Goal: Feedback & Contribution: Submit feedback/report problem

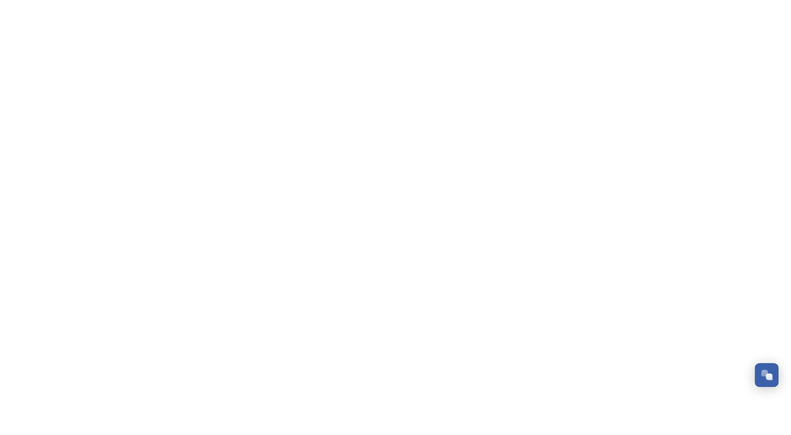
scroll to position [173, 0]
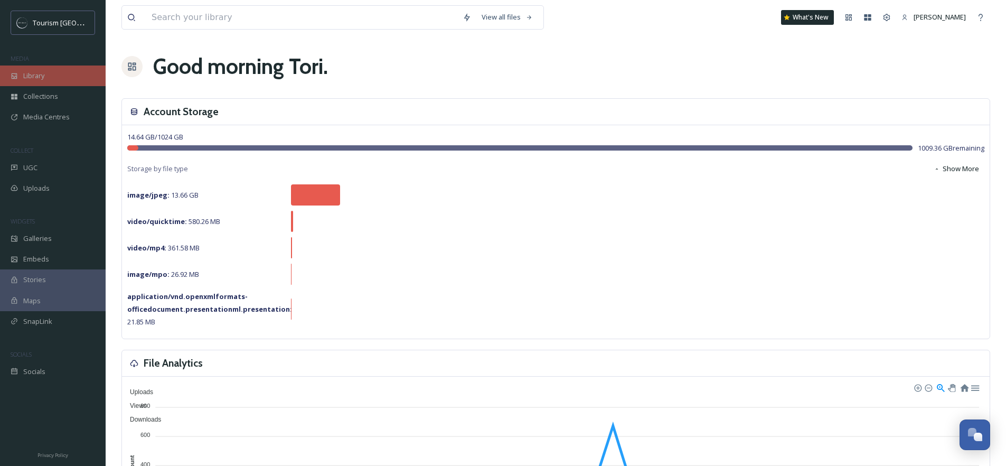
click at [62, 80] on div "Library" at bounding box center [53, 76] width 106 height 21
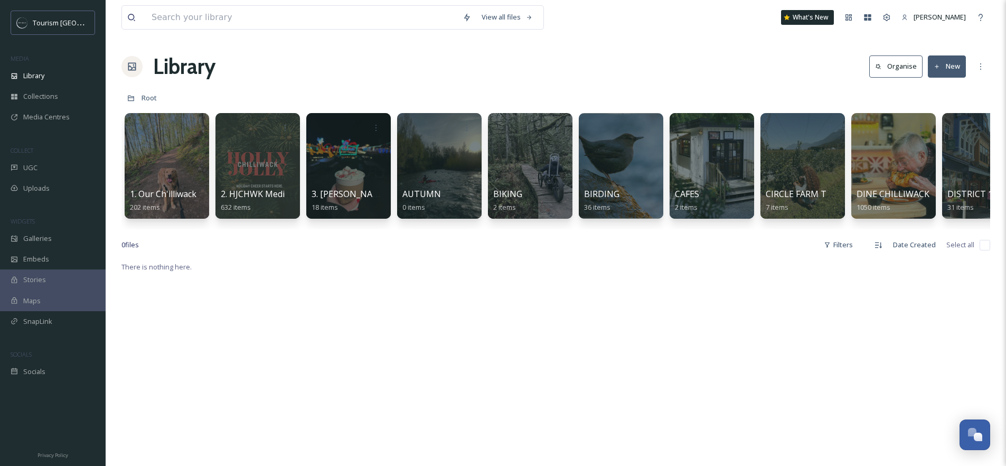
click at [180, 172] on div at bounding box center [167, 166] width 86 height 108
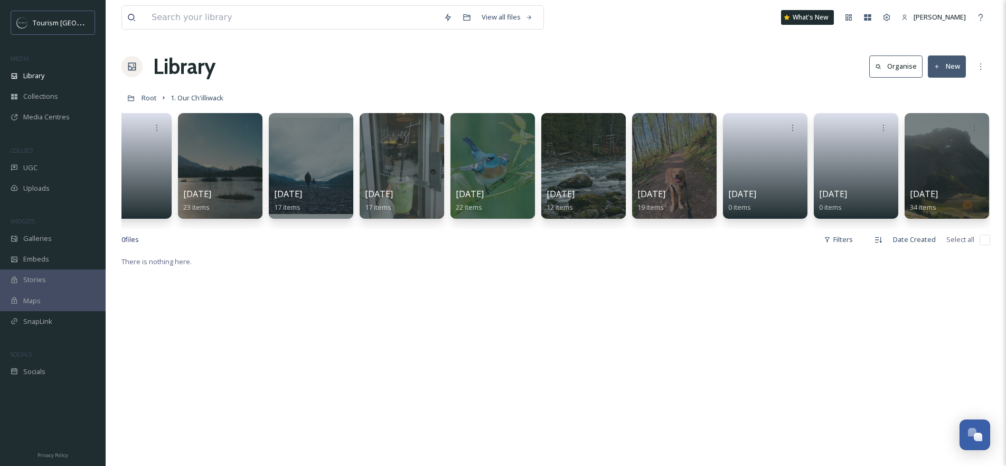
scroll to position [0, 221]
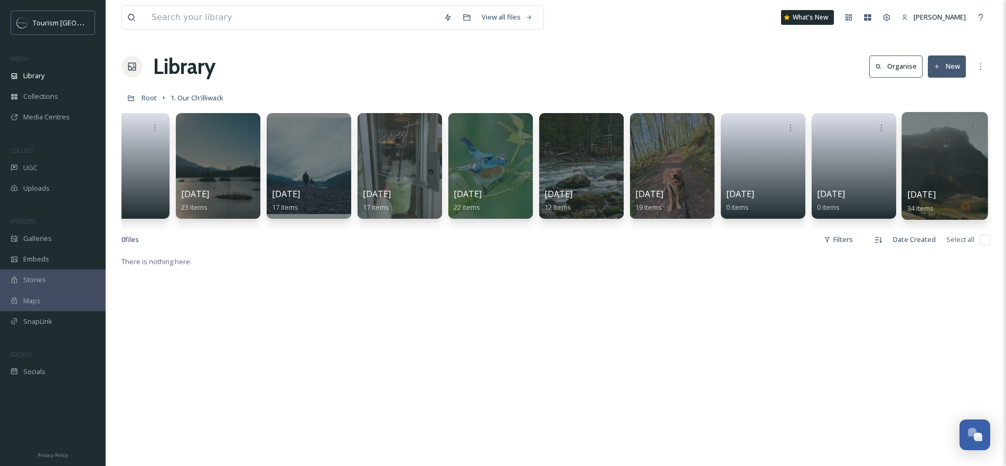
click at [941, 160] on div at bounding box center [945, 166] width 86 height 108
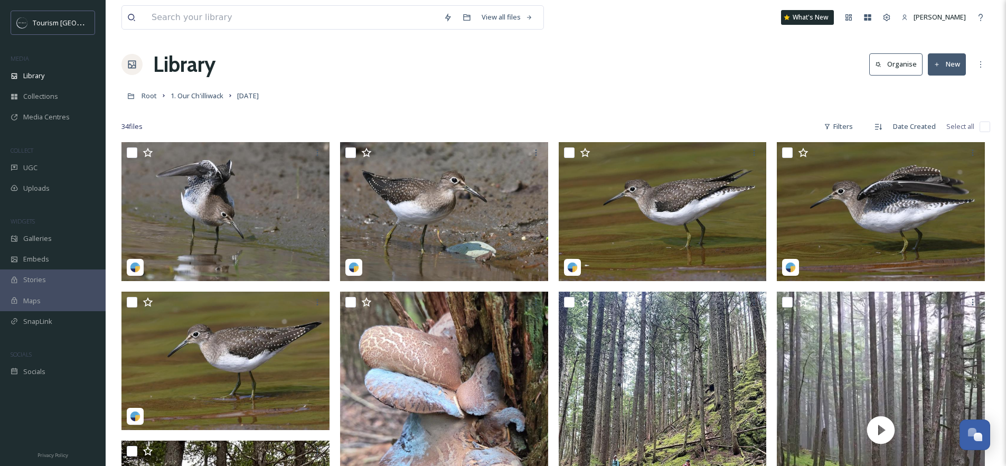
scroll to position [4, 0]
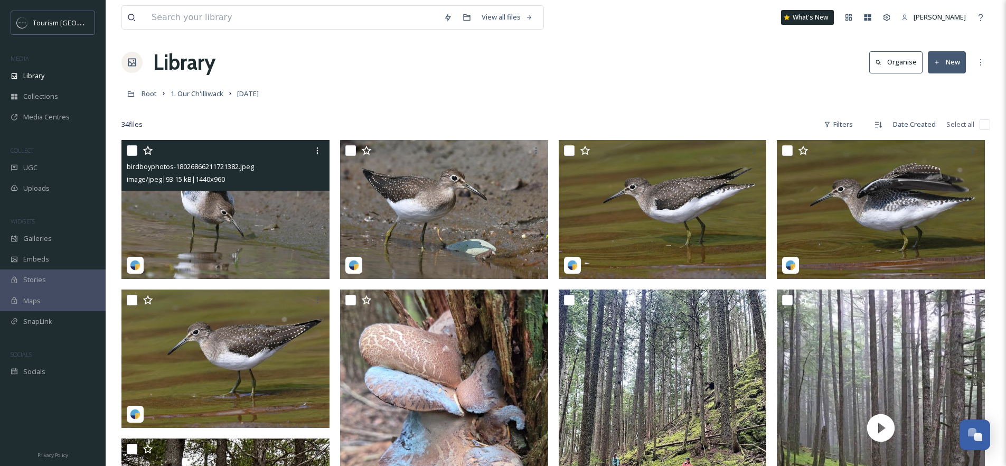
click at [130, 152] on input "checkbox" at bounding box center [132, 150] width 11 height 11
checkbox input "true"
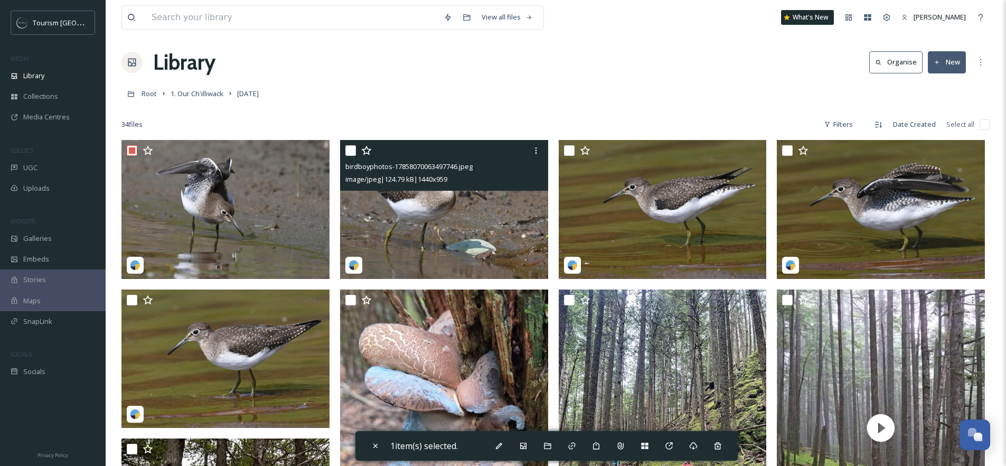
click at [348, 151] on input "checkbox" at bounding box center [350, 150] width 11 height 11
checkbox input "true"
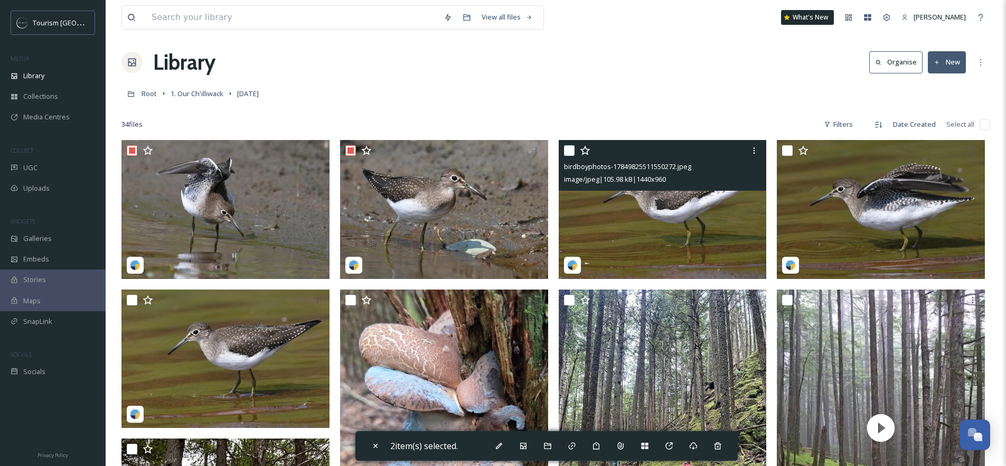
click at [571, 150] on input "checkbox" at bounding box center [569, 150] width 11 height 11
checkbox input "true"
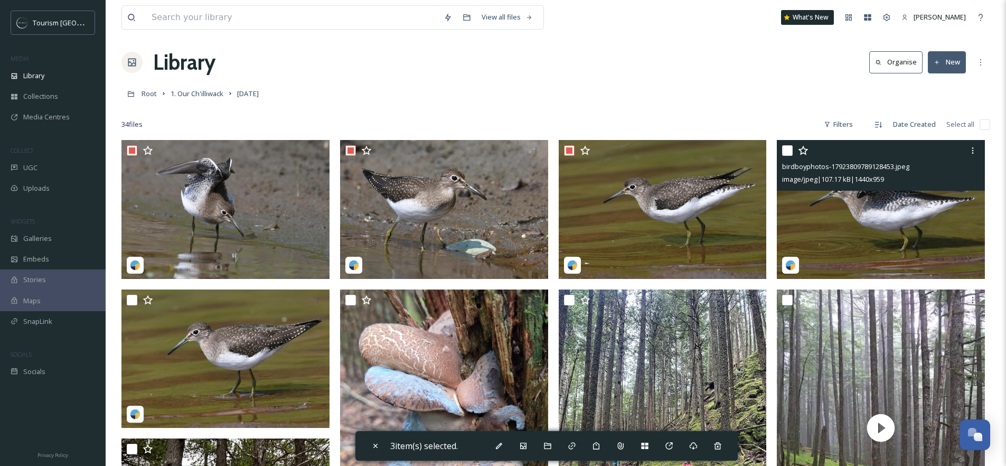
click at [786, 147] on input "checkbox" at bounding box center [787, 150] width 11 height 11
checkbox input "true"
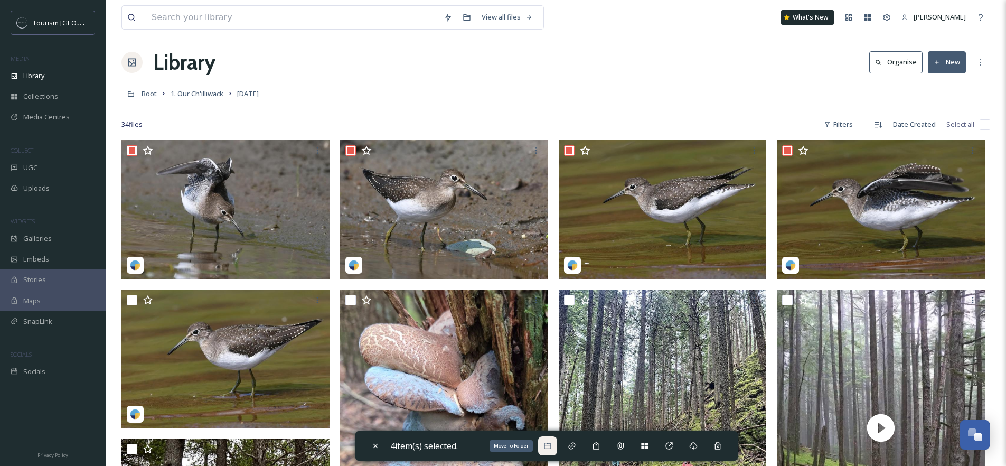
click at [550, 436] on div "Move To Folder" at bounding box center [547, 445] width 19 height 19
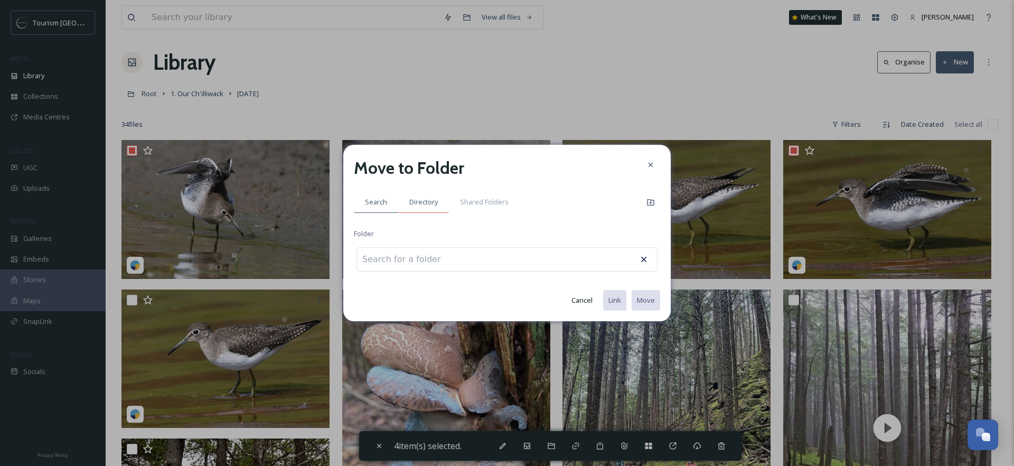
click at [434, 202] on span "Directory" at bounding box center [423, 202] width 29 height 10
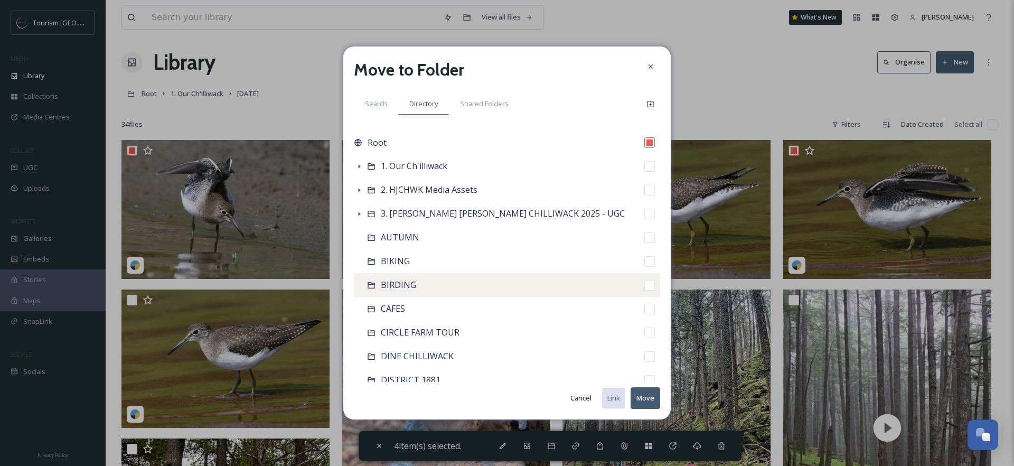
click at [381, 281] on span "BIRDING" at bounding box center [398, 285] width 35 height 12
checkbox input "false"
checkbox input "true"
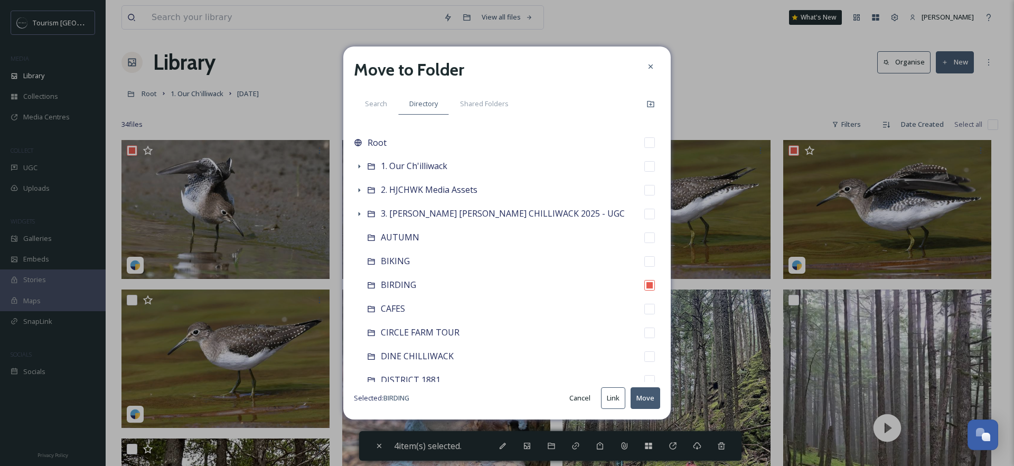
click at [641, 401] on button "Move" at bounding box center [646, 398] width 30 height 22
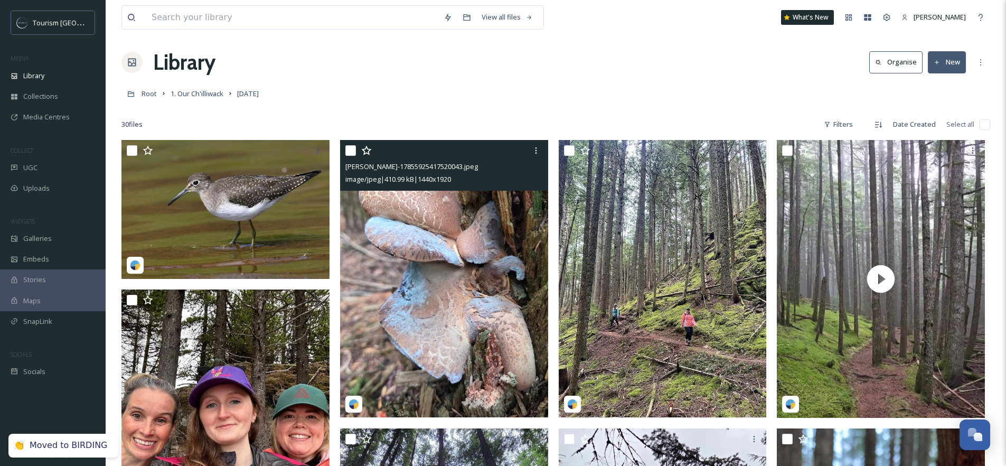
scroll to position [21, 0]
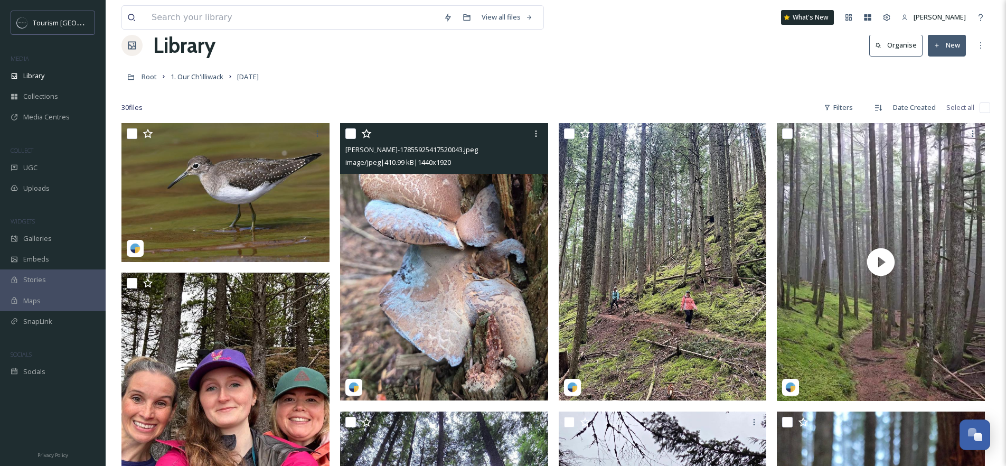
click at [351, 133] on input "checkbox" at bounding box center [350, 133] width 11 height 11
checkbox input "true"
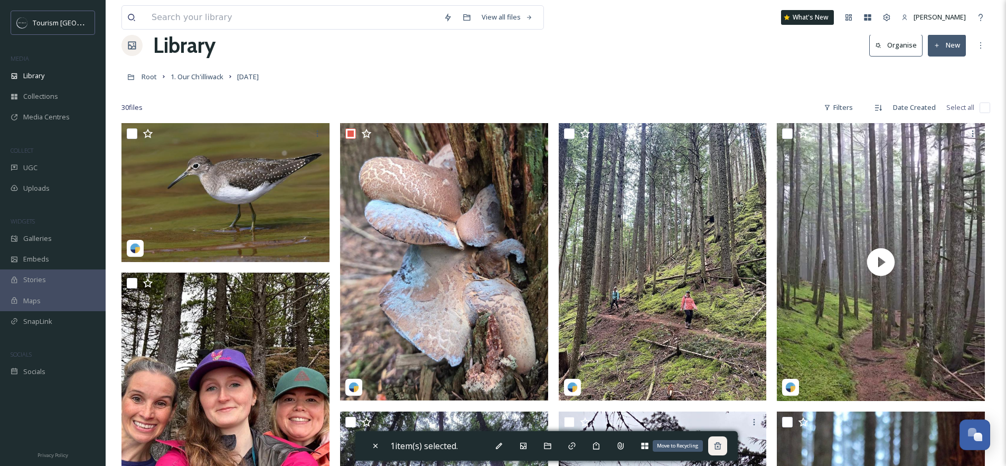
click at [722, 447] on icon at bounding box center [718, 446] width 8 height 8
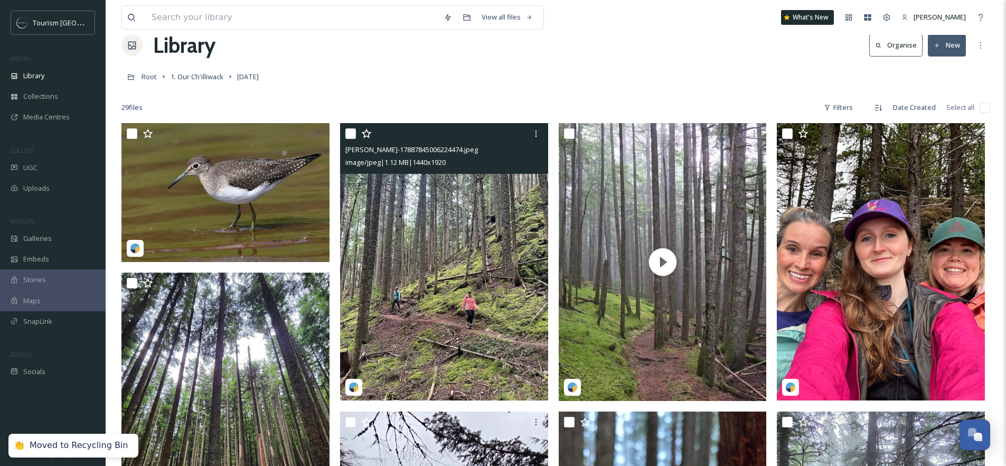
scroll to position [23, 0]
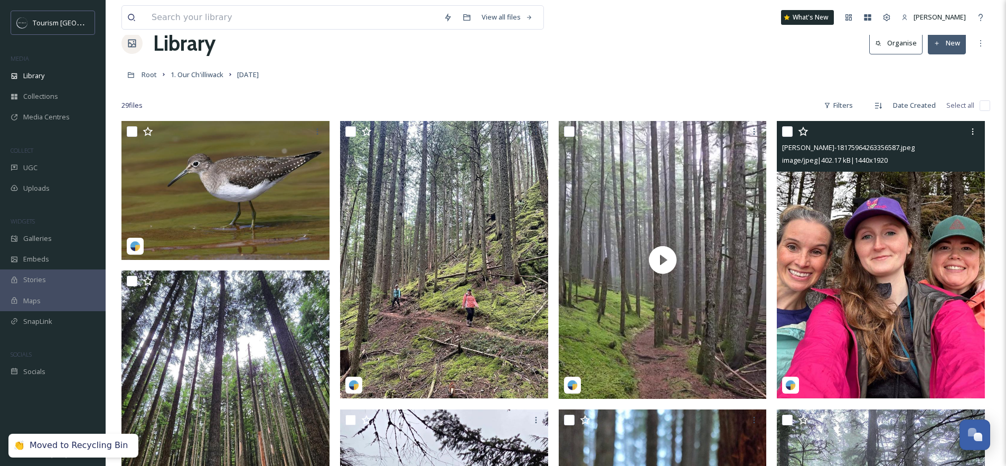
click at [790, 129] on input "checkbox" at bounding box center [787, 131] width 11 height 11
checkbox input "true"
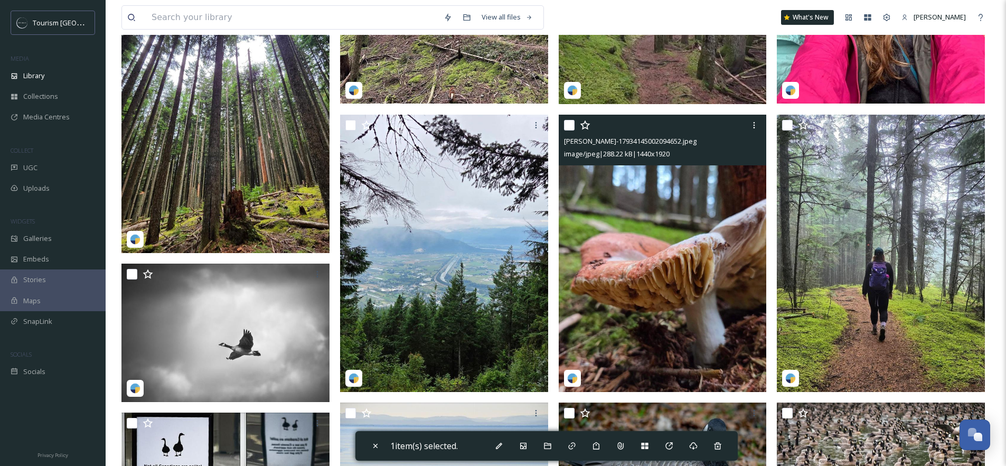
scroll to position [329, 0]
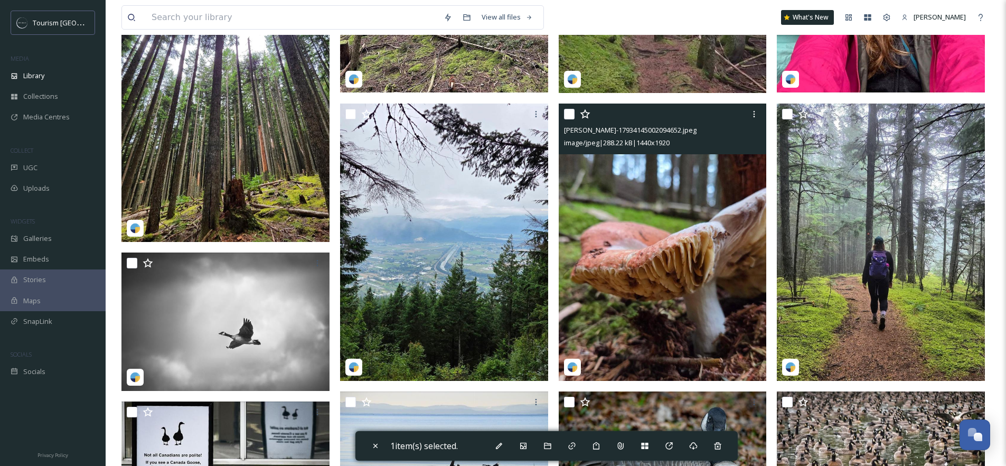
click at [567, 112] on input "checkbox" at bounding box center [569, 114] width 11 height 11
checkbox input "true"
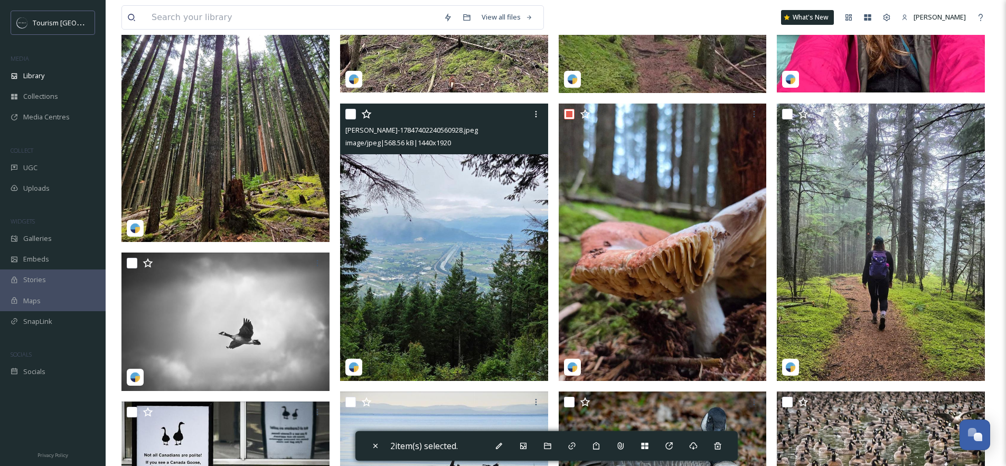
click at [349, 114] on input "checkbox" at bounding box center [350, 114] width 11 height 11
checkbox input "true"
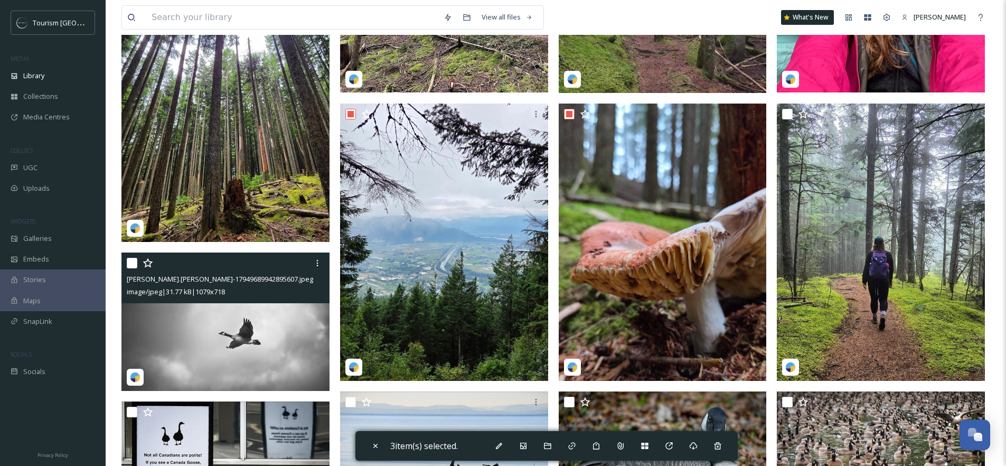
click at [135, 263] on input "checkbox" at bounding box center [132, 263] width 11 height 11
checkbox input "true"
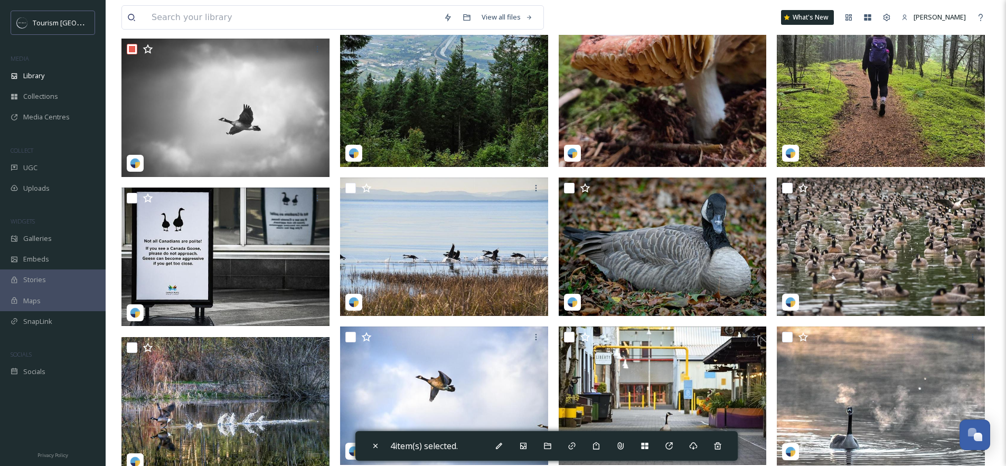
scroll to position [544, 0]
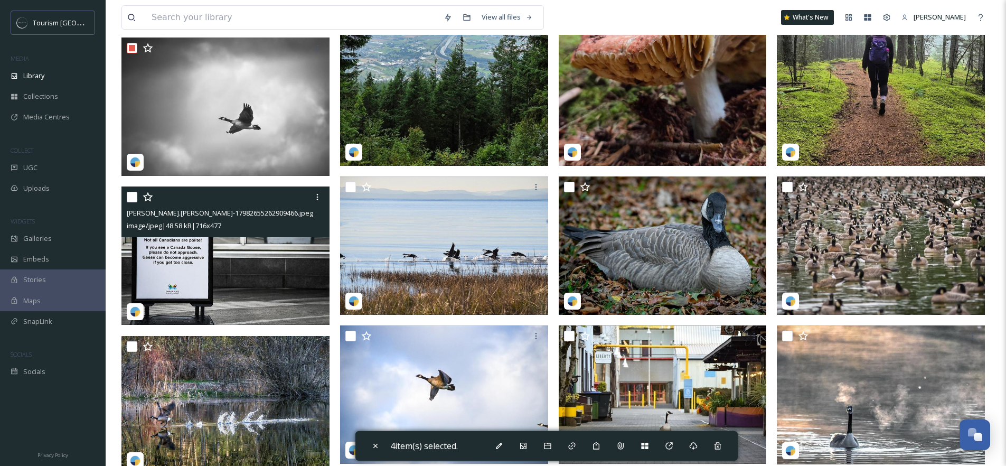
click at [132, 197] on input "checkbox" at bounding box center [132, 197] width 11 height 11
checkbox input "true"
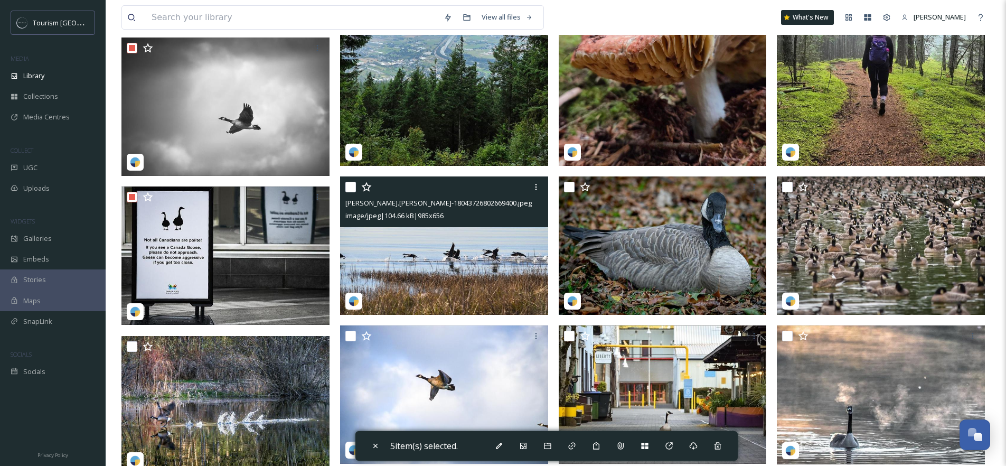
click at [349, 183] on input "checkbox" at bounding box center [350, 187] width 11 height 11
checkbox input "true"
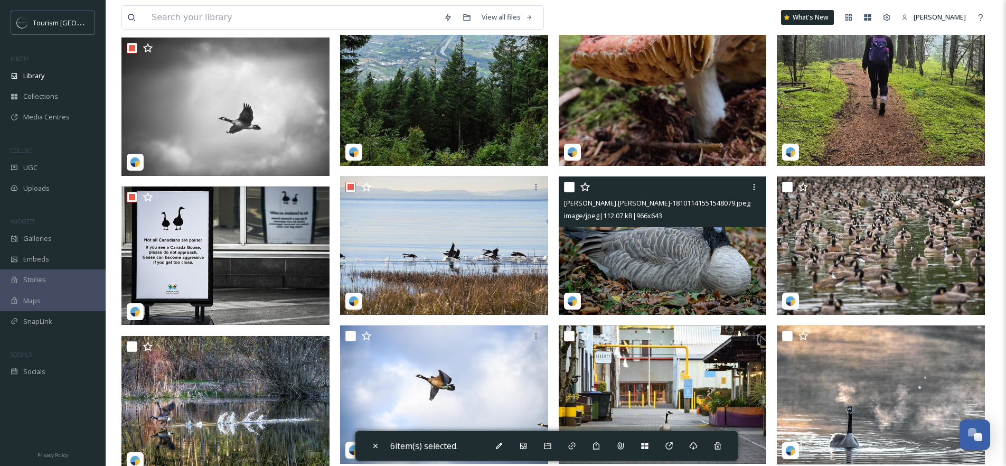
click at [569, 188] on input "checkbox" at bounding box center [569, 187] width 11 height 11
checkbox input "true"
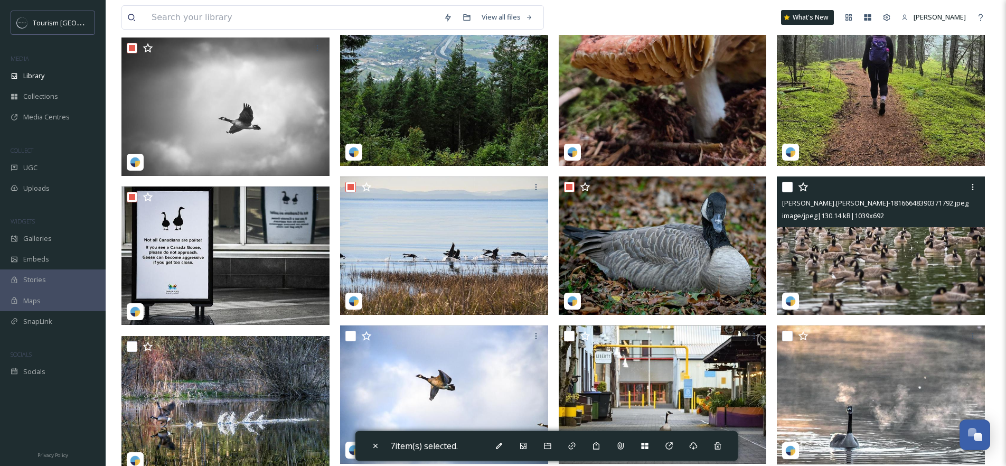
click at [786, 189] on input "checkbox" at bounding box center [787, 187] width 11 height 11
checkbox input "true"
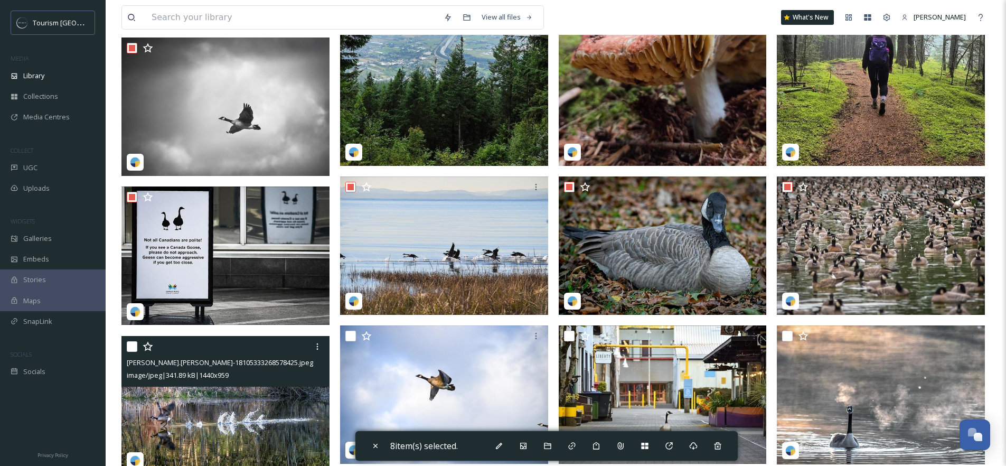
click at [133, 347] on input "checkbox" at bounding box center [132, 346] width 11 height 11
checkbox input "true"
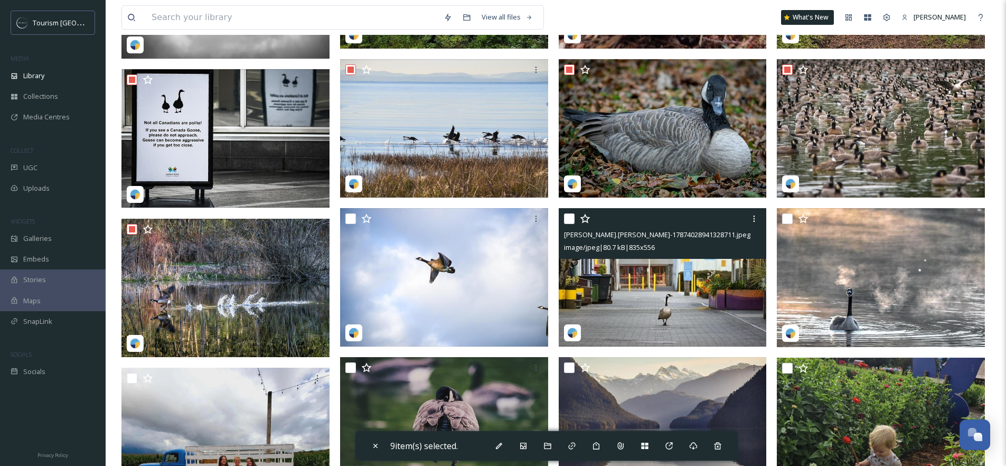
scroll to position [659, 0]
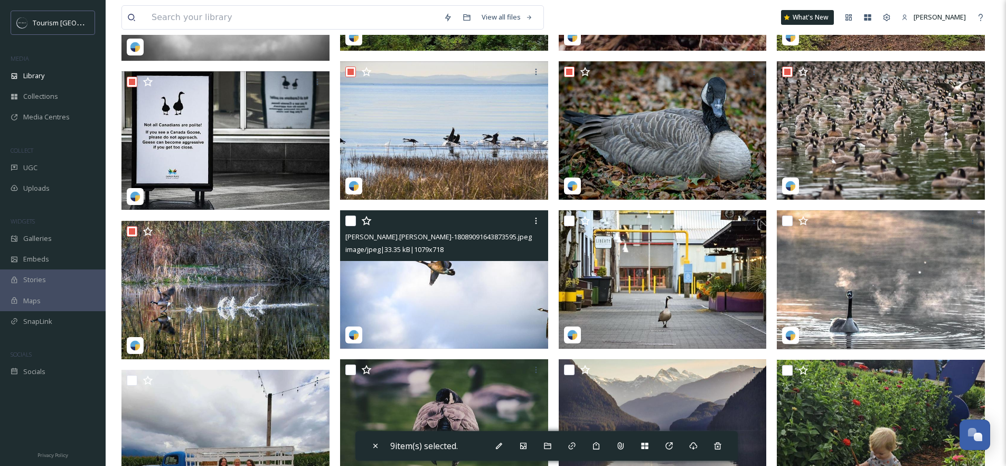
click at [353, 219] on input "checkbox" at bounding box center [350, 221] width 11 height 11
checkbox input "true"
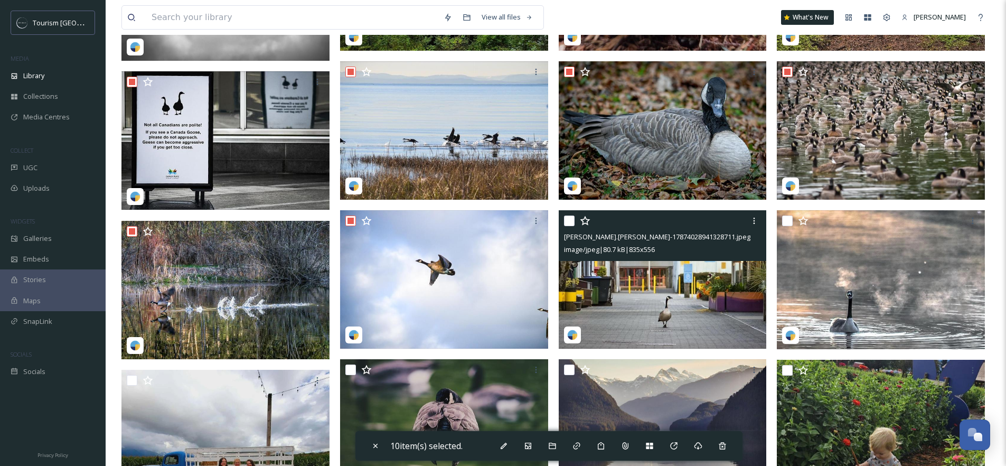
click at [568, 220] on input "checkbox" at bounding box center [569, 221] width 11 height 11
checkbox input "true"
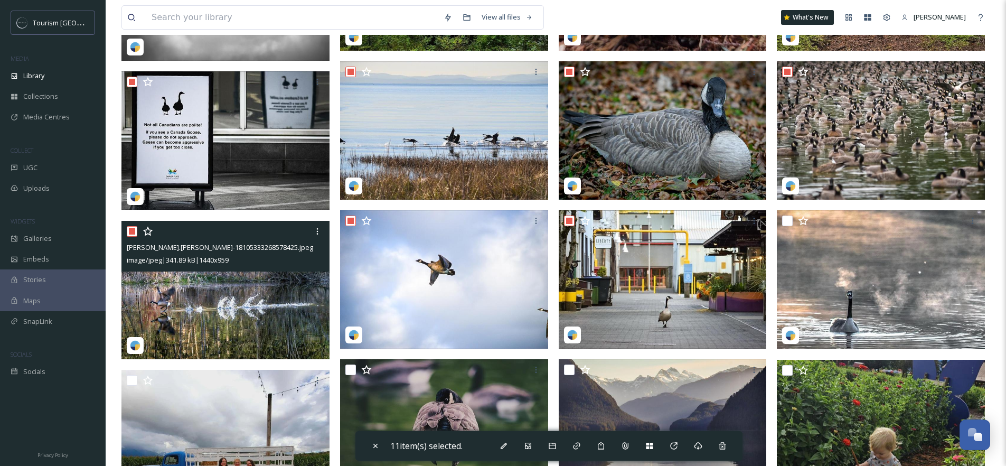
click at [134, 229] on input "checkbox" at bounding box center [132, 231] width 11 height 11
checkbox input "false"
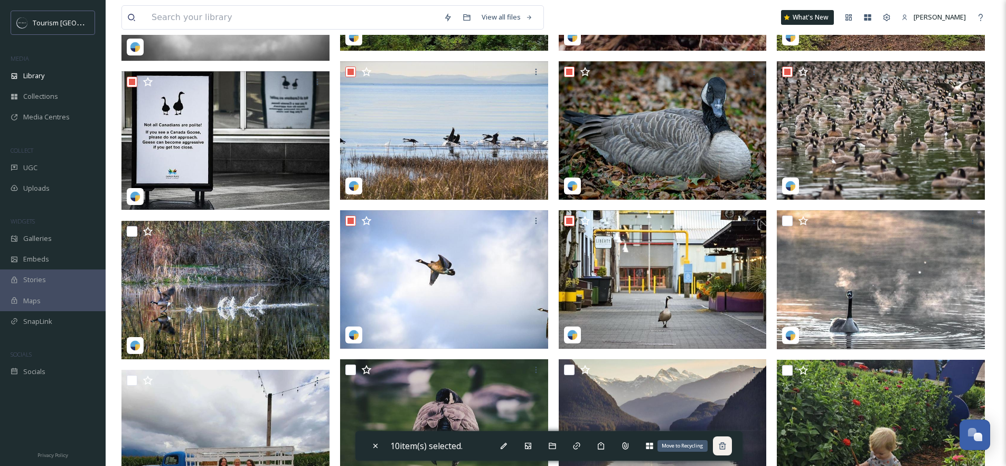
click at [729, 440] on div "Move to Recycling" at bounding box center [722, 445] width 19 height 19
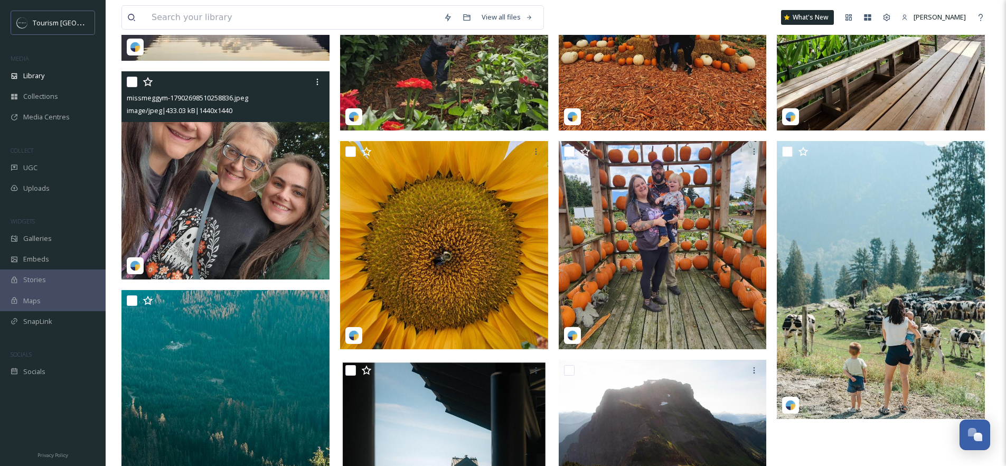
click at [131, 82] on input "checkbox" at bounding box center [132, 82] width 11 height 11
checkbox input "true"
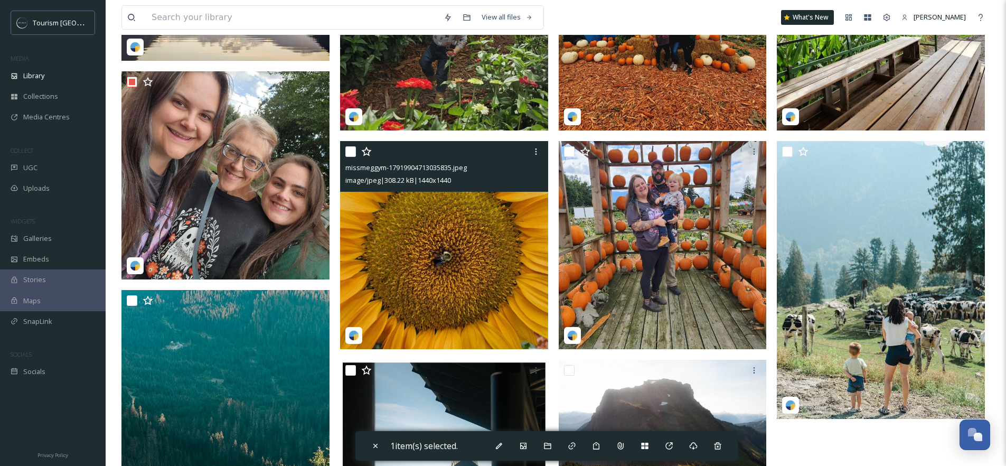
click at [349, 151] on input "checkbox" at bounding box center [350, 151] width 11 height 11
checkbox input "true"
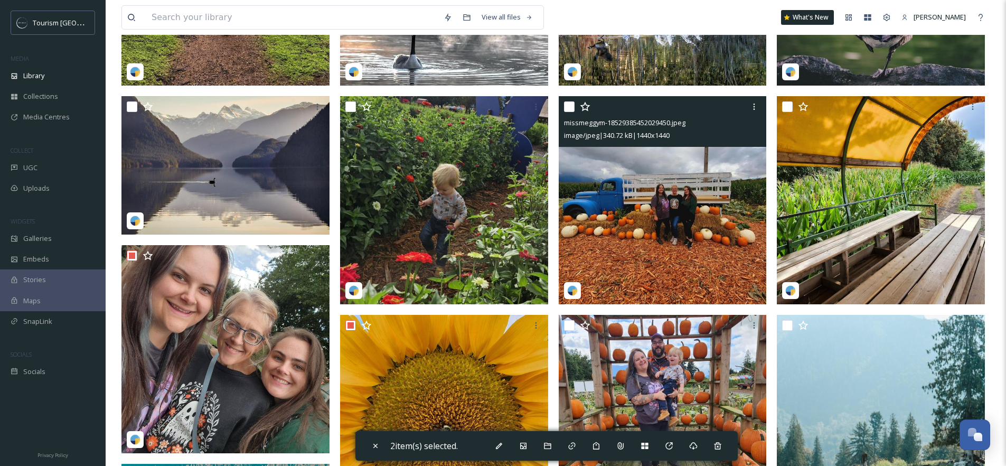
scroll to position [485, 0]
click at [568, 106] on input "checkbox" at bounding box center [569, 107] width 11 height 11
checkbox input "true"
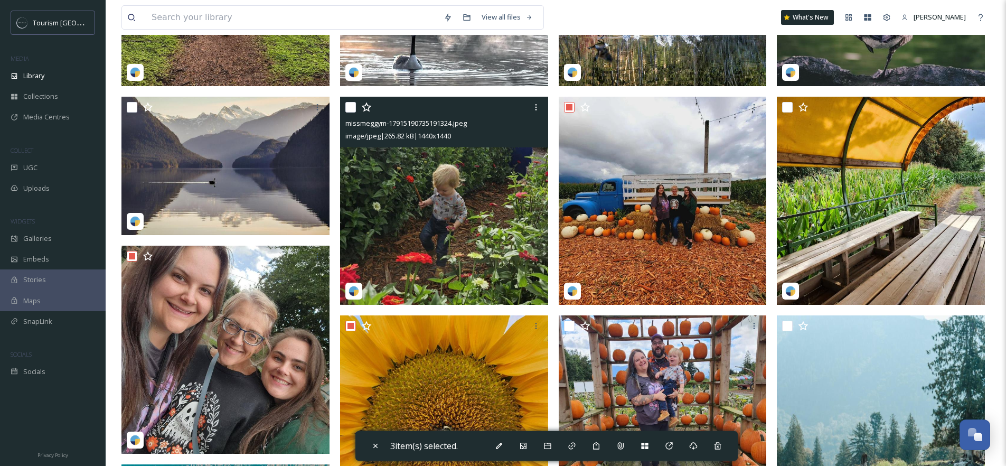
click at [355, 107] on input "checkbox" at bounding box center [350, 107] width 11 height 11
checkbox input "true"
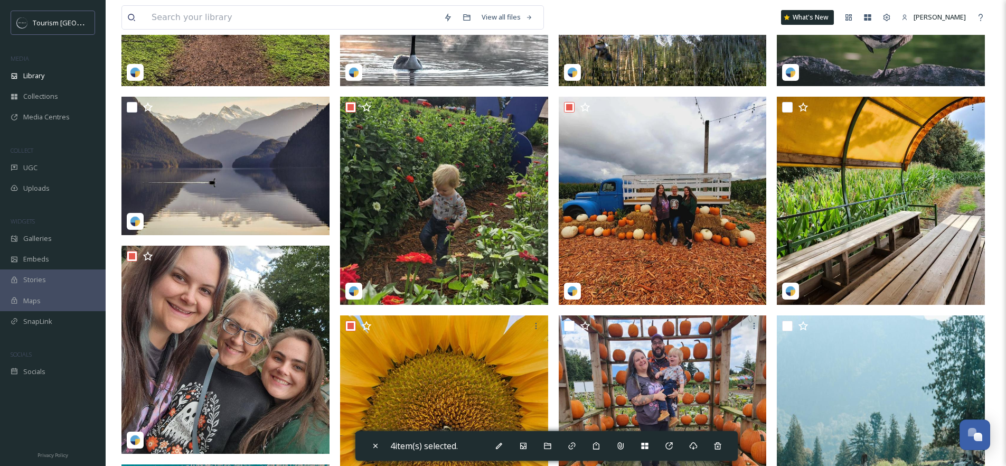
click at [711, 444] on div "4 item(s) selected." at bounding box center [547, 446] width 382 height 30
click at [721, 448] on icon at bounding box center [718, 446] width 8 height 8
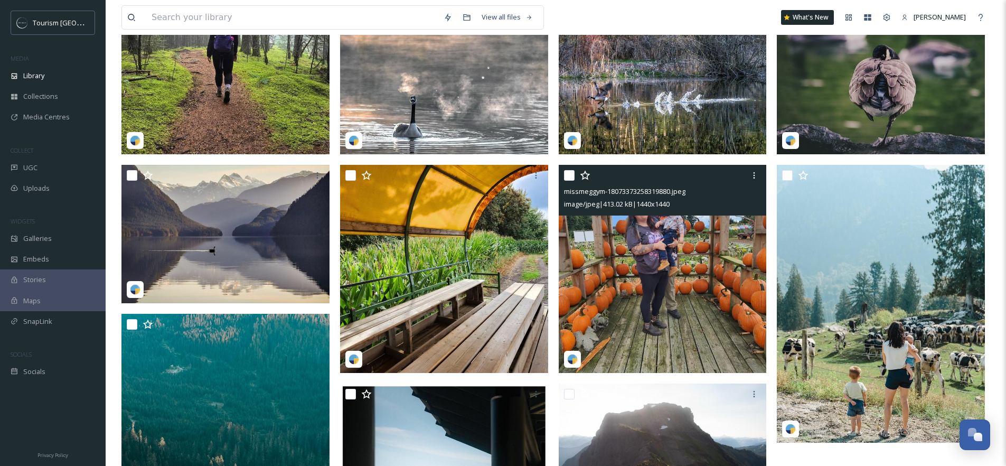
scroll to position [194, 0]
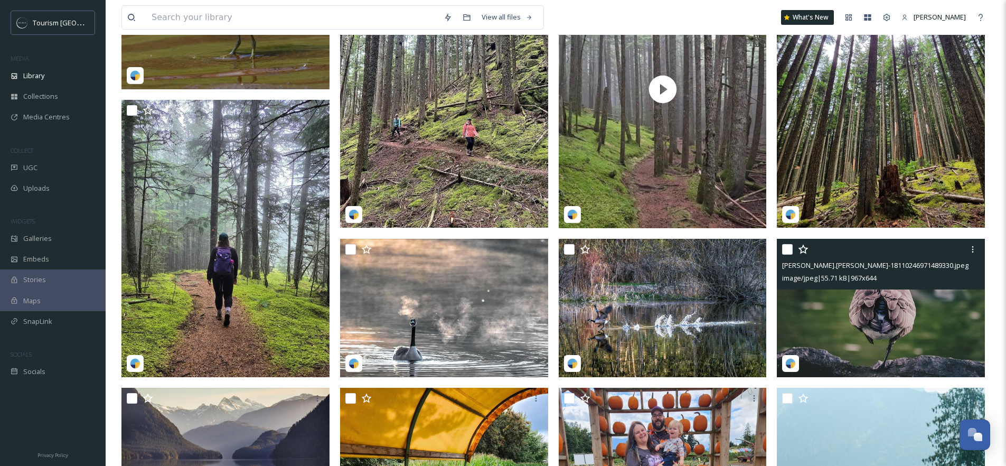
click at [783, 251] on input "checkbox" at bounding box center [787, 249] width 11 height 11
checkbox input "true"
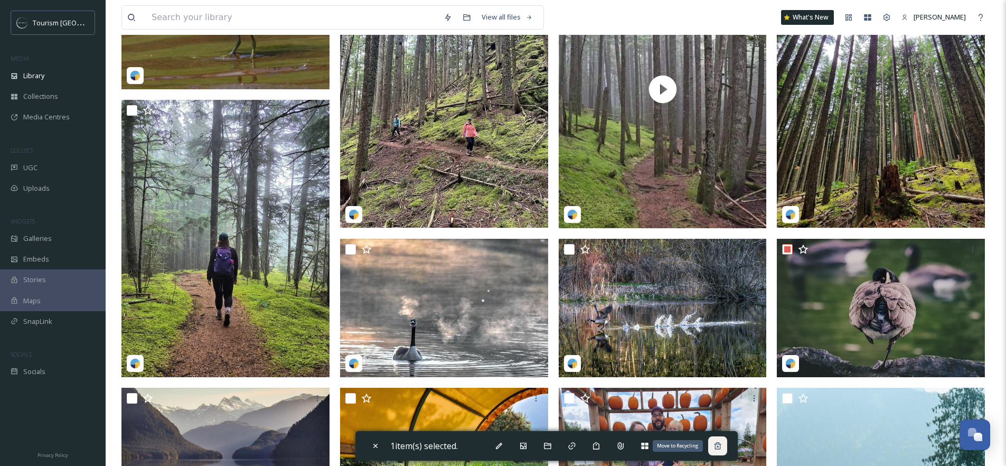
click at [722, 443] on icon at bounding box center [718, 446] width 8 height 8
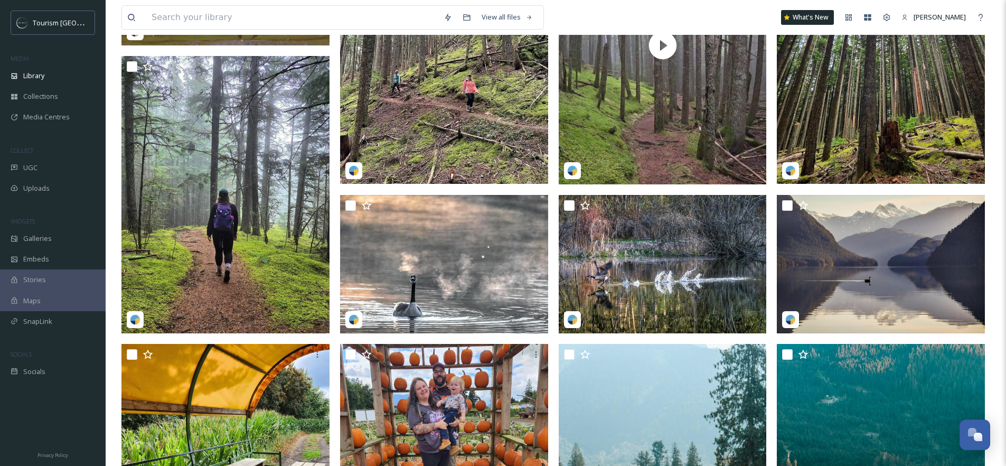
scroll to position [303, 0]
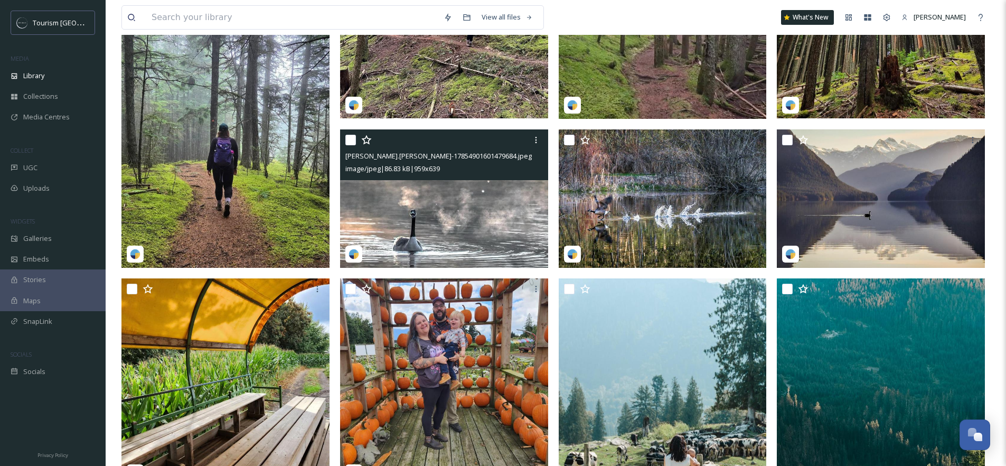
click at [350, 141] on input "checkbox" at bounding box center [350, 140] width 11 height 11
checkbox input "true"
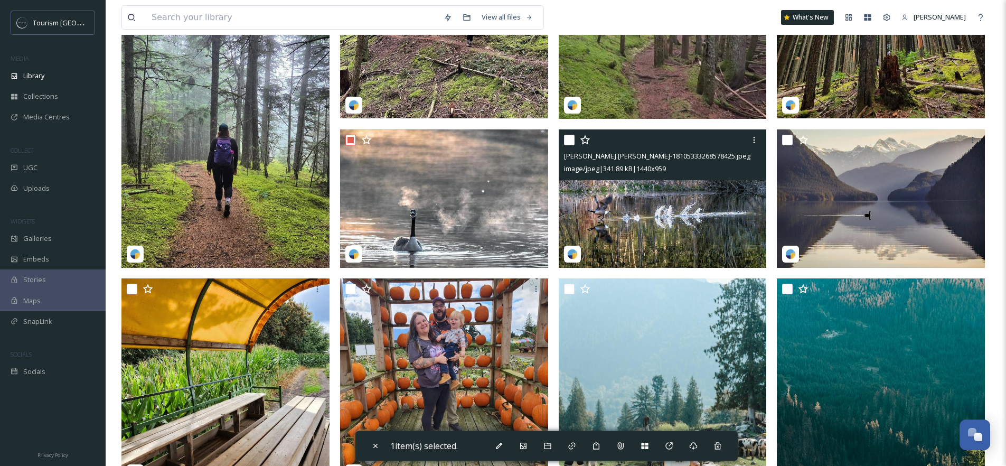
click at [567, 139] on input "checkbox" at bounding box center [569, 140] width 11 height 11
checkbox input "true"
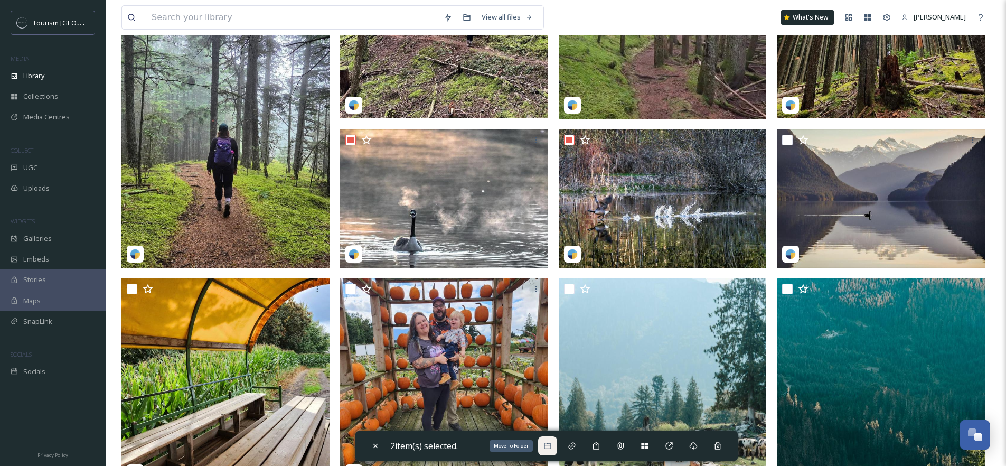
click at [548, 450] on icon at bounding box center [548, 446] width 8 height 8
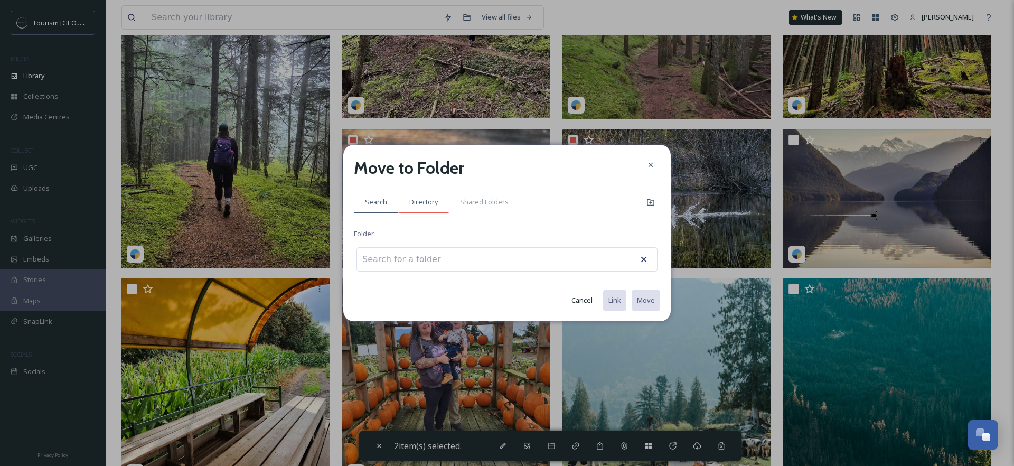
click at [415, 193] on div "Directory" at bounding box center [423, 202] width 51 height 22
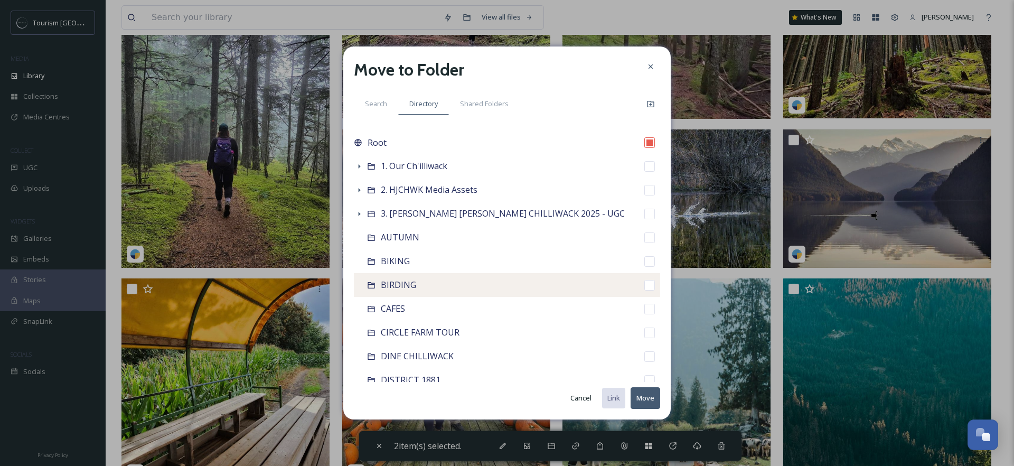
click at [392, 277] on div "BIRDING" at bounding box center [507, 285] width 306 height 24
checkbox input "false"
checkbox input "true"
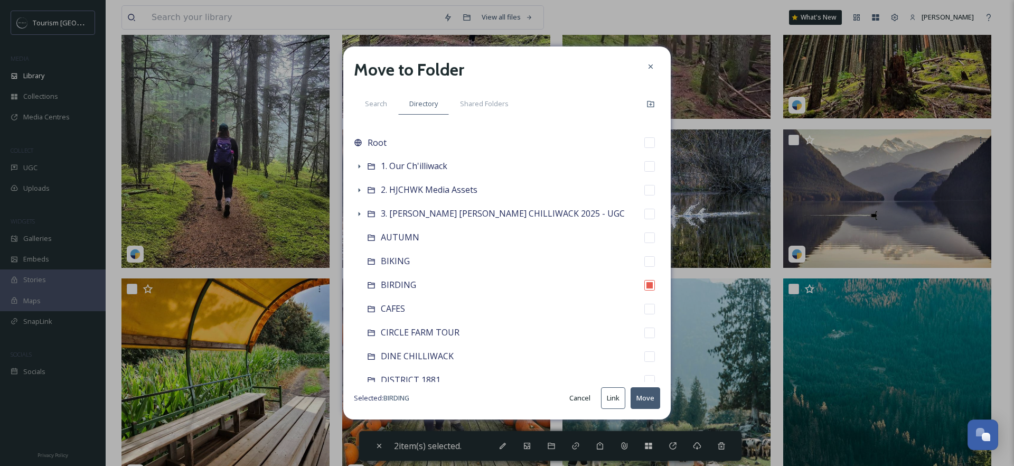
click at [661, 396] on div "Move to Folder Search Directory Shared Folders Root 1. Our Ch'illiwack 2. HJCHW…" at bounding box center [507, 232] width 328 height 373
click at [649, 399] on button "Move" at bounding box center [646, 398] width 30 height 22
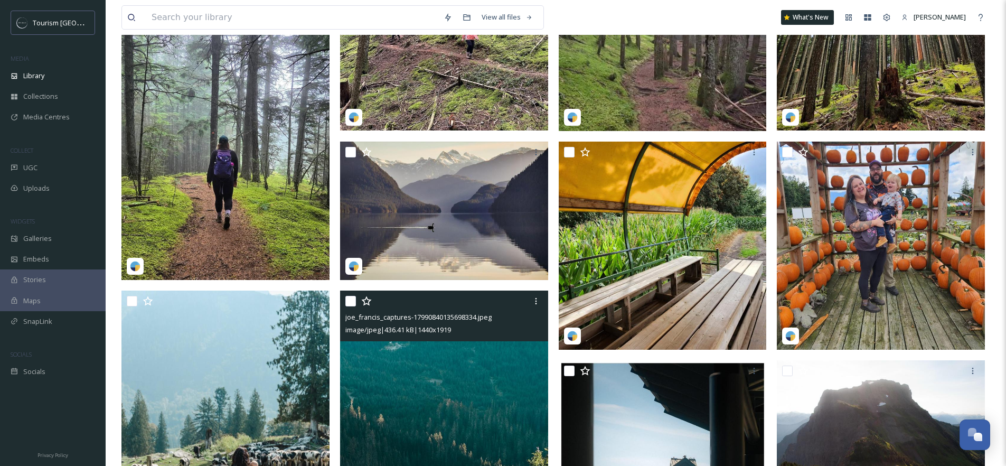
scroll to position [272, 0]
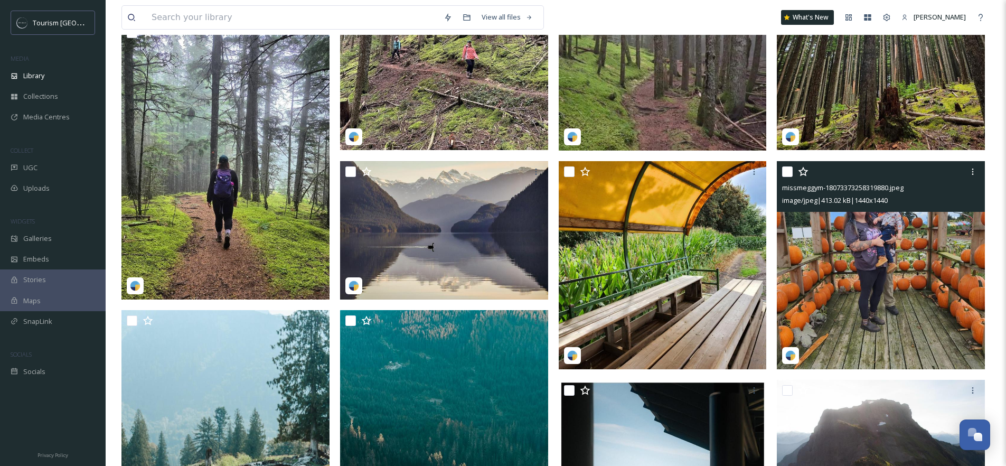
click at [789, 170] on input "checkbox" at bounding box center [787, 171] width 11 height 11
checkbox input "true"
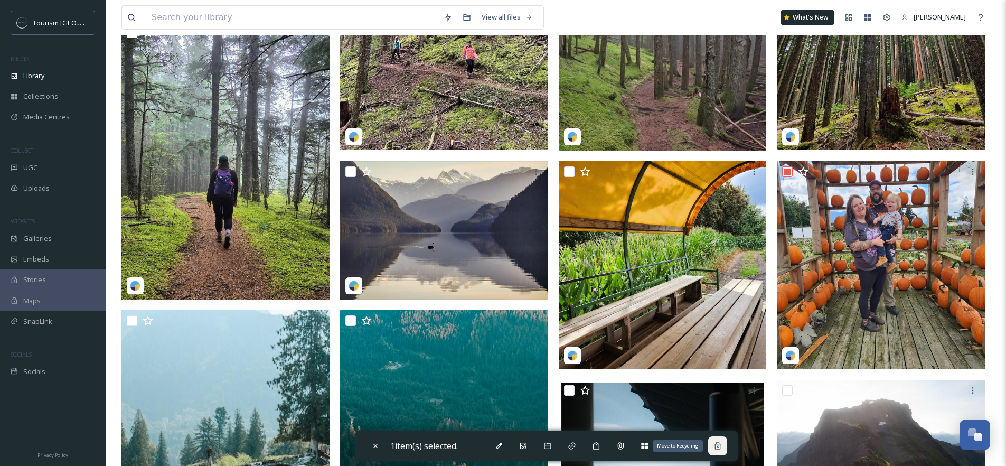
click at [721, 447] on icon at bounding box center [718, 446] width 8 height 8
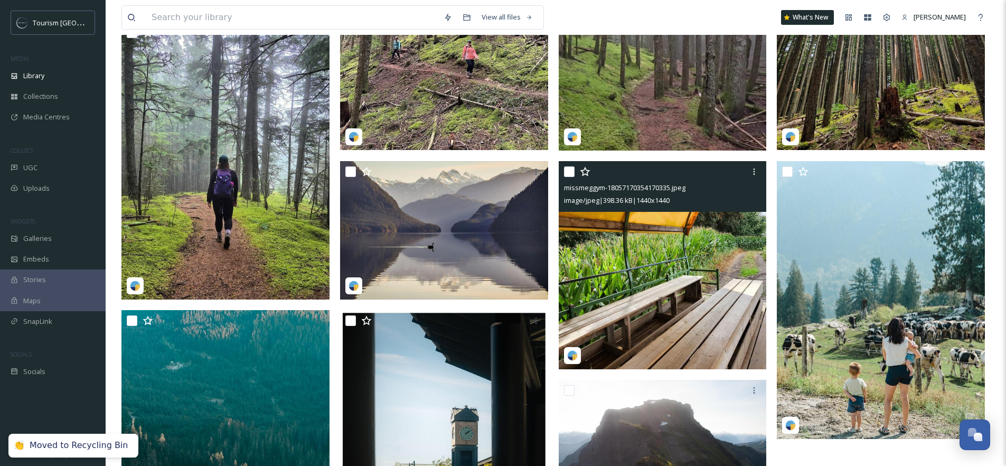
click at [668, 260] on img at bounding box center [663, 265] width 208 height 208
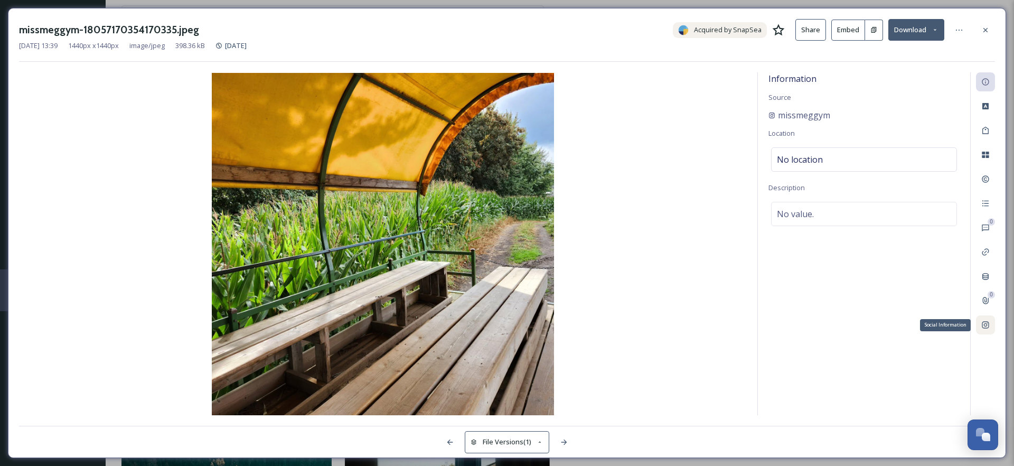
click at [986, 326] on icon at bounding box center [985, 325] width 7 height 7
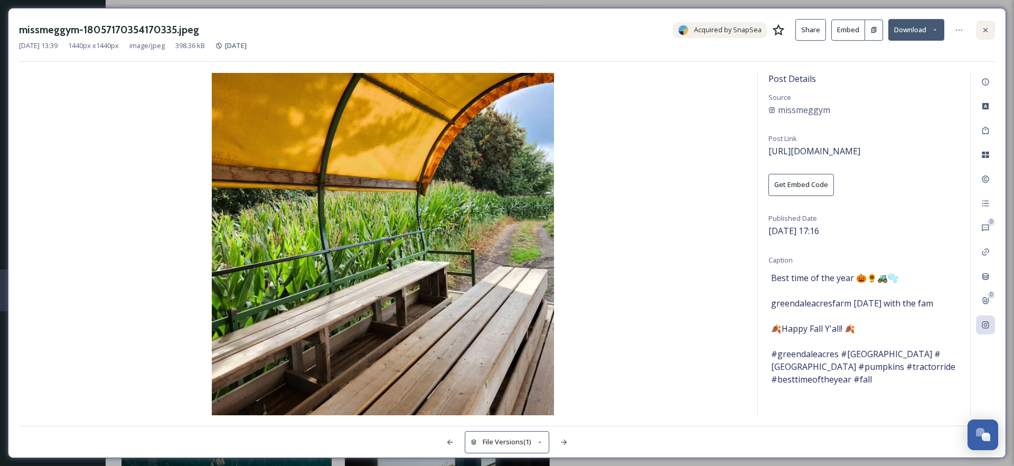
click at [987, 29] on icon at bounding box center [986, 30] width 8 height 8
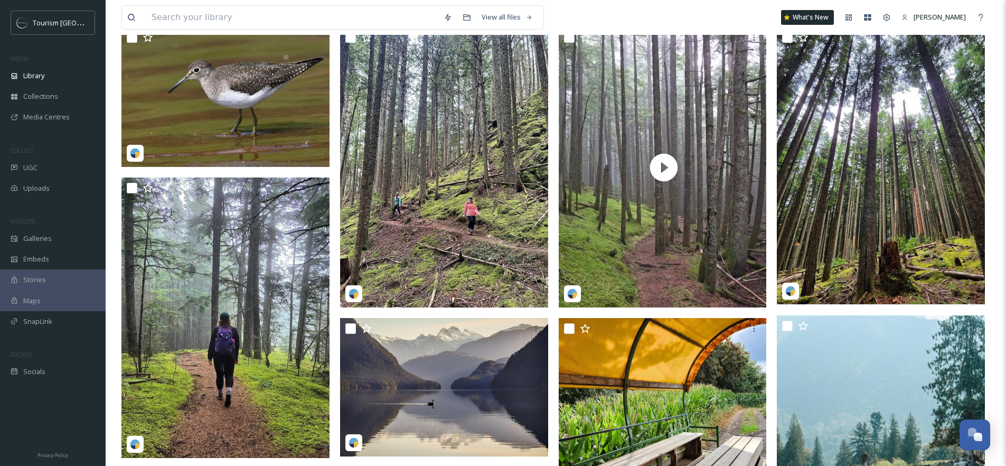
scroll to position [94, 0]
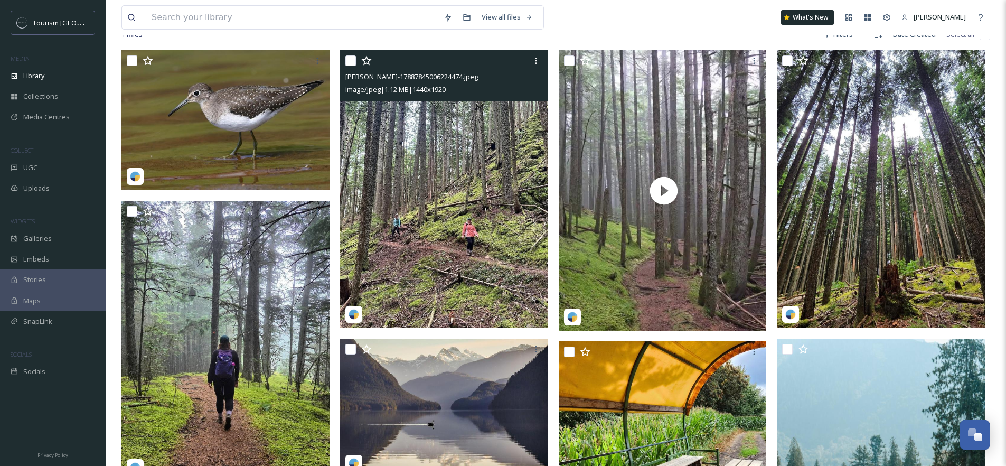
click at [351, 57] on input "checkbox" at bounding box center [350, 60] width 11 height 11
checkbox input "true"
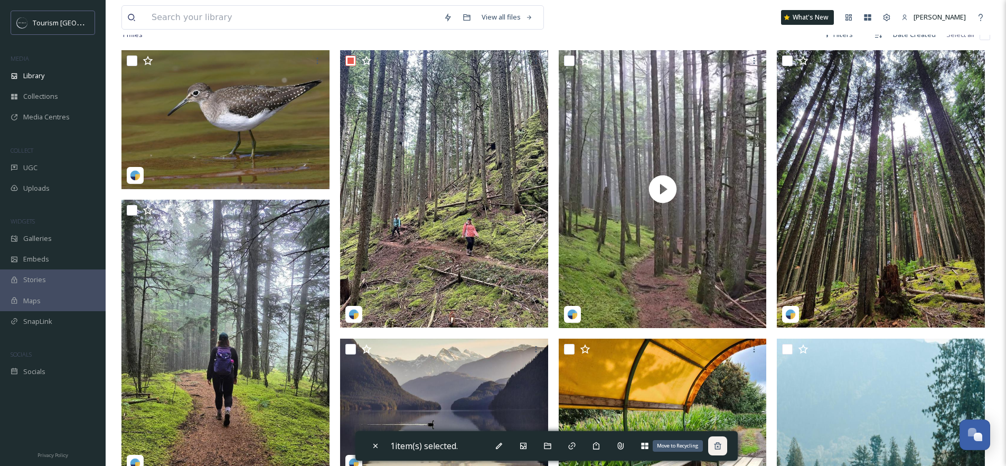
click at [718, 448] on icon at bounding box center [717, 445] width 7 height 7
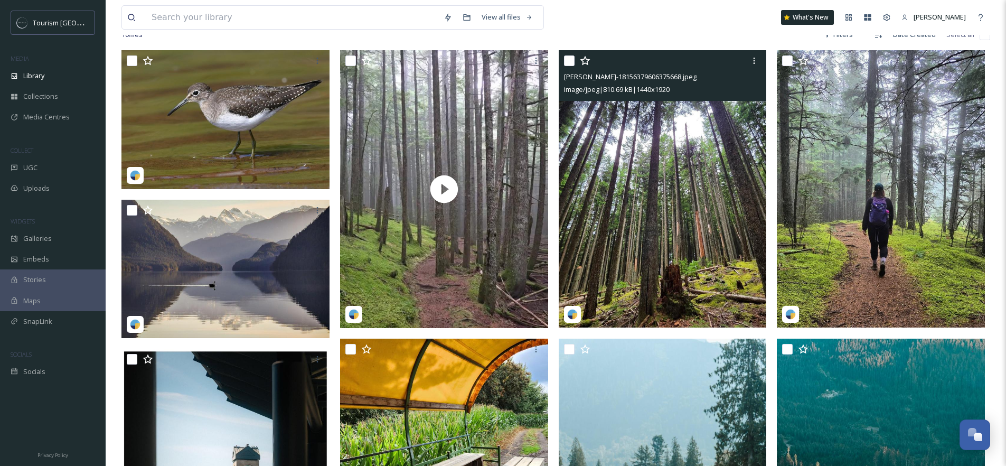
click at [569, 56] on input "checkbox" at bounding box center [569, 60] width 11 height 11
checkbox input "true"
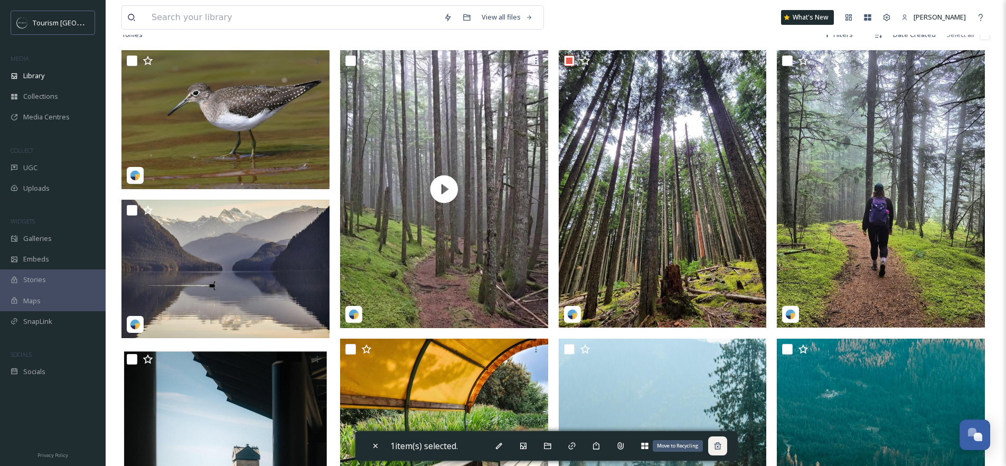
click at [721, 448] on icon at bounding box center [718, 446] width 8 height 8
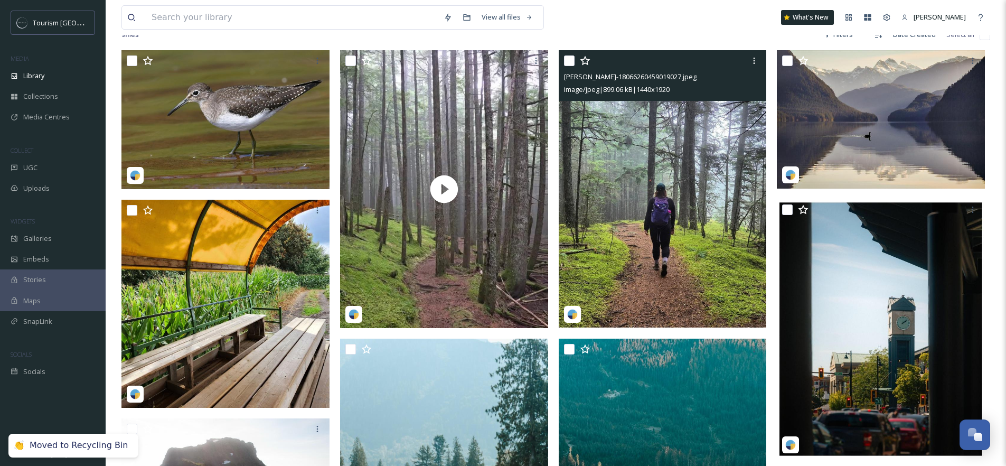
click at [673, 138] on img at bounding box center [663, 188] width 208 height 277
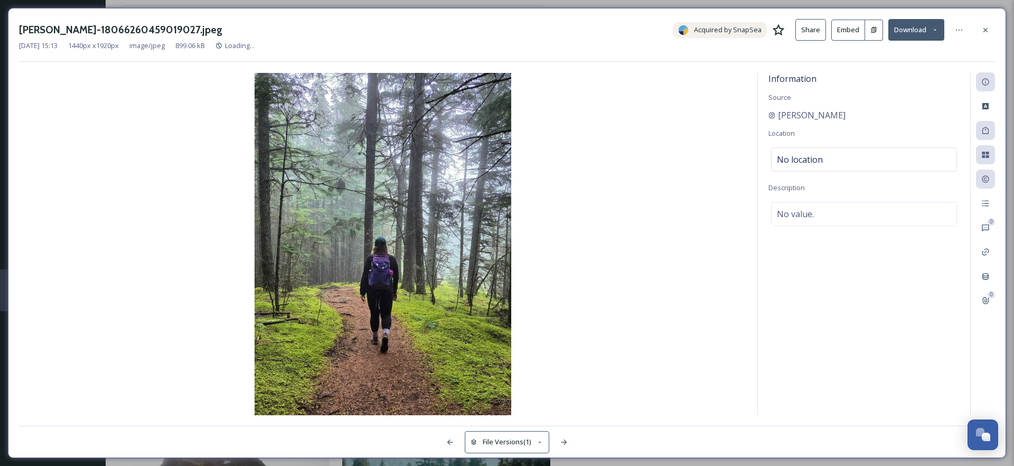
click at [975, 342] on div "0 0" at bounding box center [982, 243] width 25 height 343
click at [977, 319] on div "Social Information" at bounding box center [985, 324] width 19 height 19
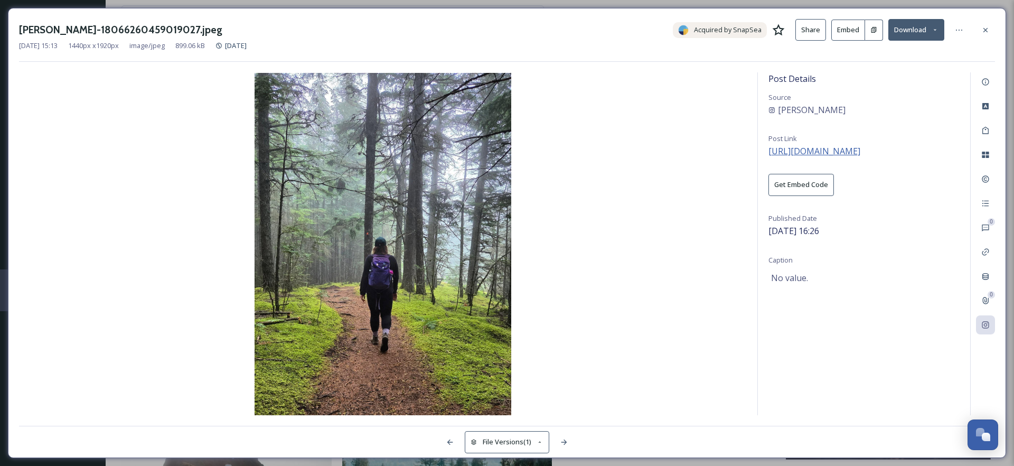
click at [861, 150] on span "https://www.instagram.com/p/DOmqjpWCf_L/" at bounding box center [815, 151] width 92 height 12
click at [114, 218] on img at bounding box center [383, 244] width 728 height 342
click at [992, 30] on div at bounding box center [985, 30] width 19 height 19
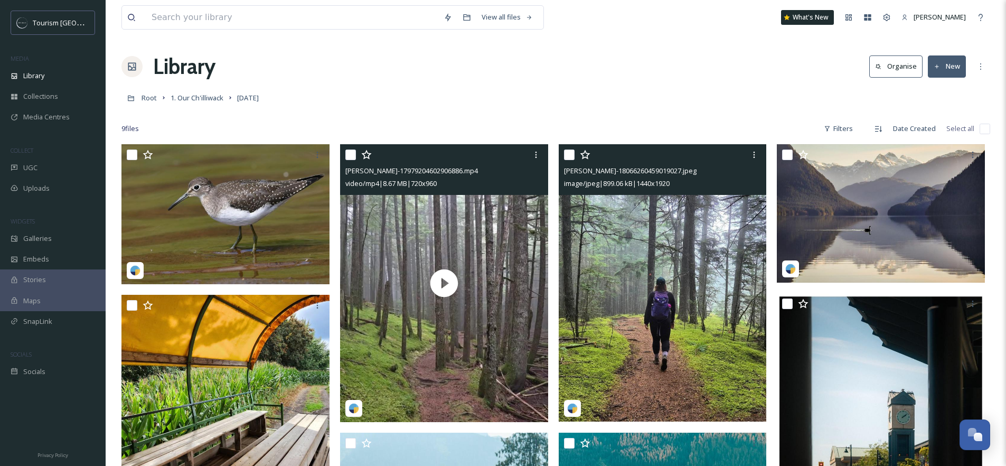
click at [349, 157] on input "checkbox" at bounding box center [350, 155] width 11 height 11
checkbox input "true"
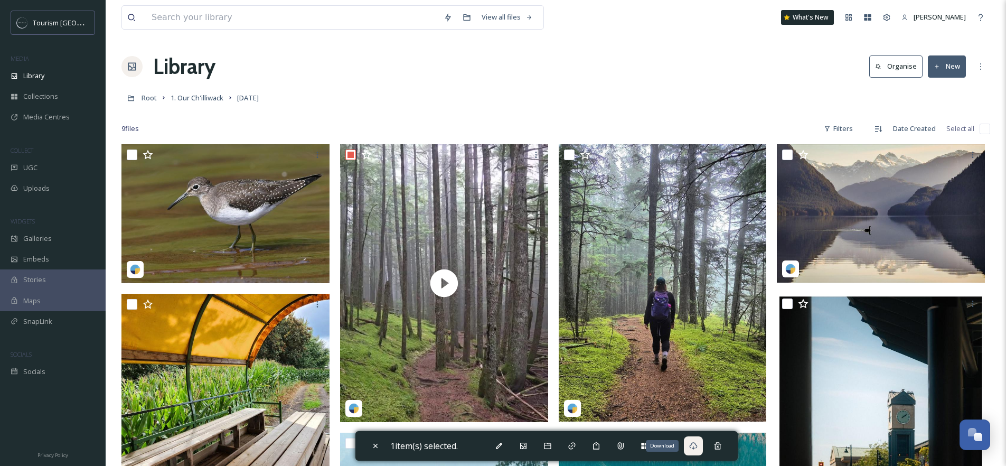
click at [701, 449] on div "Download" at bounding box center [693, 445] width 19 height 19
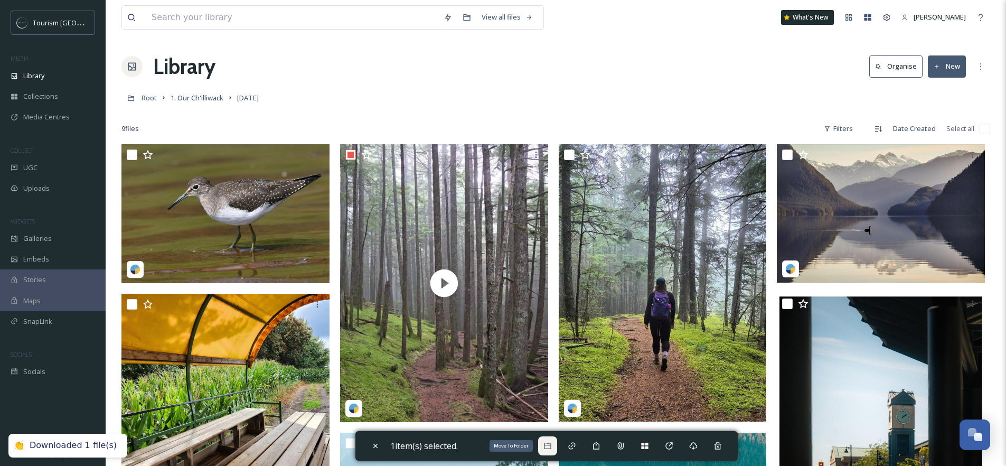
click at [548, 447] on icon at bounding box center [548, 446] width 8 height 8
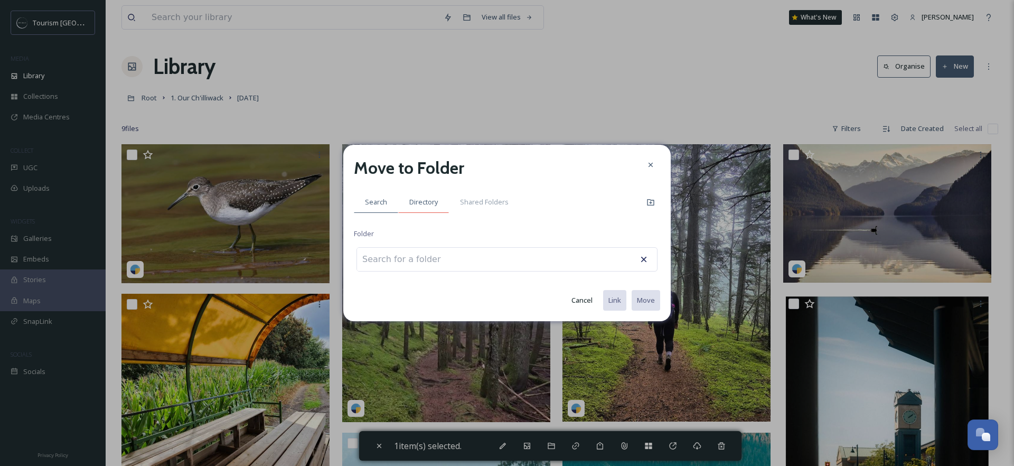
click at [436, 203] on span "Directory" at bounding box center [423, 202] width 29 height 10
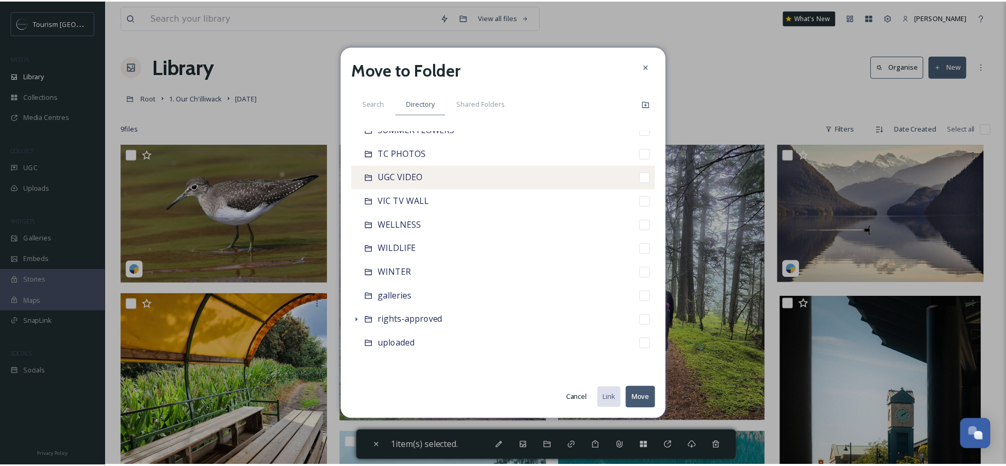
scroll to position [605, 0]
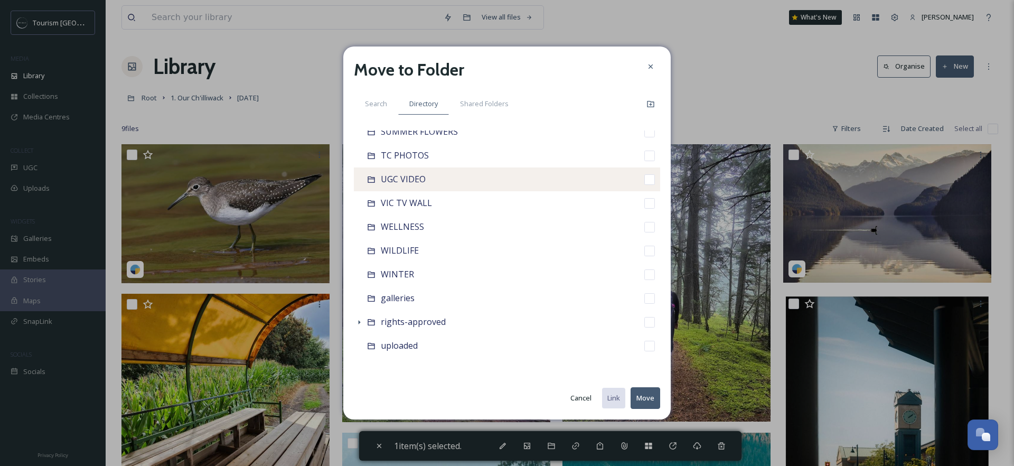
click at [416, 175] on span "UGC VIDEO" at bounding box center [403, 179] width 45 height 12
checkbox input "false"
checkbox input "true"
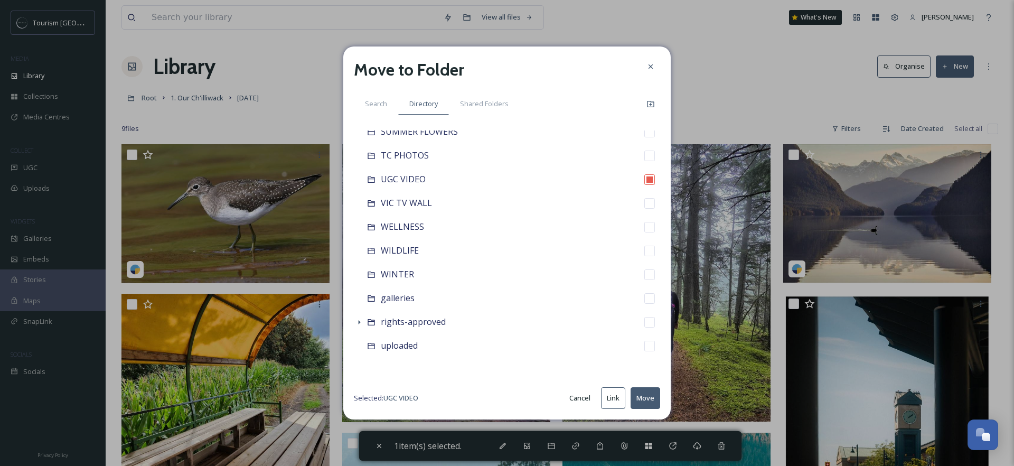
click at [638, 396] on button "Move" at bounding box center [646, 398] width 30 height 22
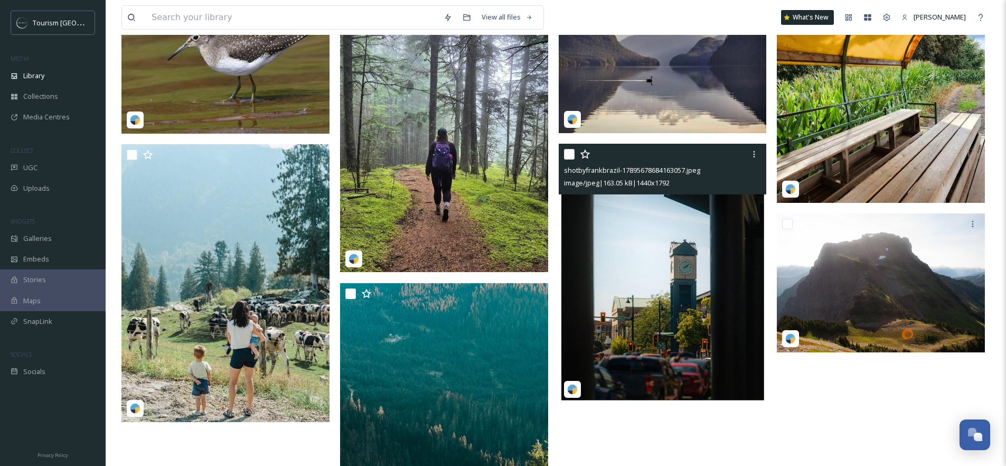
scroll to position [4, 0]
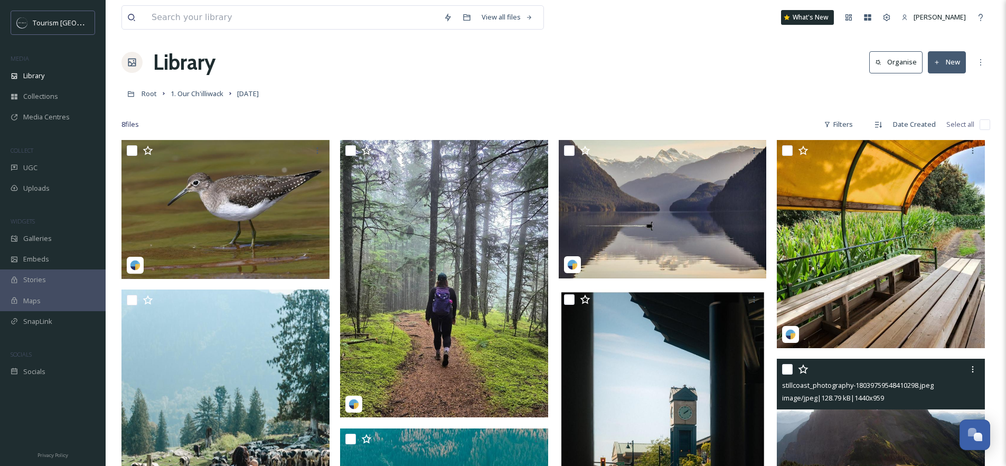
click at [785, 370] on input "checkbox" at bounding box center [787, 369] width 11 height 11
checkbox input "true"
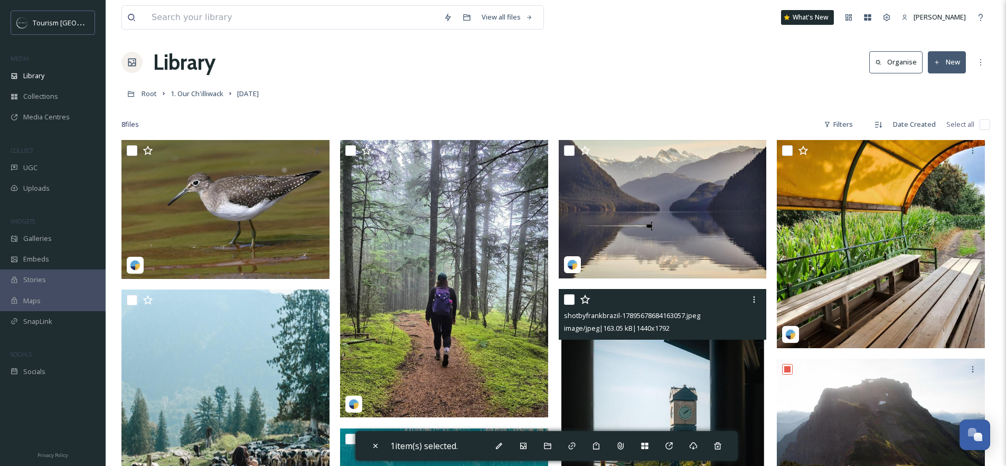
click at [566, 300] on input "checkbox" at bounding box center [569, 299] width 11 height 11
checkbox input "true"
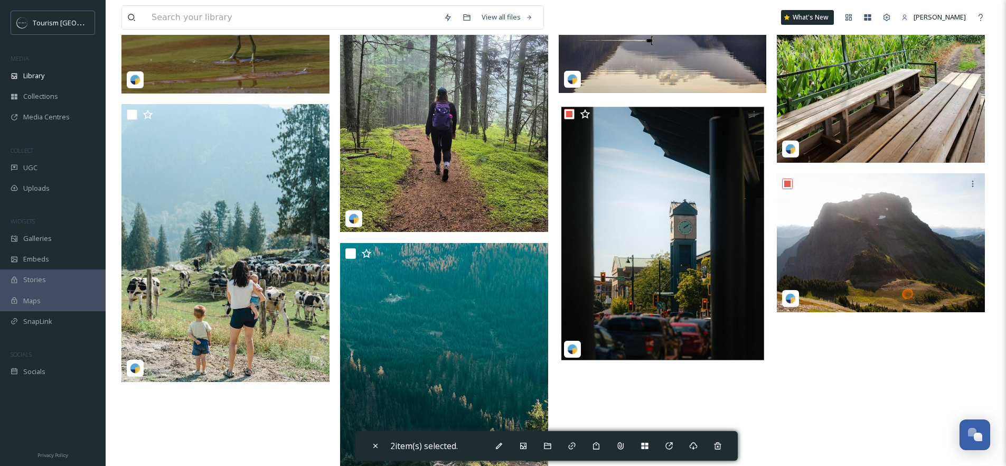
scroll to position [208, 0]
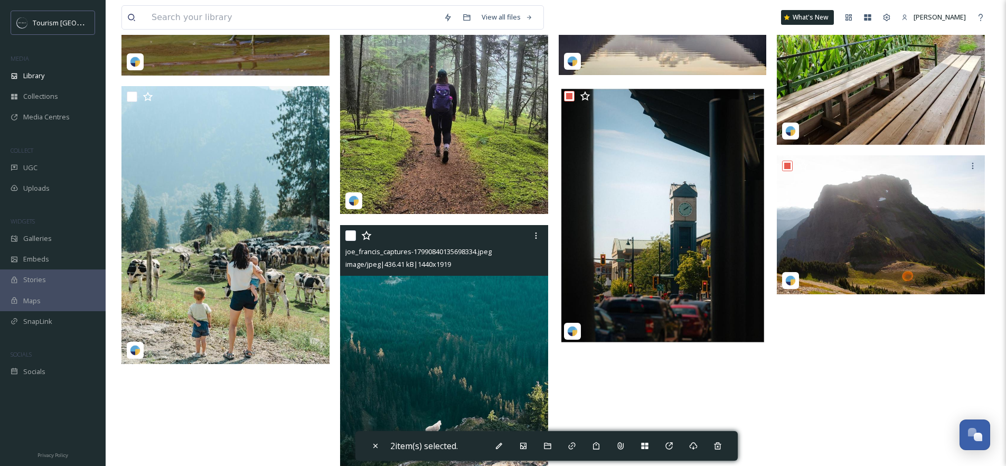
click at [349, 237] on input "checkbox" at bounding box center [350, 235] width 11 height 11
checkbox input "true"
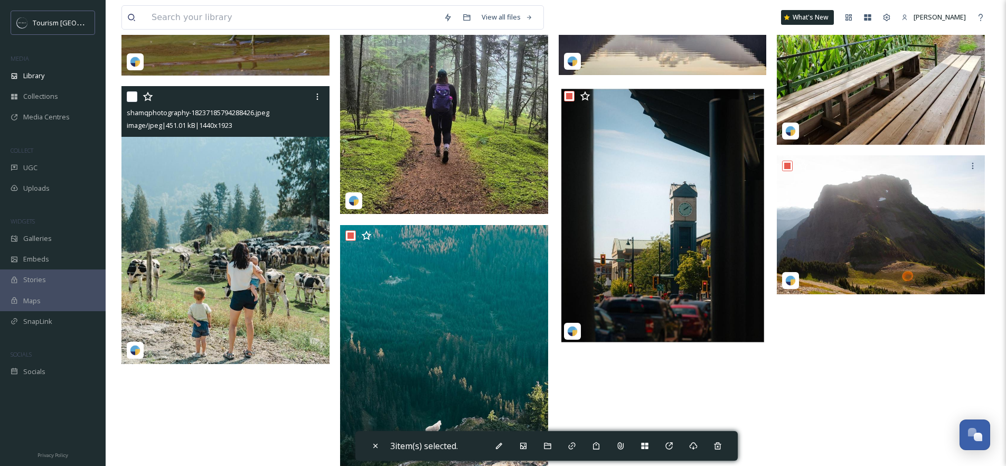
click at [129, 97] on input "checkbox" at bounding box center [132, 96] width 11 height 11
checkbox input "true"
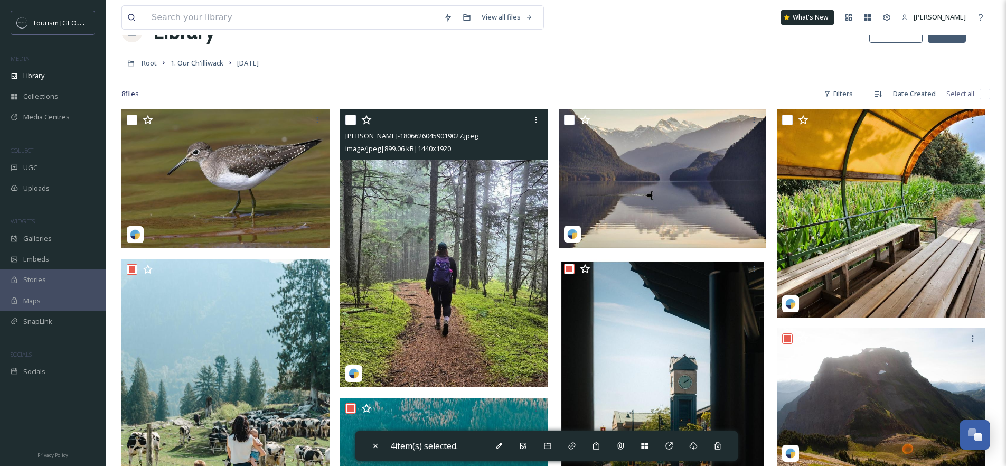
scroll to position [0, 0]
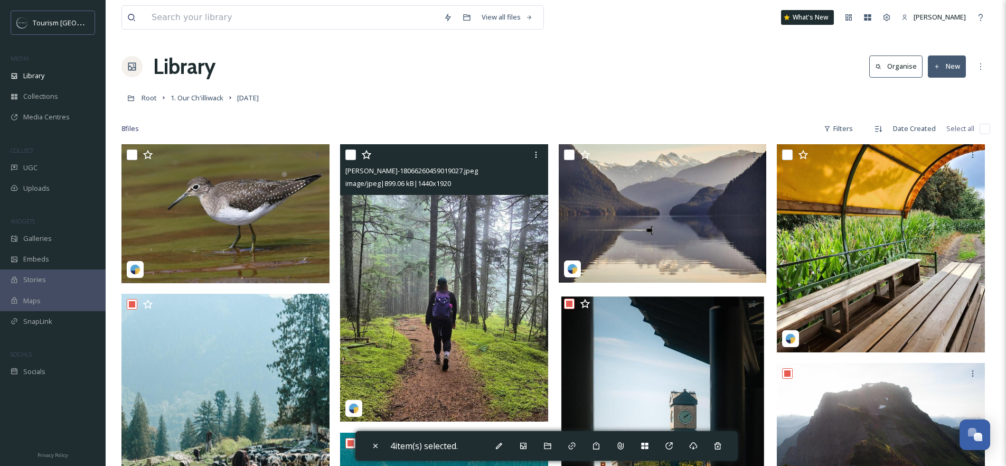
click at [348, 153] on input "checkbox" at bounding box center [350, 155] width 11 height 11
checkbox input "true"
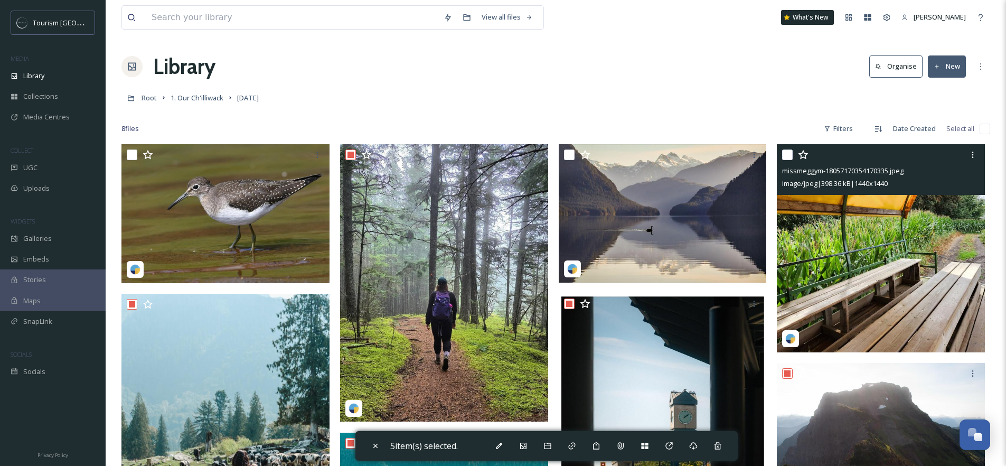
click at [789, 154] on input "checkbox" at bounding box center [787, 155] width 11 height 11
checkbox input "true"
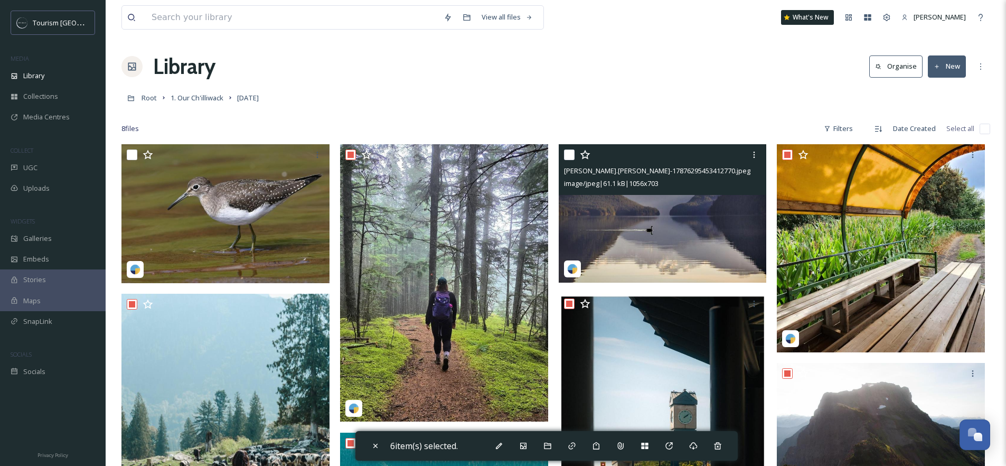
click at [569, 156] on input "checkbox" at bounding box center [569, 155] width 11 height 11
checkbox input "true"
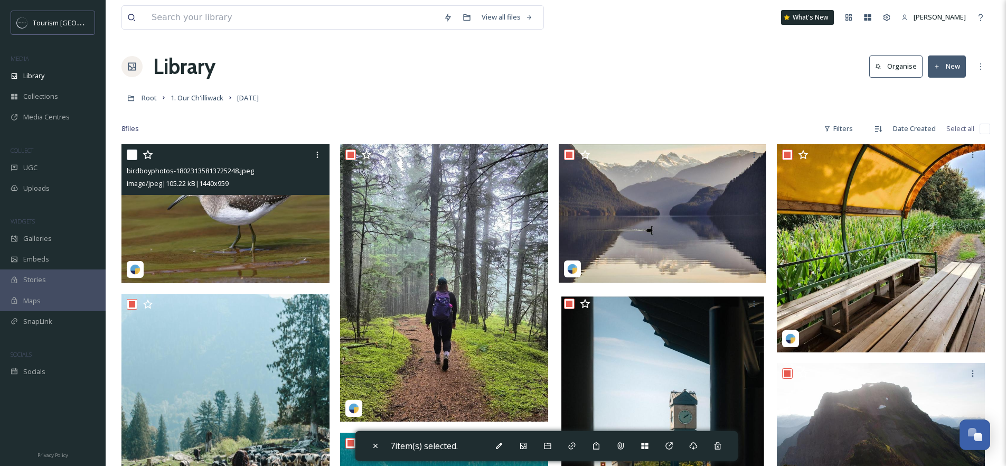
click at [134, 154] on input "checkbox" at bounding box center [132, 155] width 11 height 11
checkbox input "true"
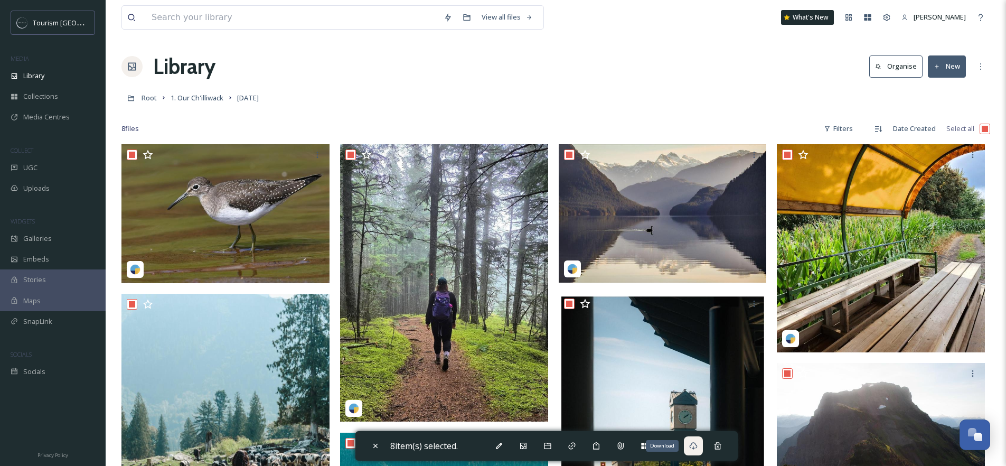
click at [691, 444] on div "Download" at bounding box center [693, 445] width 19 height 19
click at [20, 165] on div "UGC" at bounding box center [53, 167] width 106 height 21
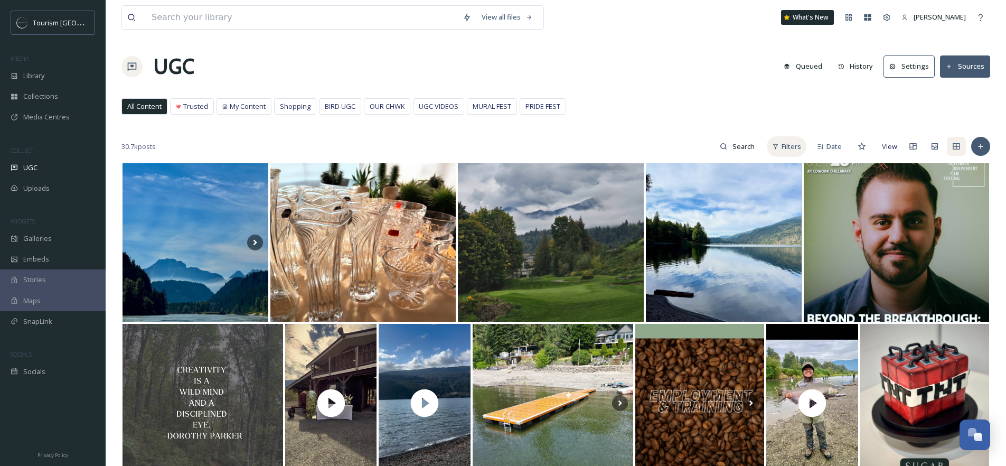
click at [777, 147] on icon at bounding box center [775, 146] width 7 height 7
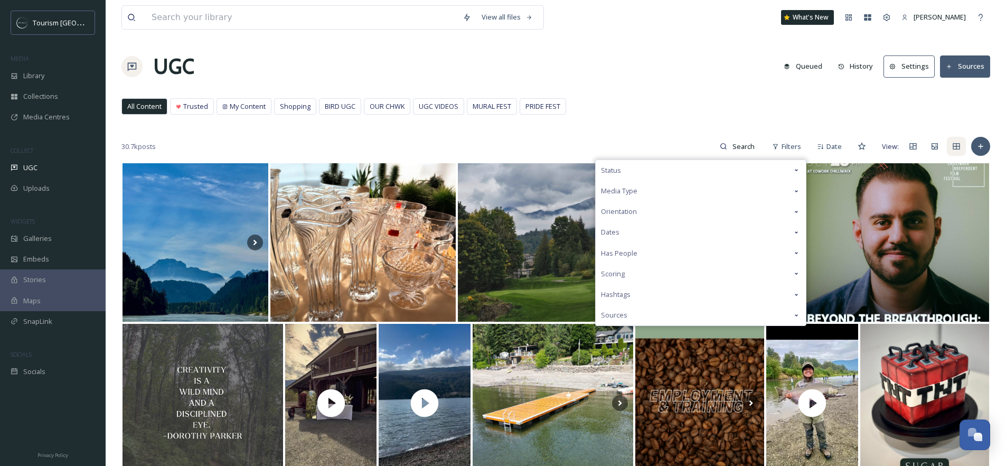
click at [630, 175] on div "Status" at bounding box center [701, 170] width 210 height 21
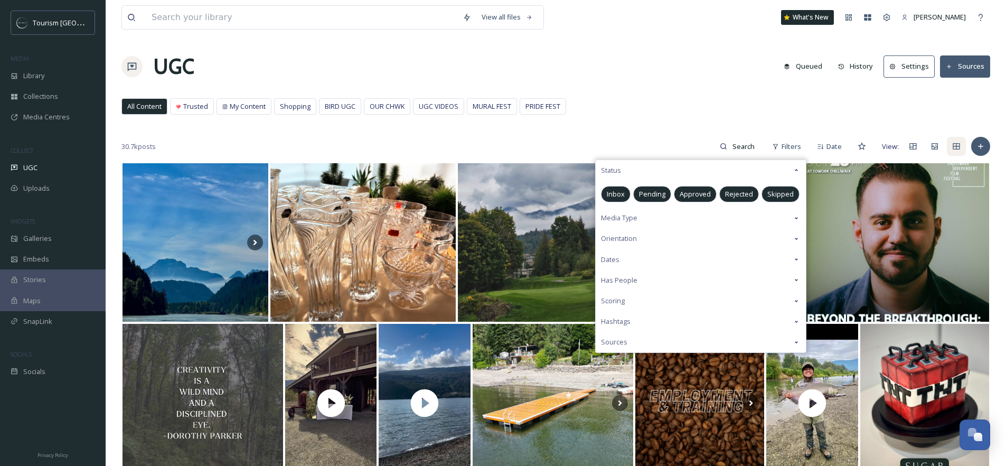
click at [657, 195] on span "Pending" at bounding box center [652, 194] width 26 height 10
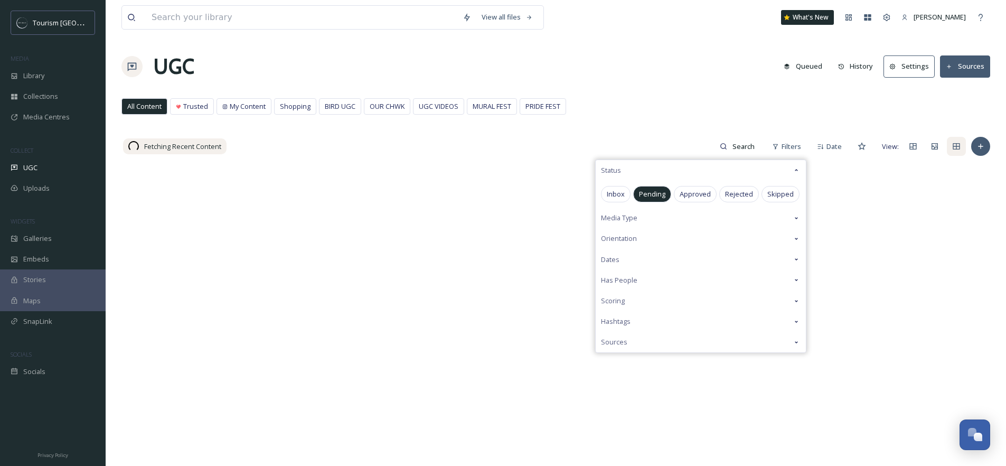
click at [641, 136] on div "Fetching Recent Content Filters Status Inbox Pending Approved Rejected Skipped …" at bounding box center [556, 146] width 869 height 21
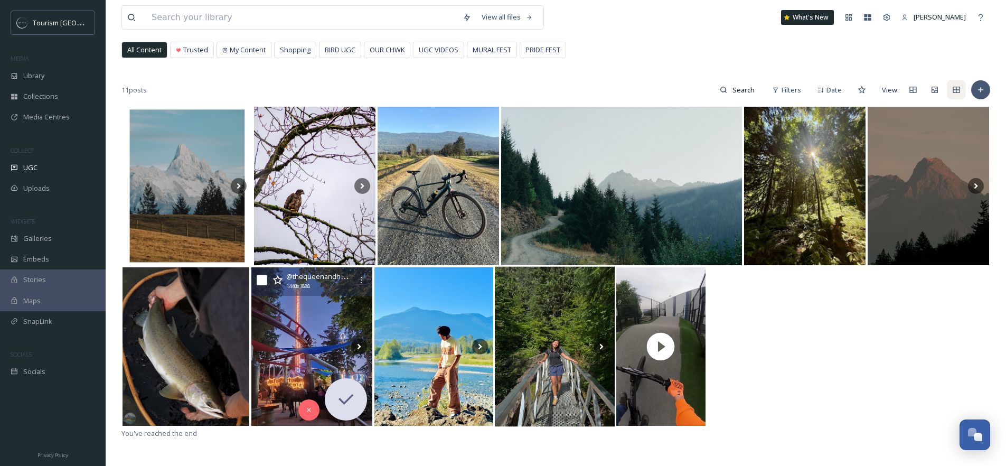
scroll to position [99, 0]
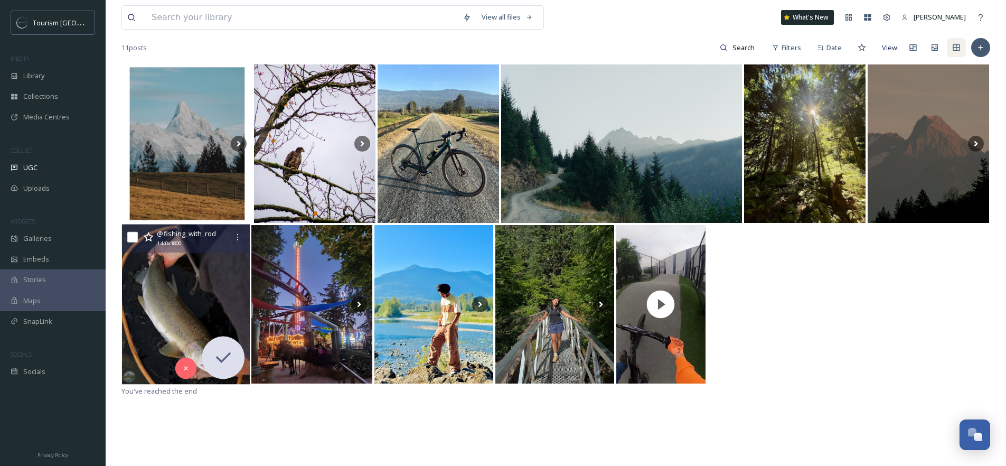
click at [197, 294] on img at bounding box center [186, 305] width 128 height 160
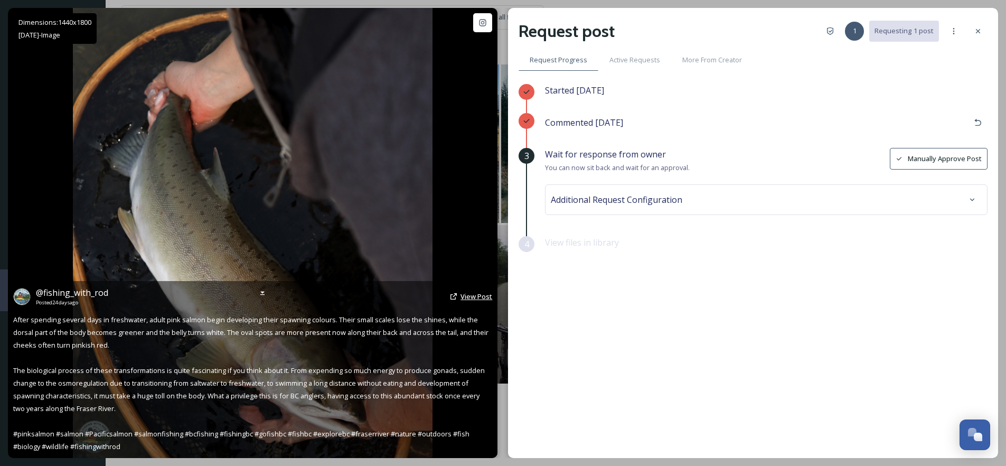
click at [483, 300] on span "View Post" at bounding box center [477, 297] width 32 height 10
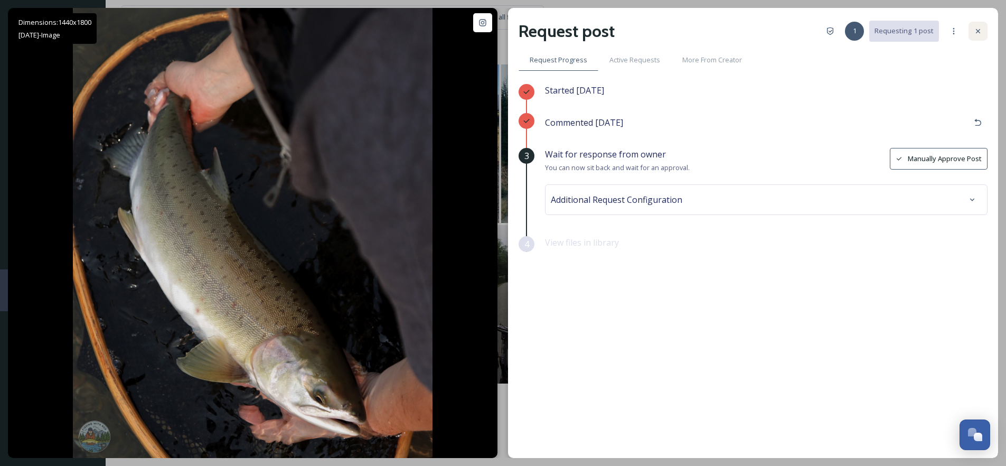
click at [974, 32] on icon at bounding box center [978, 31] width 8 height 8
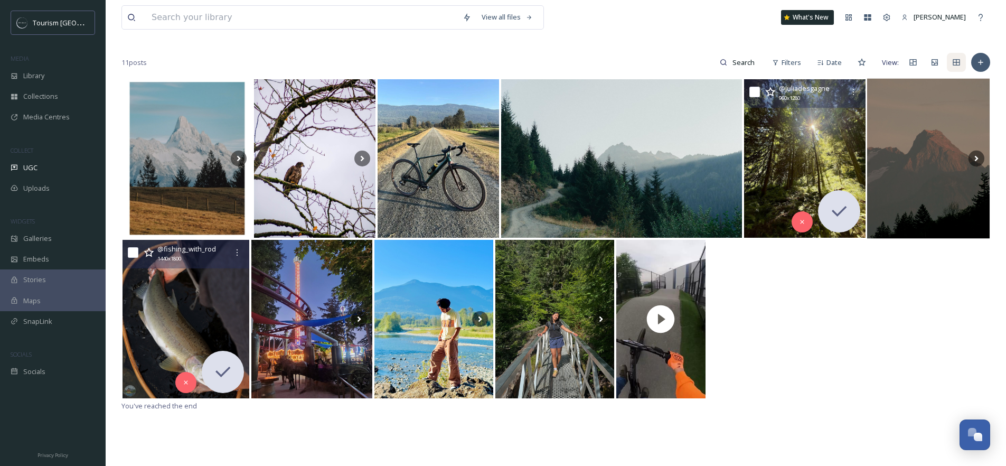
scroll to position [79, 0]
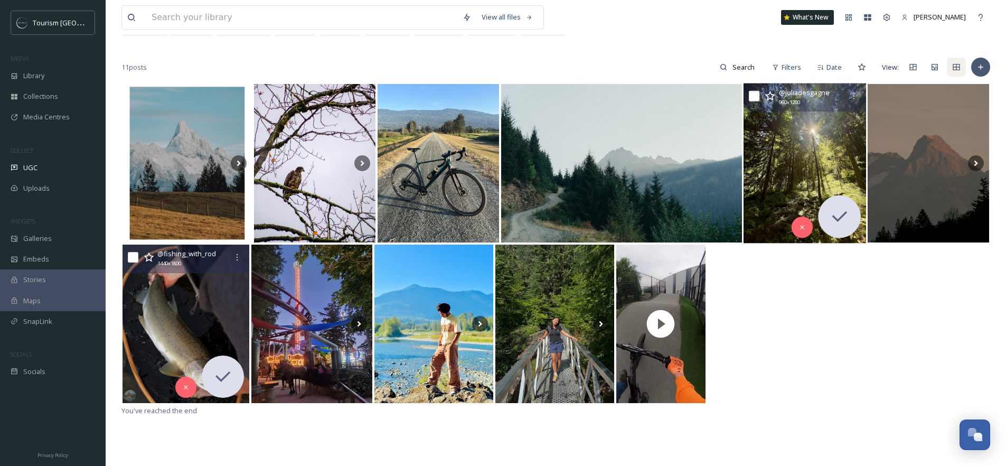
click at [810, 154] on img at bounding box center [805, 163] width 123 height 160
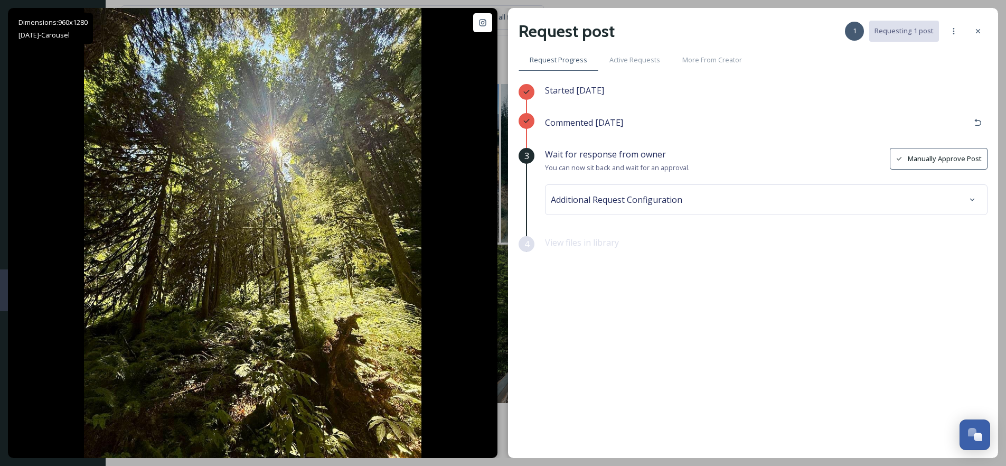
click at [991, 35] on div "Request post 1 Requesting 1 post Request Progress Active Requests More From Cre…" at bounding box center [753, 233] width 490 height 450
click at [988, 36] on div "Request post 1 Requesting 1 post Request Progress Active Requests More From Cre…" at bounding box center [753, 233] width 490 height 450
click at [974, 30] on icon at bounding box center [978, 31] width 8 height 8
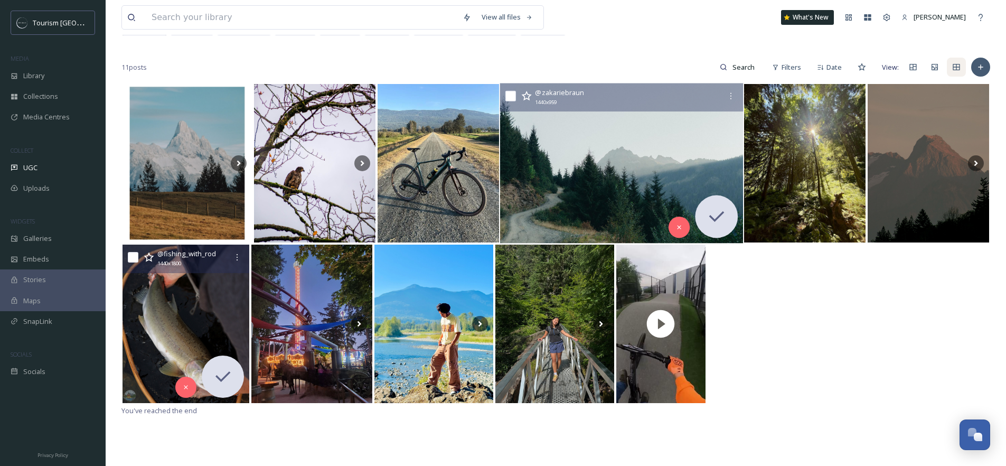
click at [642, 170] on img at bounding box center [621, 163] width 243 height 160
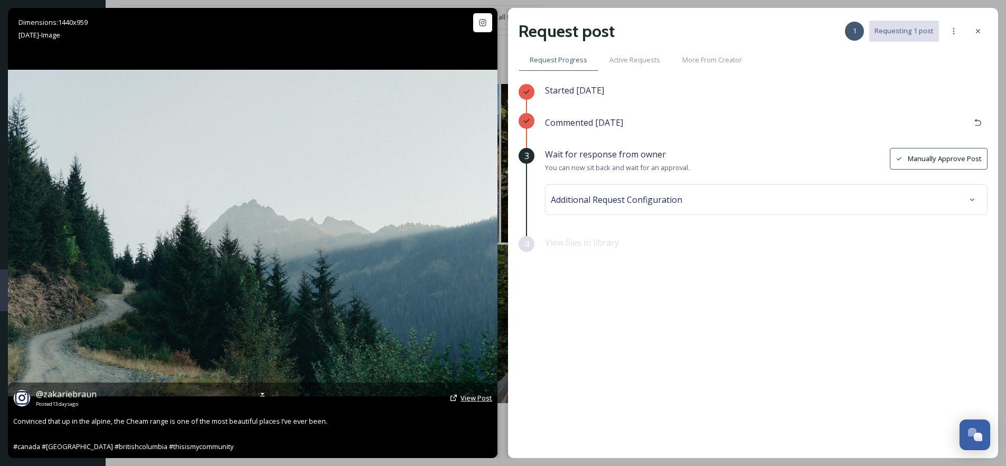
click at [473, 400] on span "View Post" at bounding box center [477, 398] width 32 height 10
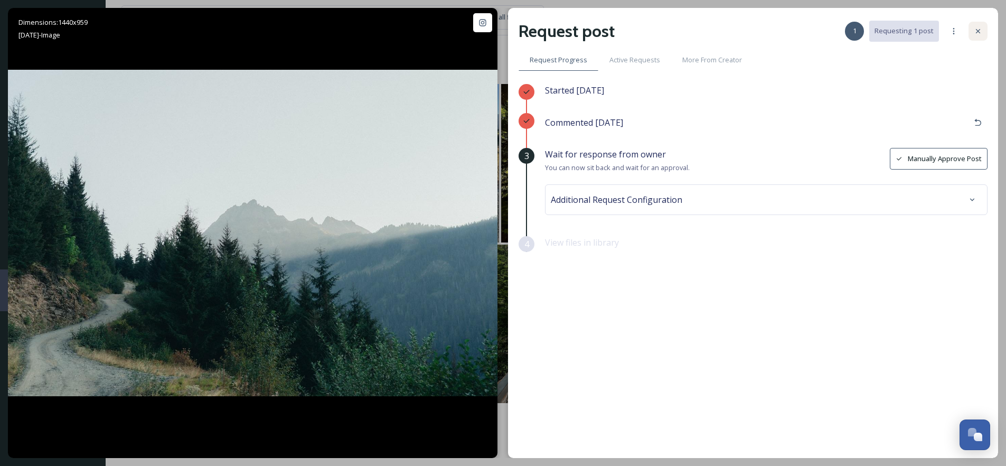
click at [974, 33] on icon at bounding box center [978, 31] width 8 height 8
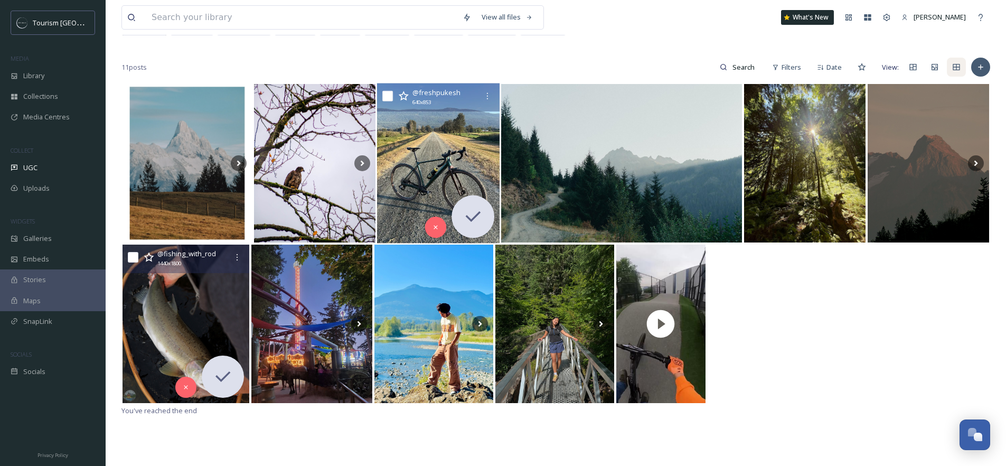
click at [433, 135] on img at bounding box center [438, 163] width 123 height 160
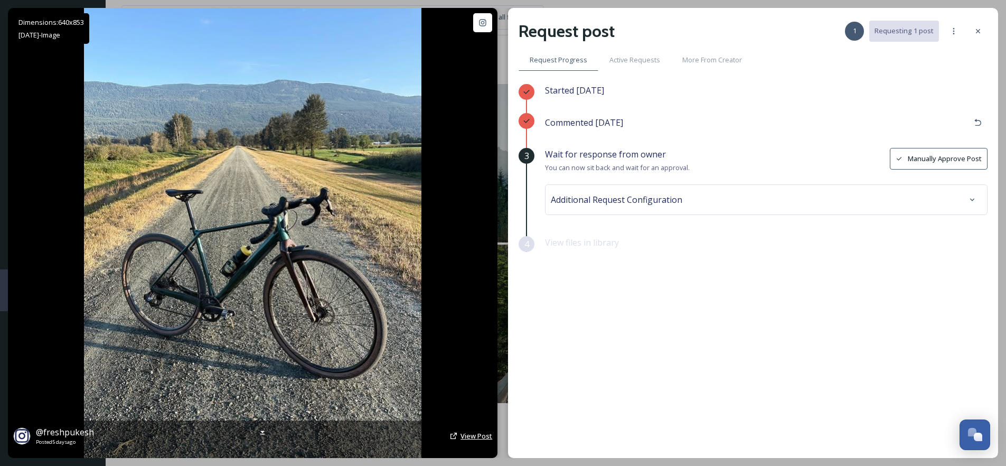
click at [482, 436] on span "View Post" at bounding box center [477, 436] width 32 height 10
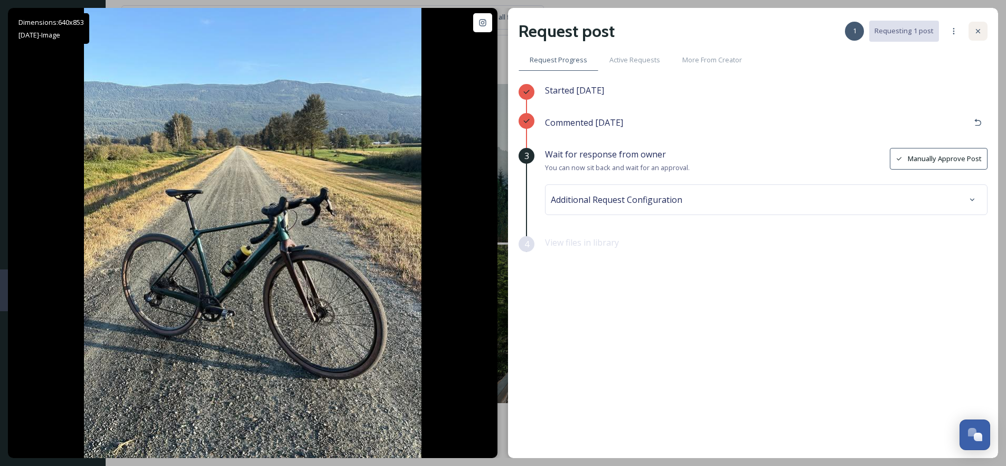
click at [981, 35] on div at bounding box center [978, 31] width 19 height 19
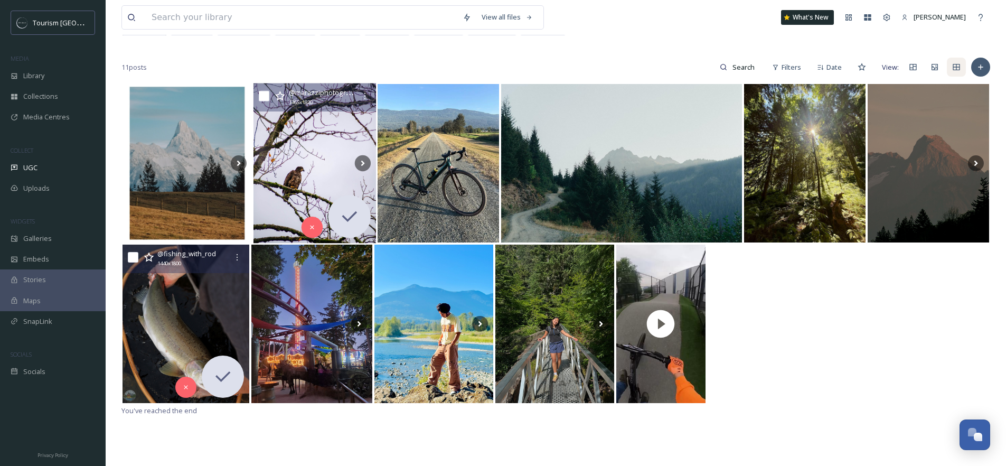
click at [345, 163] on img at bounding box center [315, 163] width 123 height 160
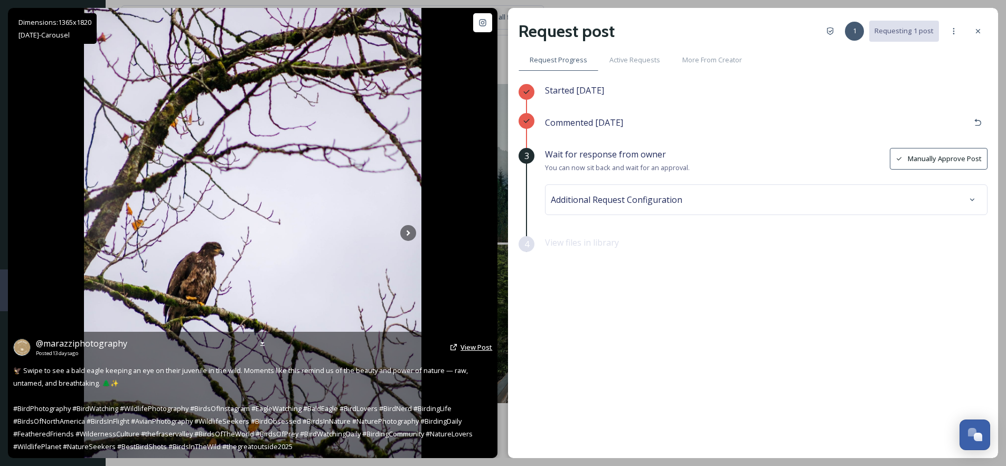
click at [465, 346] on span "View Post" at bounding box center [477, 347] width 32 height 10
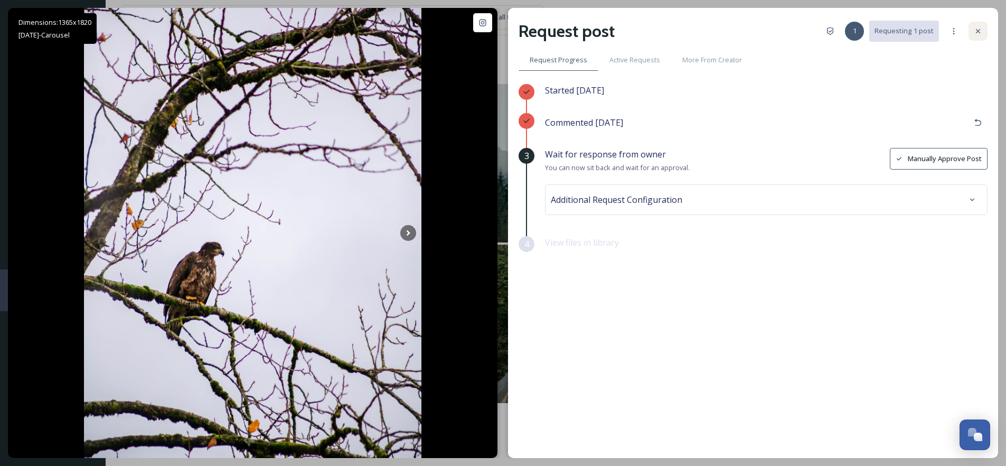
click at [975, 33] on icon at bounding box center [978, 31] width 8 height 8
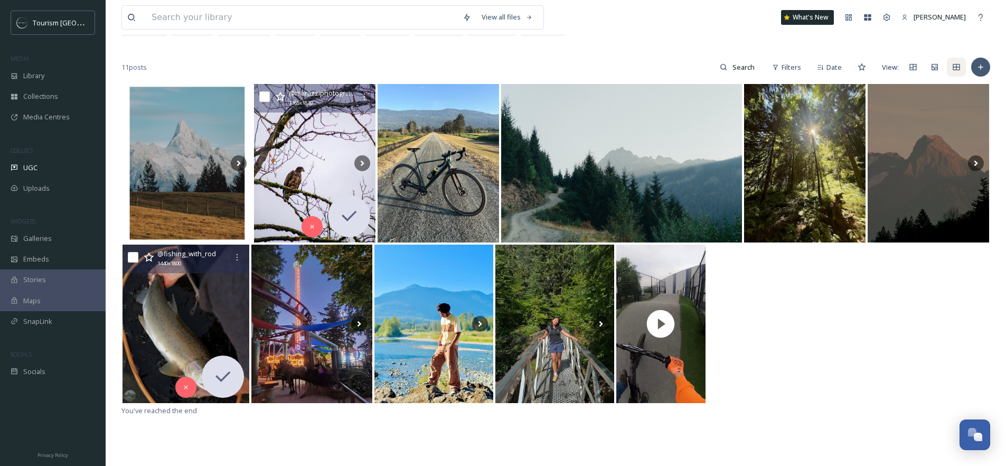
click at [786, 294] on div "@ fishing_with_rod 1440 x 1800" at bounding box center [556, 324] width 869 height 161
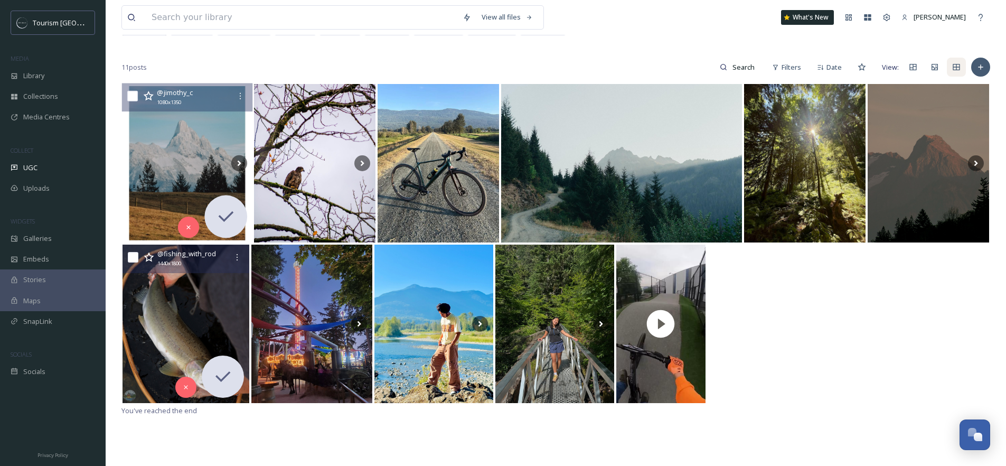
click at [176, 122] on img at bounding box center [187, 163] width 131 height 160
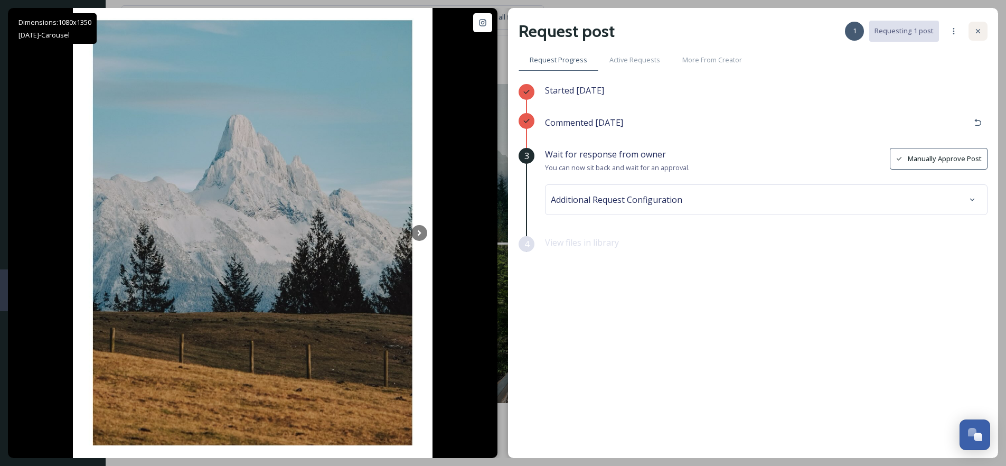
click at [975, 25] on div at bounding box center [978, 31] width 19 height 19
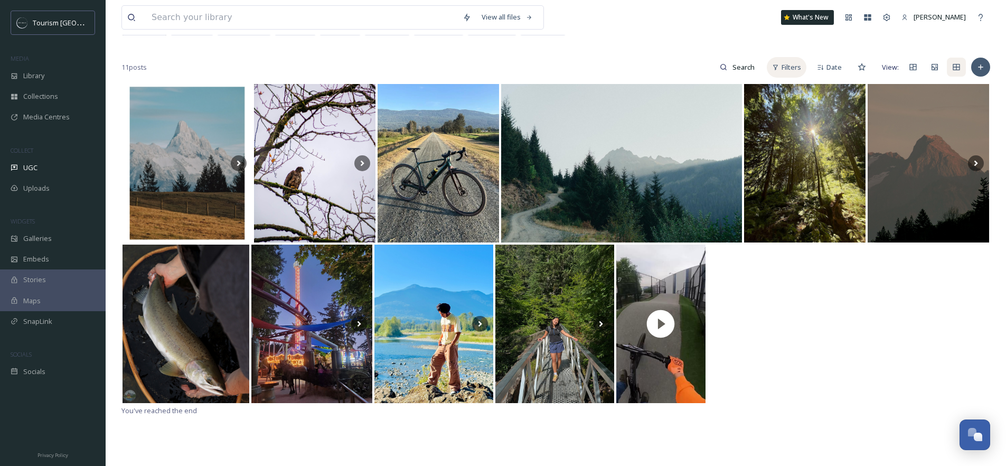
click at [795, 70] on span "Filters" at bounding box center [792, 67] width 20 height 10
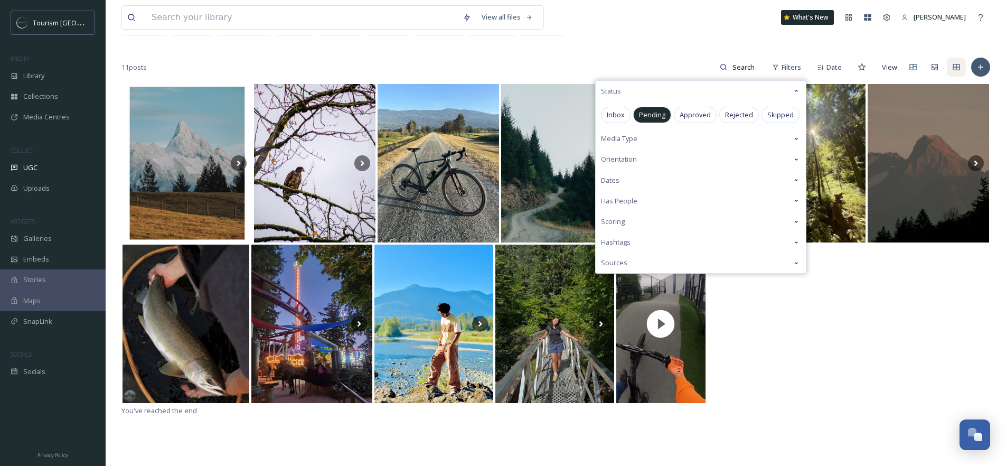
click at [653, 121] on div "Pending" at bounding box center [652, 115] width 38 height 16
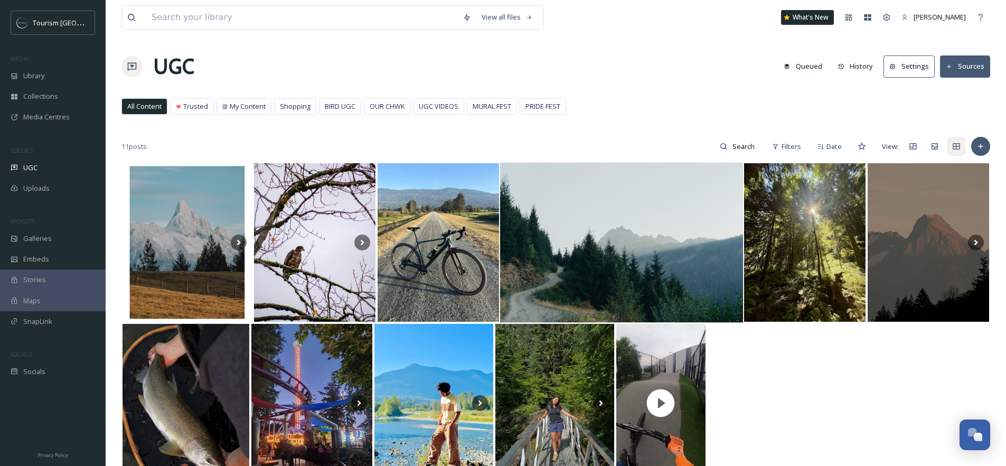
drag, startPoint x: 665, startPoint y: 133, endPoint x: 662, endPoint y: 174, distance: 41.3
click at [666, 154] on div "View all files What's New Tori Hackett UGC Queued History Settings Sources All …" at bounding box center [556, 314] width 901 height 628
click at [792, 150] on span "Filters" at bounding box center [792, 147] width 20 height 10
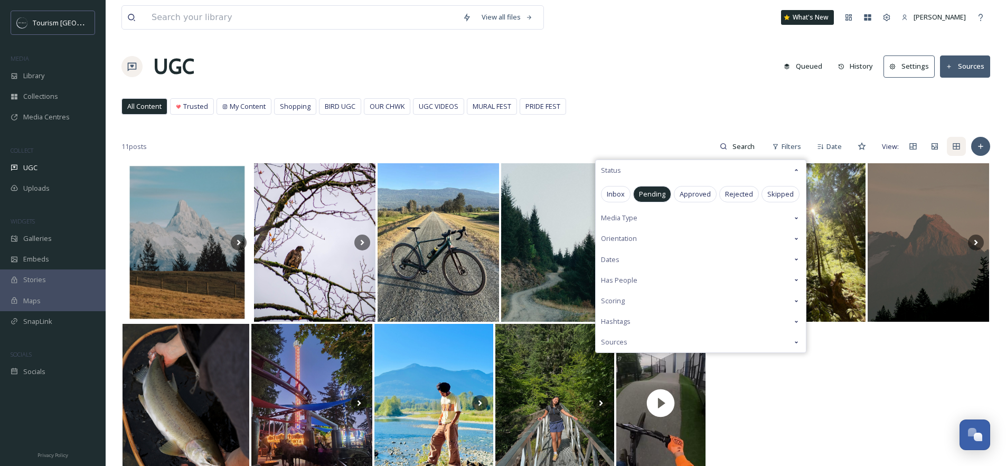
click at [656, 193] on span "Pending" at bounding box center [652, 194] width 26 height 10
click at [621, 194] on span "Inbox" at bounding box center [616, 194] width 18 height 10
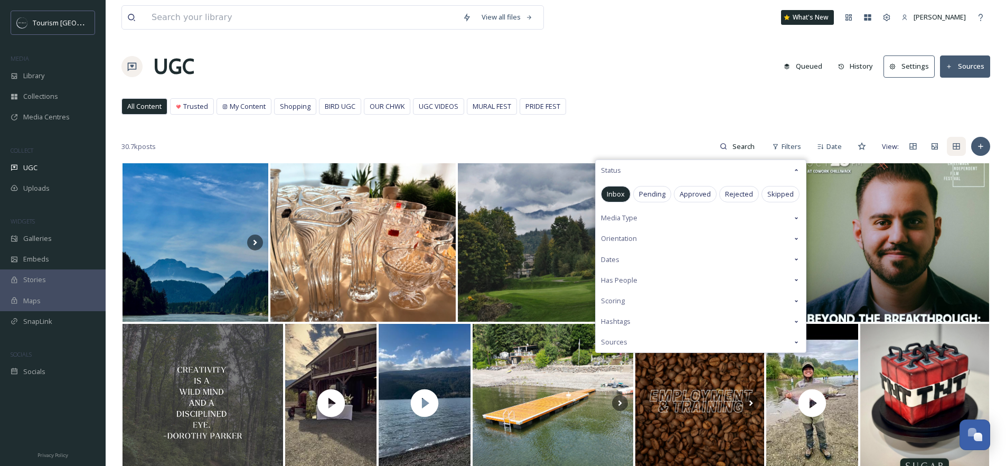
click at [642, 221] on div "Media Type" at bounding box center [701, 218] width 210 height 21
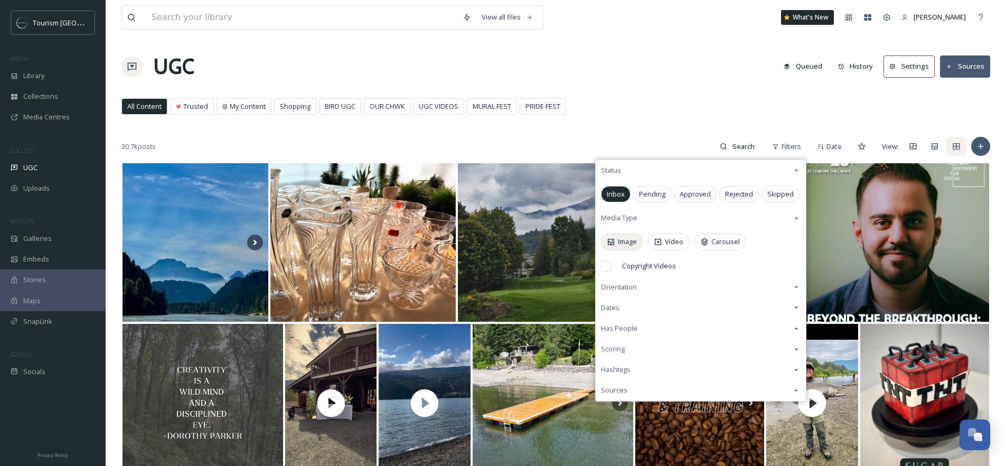
click at [623, 246] on span "Image" at bounding box center [627, 242] width 19 height 10
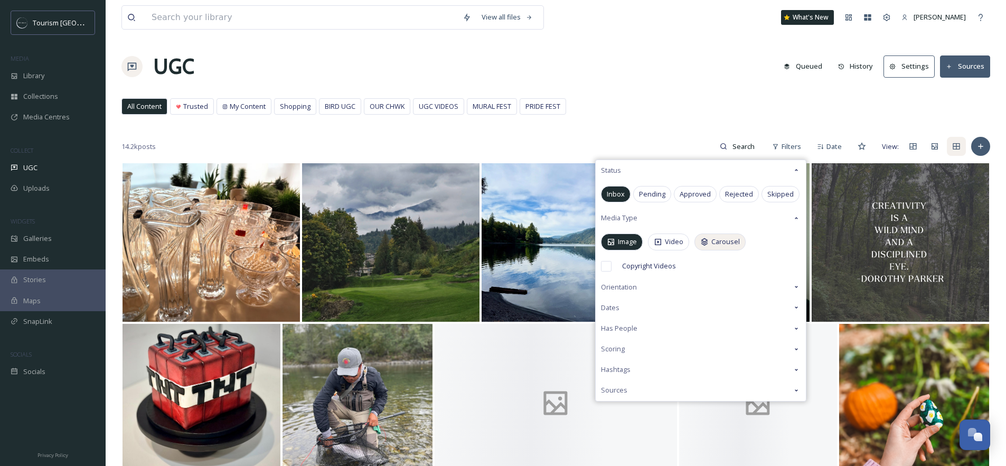
click at [721, 246] on span "Carousel" at bounding box center [726, 242] width 29 height 10
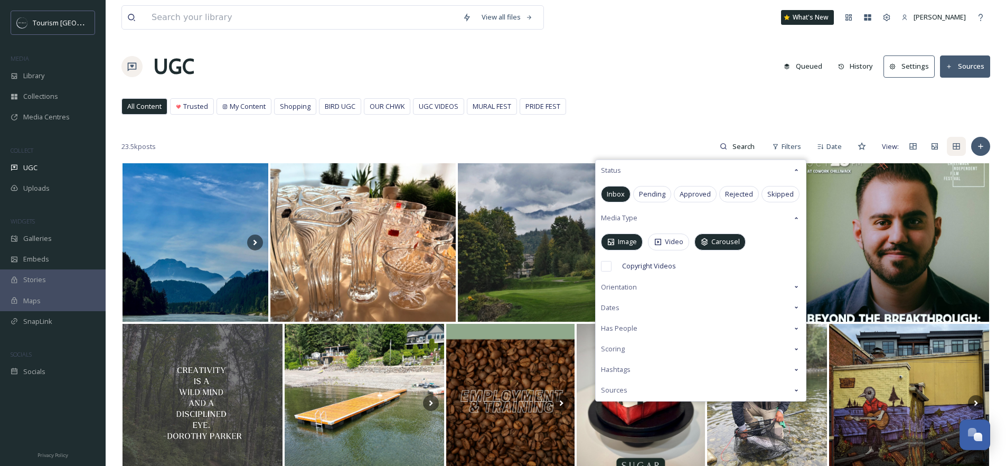
click at [688, 66] on div "UGC Queued History Settings Sources" at bounding box center [556, 67] width 869 height 32
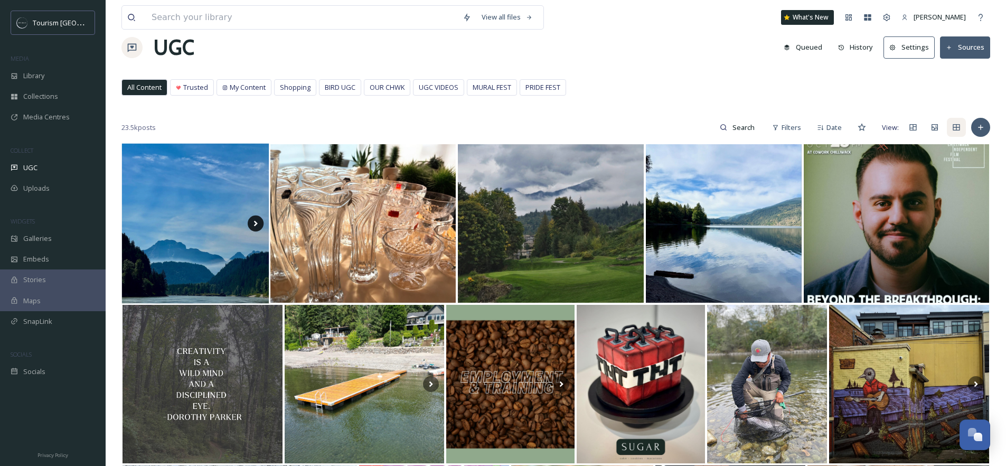
scroll to position [21, 0]
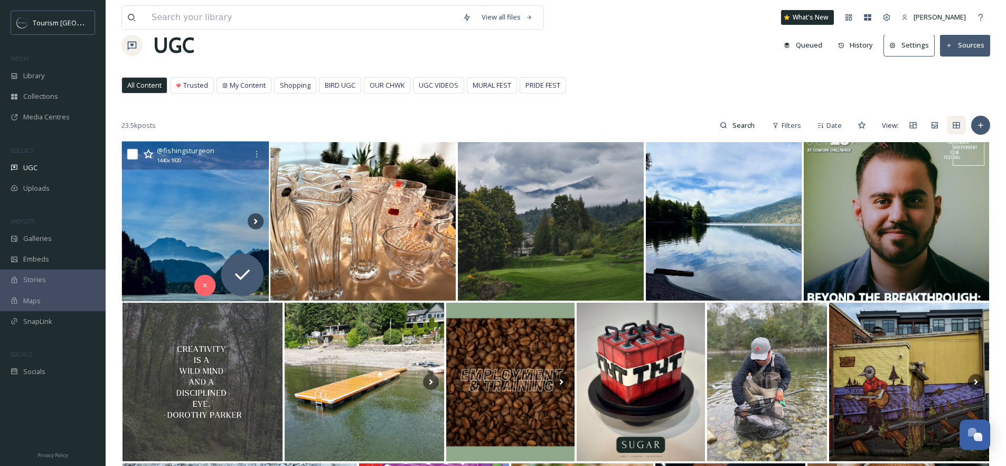
click at [227, 200] on img at bounding box center [195, 222] width 147 height 160
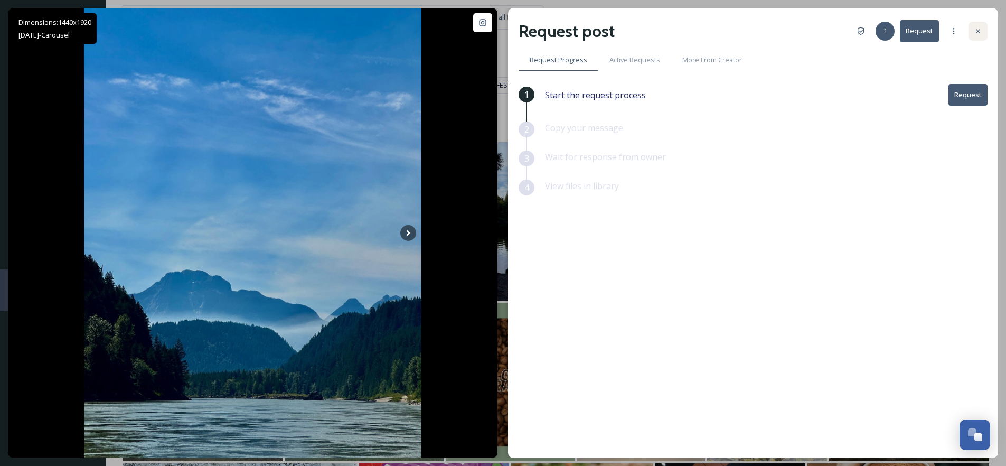
click at [976, 32] on icon at bounding box center [978, 31] width 8 height 8
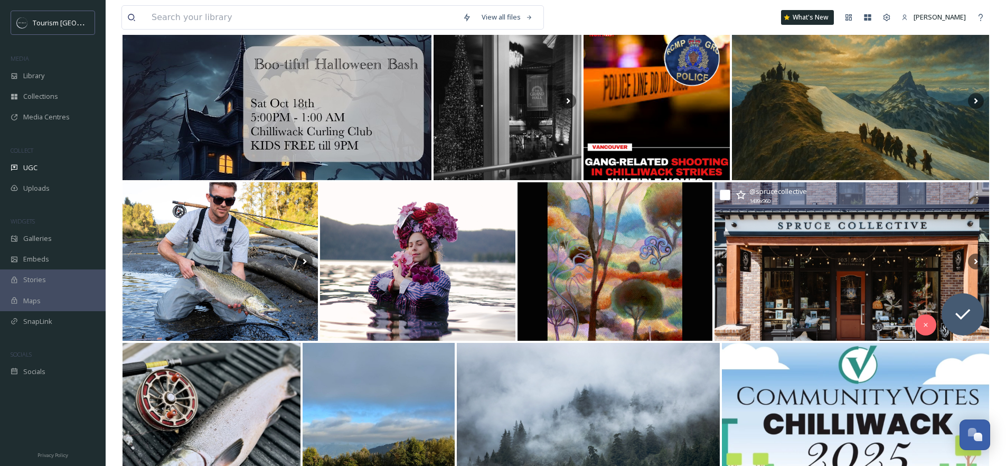
scroll to position [583, 0]
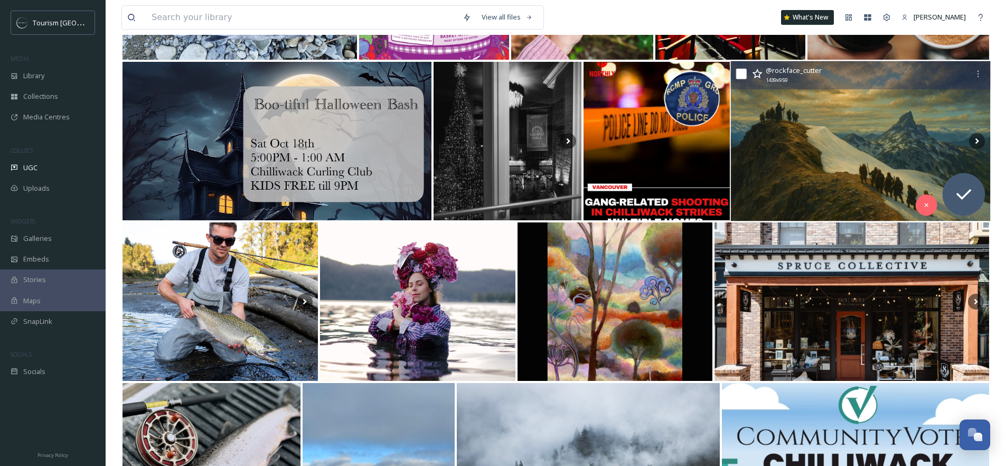
click at [868, 143] on img at bounding box center [861, 141] width 260 height 160
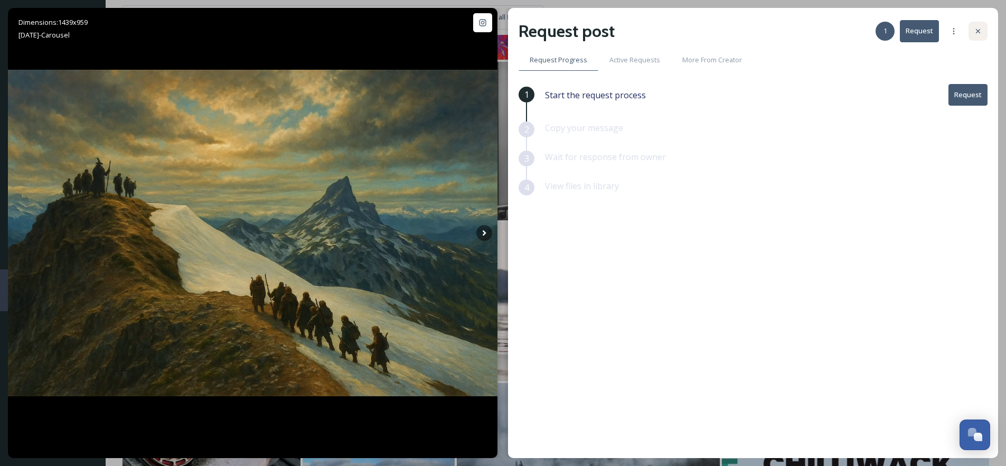
click at [977, 28] on icon at bounding box center [978, 31] width 8 height 8
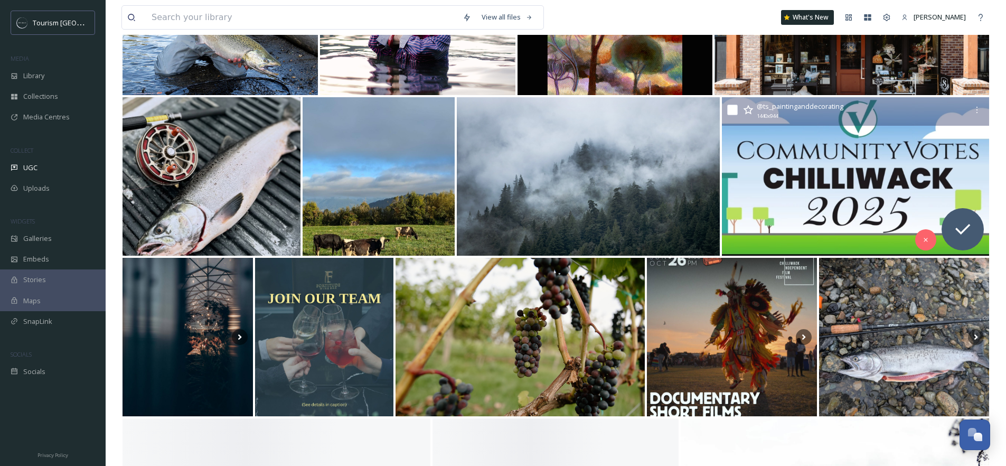
scroll to position [870, 0]
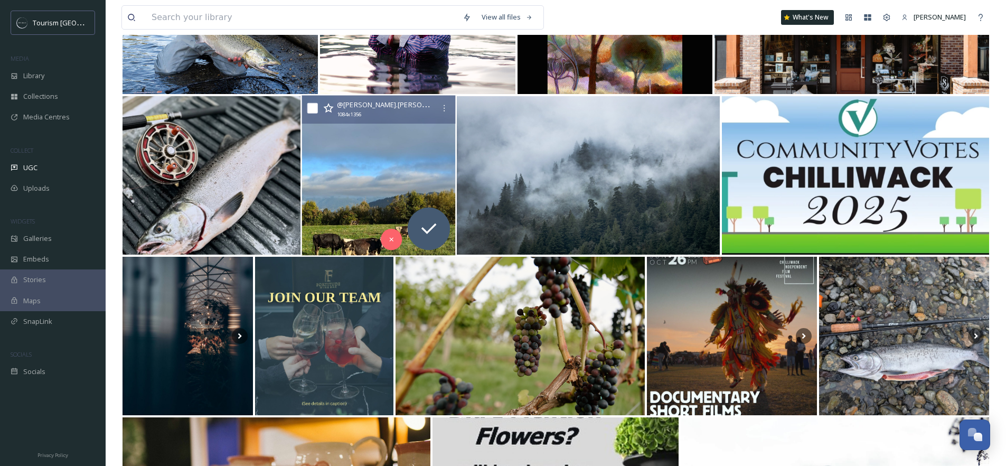
click at [340, 179] on img at bounding box center [379, 176] width 154 height 160
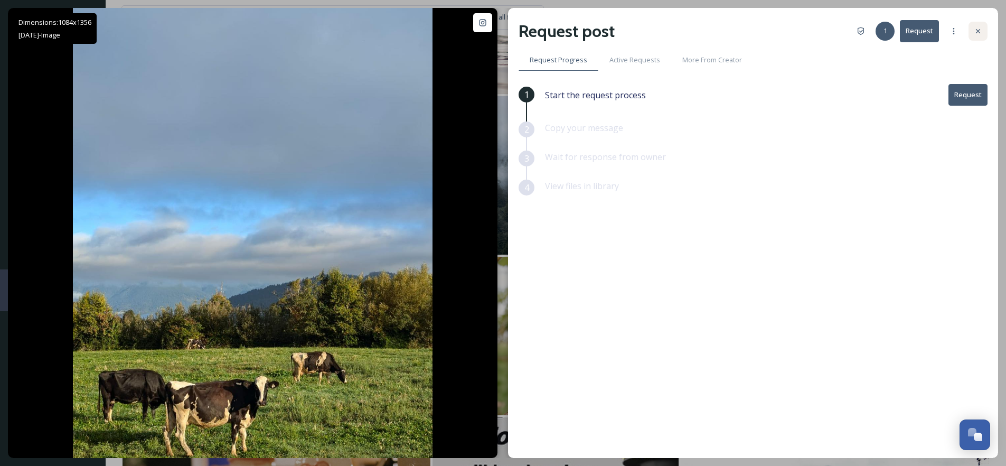
click at [980, 33] on icon at bounding box center [978, 31] width 8 height 8
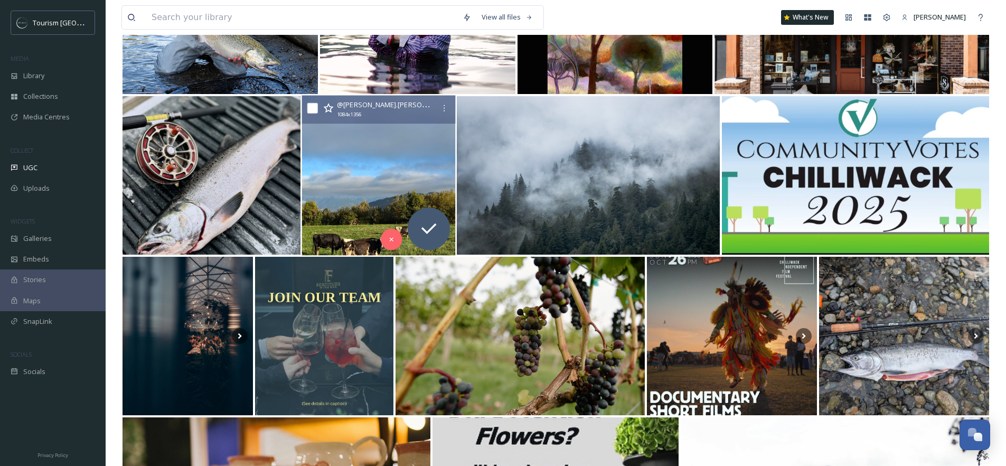
click at [398, 174] on img at bounding box center [379, 176] width 154 height 160
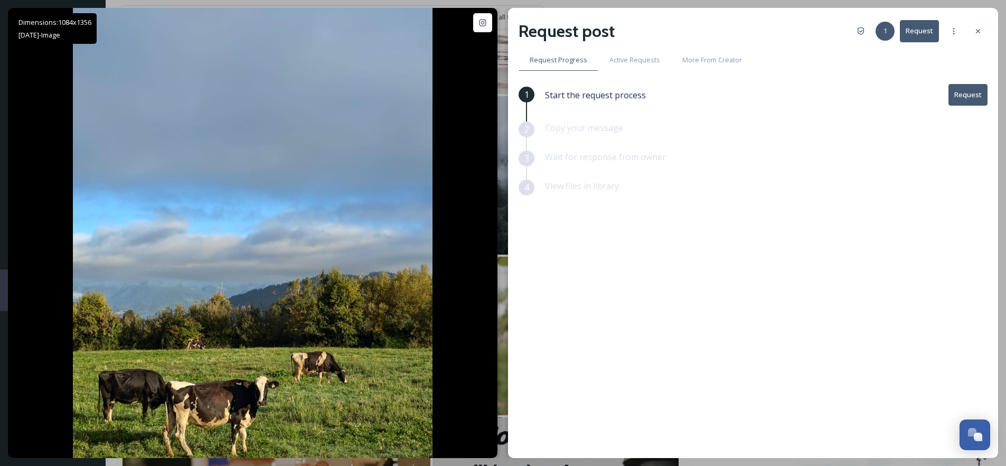
click at [968, 91] on button "Request" at bounding box center [968, 95] width 39 height 22
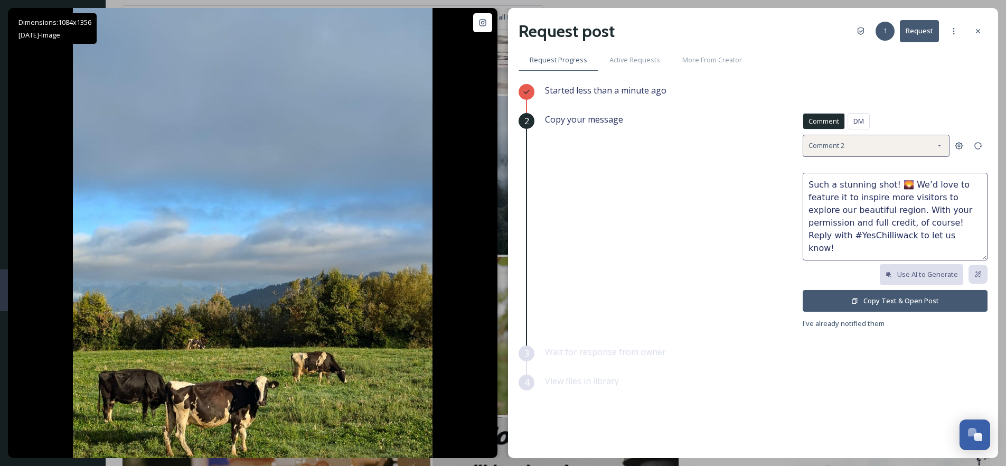
click at [873, 150] on div "Comment 2" at bounding box center [876, 146] width 147 height 22
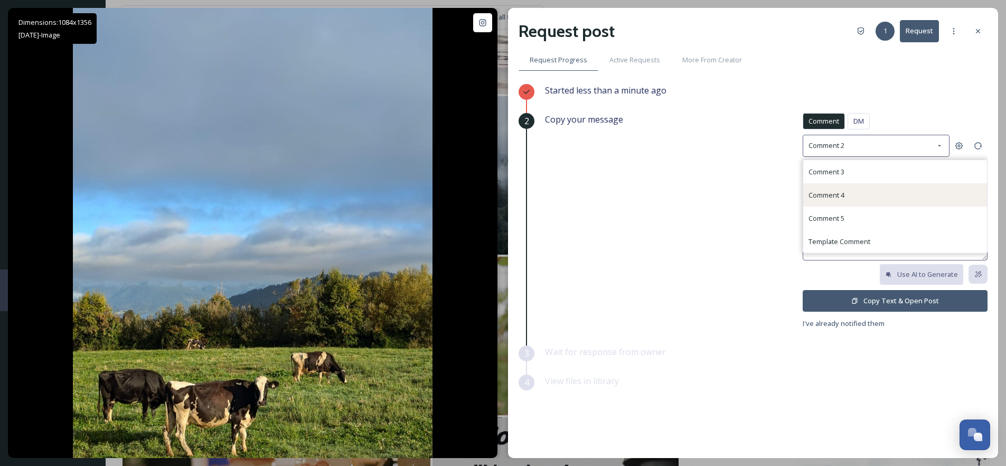
click at [854, 198] on div "Comment 4" at bounding box center [896, 194] width 184 height 23
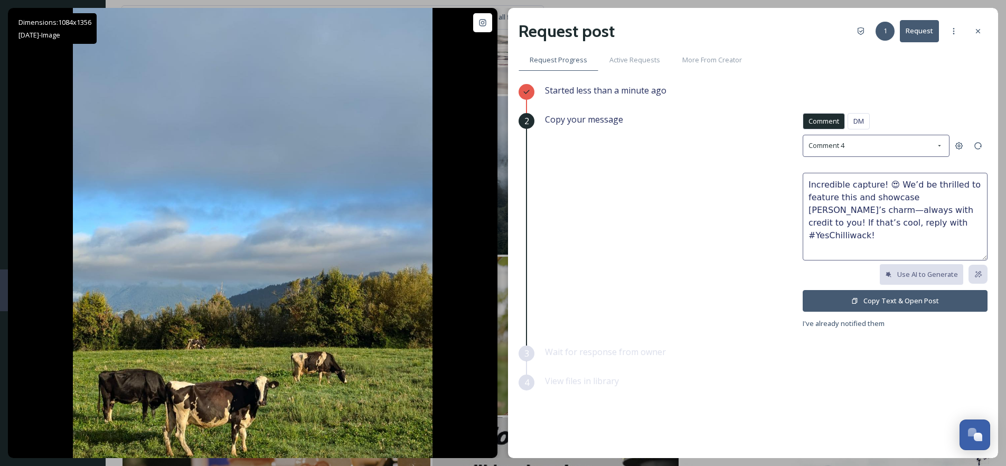
click at [897, 182] on textarea "Incredible capture! 😍 We’d be thrilled to feature this and showcase [PERSON_NAM…" at bounding box center [895, 217] width 185 height 88
type textarea "Incredible capture! We’d be thrilled to feature this and showcase Chilliwack’s …"
click at [879, 301] on button "Copy Text & Open Post" at bounding box center [895, 301] width 185 height 22
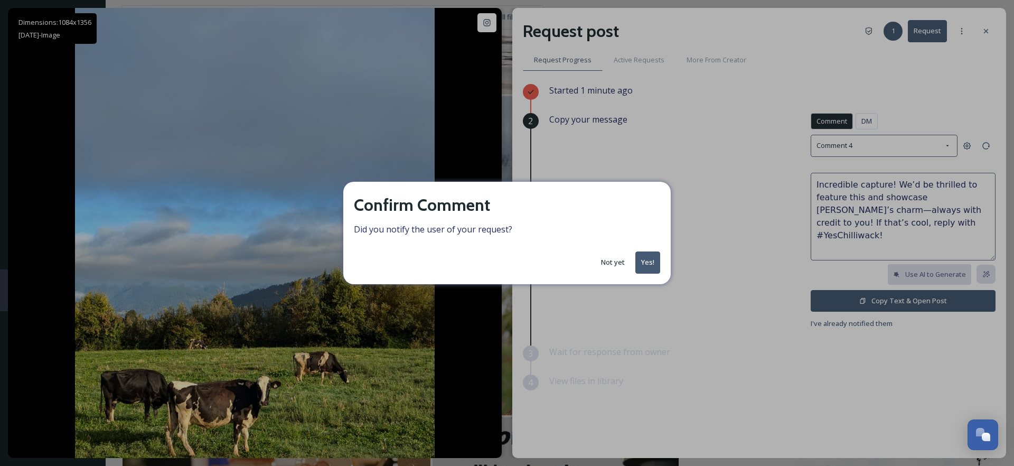
click at [652, 263] on button "Yes!" at bounding box center [648, 262] width 25 height 22
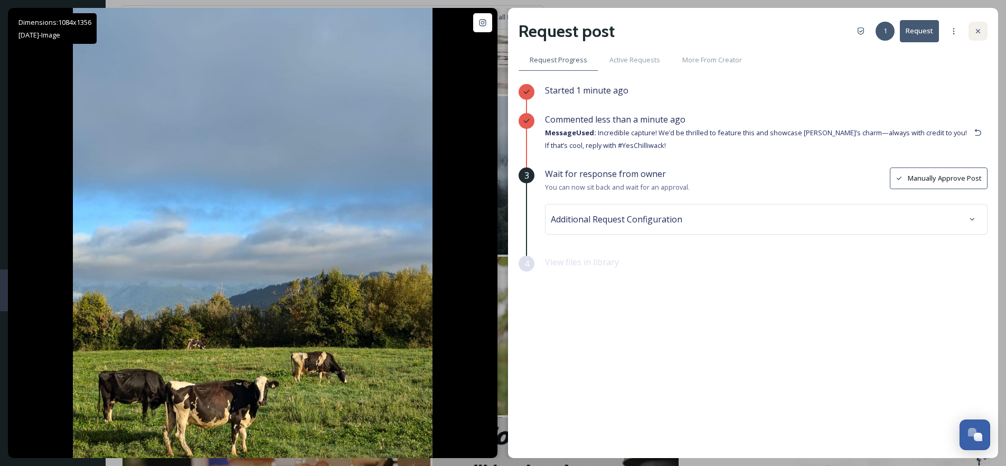
click at [980, 33] on icon at bounding box center [978, 31] width 8 height 8
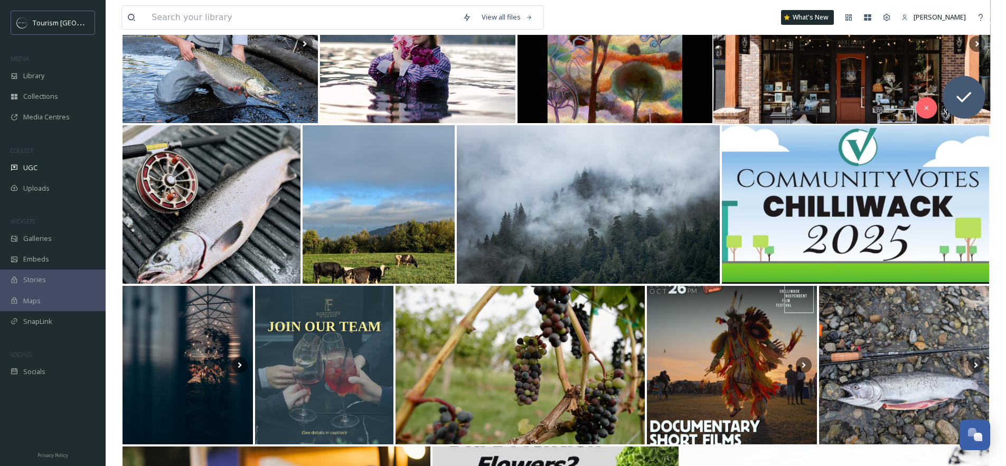
scroll to position [923, 0]
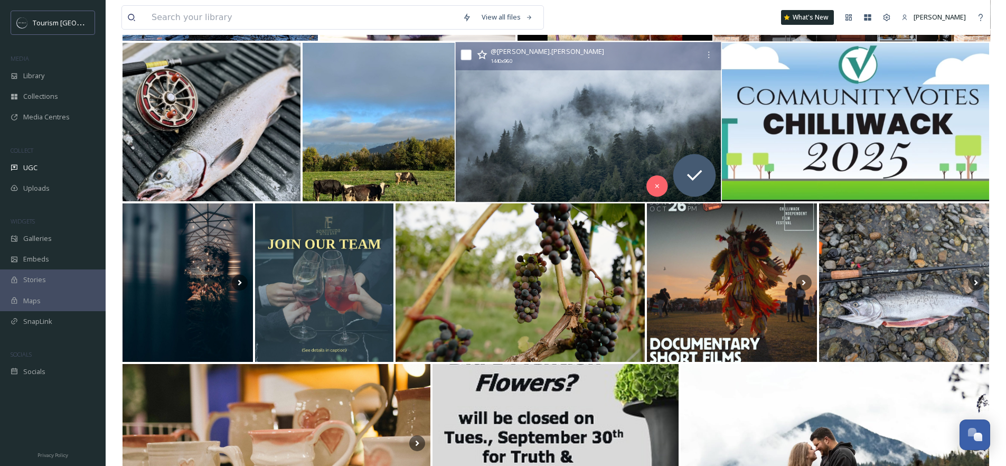
click at [606, 119] on img at bounding box center [589, 122] width 266 height 160
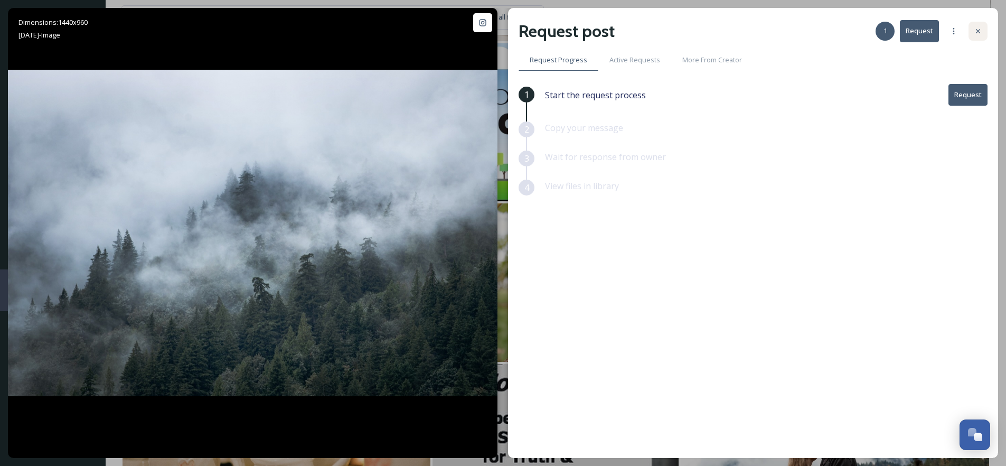
click at [982, 31] on icon at bounding box center [978, 31] width 8 height 8
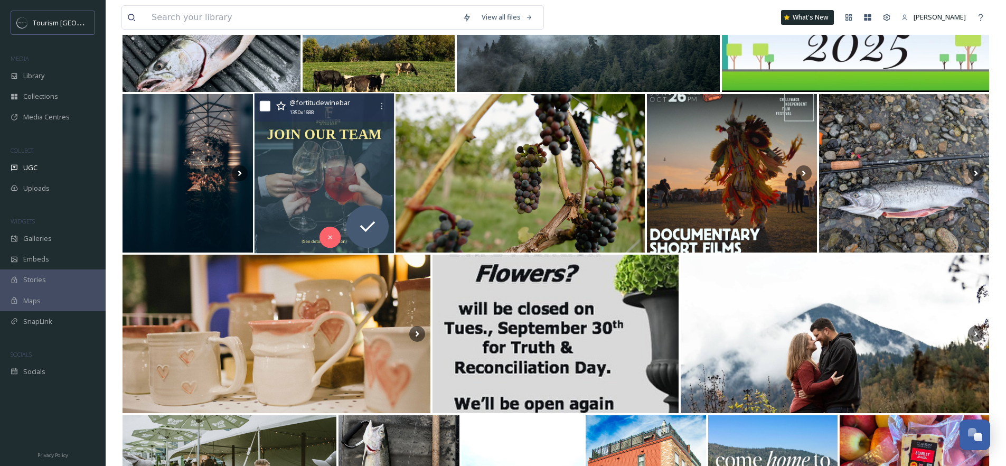
scroll to position [806, 0]
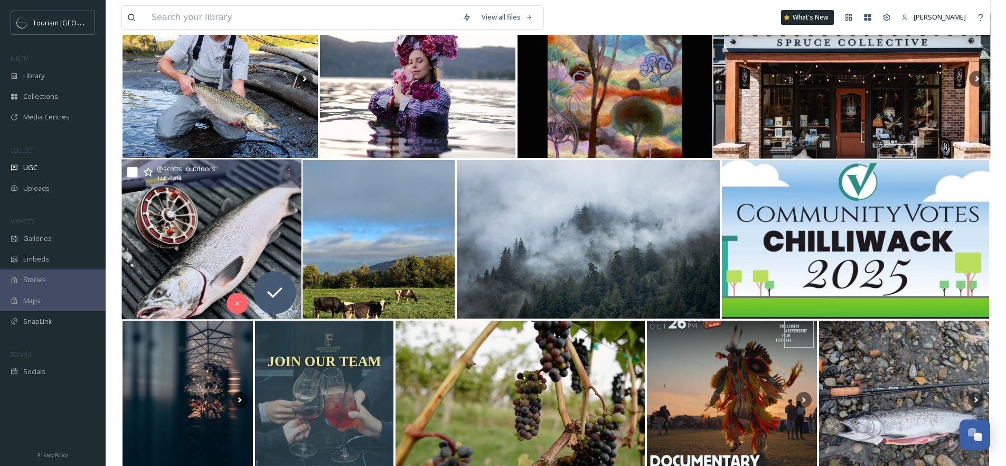
click at [173, 227] on img at bounding box center [212, 240] width 180 height 160
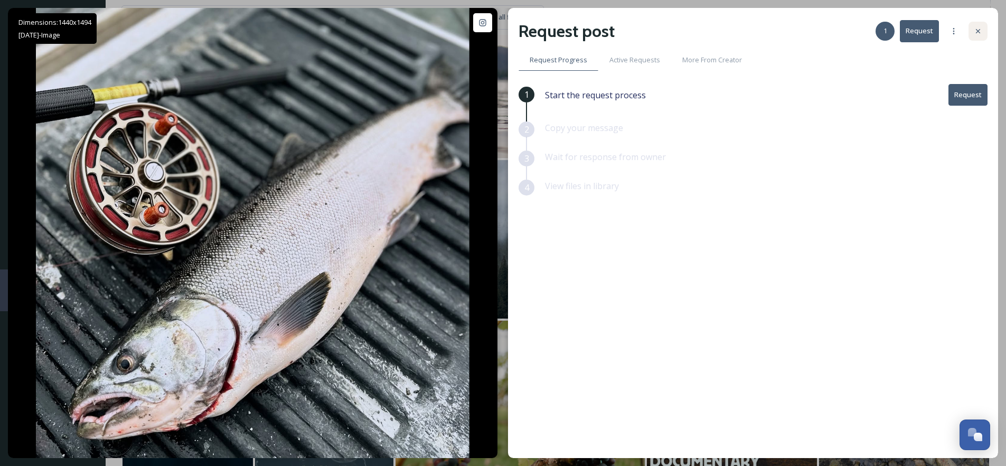
click at [977, 34] on icon at bounding box center [978, 31] width 8 height 8
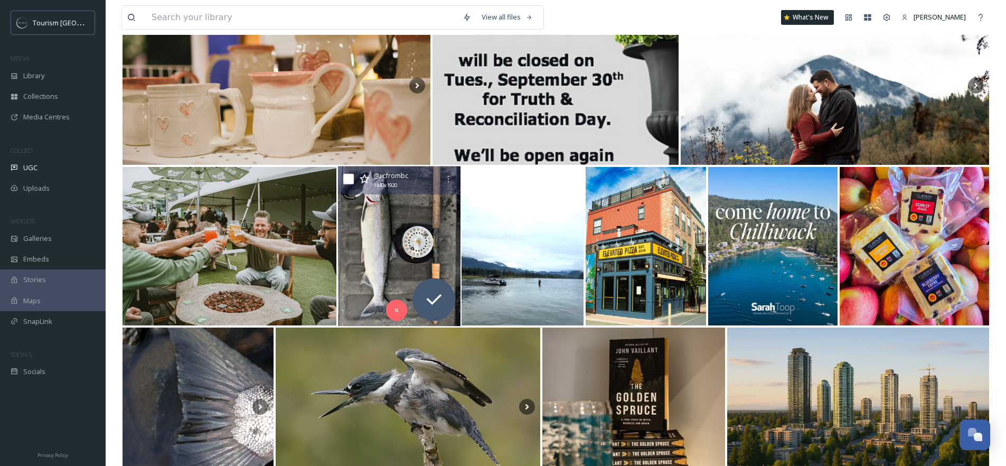
scroll to position [1292, 0]
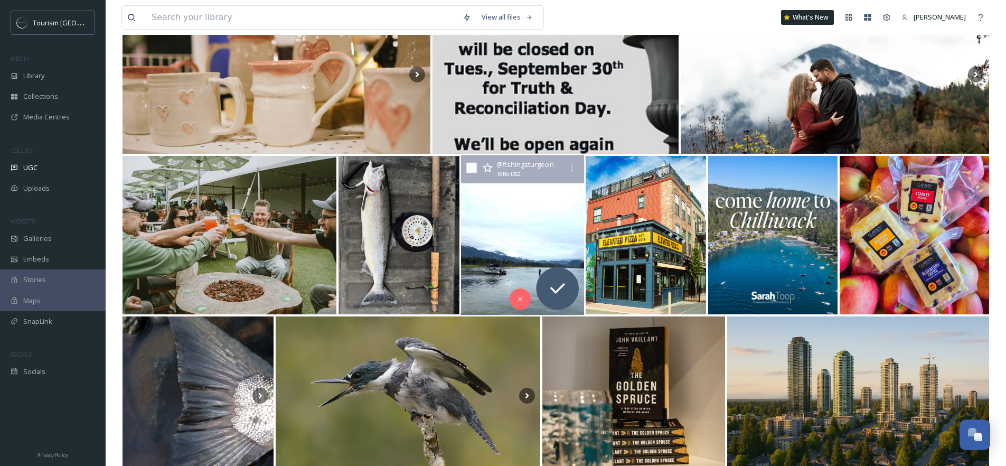
click at [526, 240] on img at bounding box center [522, 235] width 123 height 160
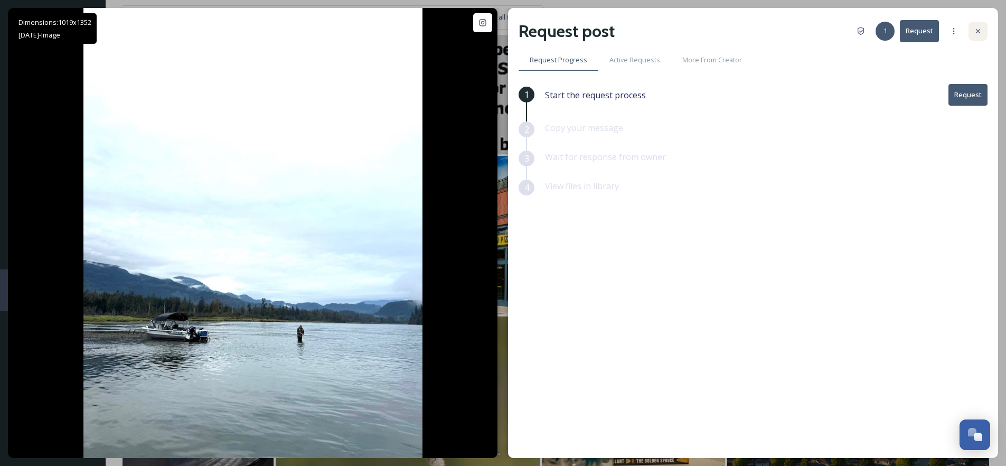
click at [975, 32] on icon at bounding box center [978, 31] width 8 height 8
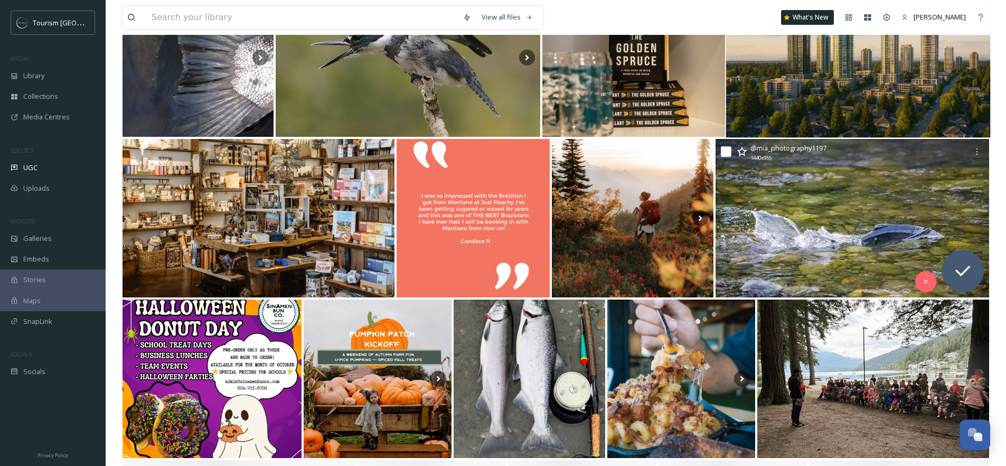
scroll to position [1632, 0]
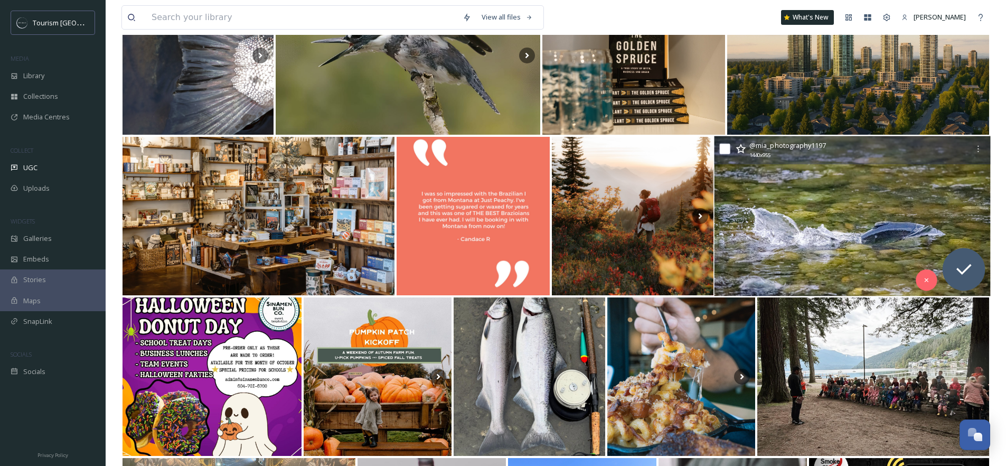
click at [851, 237] on img at bounding box center [853, 216] width 276 height 160
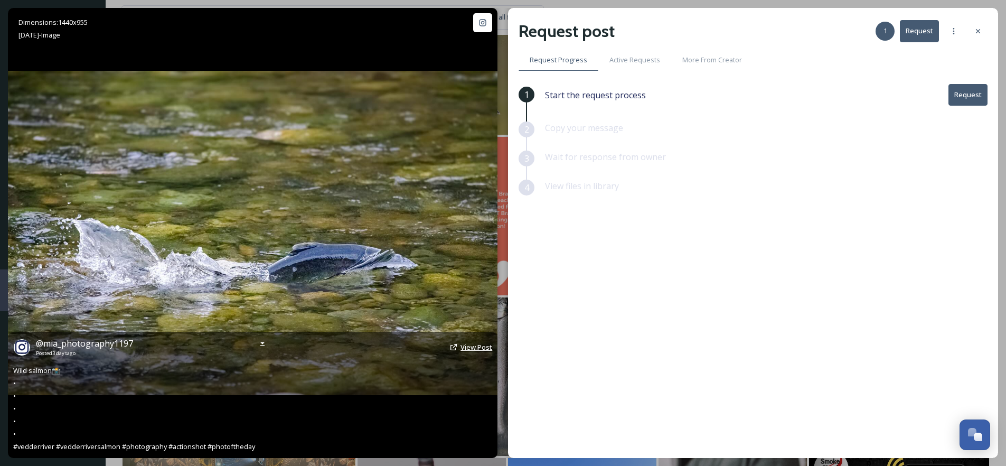
click at [475, 347] on span "View Post" at bounding box center [477, 347] width 32 height 10
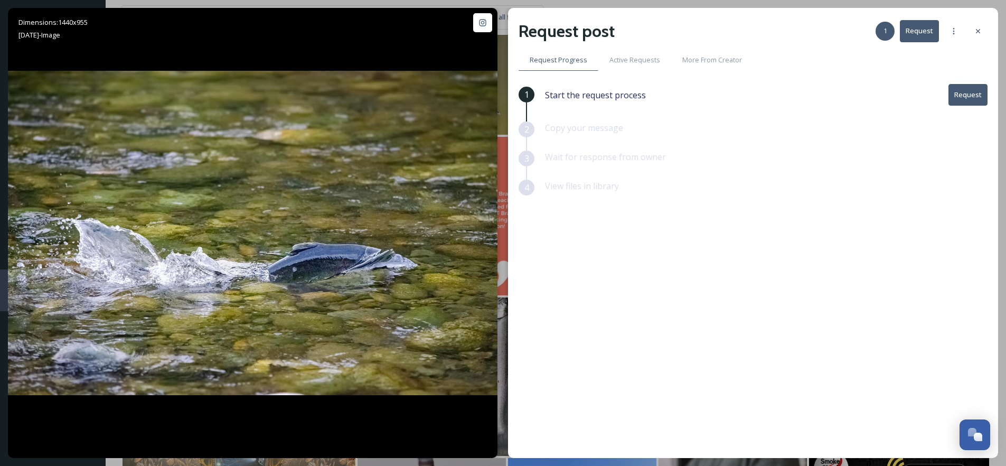
click at [967, 100] on button "Request" at bounding box center [968, 95] width 39 height 22
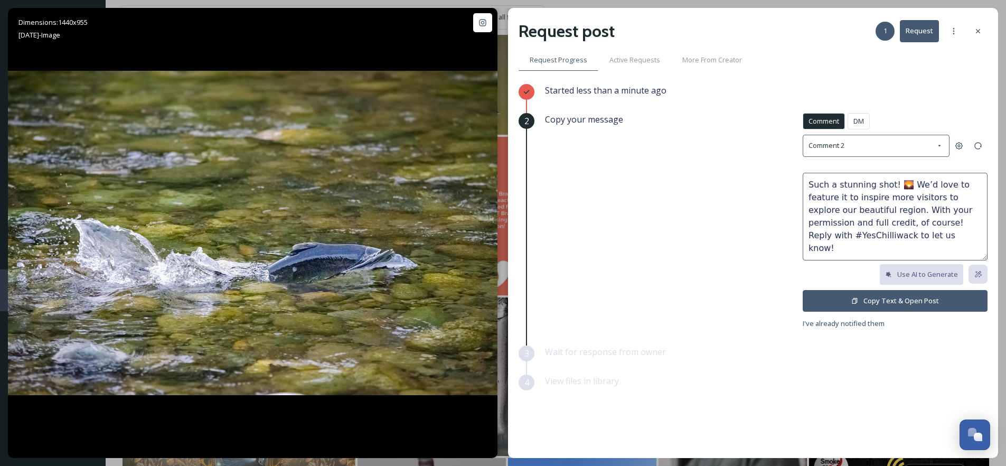
click at [912, 186] on textarea "Such a stunning shot! 🌄 We’d love to feature it to inspire more visitors to exp…" at bounding box center [895, 217] width 185 height 88
click at [910, 186] on textarea "Such a stunning shot! 🌄 We’d love to feature it to inspire more visitors to exp…" at bounding box center [895, 217] width 185 height 88
click at [893, 185] on textarea "Such a stunning shot! We’d love to feature it to inspire more visitors to explo…" at bounding box center [895, 217] width 185 height 88
click at [897, 184] on textarea "Such a stunning shot! 🐟We’d love to feature it to inspire more visitors to expl…" at bounding box center [895, 217] width 185 height 88
click at [904, 186] on textarea "Such a stunning shot! 🐟We’d love to feature it to inspire more visitors to expl…" at bounding box center [895, 217] width 185 height 88
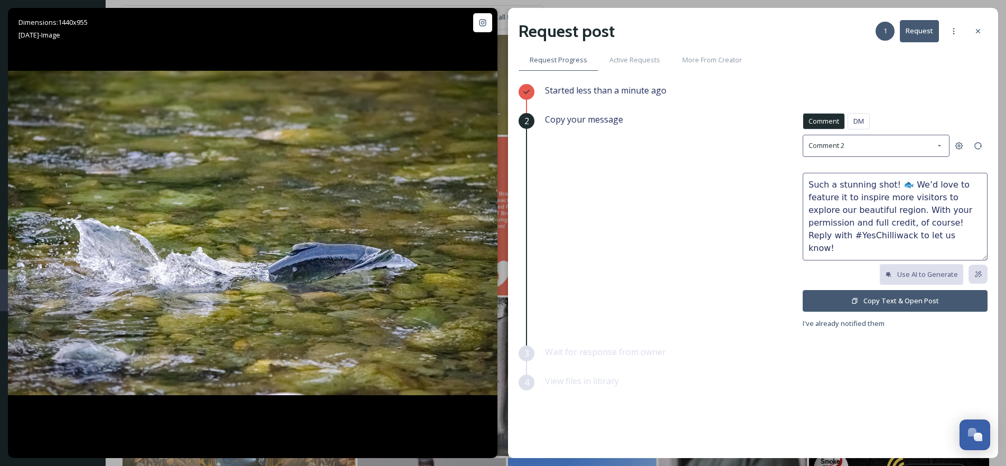
type textarea "Such a stunning shot! 🐟 We’d love to feature it to inspire more visitors to exp…"
click at [900, 302] on button "Copy Text & Open Post" at bounding box center [895, 301] width 185 height 22
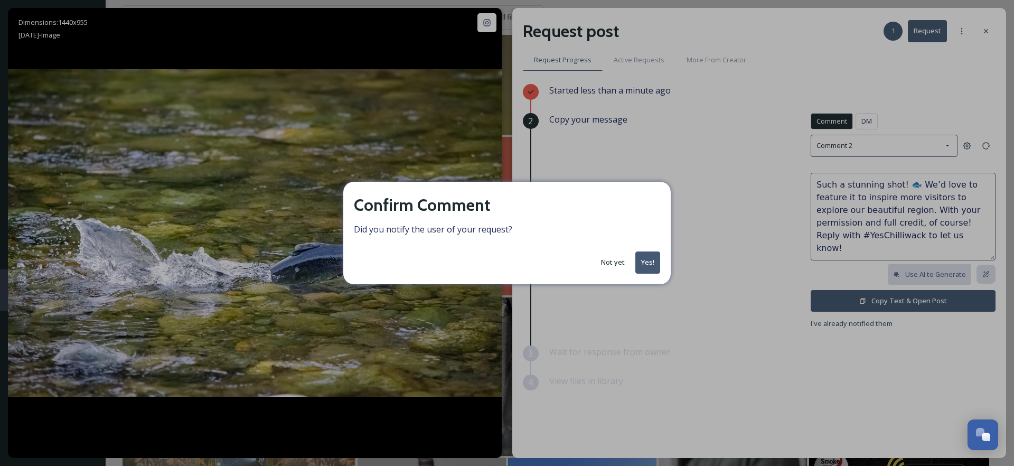
click at [640, 261] on button "Yes!" at bounding box center [648, 262] width 25 height 22
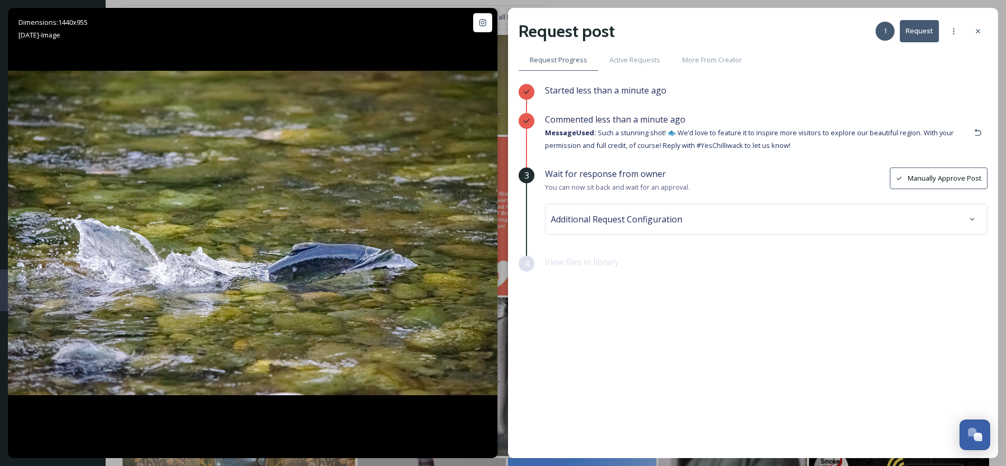
click at [643, 217] on span "Additional Request Configuration" at bounding box center [617, 219] width 132 height 13
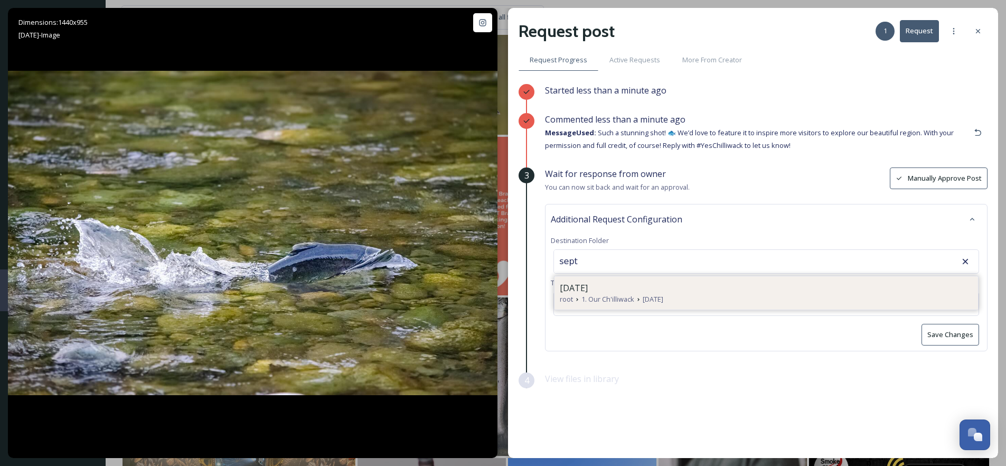
click at [632, 288] on div "[DATE]" at bounding box center [766, 288] width 413 height 13
type input "[DATE]"
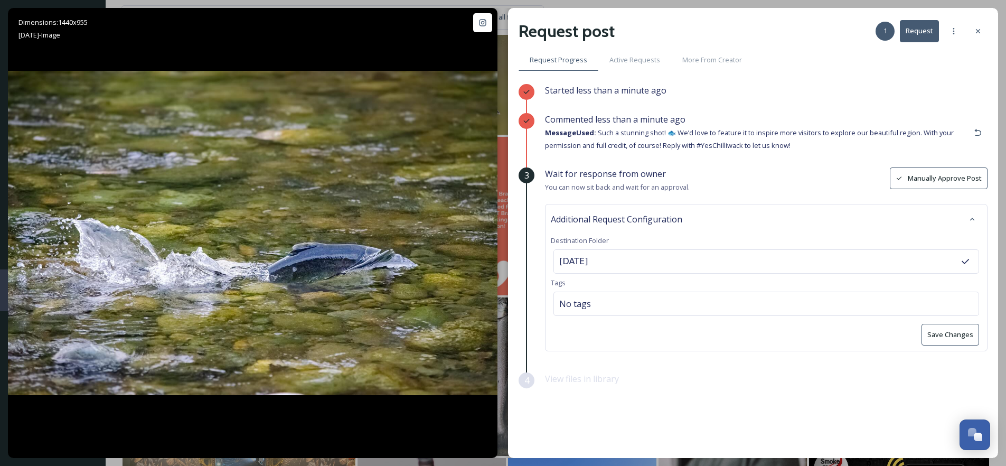
click at [932, 335] on button "Save Changes" at bounding box center [951, 335] width 58 height 22
click at [979, 34] on icon at bounding box center [978, 31] width 8 height 8
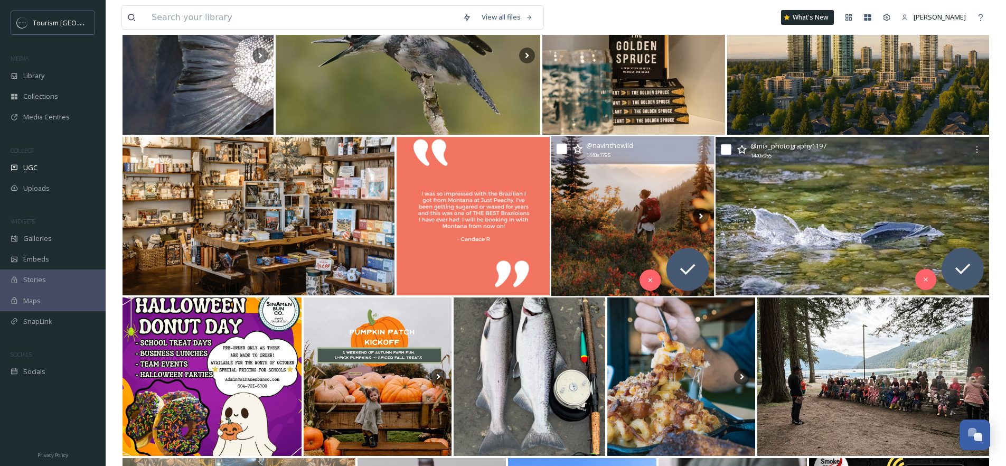
click at [616, 213] on img at bounding box center [633, 216] width 163 height 160
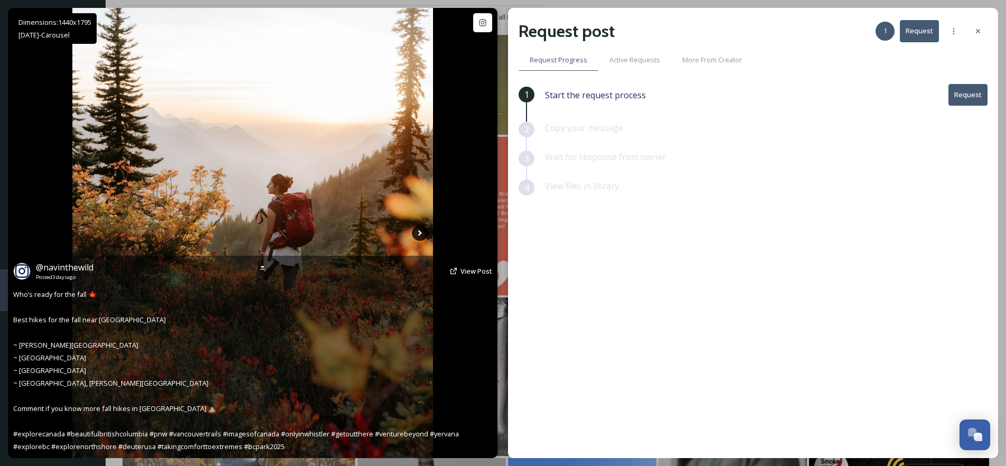
click at [418, 231] on icon at bounding box center [420, 233] width 16 height 16
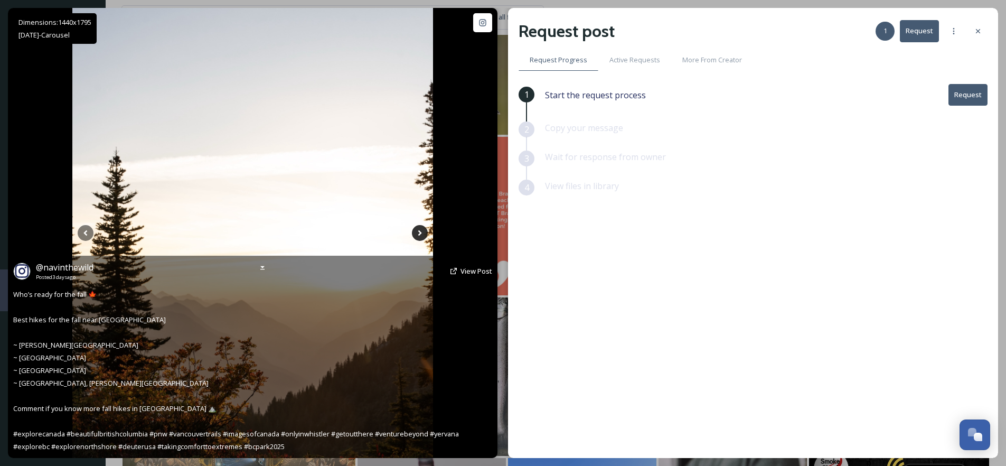
click at [419, 237] on icon at bounding box center [420, 233] width 16 height 16
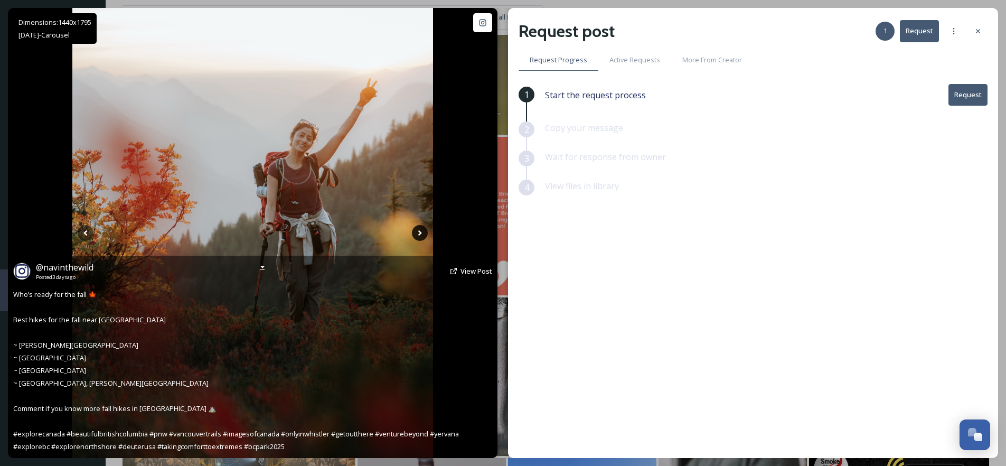
click at [419, 237] on icon at bounding box center [420, 233] width 16 height 16
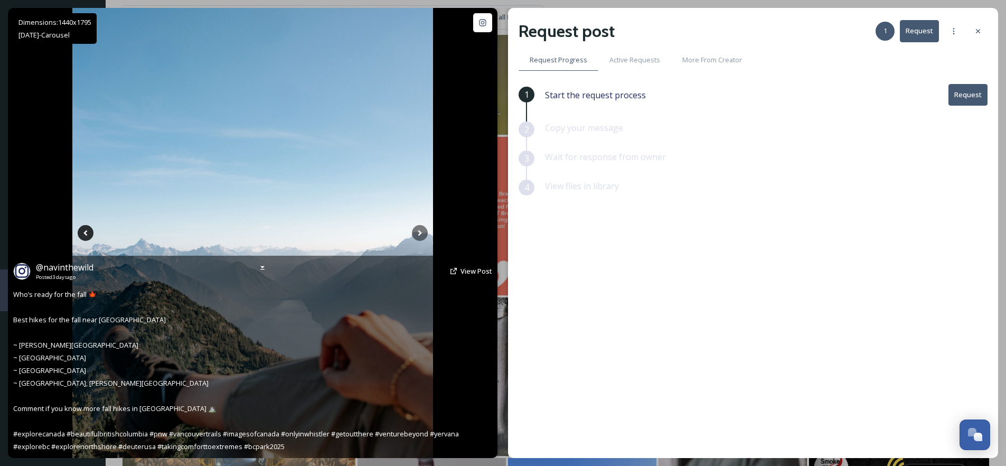
click at [87, 233] on icon at bounding box center [86, 233] width 16 height 16
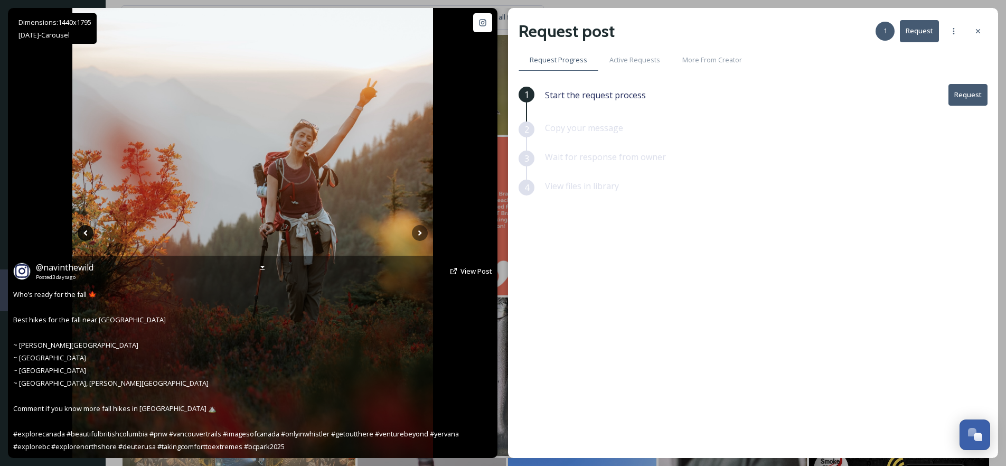
click at [87, 233] on icon at bounding box center [86, 233] width 16 height 16
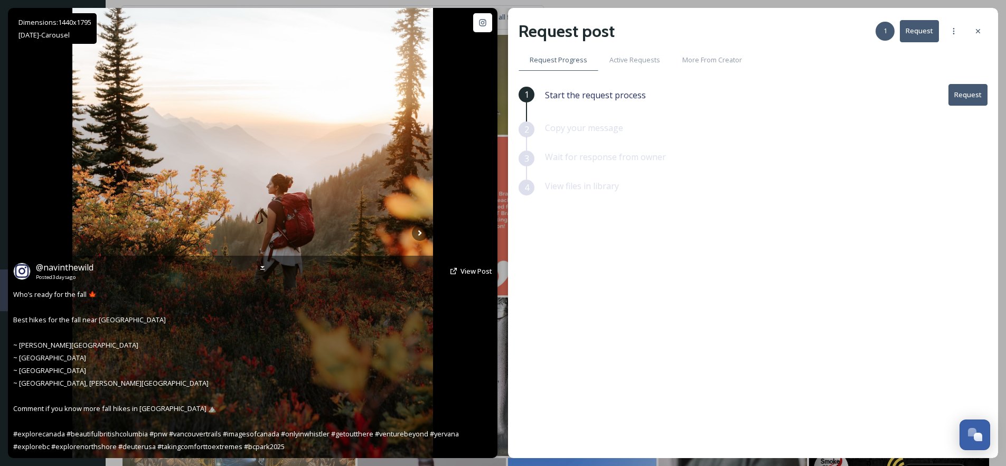
click at [87, 233] on icon at bounding box center [86, 233] width 16 height 16
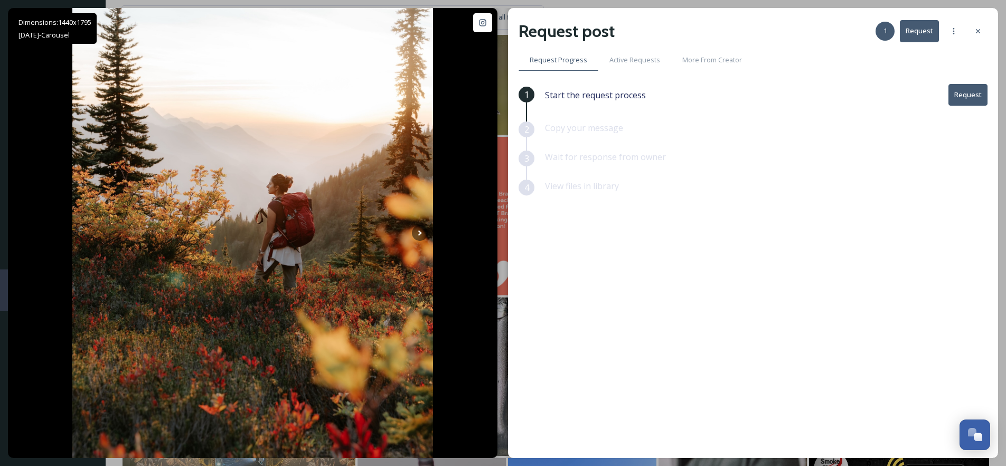
click at [970, 96] on button "Request" at bounding box center [968, 95] width 39 height 22
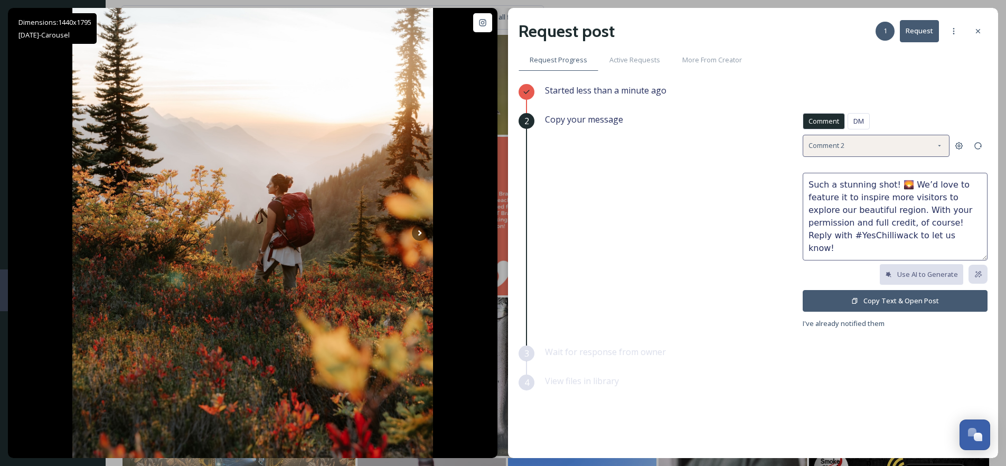
click at [853, 146] on div "Comment 2" at bounding box center [876, 146] width 147 height 22
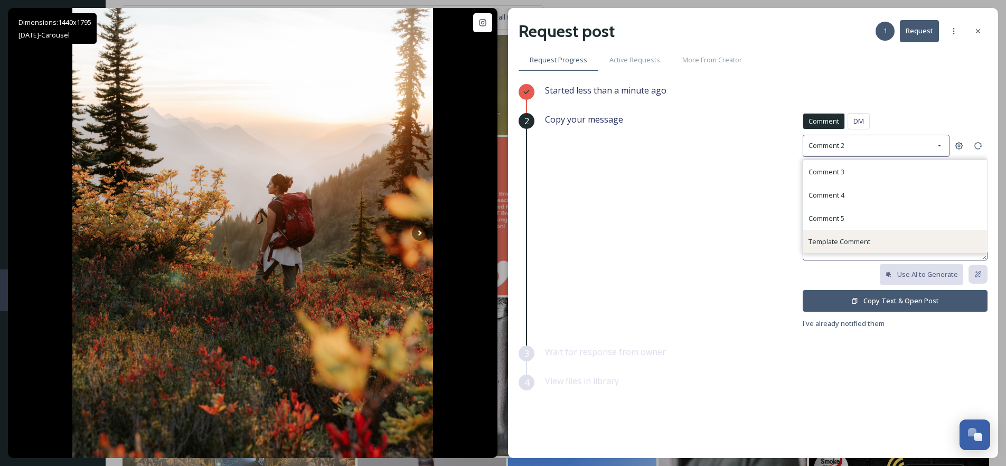
click at [847, 238] on span "Template Comment" at bounding box center [840, 242] width 62 height 10
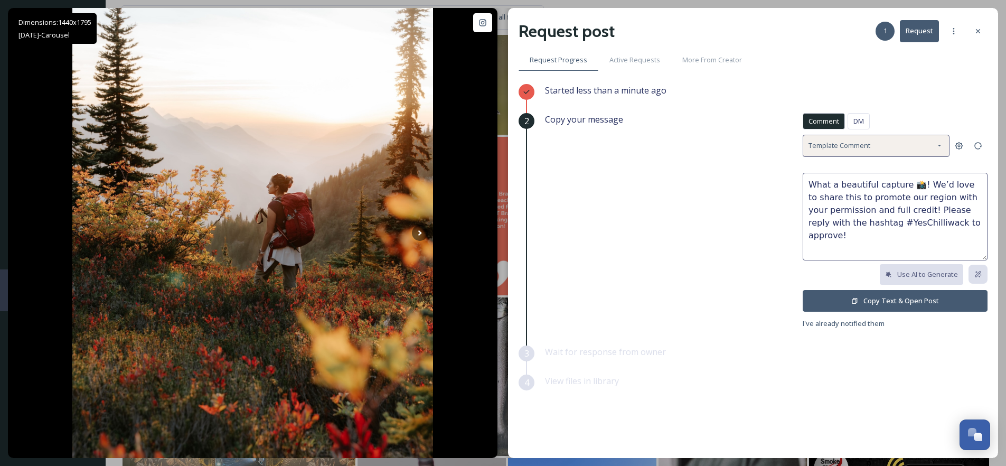
click at [860, 141] on span "Template Comment" at bounding box center [840, 146] width 62 height 10
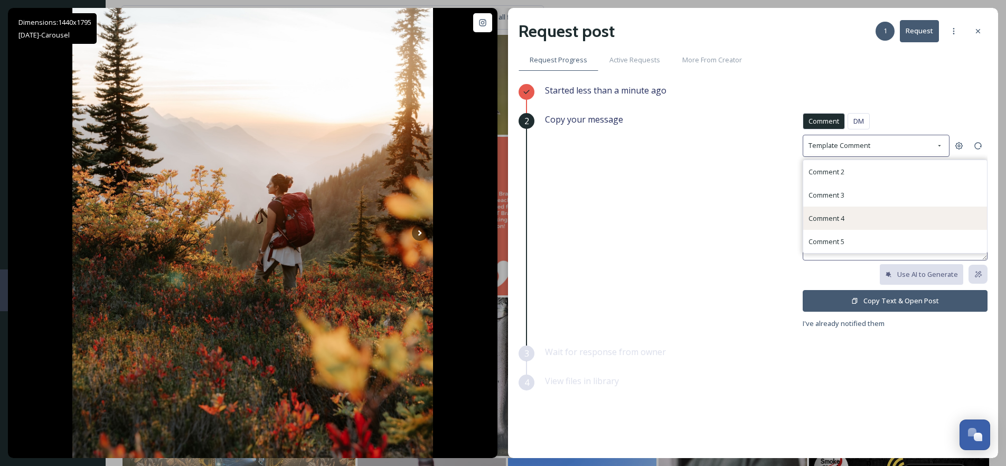
click at [843, 223] on div "Comment 4" at bounding box center [827, 218] width 36 height 13
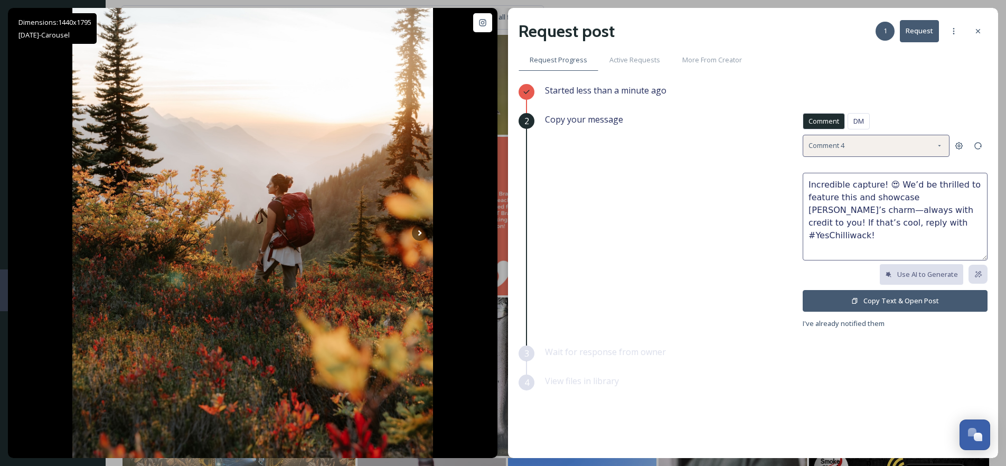
click at [876, 152] on div "Comment 4" at bounding box center [876, 146] width 147 height 22
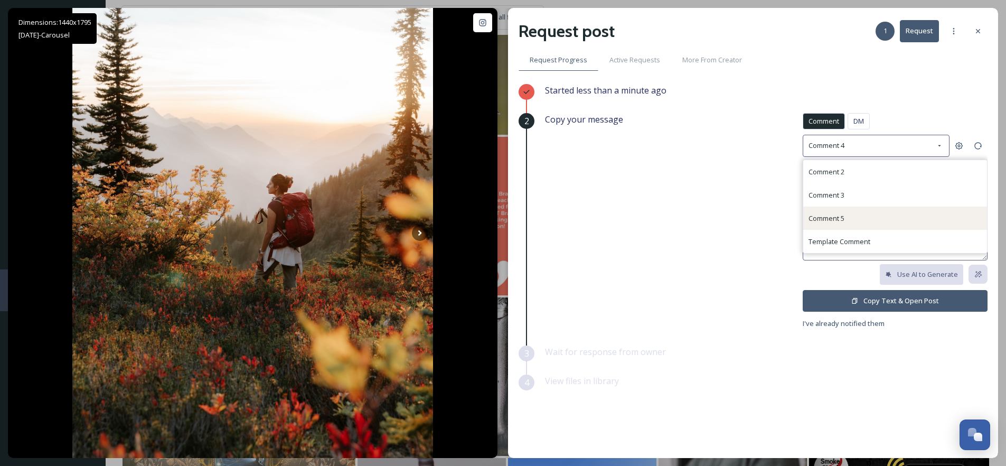
click at [851, 225] on div "Comment 5" at bounding box center [896, 218] width 184 height 23
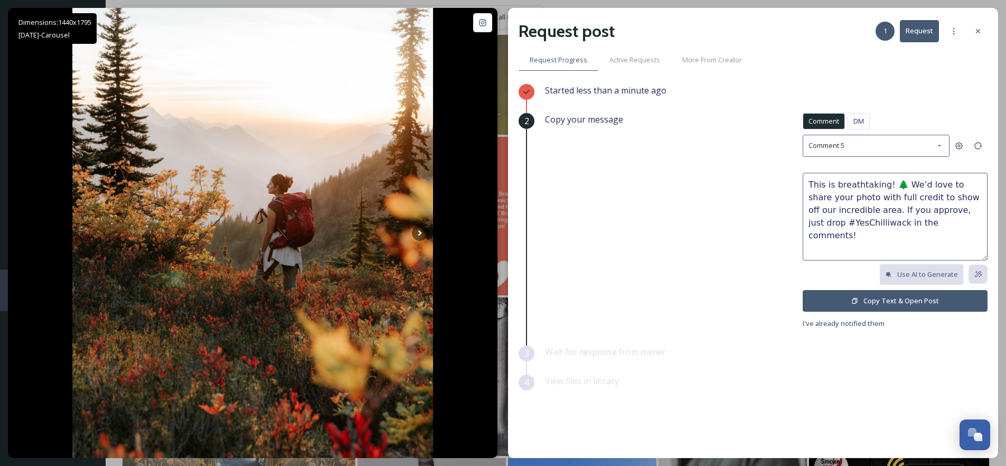
click at [896, 185] on textarea "This is breathtaking! 🌲 We’d love to share your photo with full credit to show …" at bounding box center [895, 217] width 185 height 88
click at [910, 189] on textarea "This is breathtaking! 🌲🍂 We’d love to share your photo with full credit to show…" at bounding box center [895, 217] width 185 height 88
click at [910, 185] on textarea "This is breathtaking! 🌲🍂 We’d love to share your photo with full credit to show…" at bounding box center [895, 217] width 185 height 88
type textarea "This is breathtaking! 🌲🍂 We’d love to share your photo with full credit to show…"
drag, startPoint x: 726, startPoint y: 255, endPoint x: 745, endPoint y: 255, distance: 19.6
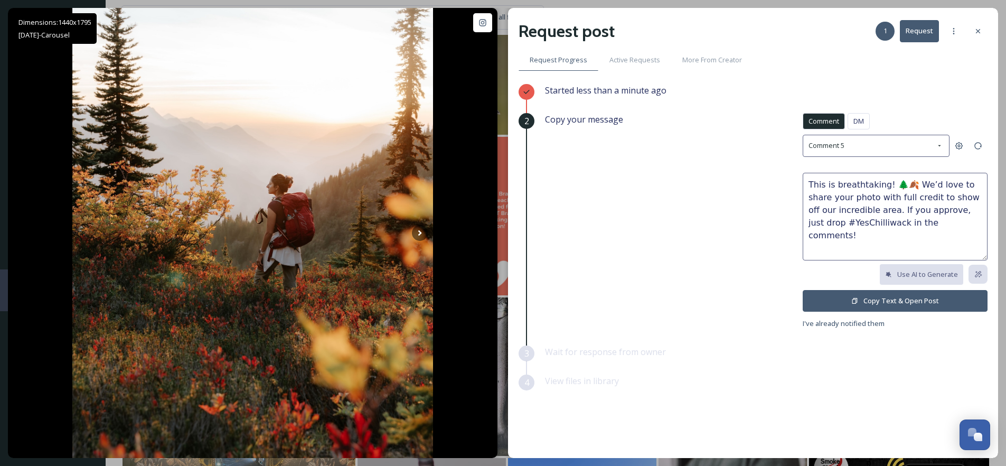
click at [726, 255] on div "Copy your message Comment DM Comment DM Comment 5 This is breathtaking! 🌲🍂 We’d…" at bounding box center [766, 221] width 443 height 217
click at [866, 298] on button "Copy Text & Open Post" at bounding box center [895, 301] width 185 height 22
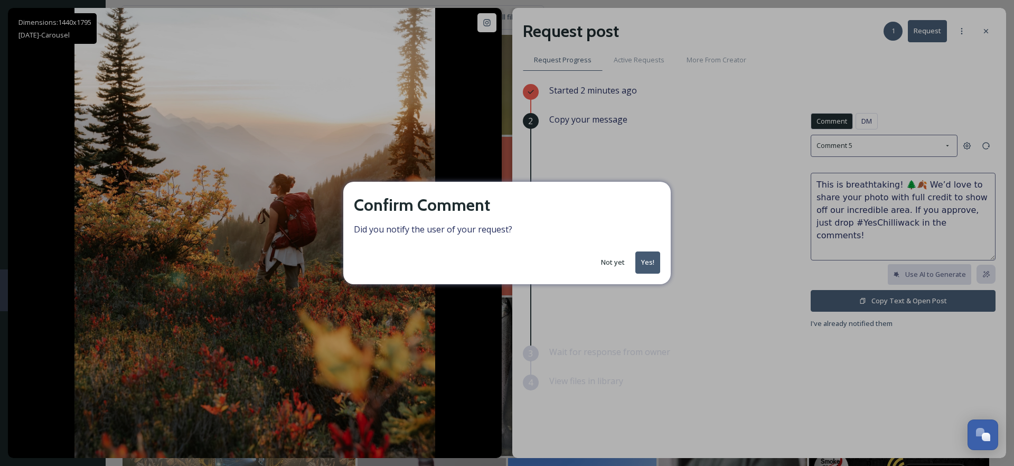
click at [638, 266] on button "Yes!" at bounding box center [648, 262] width 25 height 22
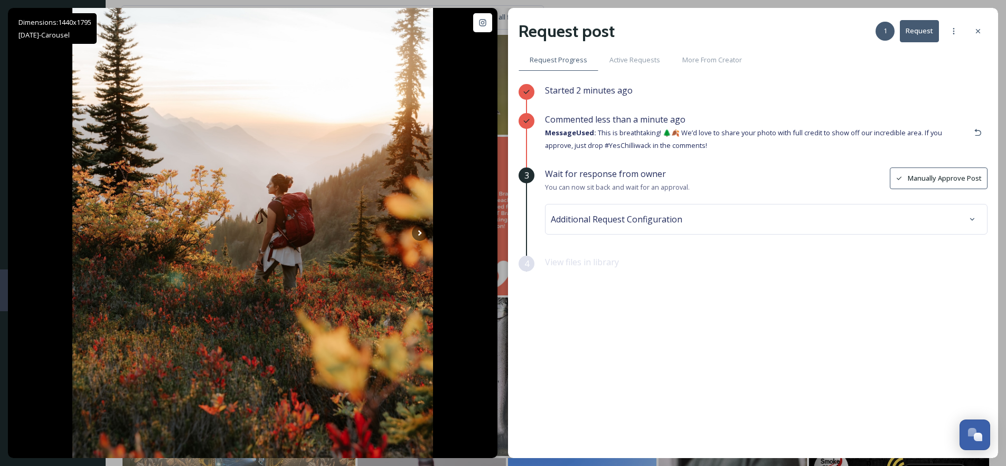
click at [632, 225] on div "Additional Request Configuration" at bounding box center [766, 219] width 431 height 19
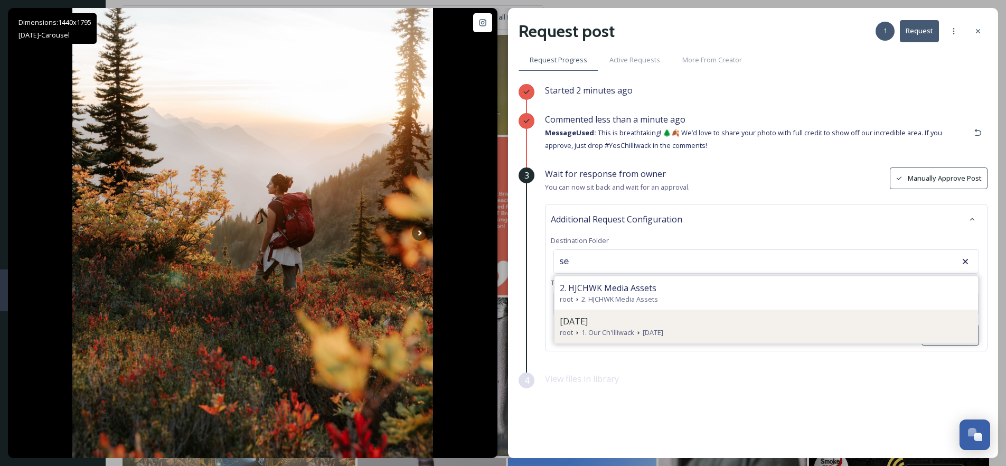
click at [606, 329] on span "1. Our Ch'illiwack" at bounding box center [608, 333] width 53 height 10
type input "[DATE]"
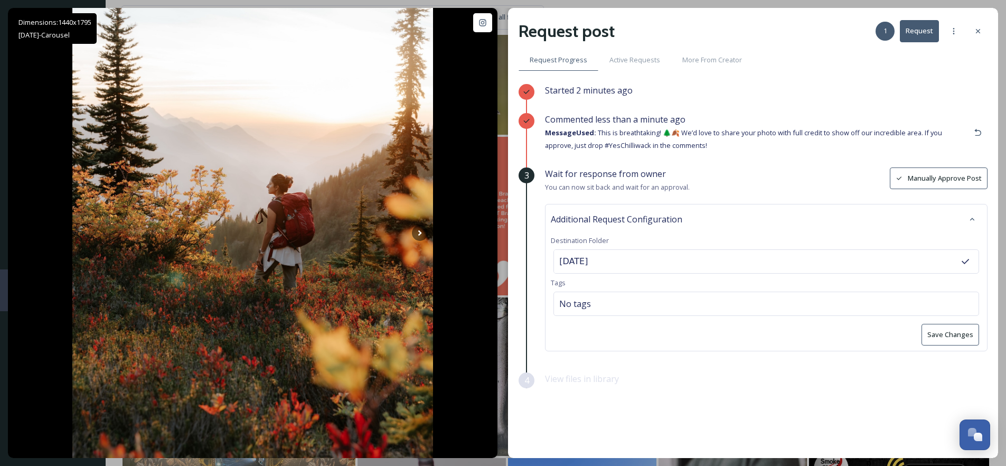
click at [941, 335] on button "Save Changes" at bounding box center [951, 335] width 58 height 22
click at [981, 30] on icon at bounding box center [978, 31] width 8 height 8
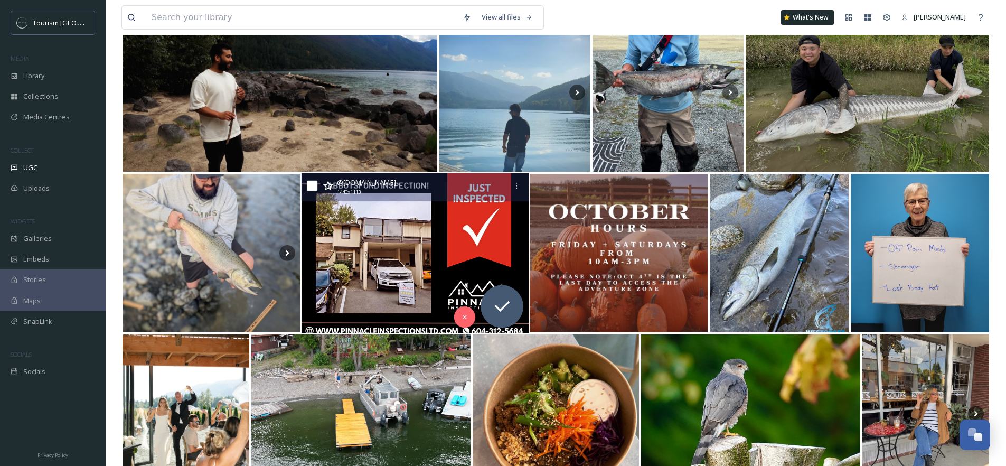
scroll to position [3048, 0]
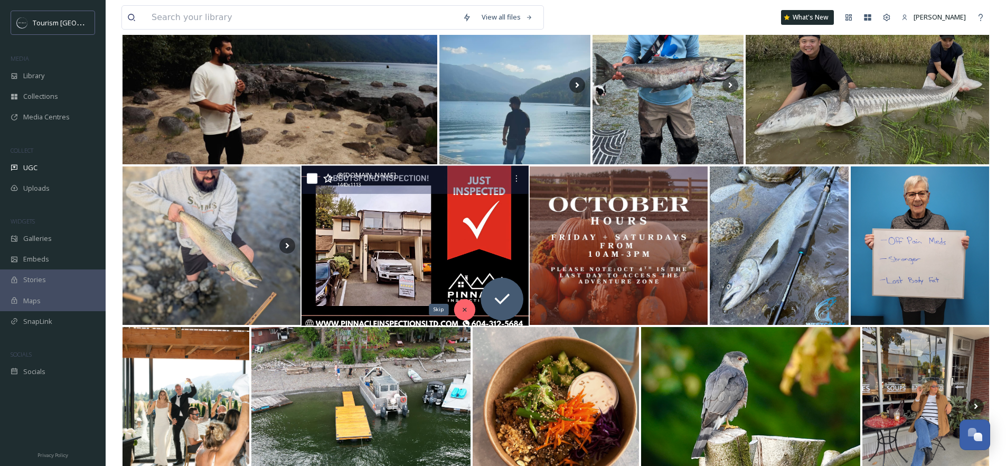
click at [471, 308] on div "Skip" at bounding box center [464, 309] width 21 height 21
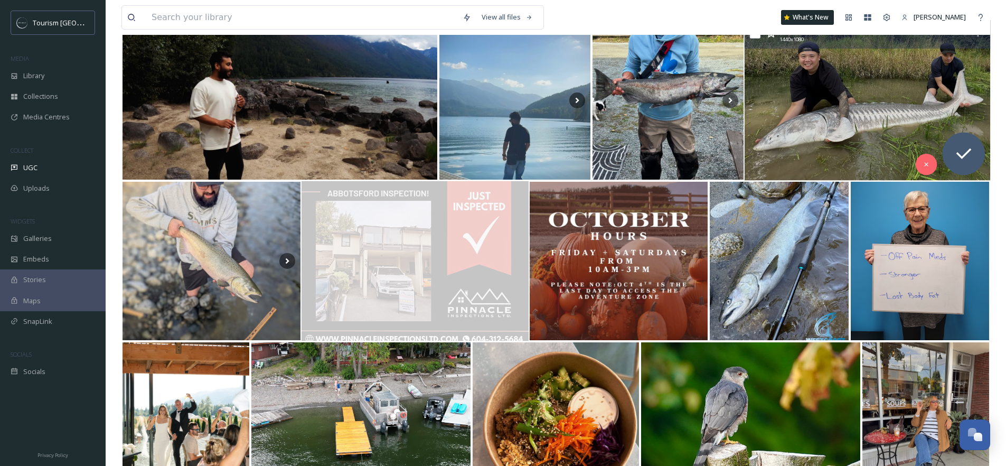
scroll to position [3029, 0]
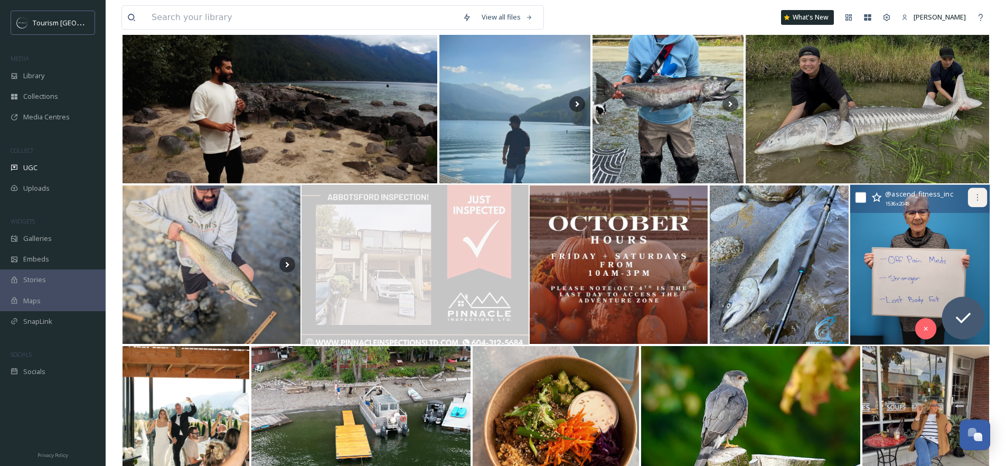
click at [983, 198] on div at bounding box center [977, 197] width 19 height 19
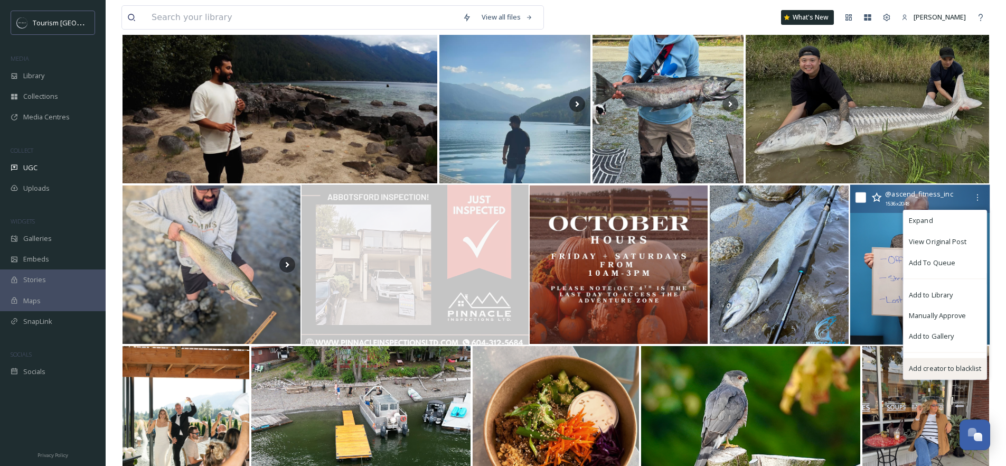
click at [933, 371] on span "Add creator to blacklist" at bounding box center [945, 368] width 72 height 10
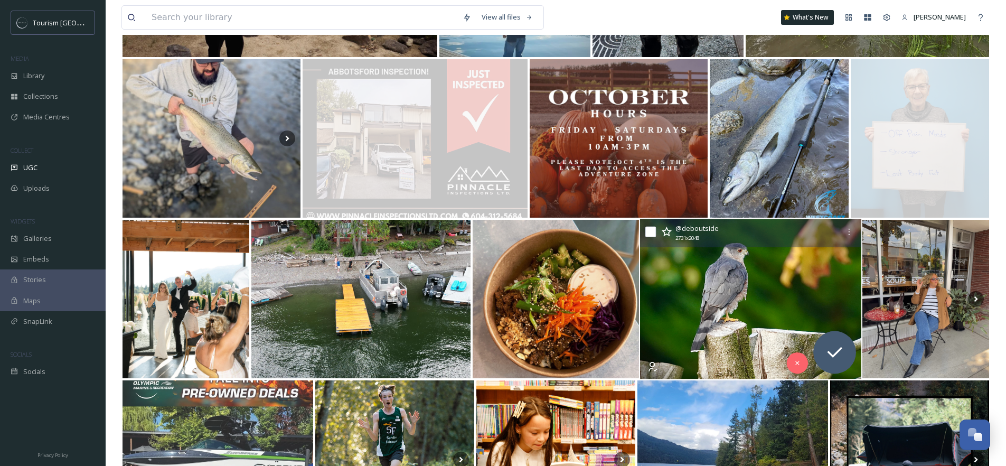
scroll to position [3206, 0]
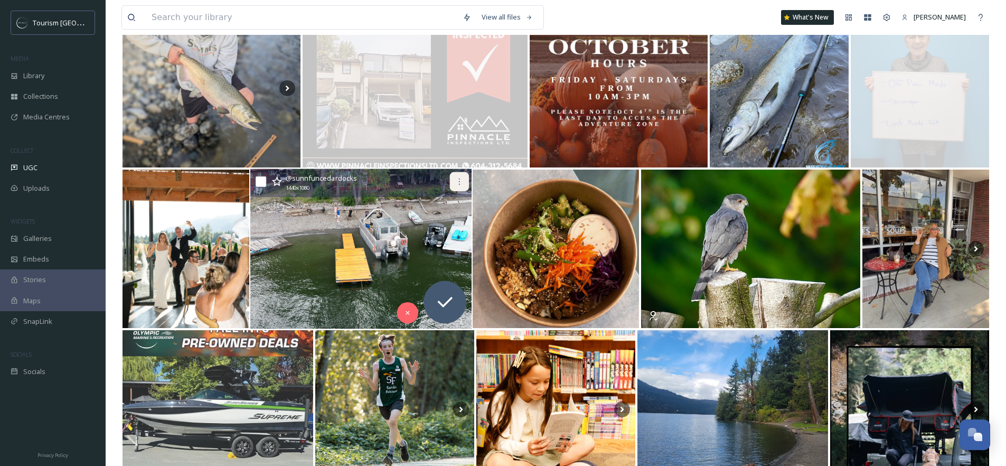
click at [461, 183] on icon at bounding box center [459, 182] width 8 height 8
click at [461, 174] on div at bounding box center [459, 181] width 19 height 19
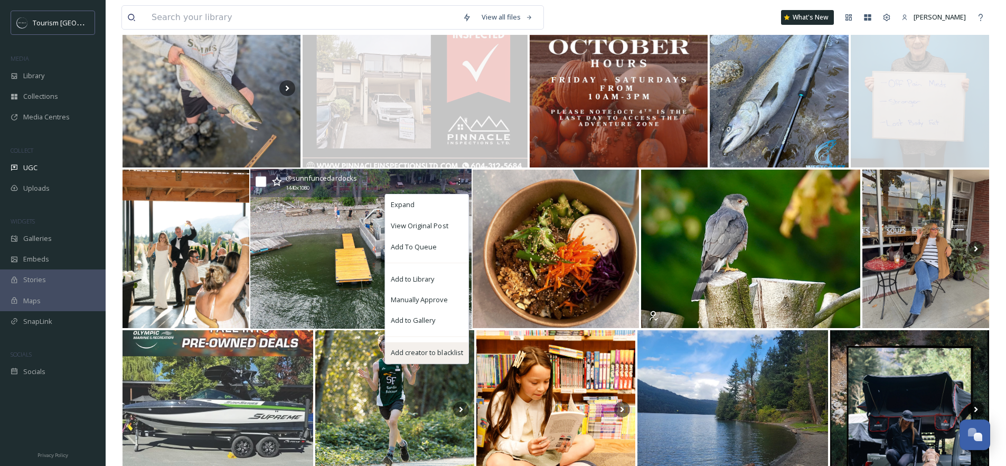
click at [445, 354] on span "Add creator to blacklist" at bounding box center [427, 353] width 72 height 10
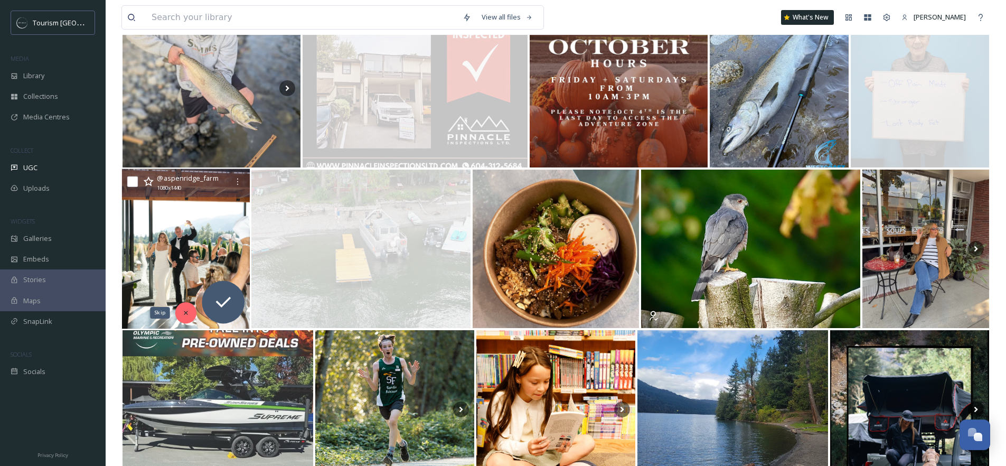
click at [181, 304] on div "Skip" at bounding box center [185, 312] width 21 height 21
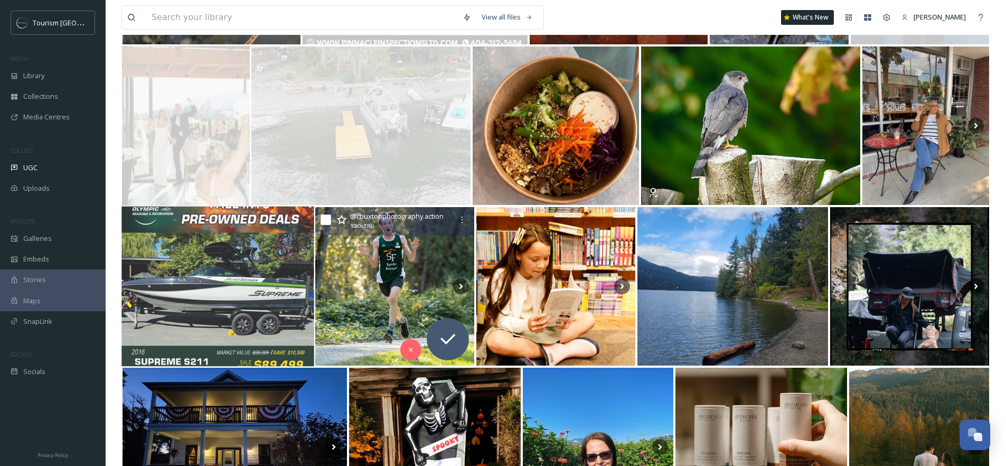
scroll to position [3341, 0]
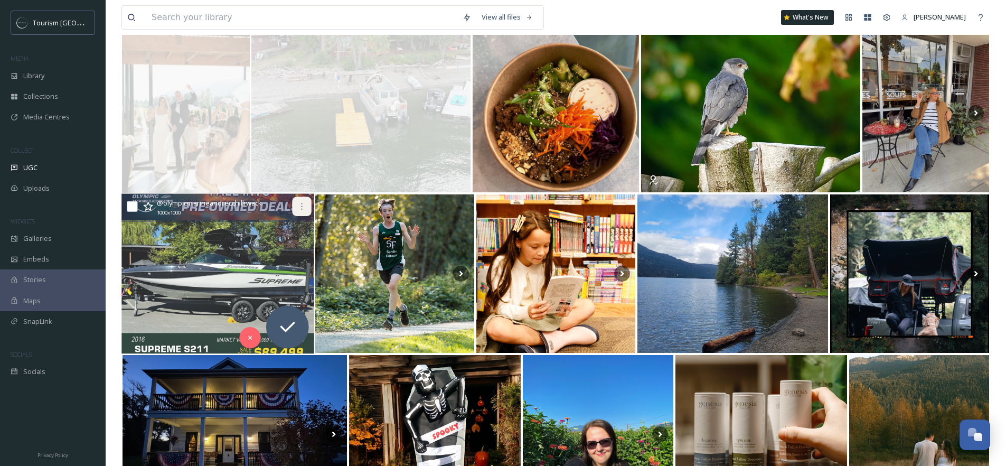
click at [300, 204] on icon at bounding box center [301, 206] width 8 height 8
click at [304, 212] on div at bounding box center [301, 206] width 19 height 19
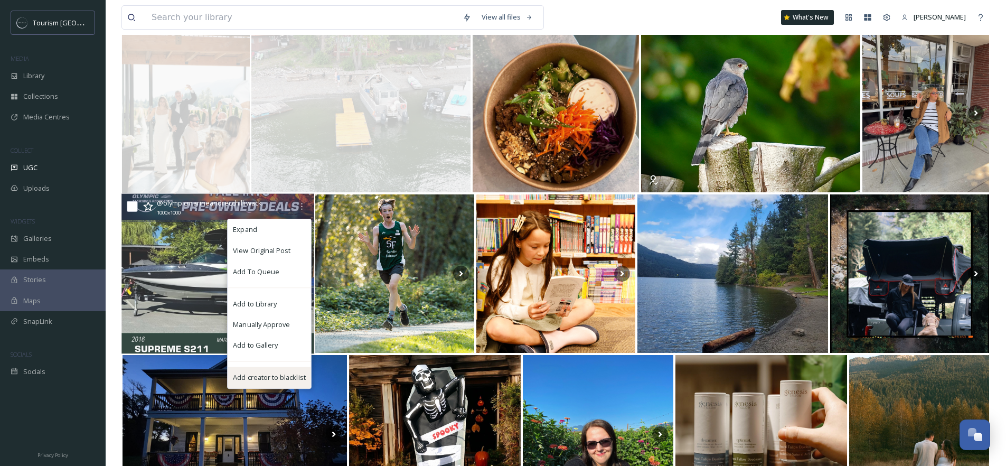
click at [273, 379] on span "Add creator to blacklist" at bounding box center [269, 377] width 72 height 10
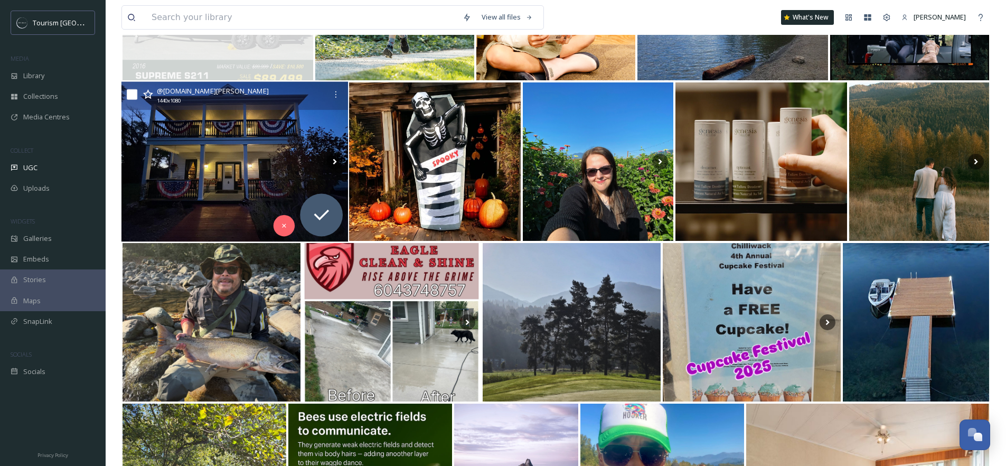
scroll to position [3591, 0]
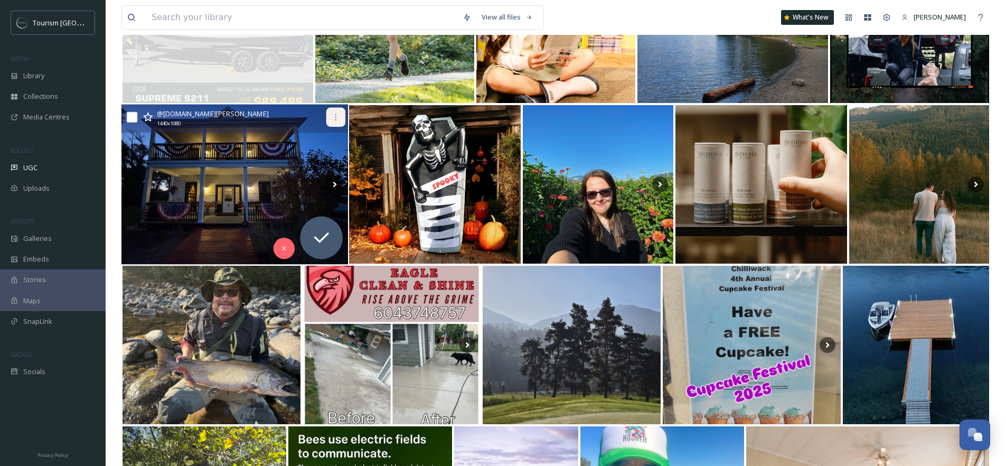
click at [333, 117] on icon at bounding box center [336, 117] width 8 height 8
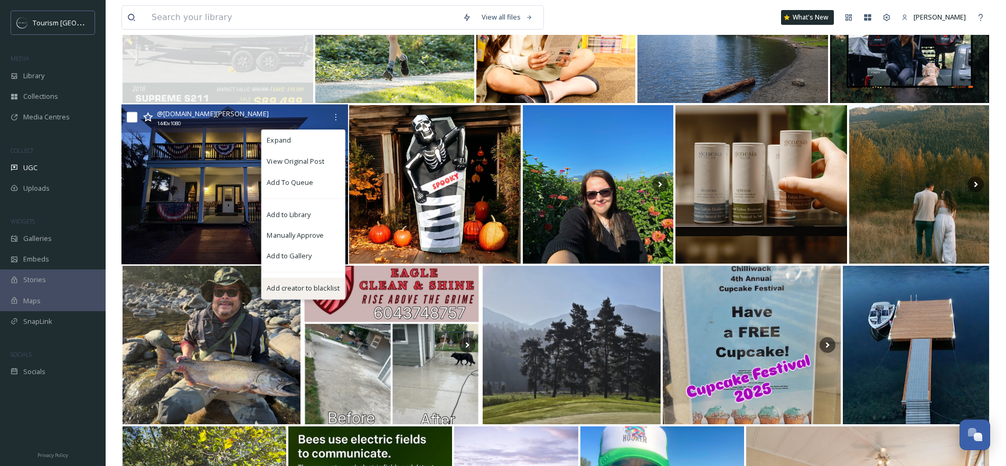
click at [294, 285] on span "Add creator to blacklist" at bounding box center [303, 288] width 72 height 10
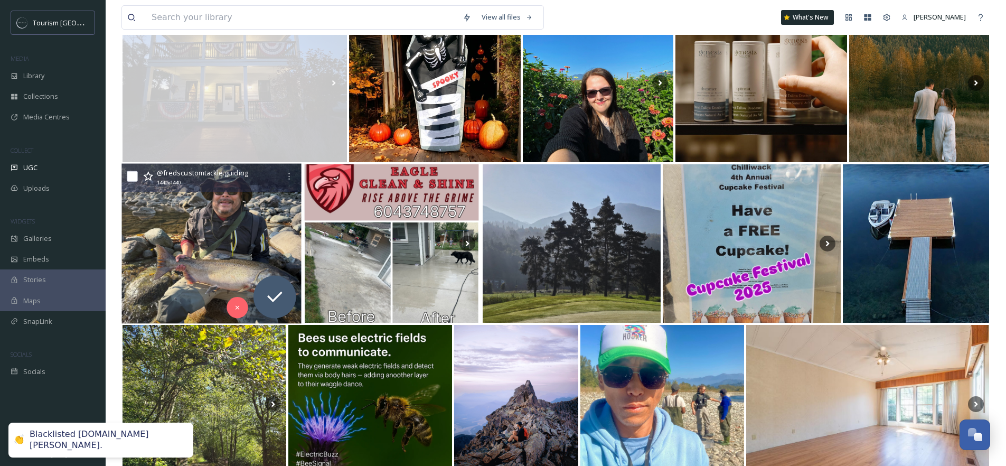
scroll to position [3737, 0]
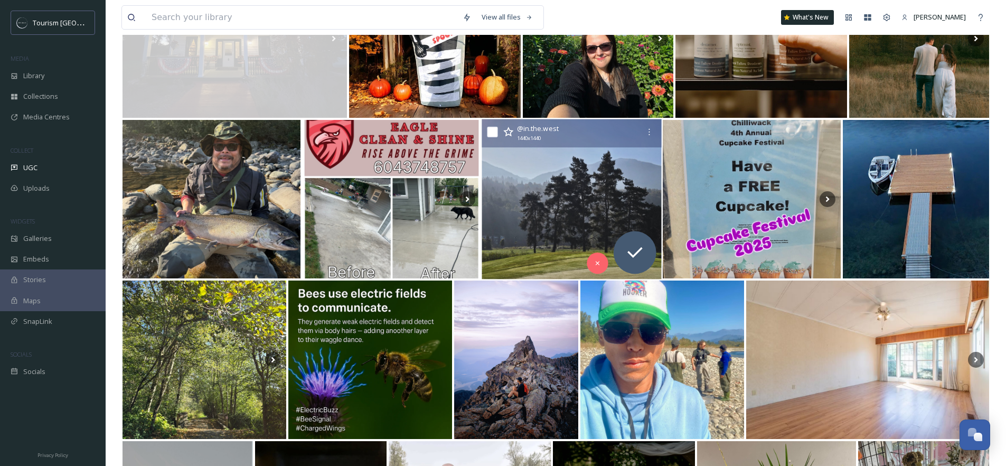
click at [558, 222] on img at bounding box center [572, 199] width 180 height 160
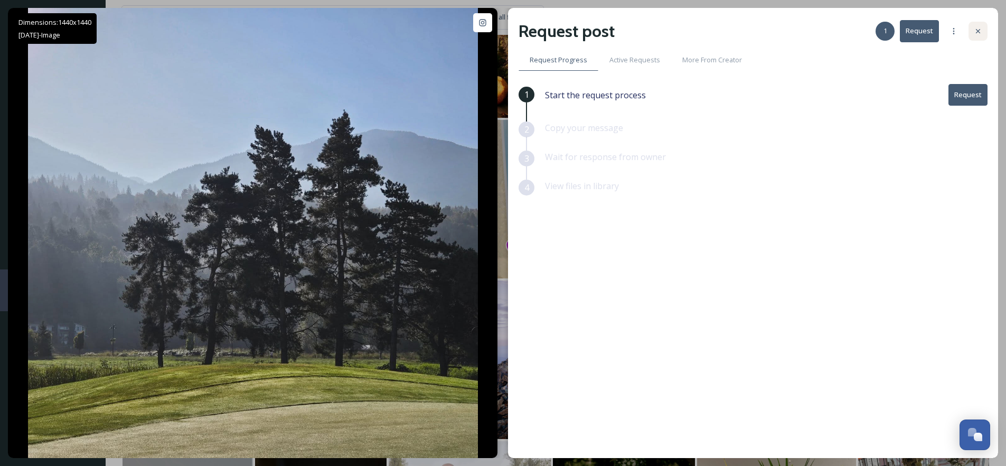
click at [981, 34] on icon at bounding box center [978, 31] width 8 height 8
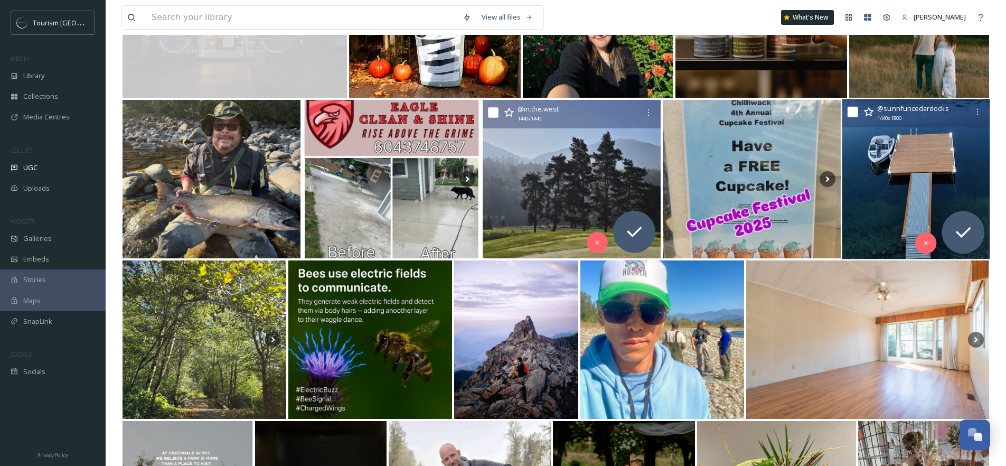
scroll to position [3844, 0]
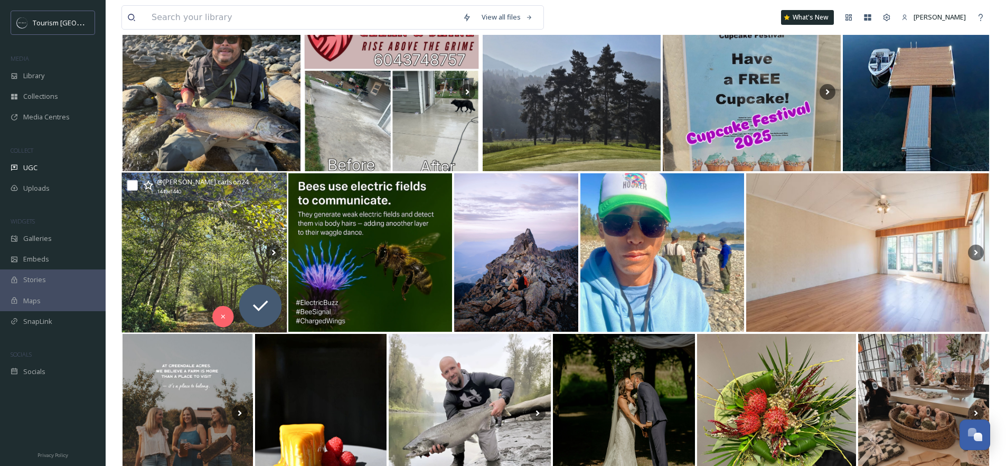
click at [192, 245] on img at bounding box center [204, 253] width 165 height 160
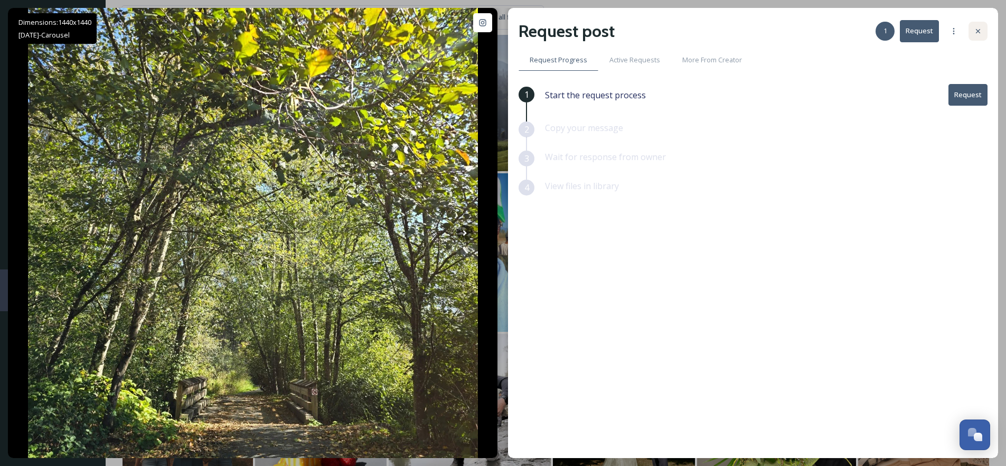
click at [984, 33] on div at bounding box center [978, 31] width 19 height 19
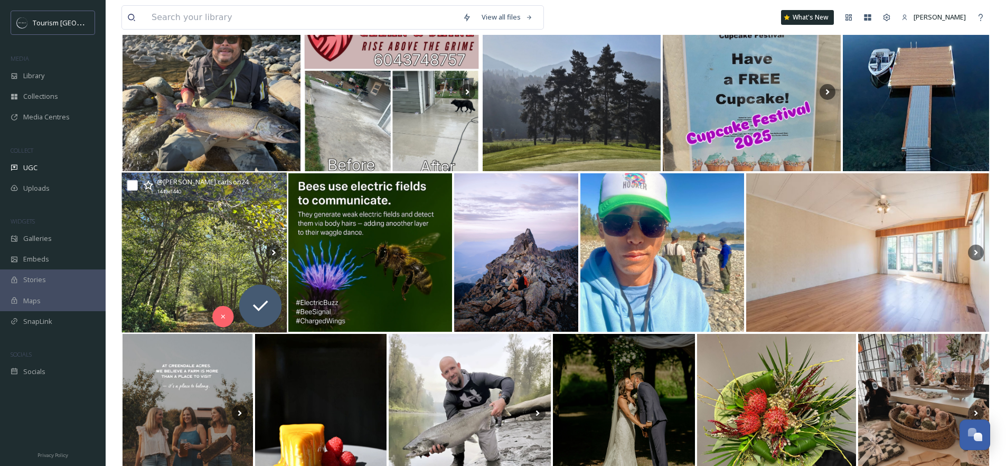
click at [205, 248] on img at bounding box center [204, 253] width 165 height 160
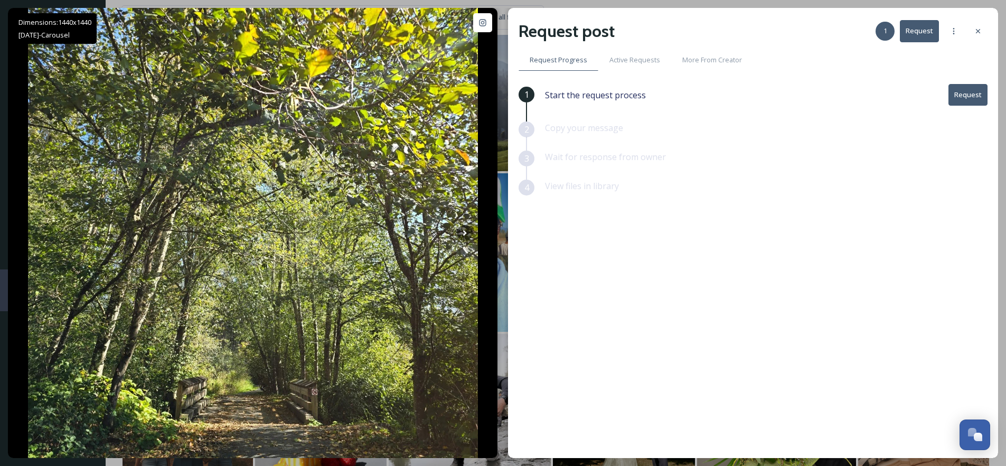
click at [954, 104] on button "Request" at bounding box center [968, 95] width 39 height 22
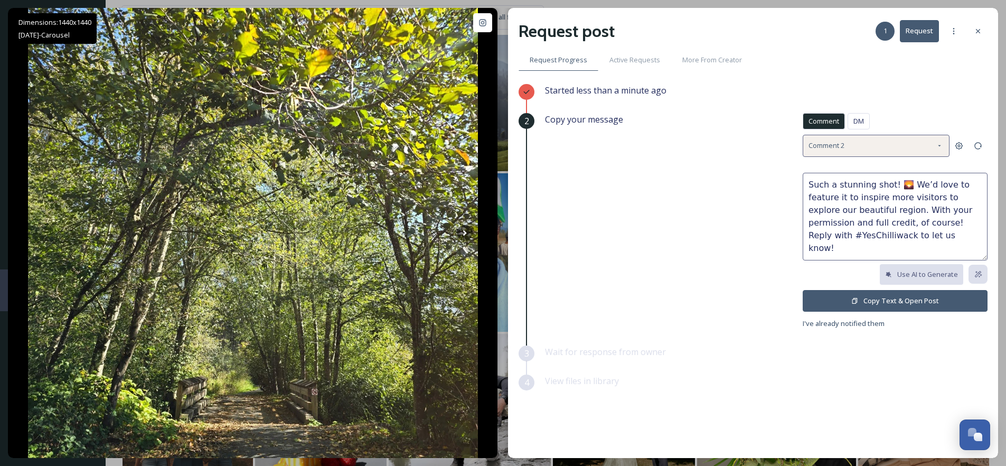
click at [889, 146] on div "Comment 2" at bounding box center [876, 146] width 147 height 22
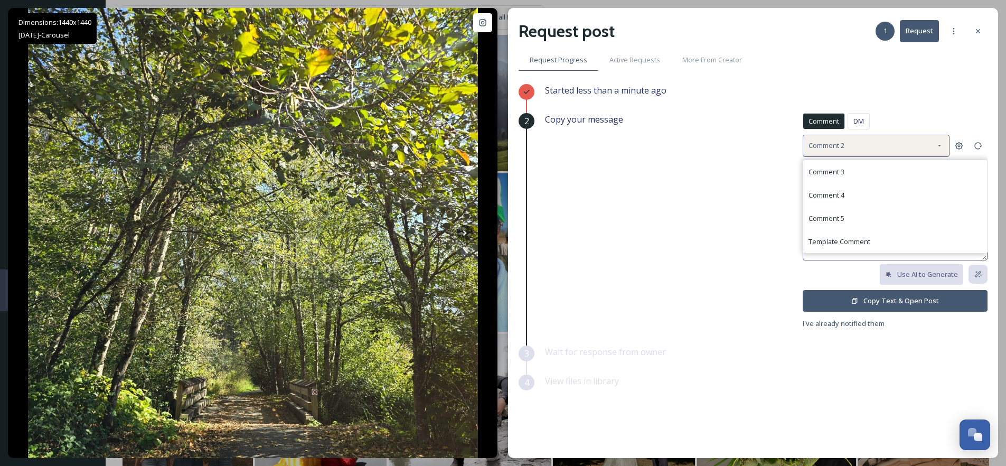
click at [853, 197] on div "Comment 4" at bounding box center [896, 194] width 184 height 23
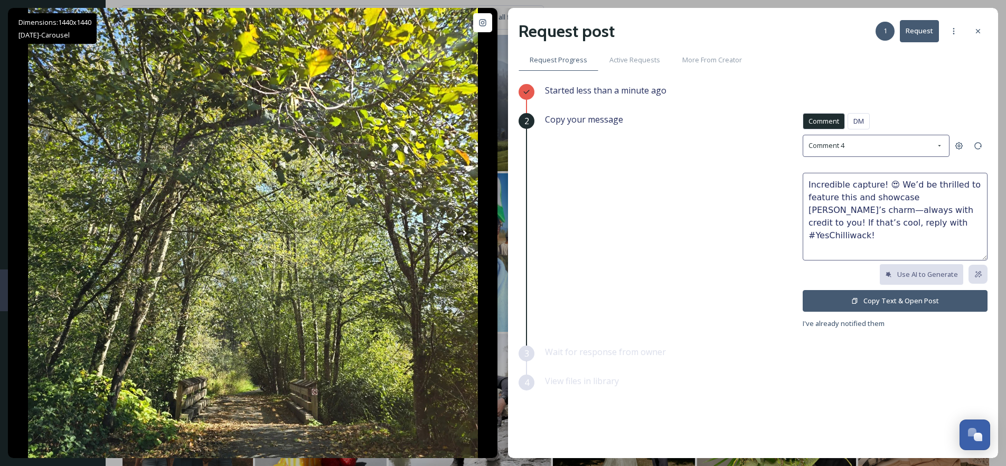
click at [887, 184] on textarea "Incredible capture! 😍 We’d be thrilled to feature this and showcase [PERSON_NAM…" at bounding box center [895, 217] width 185 height 88
click at [885, 185] on textarea "Incredible capture!🌳🍃 We’d be thrilled to feature this and showcase Chilliwack’…" at bounding box center [895, 217] width 185 height 88
click at [904, 186] on textarea "Incredible capture! 🌳🍃 We’d be thrilled to feature this and showcase Chilliwack…" at bounding box center [895, 217] width 185 height 88
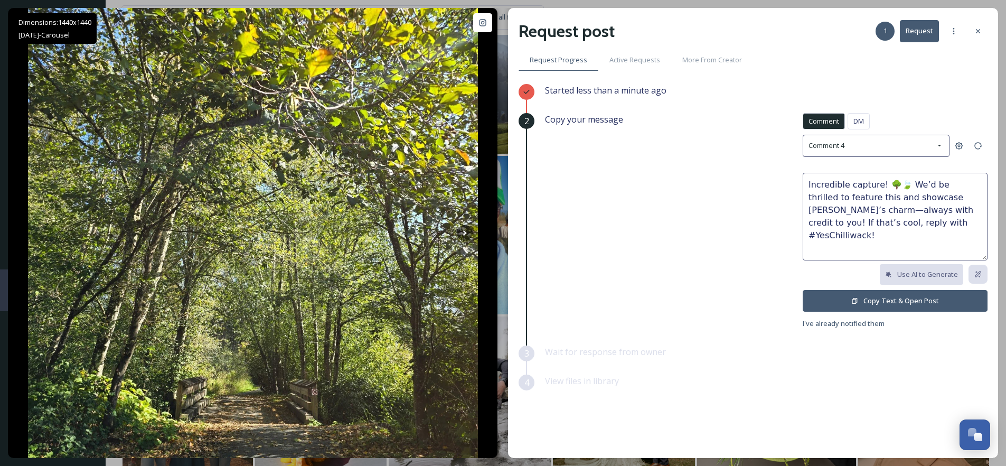
scroll to position [3864, 0]
type textarea "Incredible capture! 🌳🍃 We’d be thrilled to feature this and showcase Chilliwack…"
click at [895, 299] on button "Copy Text & Open Post" at bounding box center [895, 301] width 185 height 22
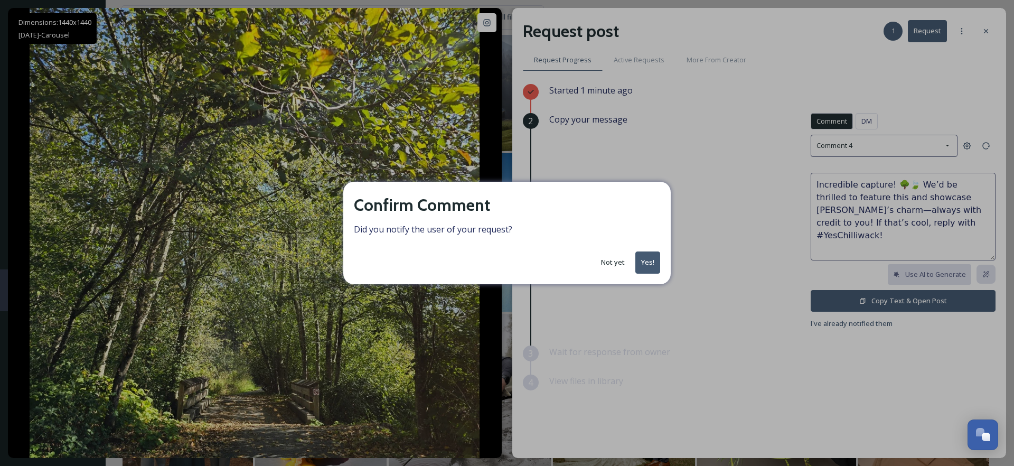
click at [647, 264] on button "Yes!" at bounding box center [648, 262] width 25 height 22
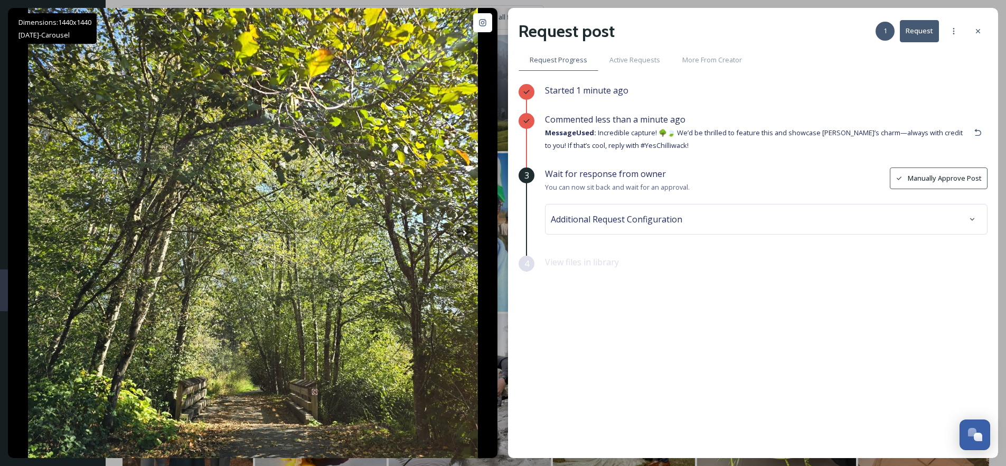
click at [604, 221] on span "Additional Request Configuration" at bounding box center [617, 219] width 132 height 13
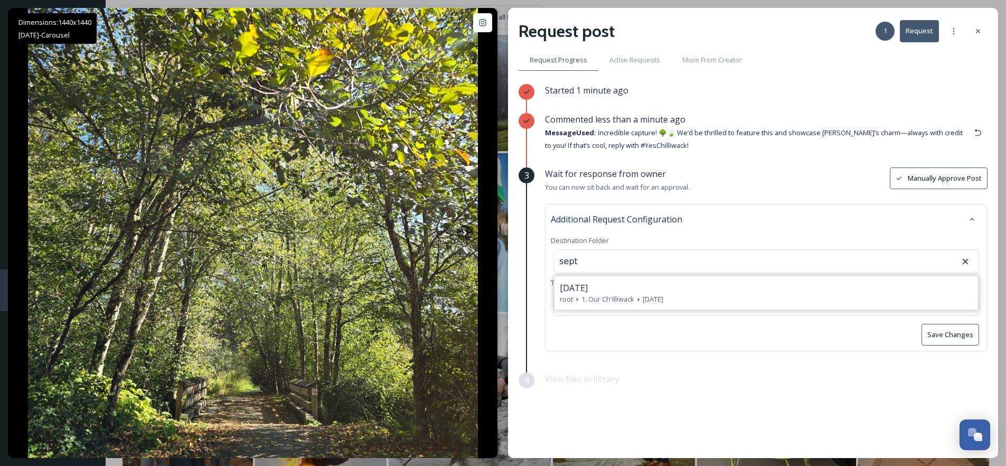
click at [588, 289] on span "[DATE]" at bounding box center [574, 288] width 28 height 13
type input "[DATE]"
click at [946, 333] on button "Save Changes" at bounding box center [951, 335] width 58 height 22
click at [980, 29] on icon at bounding box center [978, 31] width 8 height 8
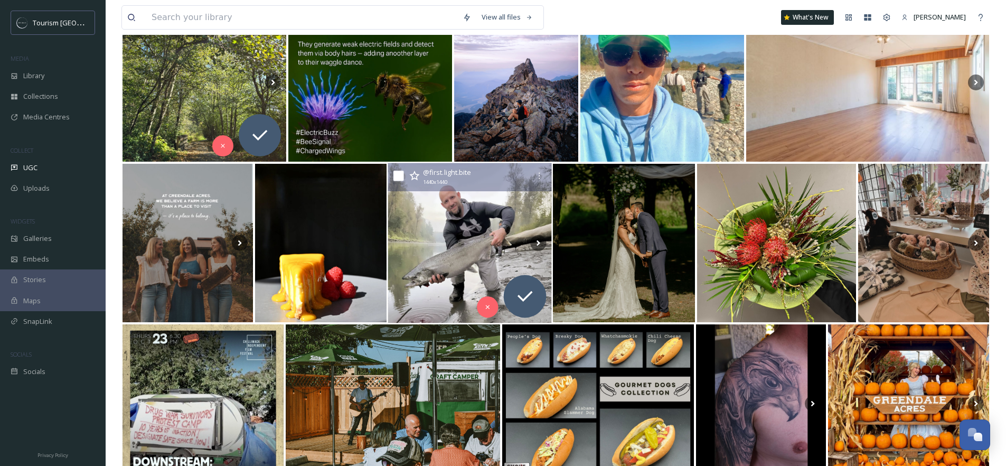
scroll to position [4035, 0]
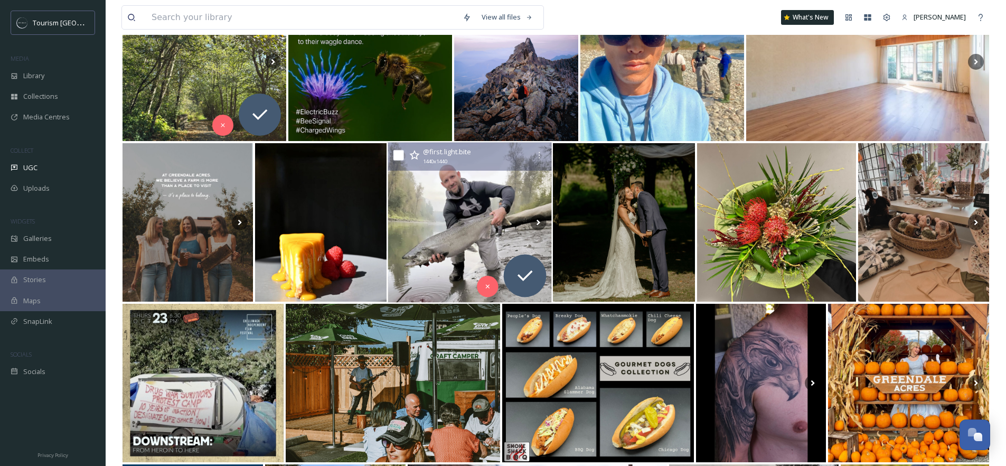
click at [460, 233] on img at bounding box center [470, 223] width 164 height 160
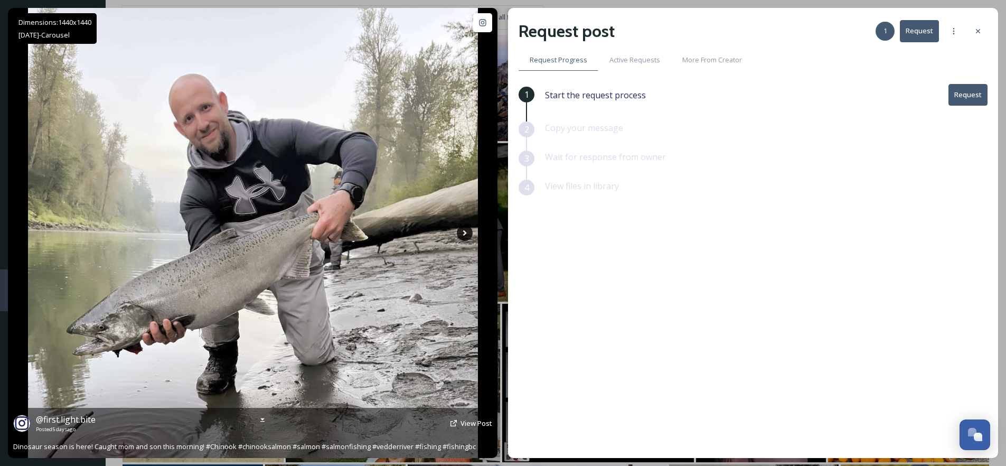
click at [463, 236] on icon at bounding box center [465, 233] width 16 height 16
click at [466, 232] on icon at bounding box center [465, 233] width 16 height 16
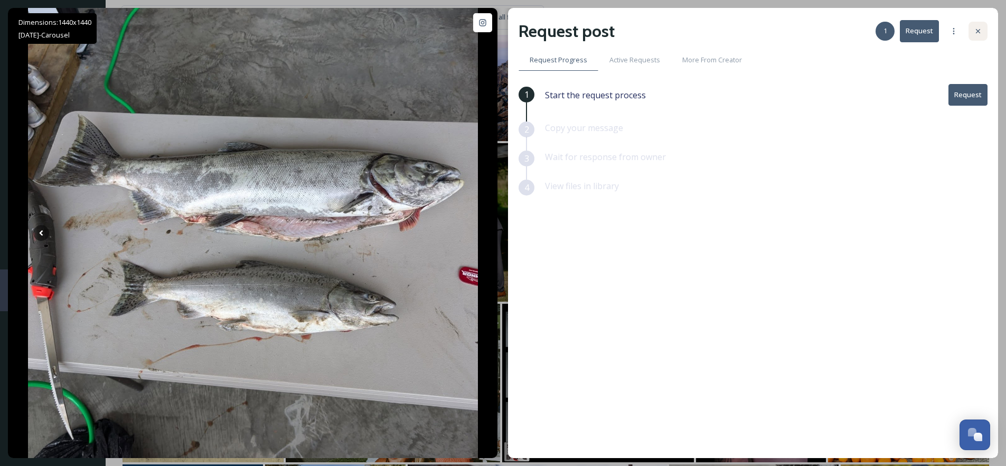
drag, startPoint x: 983, startPoint y: 30, endPoint x: 961, endPoint y: 38, distance: 23.3
click at [983, 30] on div at bounding box center [978, 31] width 19 height 19
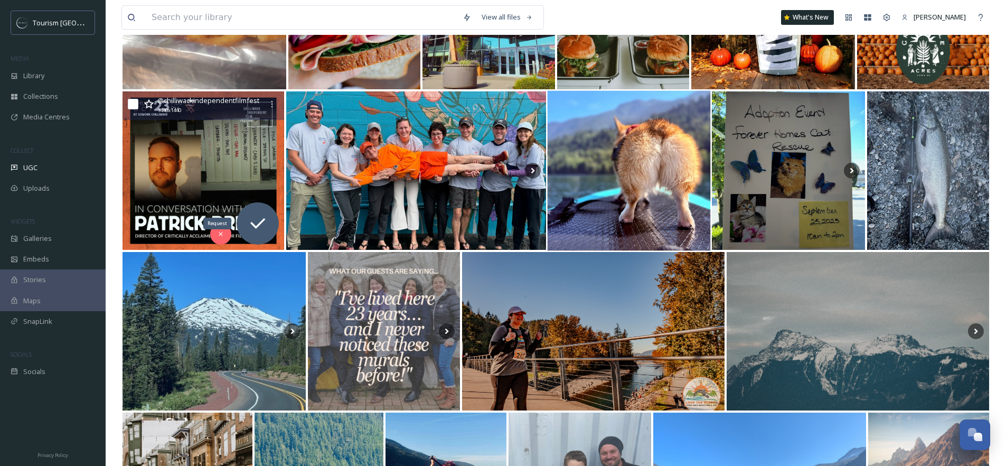
scroll to position [5212, 0]
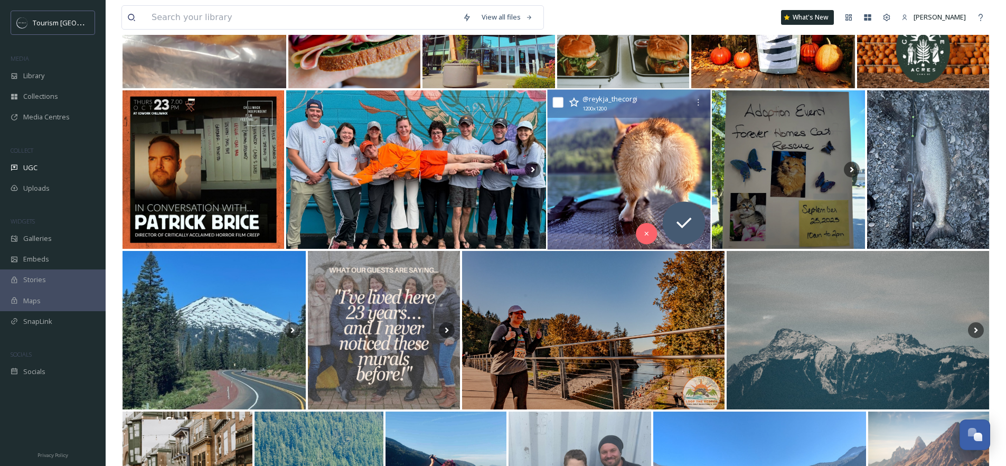
click at [583, 162] on img at bounding box center [628, 170] width 163 height 160
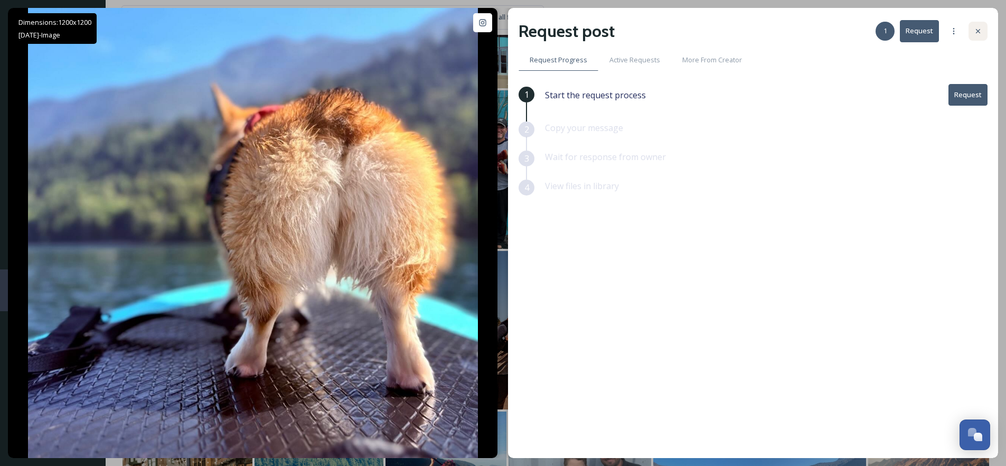
click at [977, 30] on icon at bounding box center [978, 31] width 4 height 4
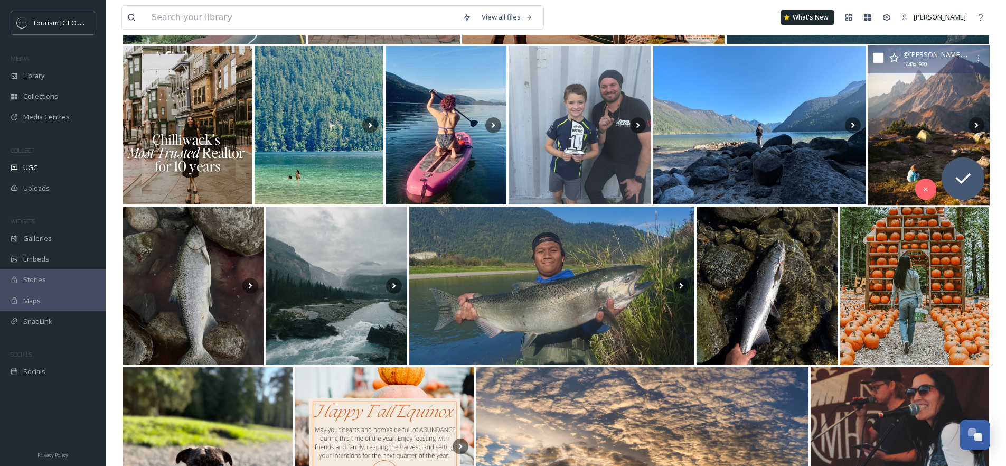
scroll to position [5633, 0]
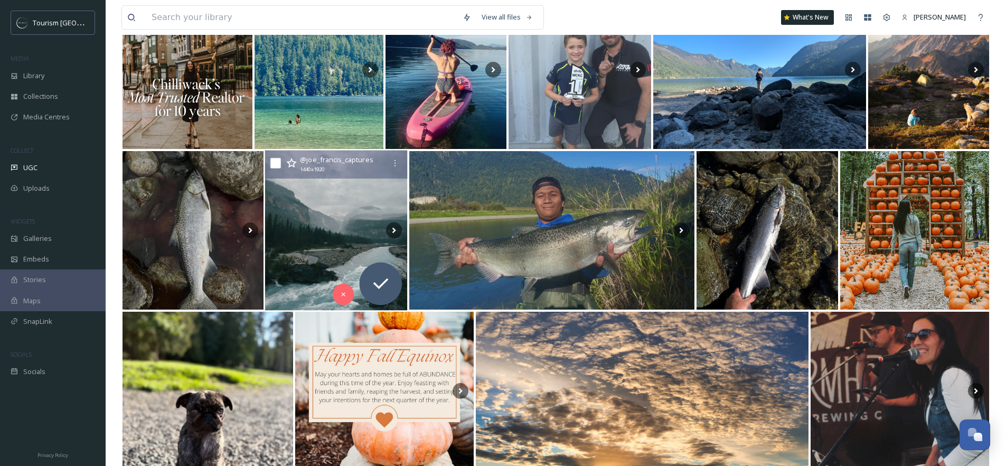
click at [320, 244] on img at bounding box center [336, 231] width 143 height 160
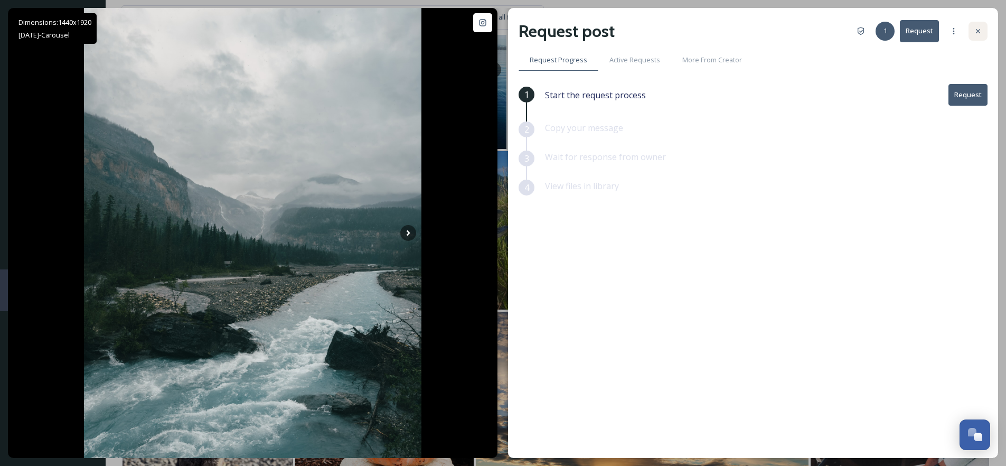
click at [974, 34] on icon at bounding box center [978, 31] width 8 height 8
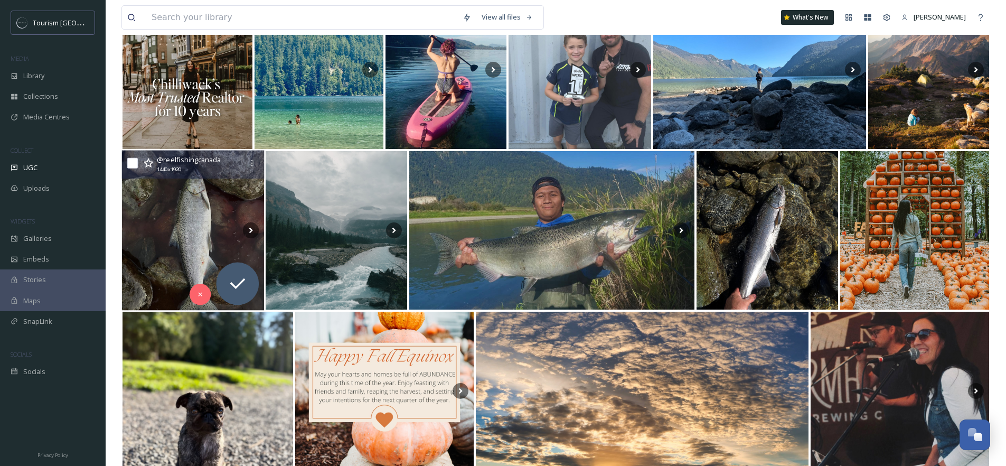
click at [188, 227] on img at bounding box center [193, 231] width 143 height 160
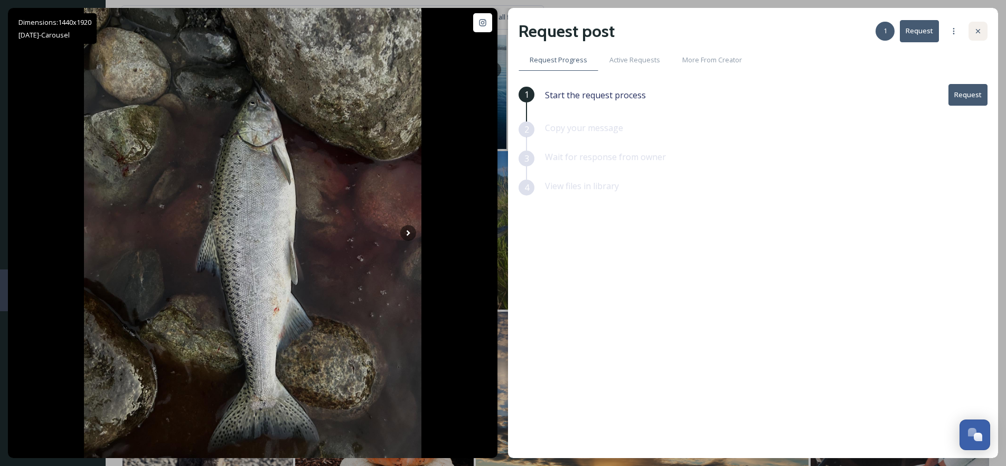
click at [978, 31] on icon at bounding box center [978, 31] width 4 height 4
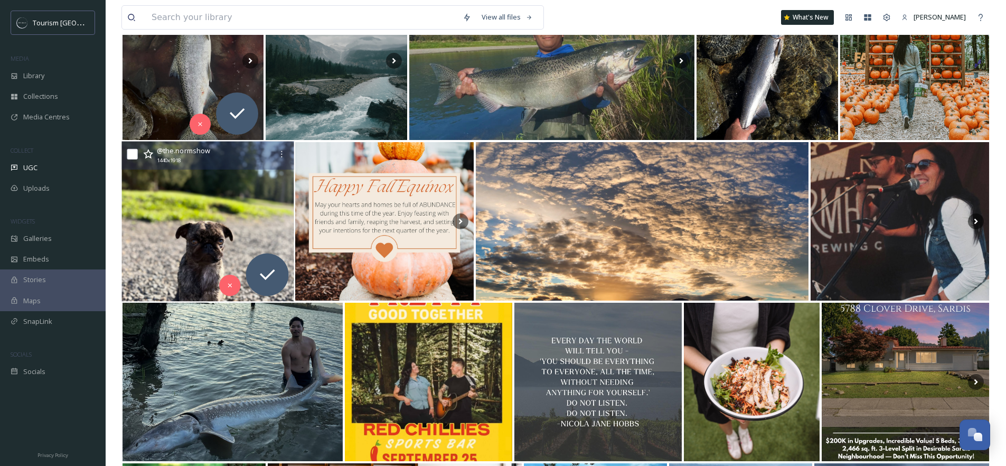
scroll to position [6154, 0]
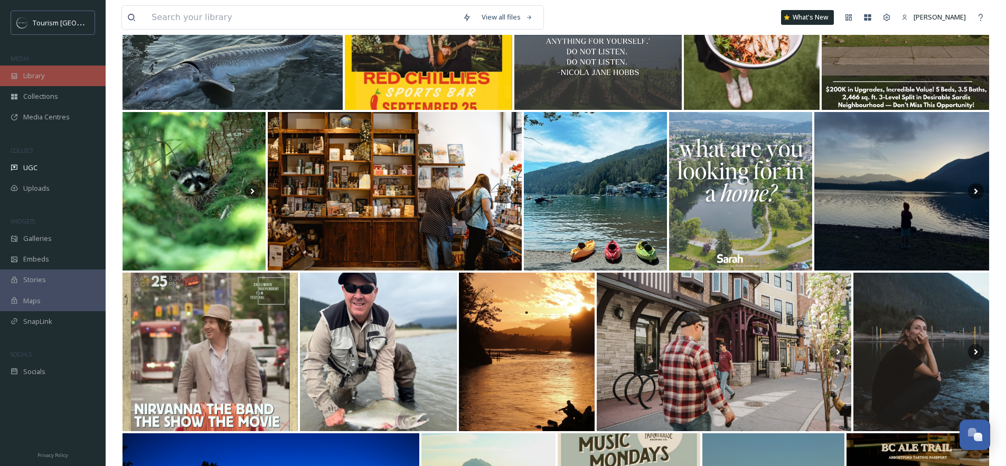
click at [42, 77] on span "Library" at bounding box center [33, 76] width 21 height 10
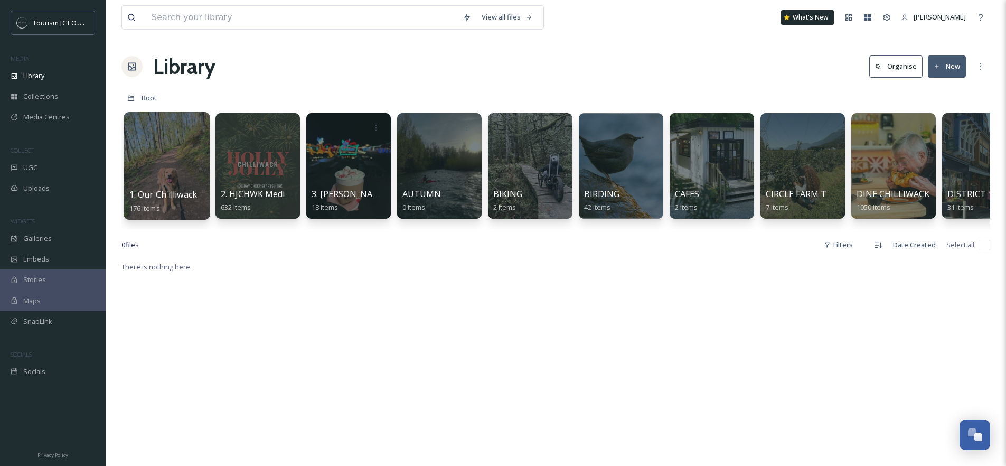
click at [161, 161] on div at bounding box center [167, 166] width 86 height 108
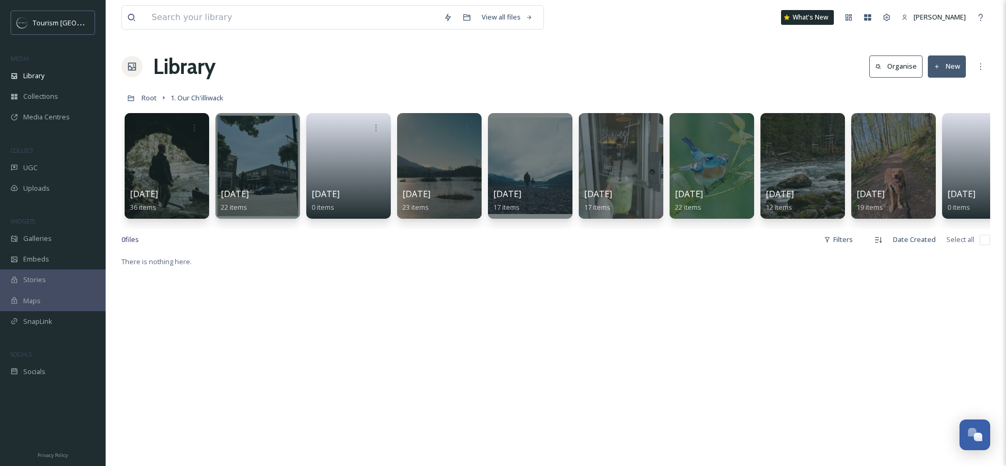
scroll to position [0, 221]
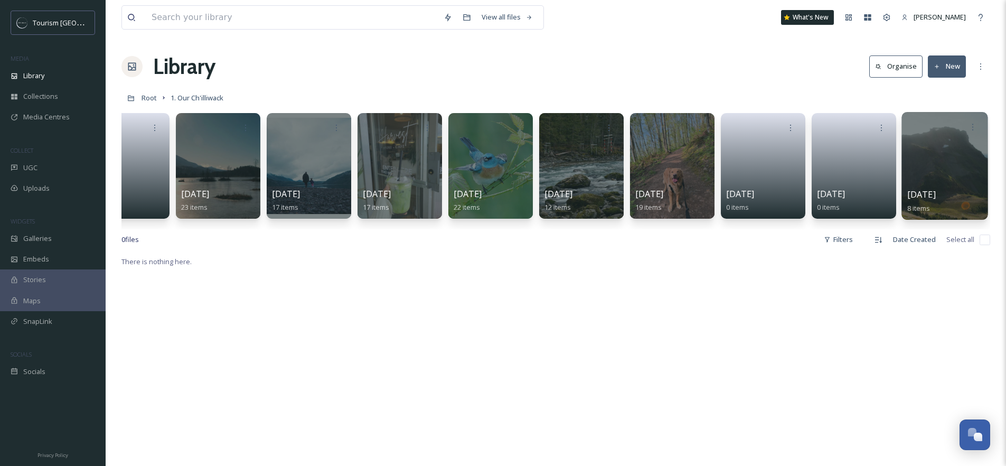
click at [936, 155] on div at bounding box center [945, 166] width 86 height 108
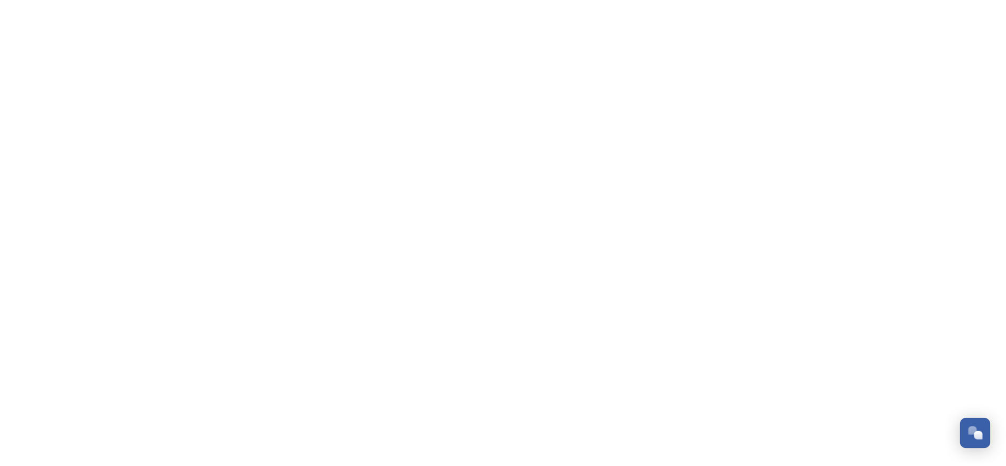
scroll to position [173, 0]
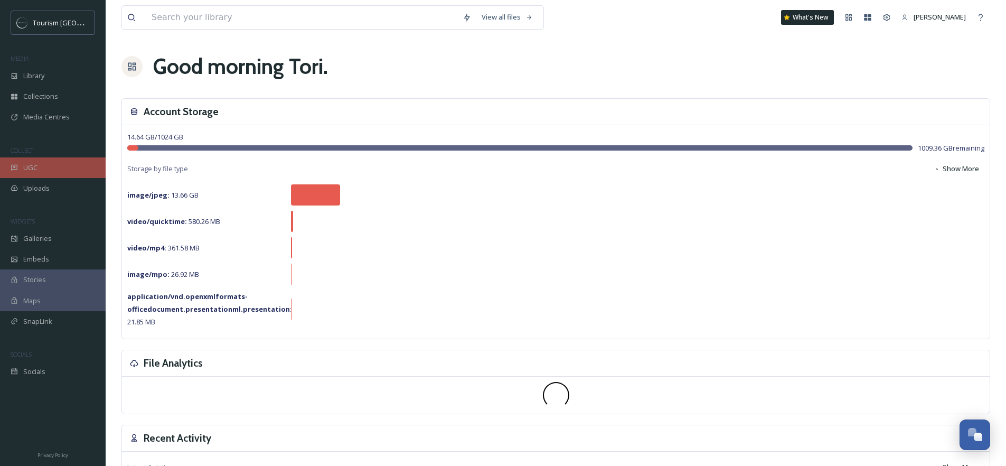
click at [49, 169] on div "UGC" at bounding box center [53, 167] width 106 height 21
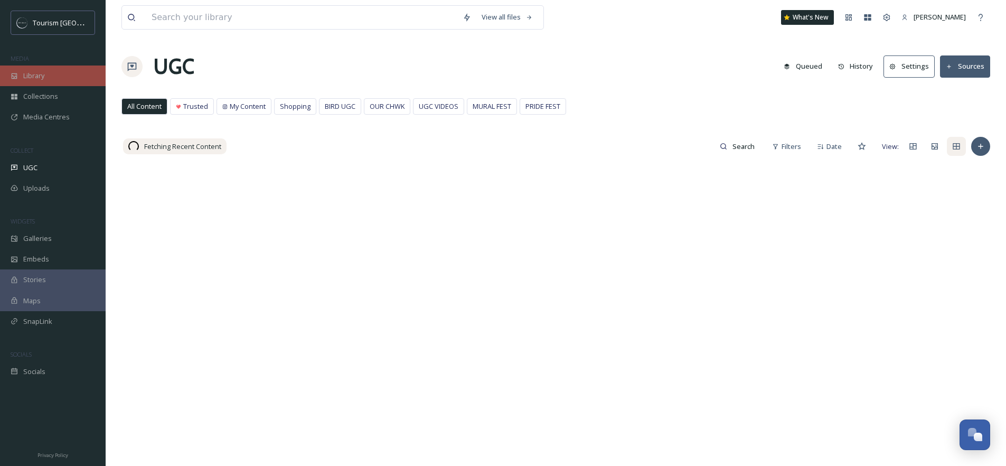
click at [50, 72] on div "Library" at bounding box center [53, 76] width 106 height 21
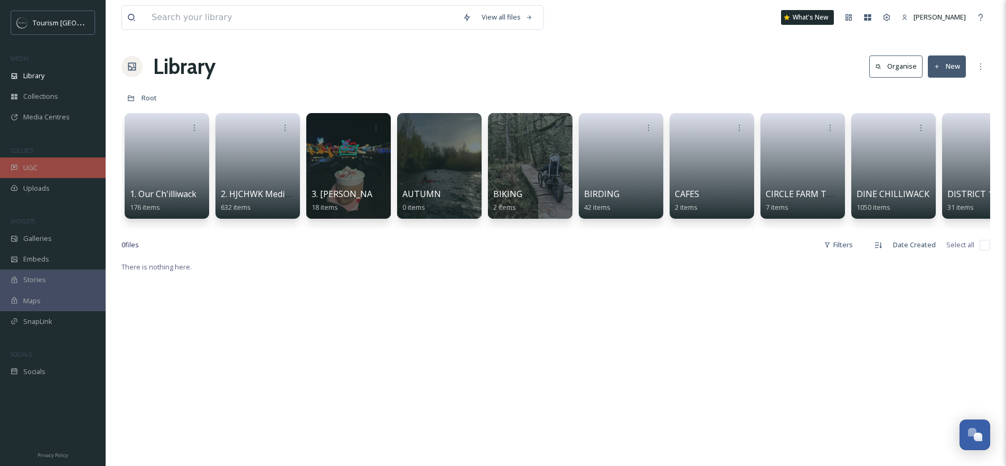
click at [44, 170] on div "UGC" at bounding box center [53, 167] width 106 height 21
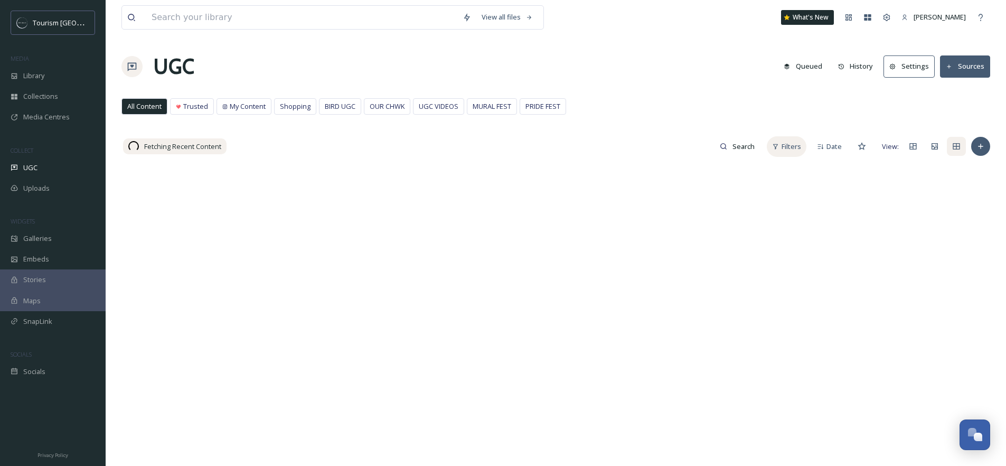
click at [796, 151] on span "Filters" at bounding box center [792, 147] width 20 height 10
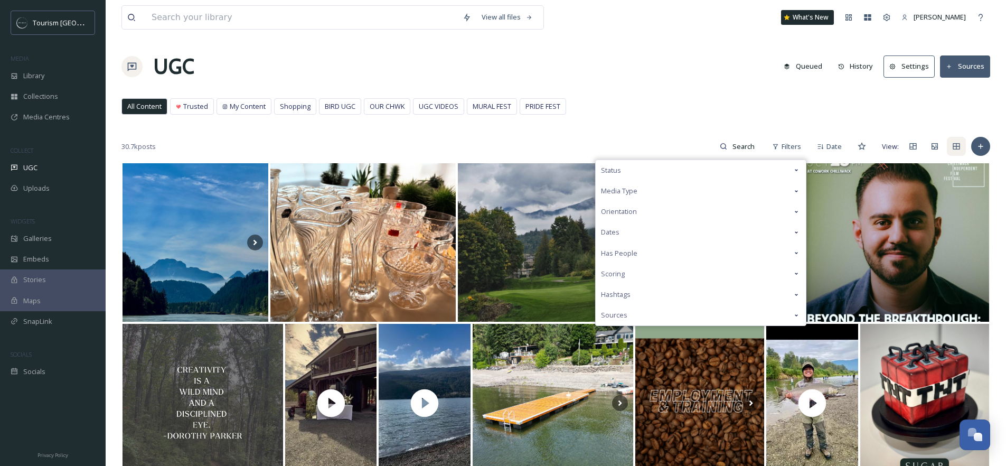
click at [614, 172] on span "Status" at bounding box center [611, 170] width 20 height 10
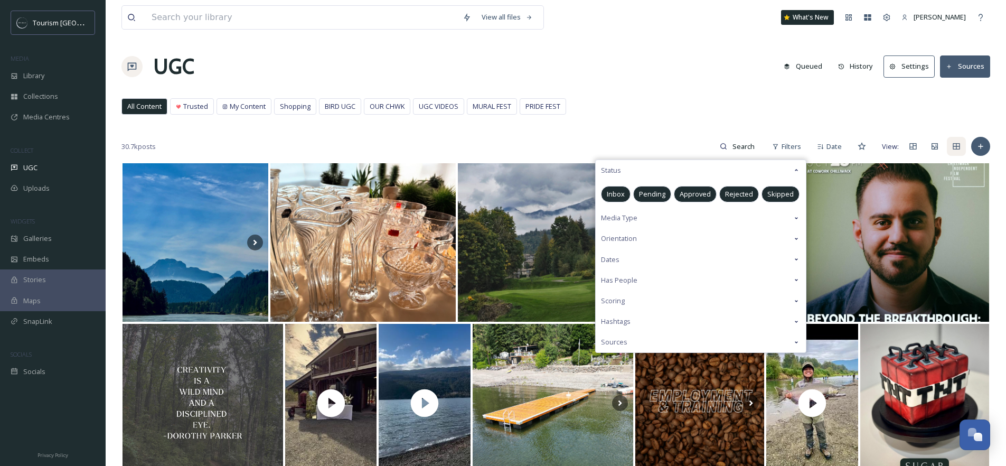
click at [621, 171] on span "Status" at bounding box center [611, 170] width 20 height 10
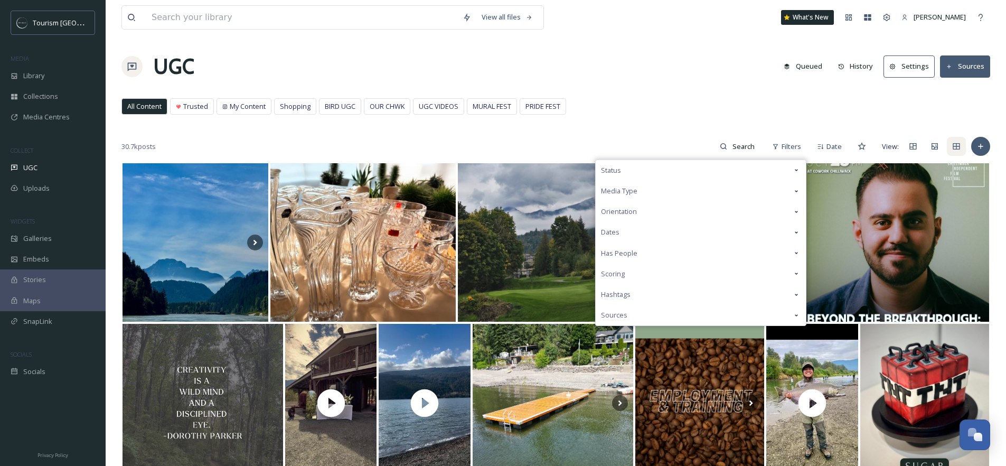
click at [626, 166] on div "Status" at bounding box center [701, 170] width 210 height 21
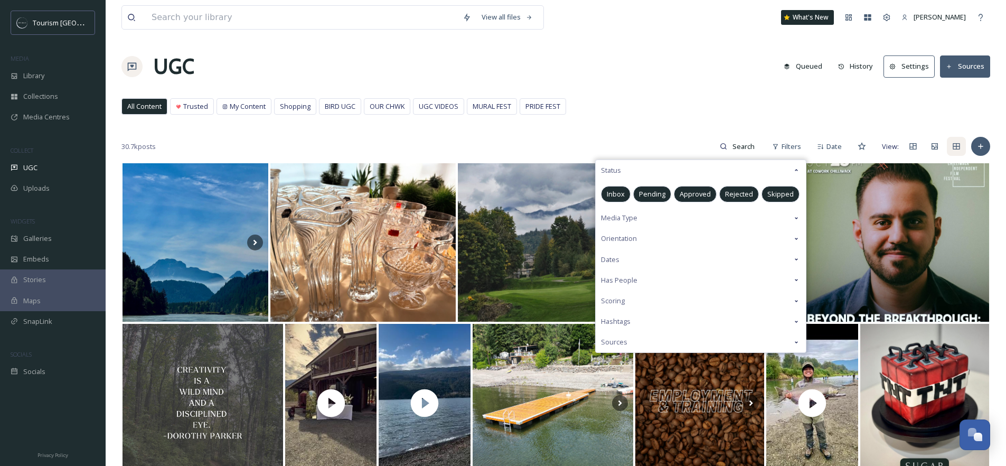
click at [660, 190] on span "Pending" at bounding box center [652, 194] width 26 height 10
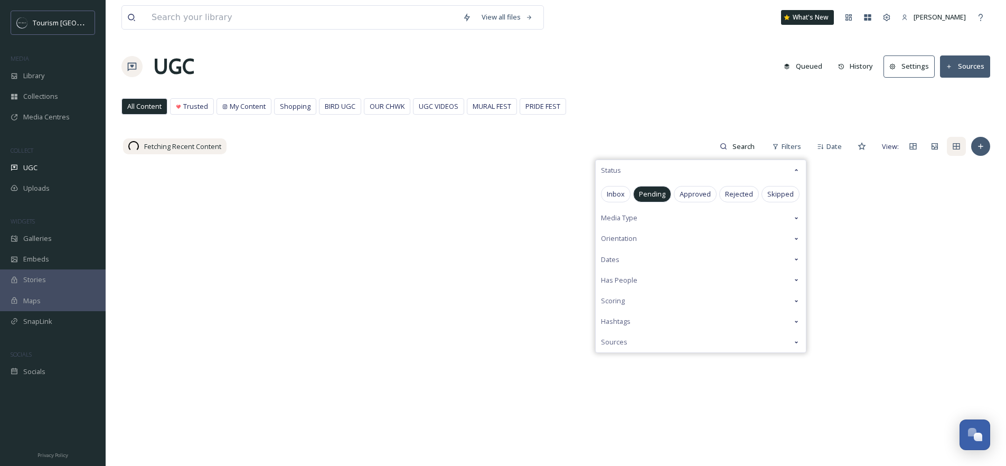
click at [622, 125] on div "View all files What's New Tori Hackett UGC Queued History Settings Sources All …" at bounding box center [556, 314] width 901 height 628
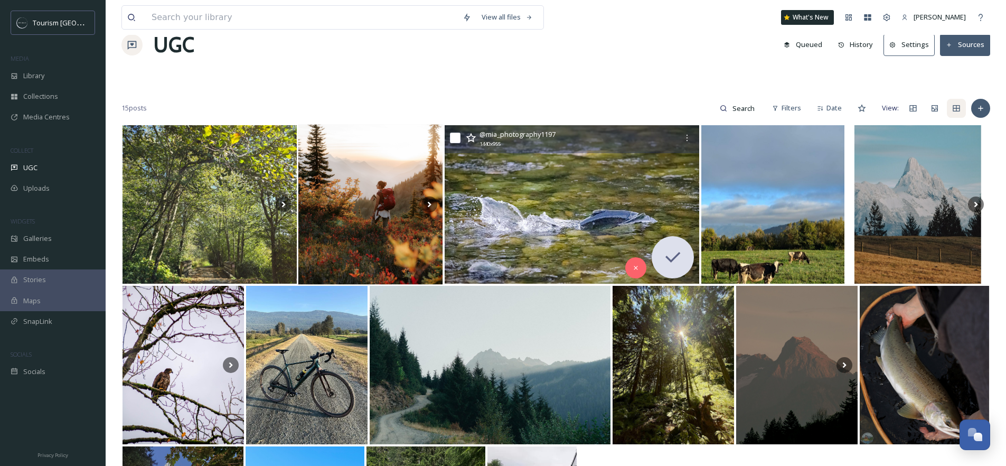
scroll to position [22, 0]
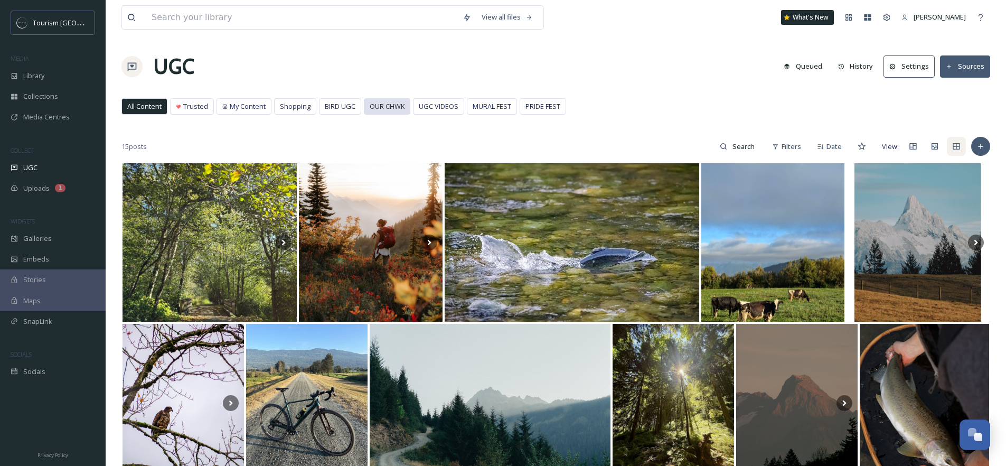
click at [367, 108] on div "OUR CHWK" at bounding box center [387, 106] width 45 height 15
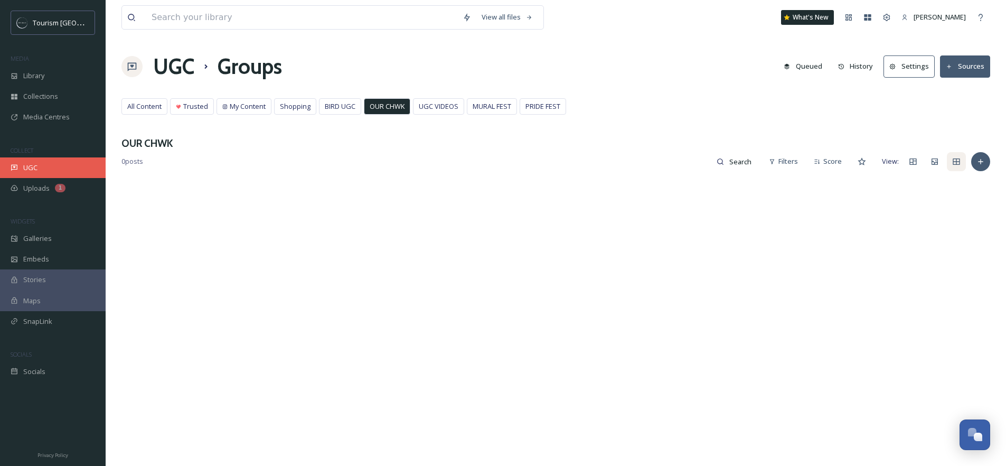
click at [44, 165] on div "UGC" at bounding box center [53, 167] width 106 height 21
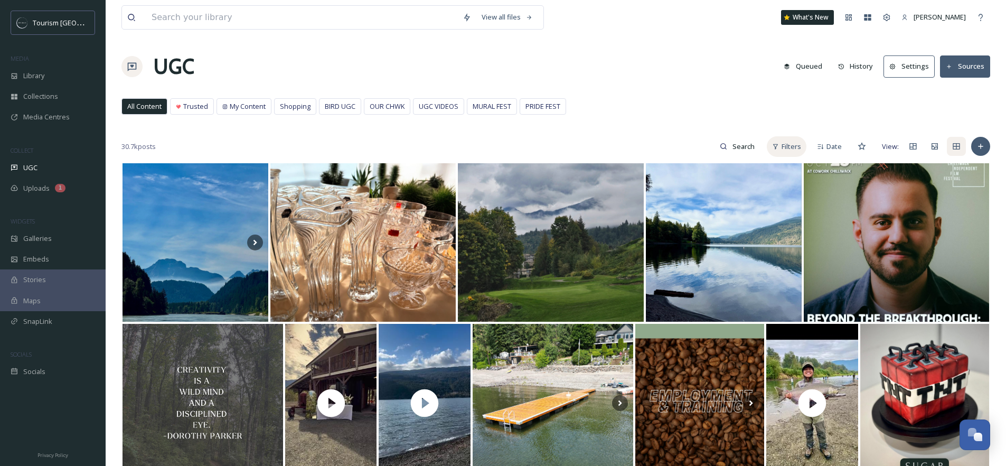
click at [797, 143] on span "Filters" at bounding box center [792, 147] width 20 height 10
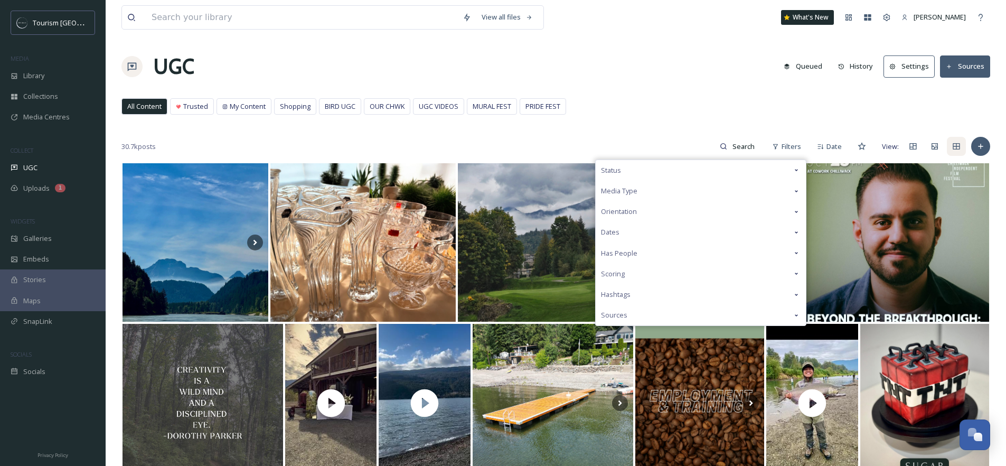
click at [697, 192] on div "Media Type" at bounding box center [701, 191] width 210 height 21
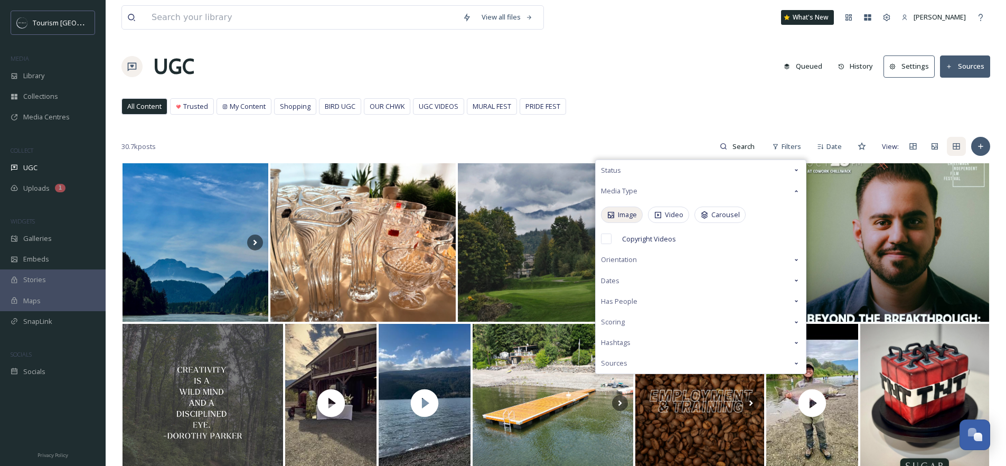
click at [630, 219] on span "Image" at bounding box center [627, 215] width 19 height 10
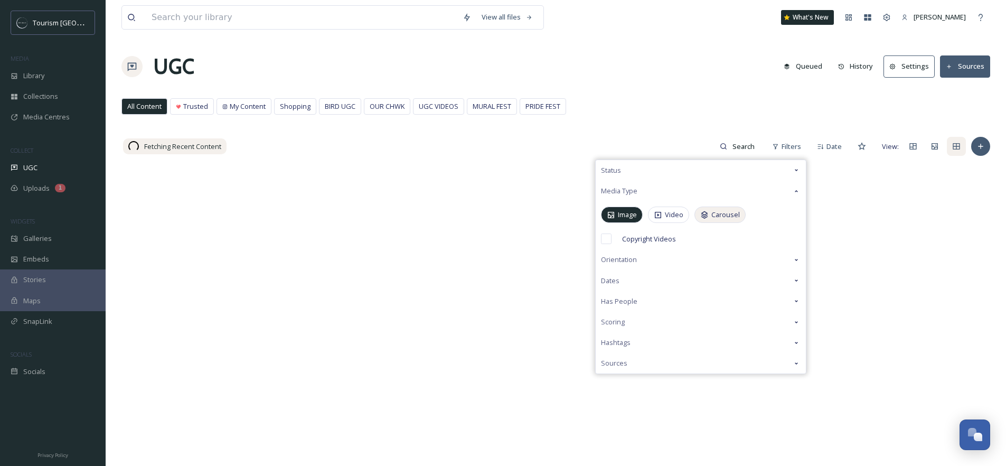
click at [722, 218] on span "Carousel" at bounding box center [726, 215] width 29 height 10
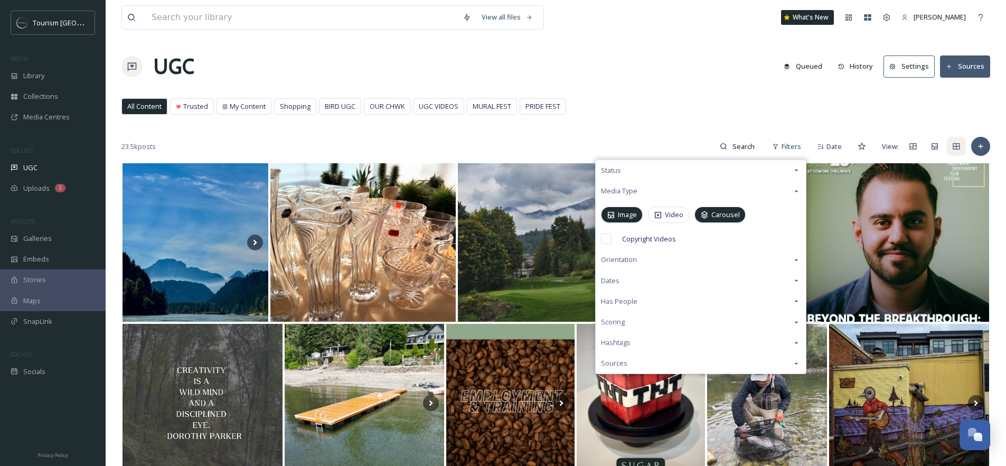
click at [685, 95] on div "View all files What's New Tori Hackett UGC Queued History Settings Sources All …" at bounding box center [556, 415] width 901 height 831
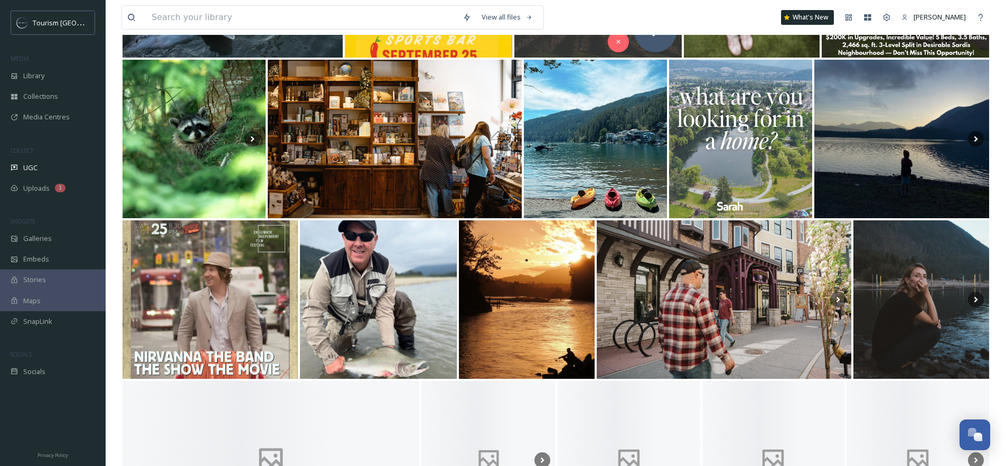
scroll to position [6211, 0]
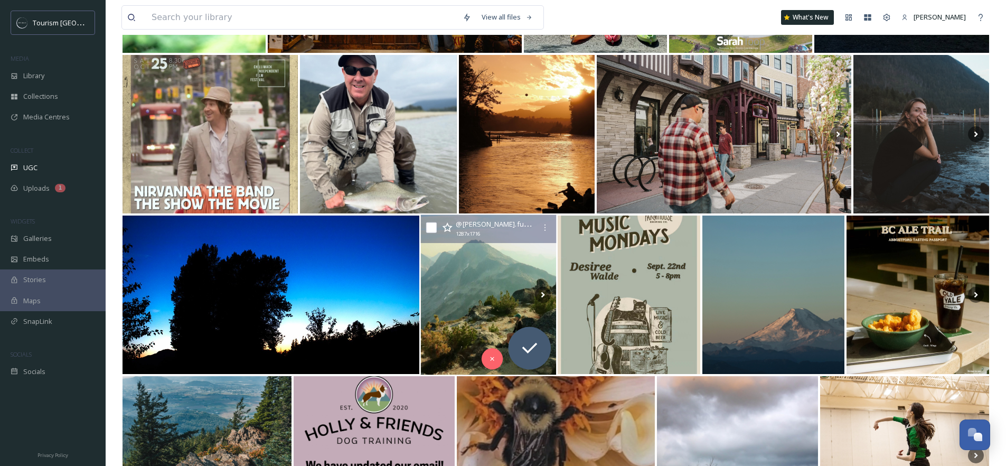
click at [506, 291] on img at bounding box center [489, 295] width 136 height 160
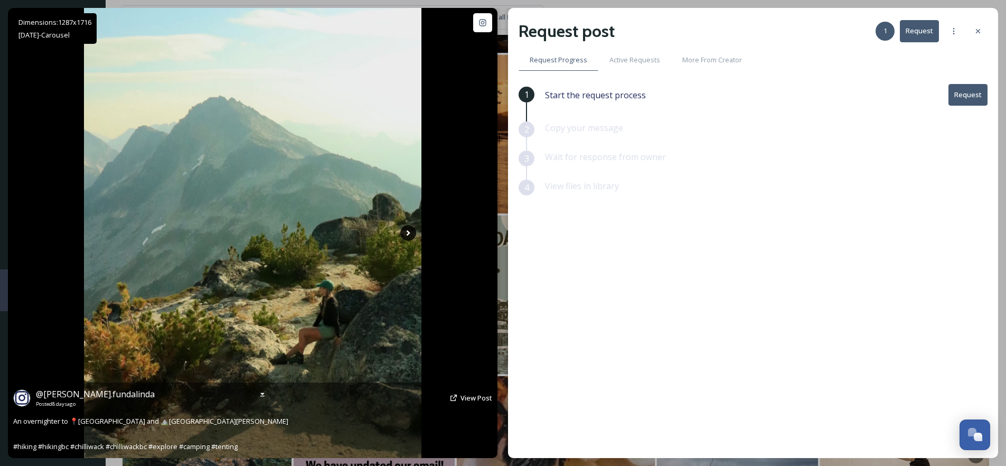
click at [407, 236] on icon at bounding box center [408, 233] width 16 height 16
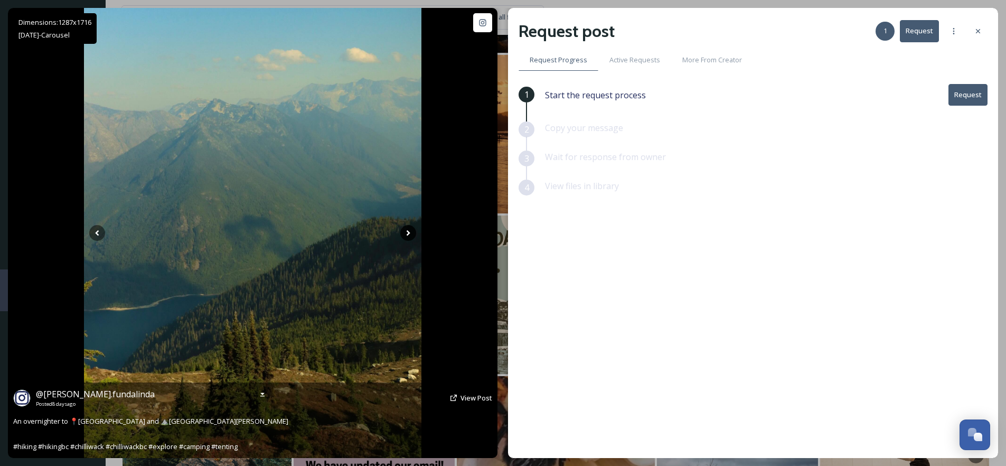
click at [407, 236] on icon at bounding box center [408, 233] width 16 height 16
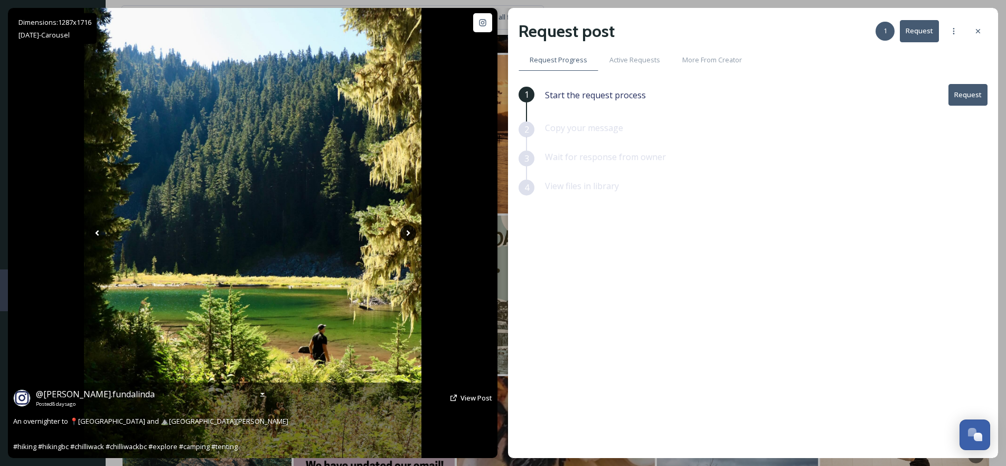
click at [407, 236] on icon at bounding box center [408, 233] width 16 height 16
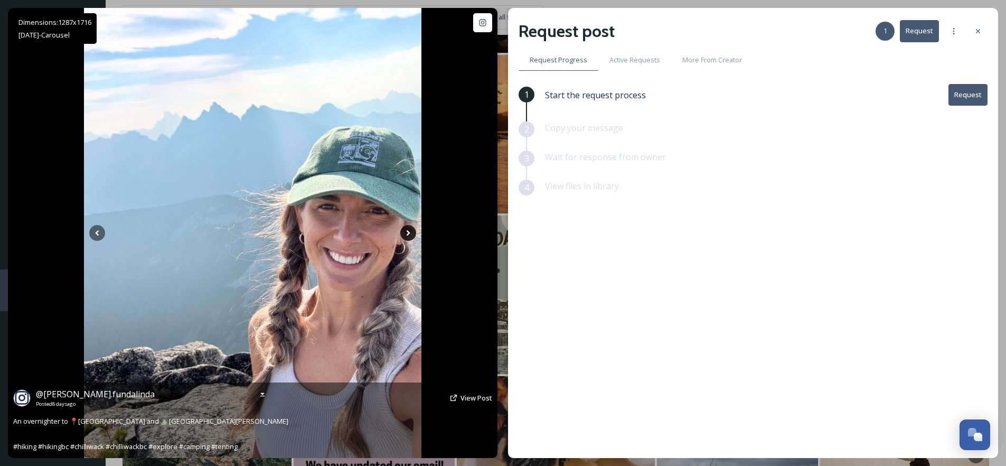
click at [407, 236] on icon at bounding box center [408, 233] width 16 height 16
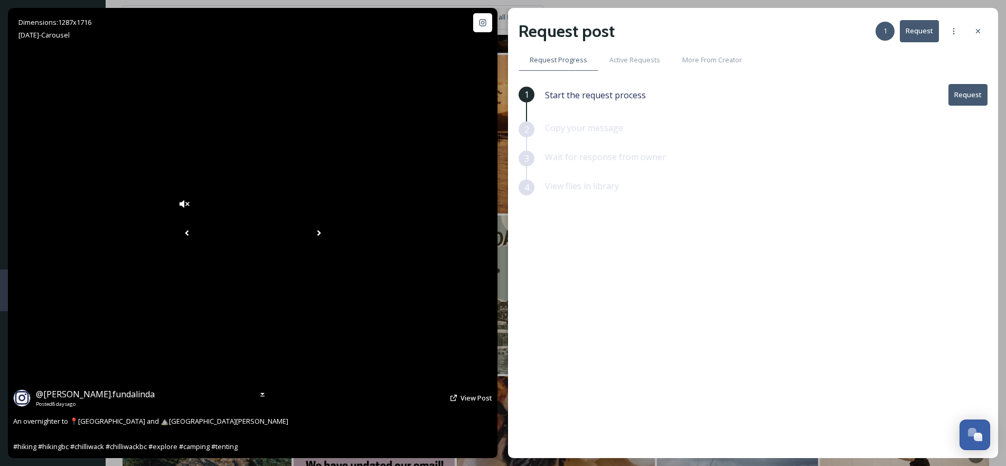
click at [327, 236] on icon at bounding box center [319, 233] width 16 height 16
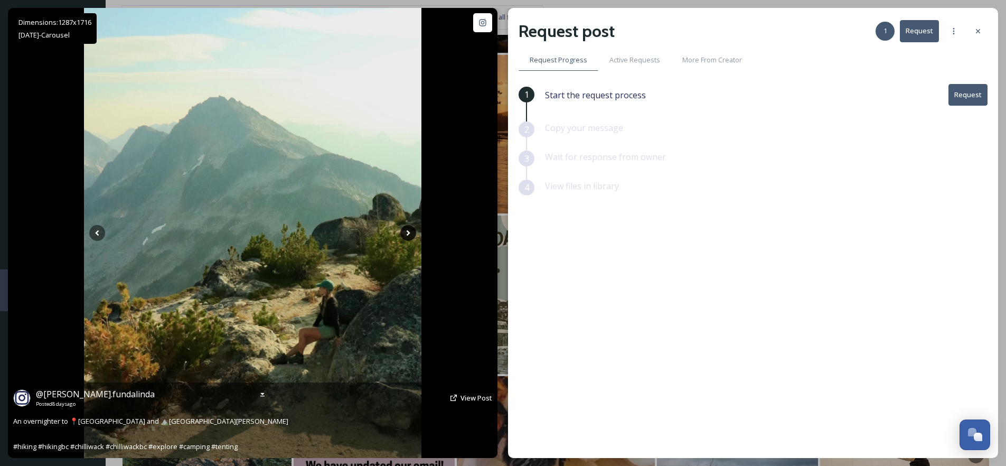
click at [407, 236] on icon at bounding box center [408, 233] width 16 height 16
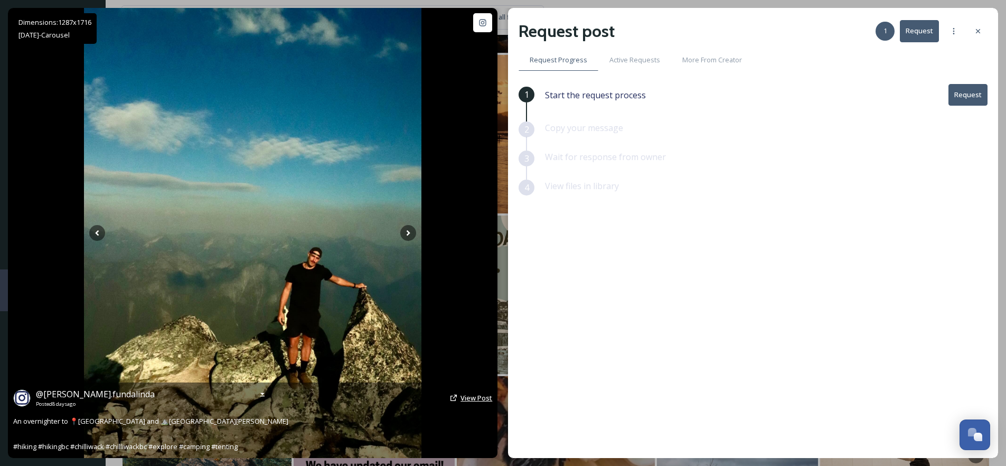
click at [466, 395] on span "View Post" at bounding box center [477, 398] width 32 height 10
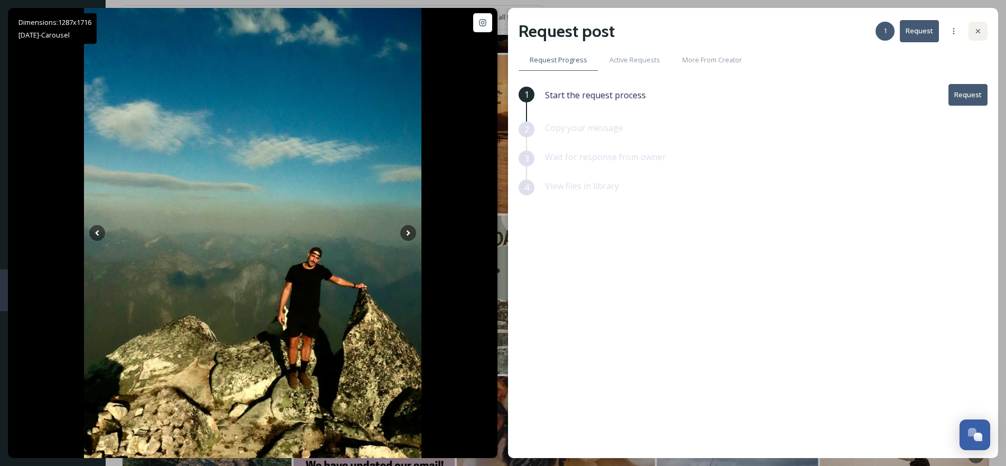
click at [982, 29] on icon at bounding box center [978, 31] width 8 height 8
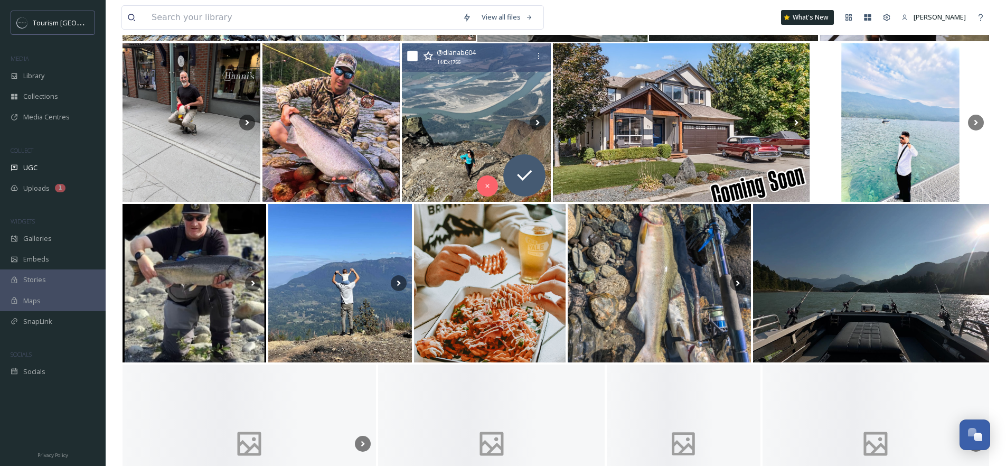
scroll to position [7213, 0]
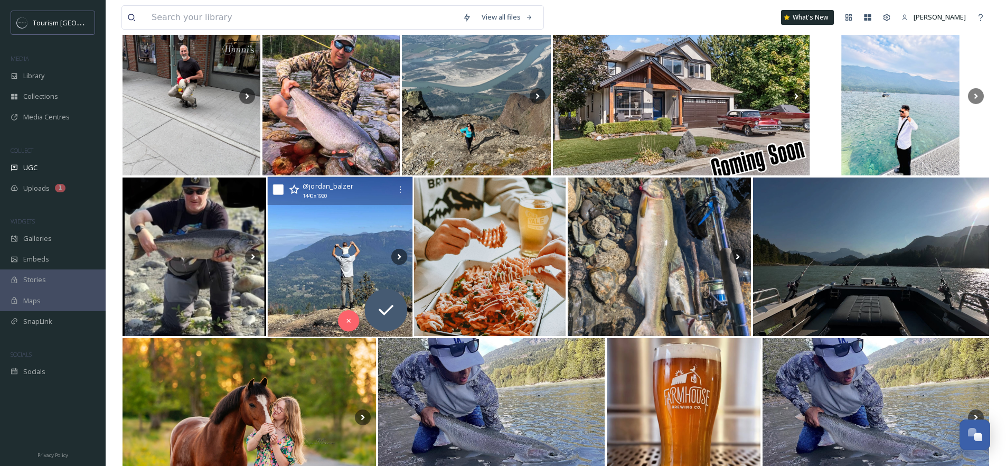
click at [327, 239] on img at bounding box center [340, 257] width 145 height 160
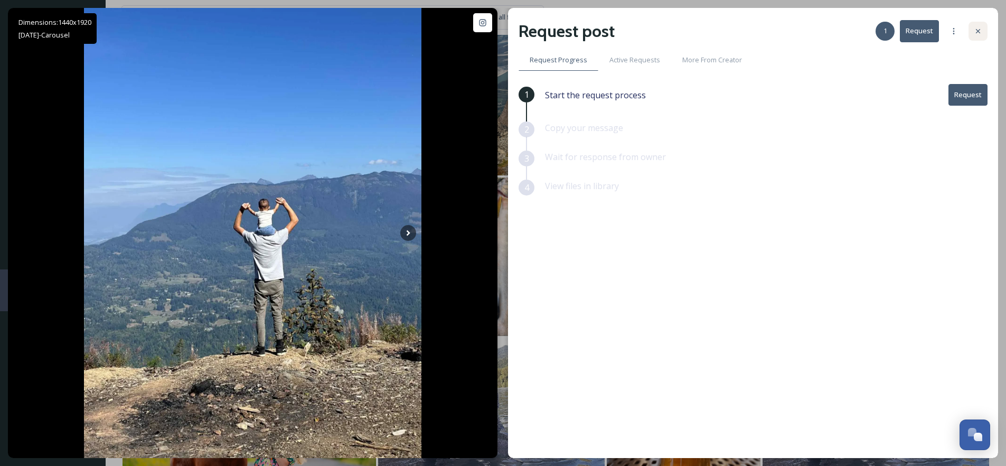
click at [979, 30] on icon at bounding box center [978, 31] width 4 height 4
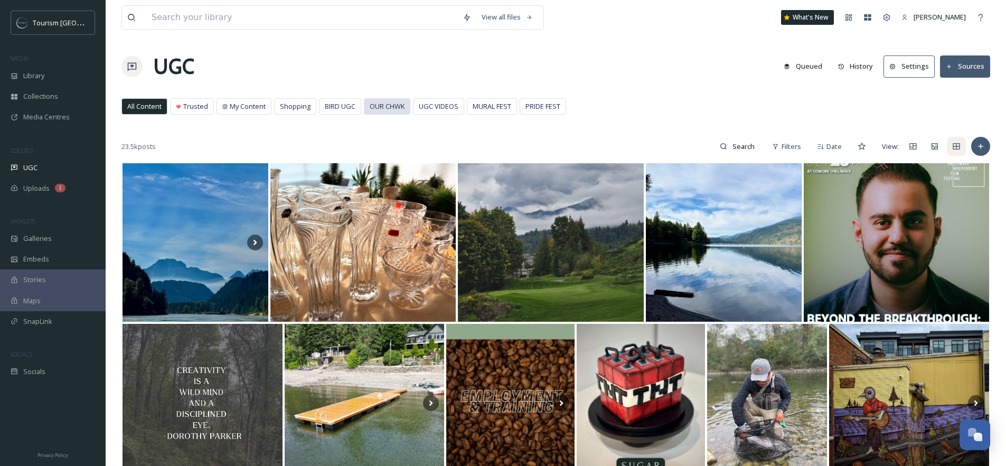
click at [384, 109] on span "OUR CHWK" at bounding box center [387, 106] width 35 height 10
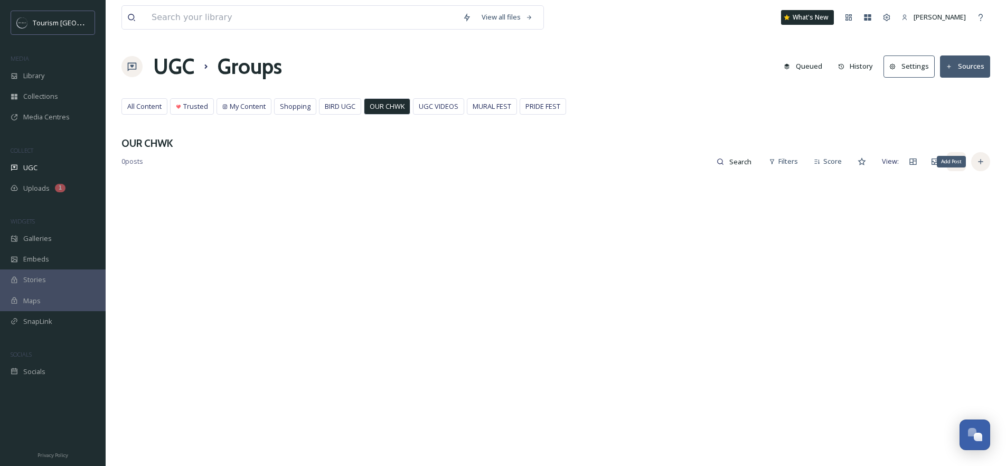
click at [980, 164] on icon at bounding box center [981, 161] width 8 height 8
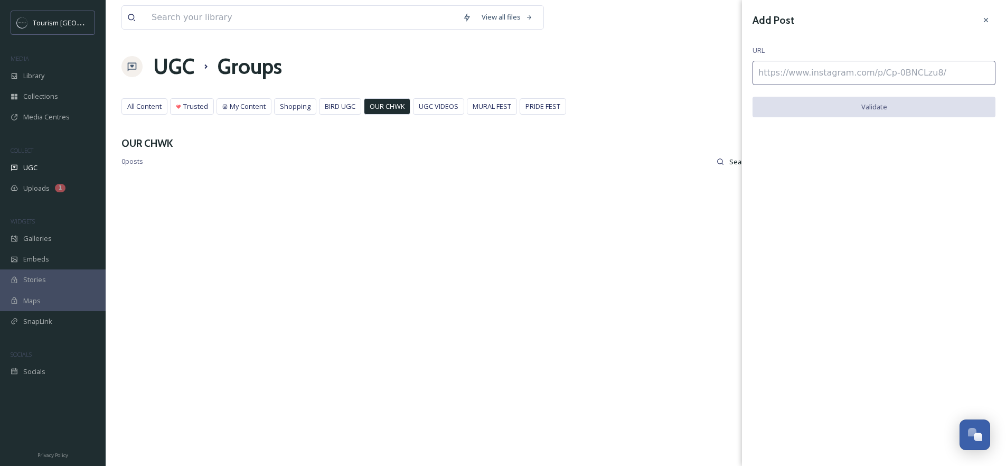
click at [893, 77] on input at bounding box center [874, 73] width 243 height 24
paste input "https://www.instagram.com/p/DPMhcUkAWgn/"
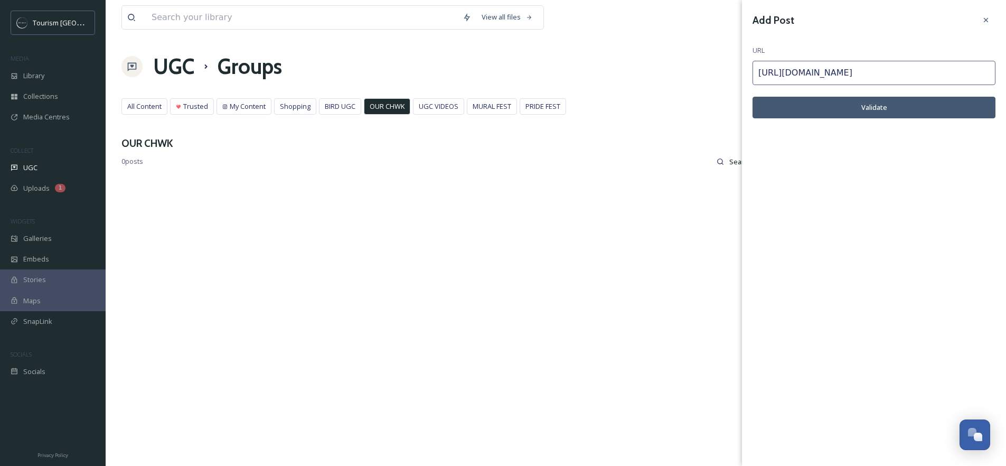
type input "https://www.instagram.com/p/DPMhcUkAWgn/"
click at [875, 107] on button "Validate" at bounding box center [874, 108] width 243 height 22
click at [852, 108] on button "Add Post" at bounding box center [874, 108] width 243 height 22
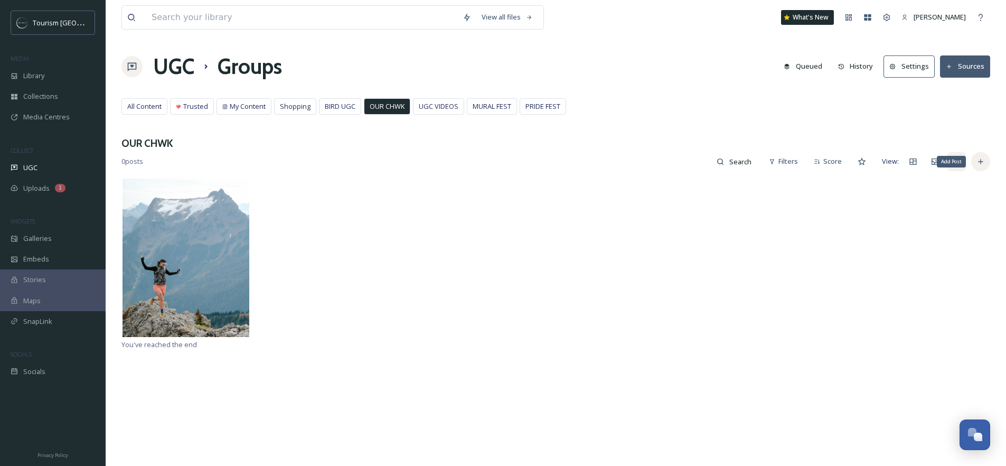
click at [975, 156] on div "Add Post" at bounding box center [981, 161] width 19 height 19
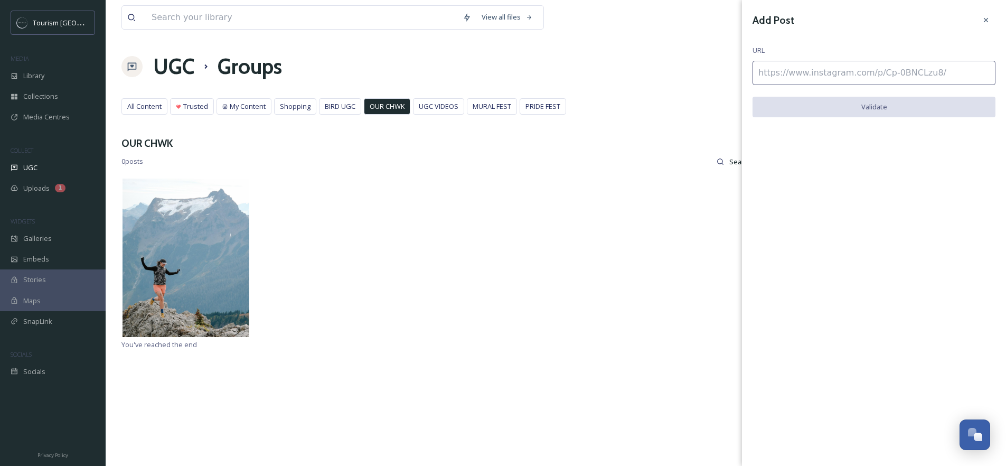
click at [857, 74] on input at bounding box center [874, 73] width 243 height 24
paste input "https://www.instagram.com/p/DO7ksTcjsMg/"
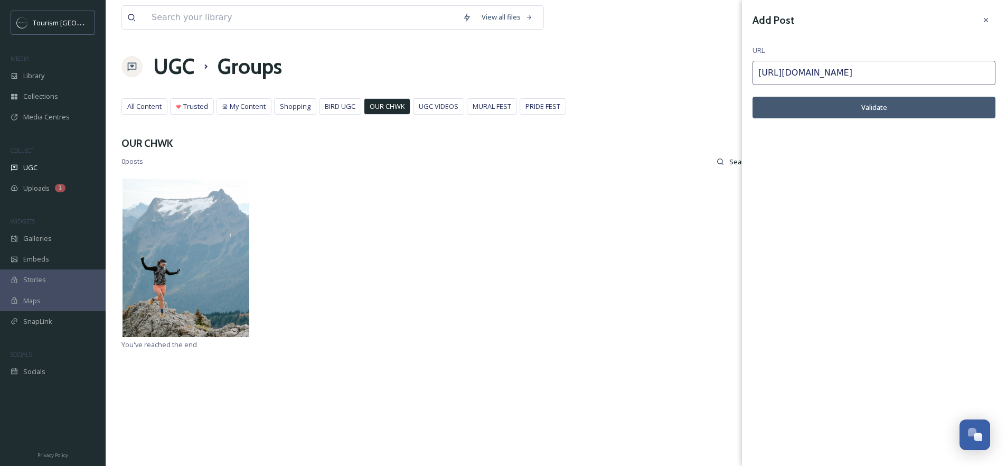
type input "https://www.instagram.com/p/DO7ksTcjsMg/"
click at [903, 111] on button "Validate" at bounding box center [874, 108] width 243 height 22
click at [879, 111] on button "Add Post" at bounding box center [874, 108] width 243 height 22
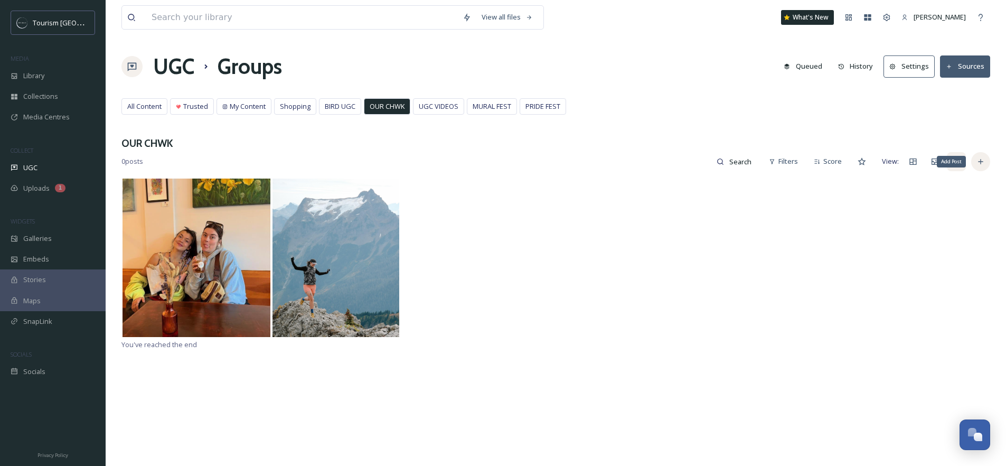
click at [982, 156] on div "Add Post" at bounding box center [981, 161] width 19 height 19
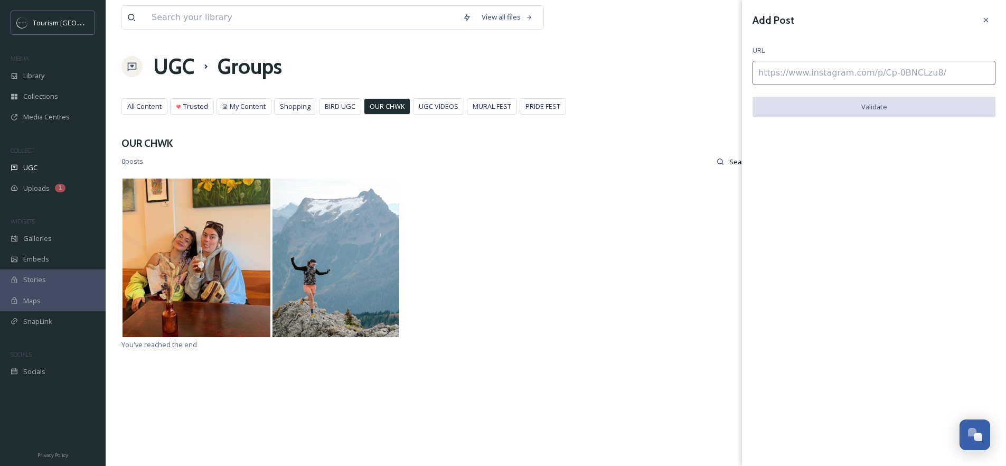
click at [829, 67] on input at bounding box center [874, 73] width 243 height 24
paste input "https://www.instagram.com/p/DPKKWSQkoHL/"
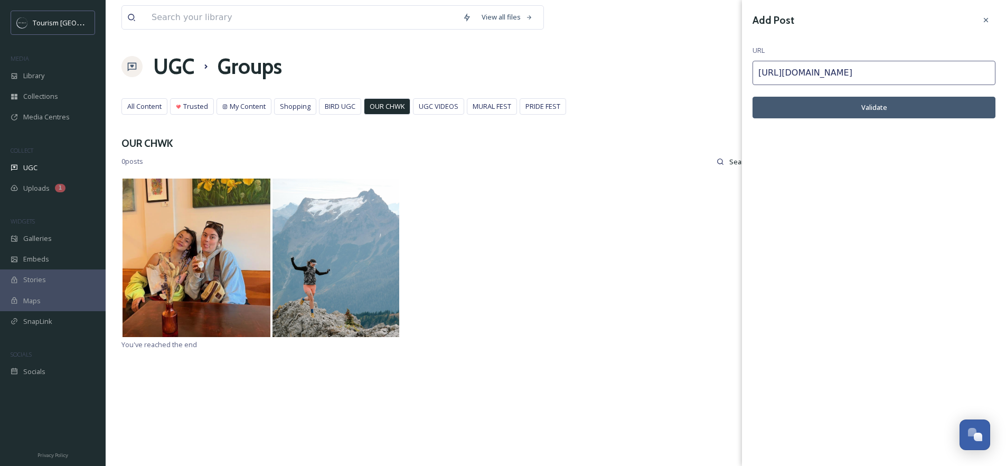
type input "https://www.instagram.com/p/DPKKWSQkoHL/"
click at [881, 115] on button "Validate" at bounding box center [874, 108] width 243 height 22
click at [879, 113] on button "Add Post" at bounding box center [874, 108] width 243 height 22
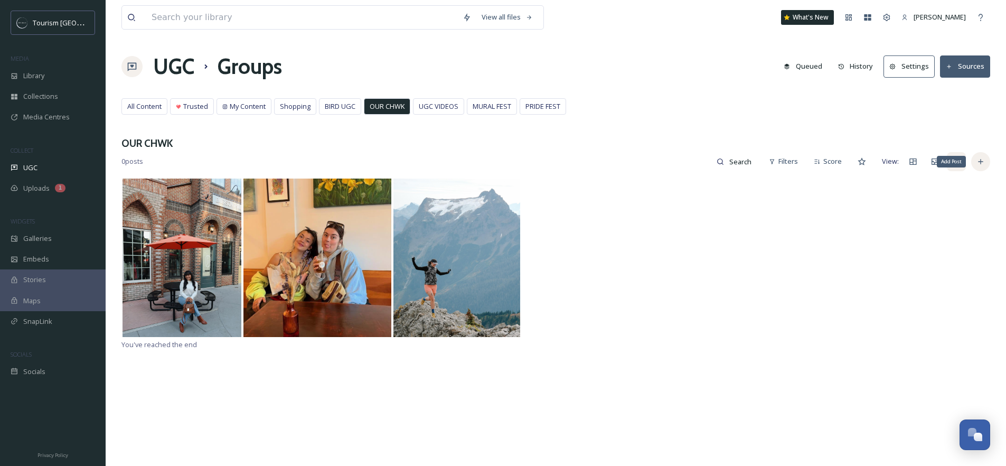
click at [978, 166] on div "Add Post" at bounding box center [981, 161] width 19 height 19
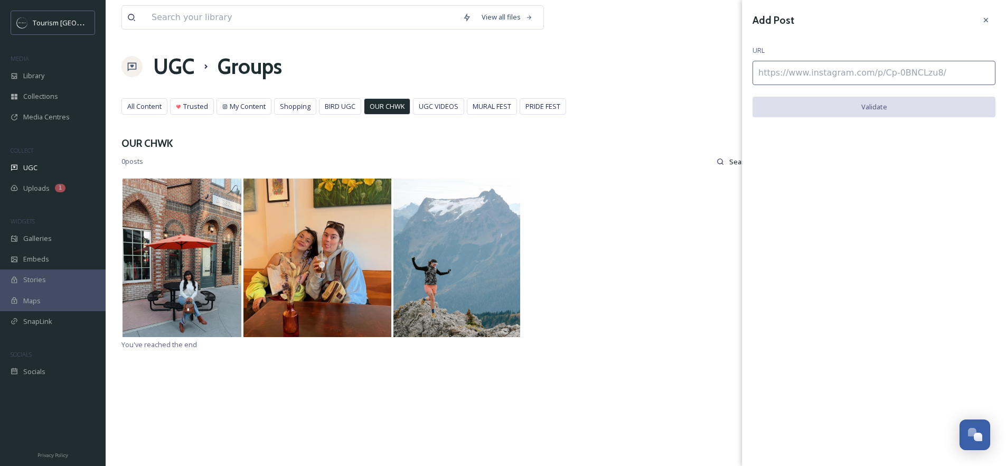
click at [852, 78] on input at bounding box center [874, 73] width 243 height 24
paste input "https://www.instagram.com/p/DO4leHDgRje/"
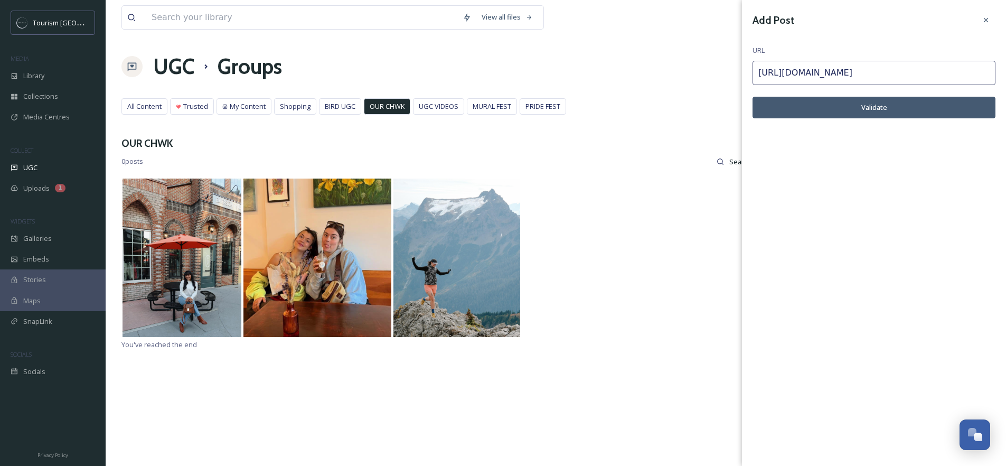
type input "https://www.instagram.com/p/DO4leHDgRje/"
click at [872, 107] on button "Validate" at bounding box center [874, 108] width 243 height 22
click at [868, 109] on button "Add Post" at bounding box center [874, 108] width 243 height 22
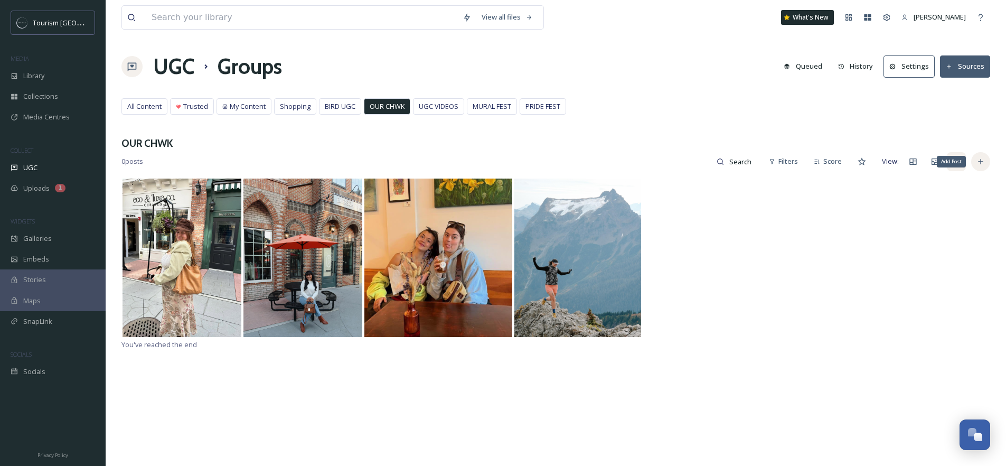
click at [986, 162] on div "Add Post" at bounding box center [981, 161] width 19 height 19
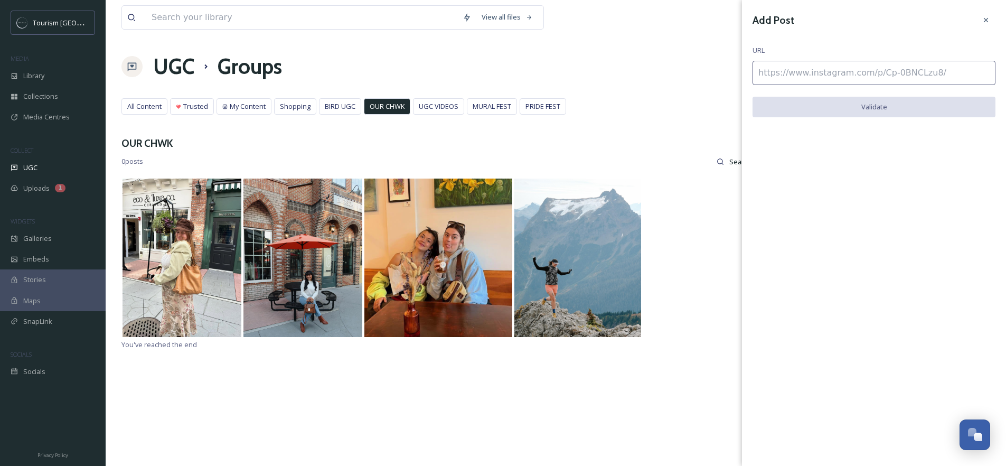
click at [829, 60] on div "Add Post URL Validate" at bounding box center [874, 72] width 264 height 144
click at [836, 71] on input at bounding box center [874, 73] width 243 height 24
paste input "https://www.instagram.com/p/DOKgEb3kagA/"
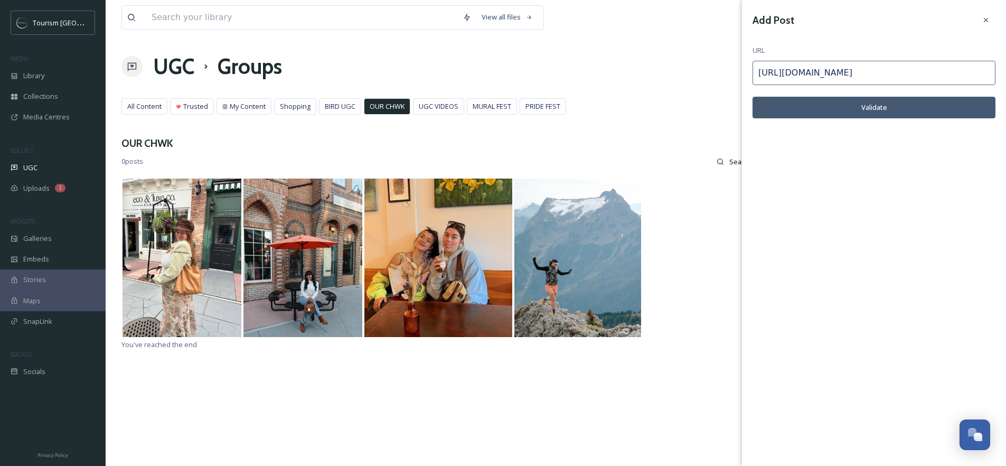
type input "https://www.instagram.com/p/DOKgEb3kagA/"
click at [939, 109] on button "Validate" at bounding box center [874, 108] width 243 height 22
click at [873, 110] on button "Add Post" at bounding box center [874, 108] width 243 height 22
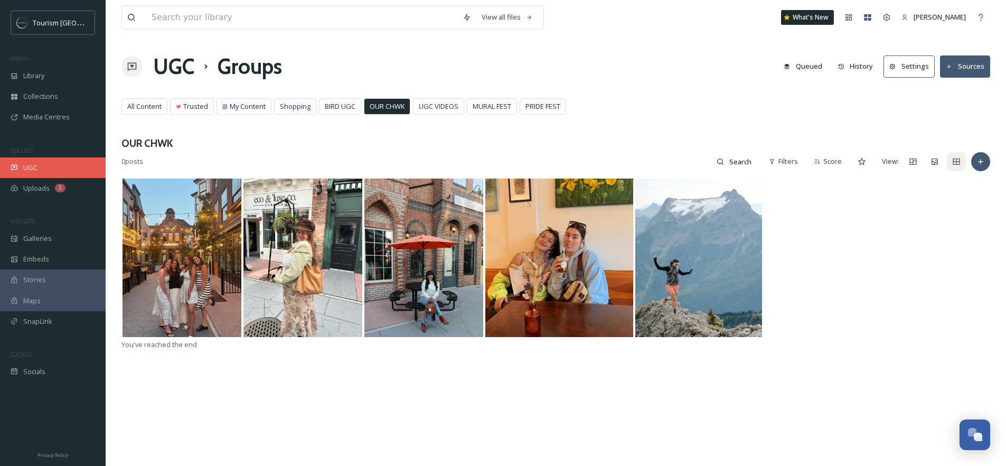
click at [48, 170] on div "UGC" at bounding box center [53, 167] width 106 height 21
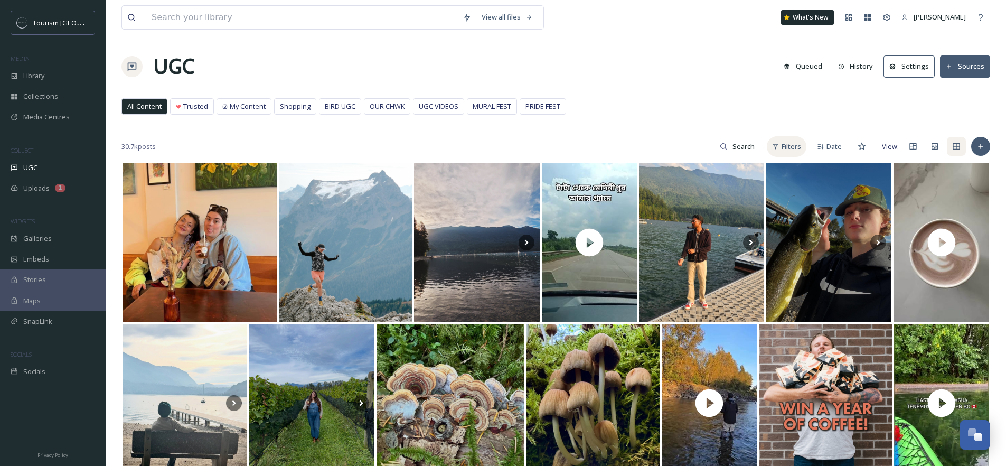
click at [790, 146] on span "Filters" at bounding box center [792, 147] width 20 height 10
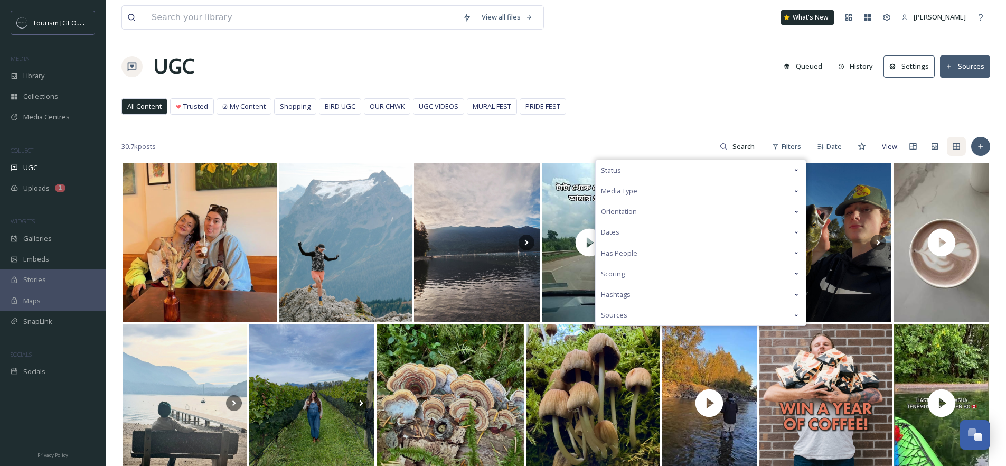
click at [684, 173] on div "Status" at bounding box center [701, 170] width 210 height 21
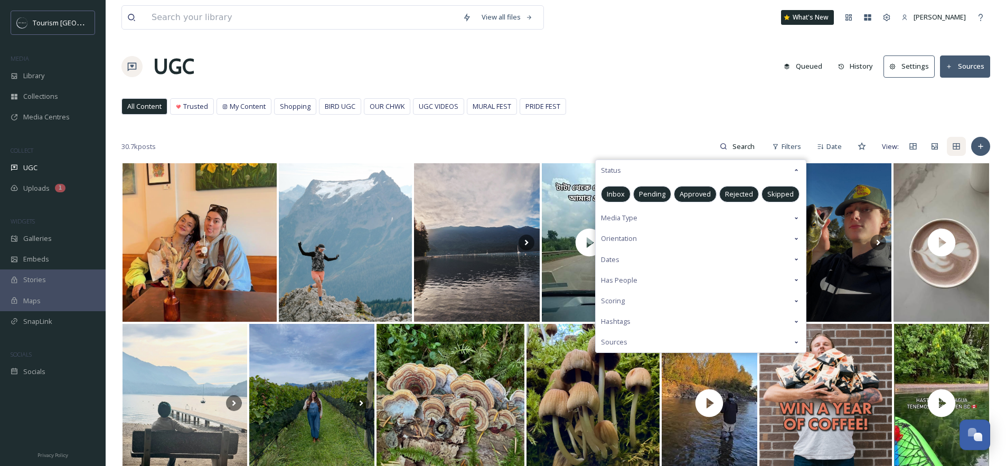
click at [692, 169] on div "Status" at bounding box center [701, 170] width 210 height 21
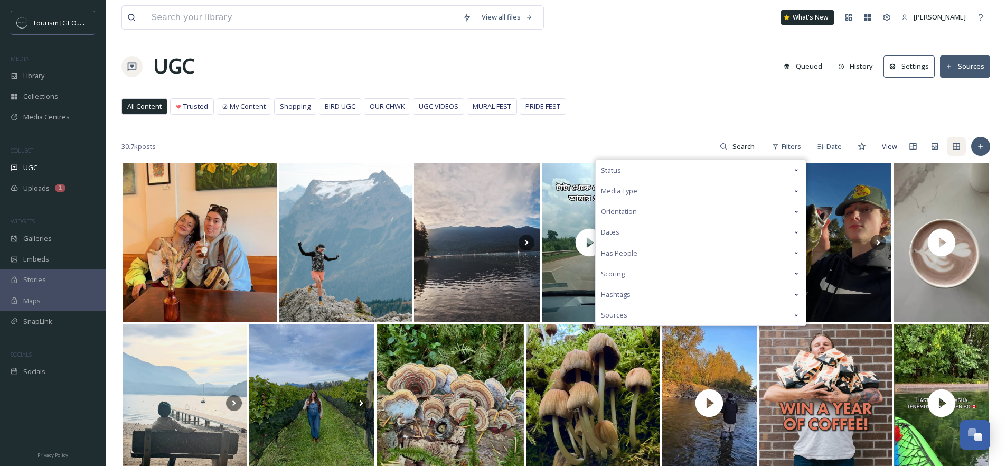
click at [673, 189] on div "Media Type" at bounding box center [701, 191] width 210 height 21
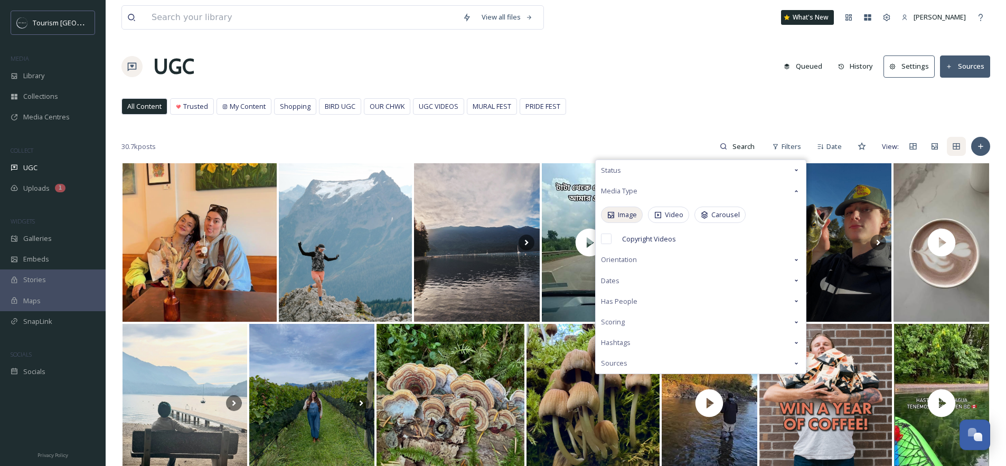
click at [630, 216] on span "Image" at bounding box center [627, 215] width 19 height 10
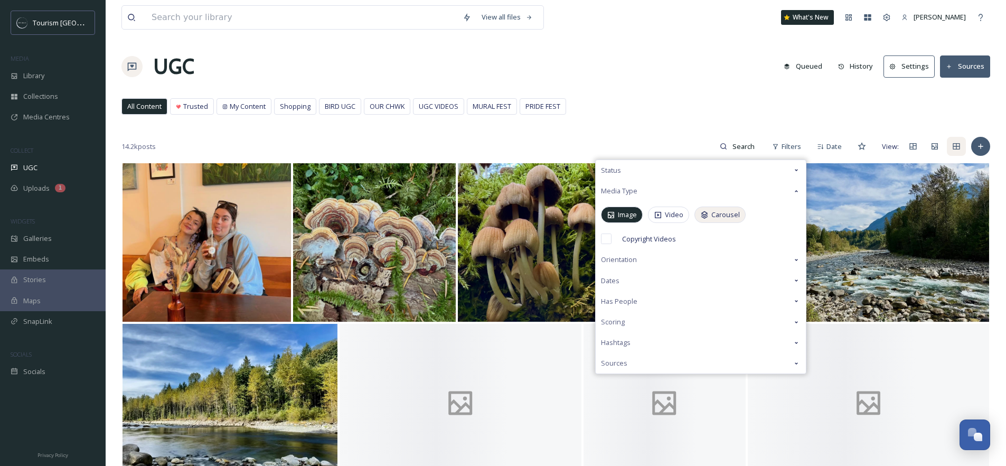
click at [719, 215] on span "Carousel" at bounding box center [726, 215] width 29 height 10
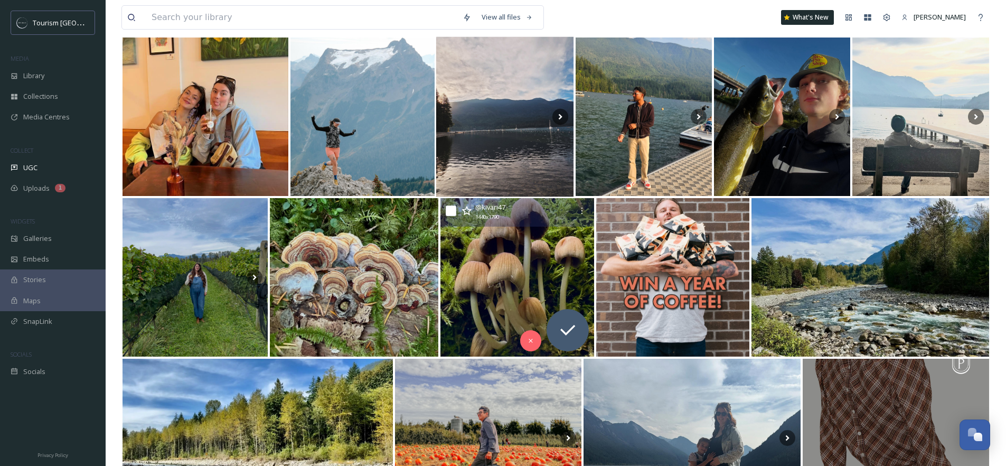
scroll to position [135, 0]
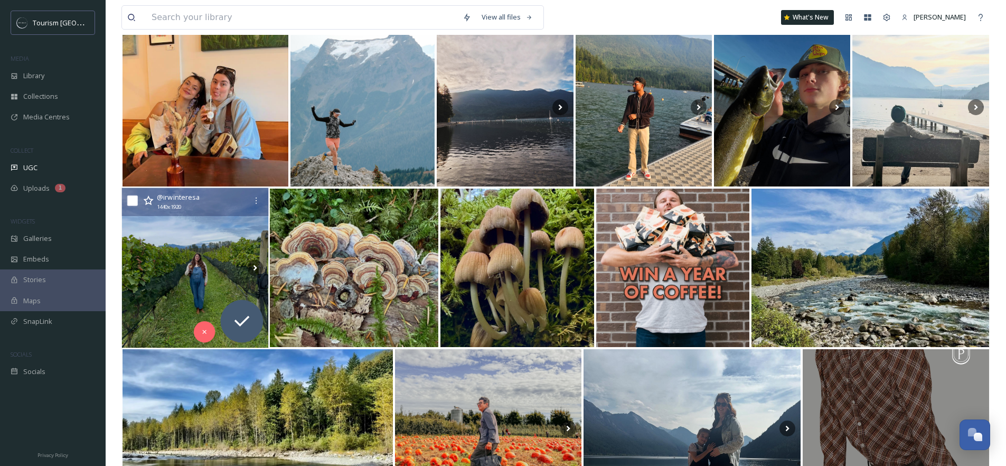
click at [207, 277] on img at bounding box center [195, 268] width 147 height 160
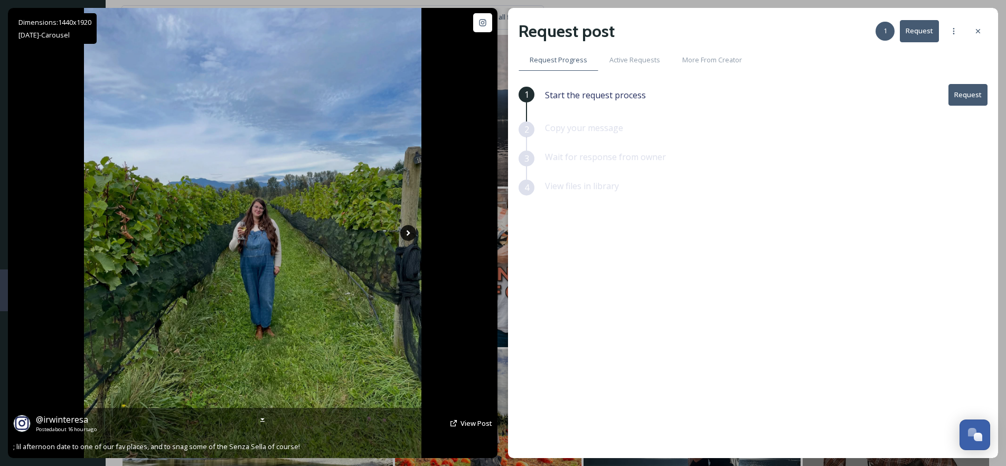
click at [409, 232] on icon at bounding box center [409, 233] width 4 height 6
click at [407, 236] on icon at bounding box center [408, 233] width 16 height 16
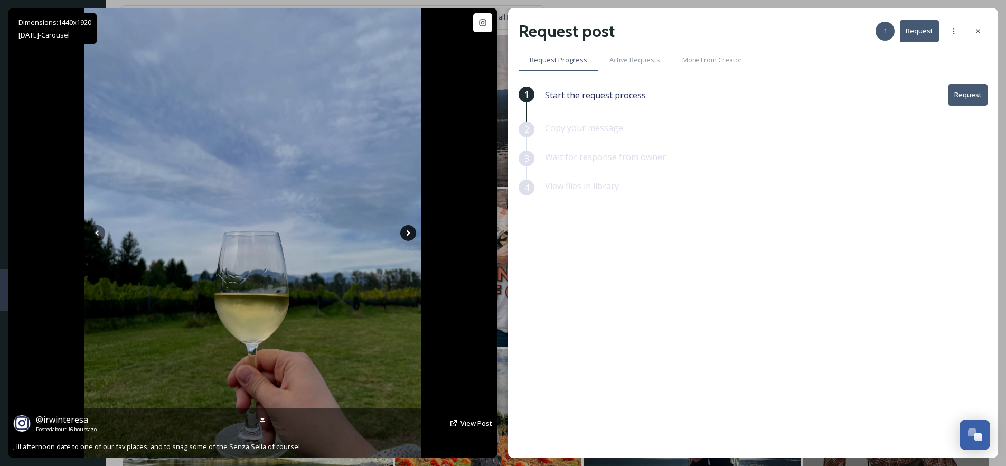
click at [407, 237] on icon at bounding box center [408, 233] width 16 height 16
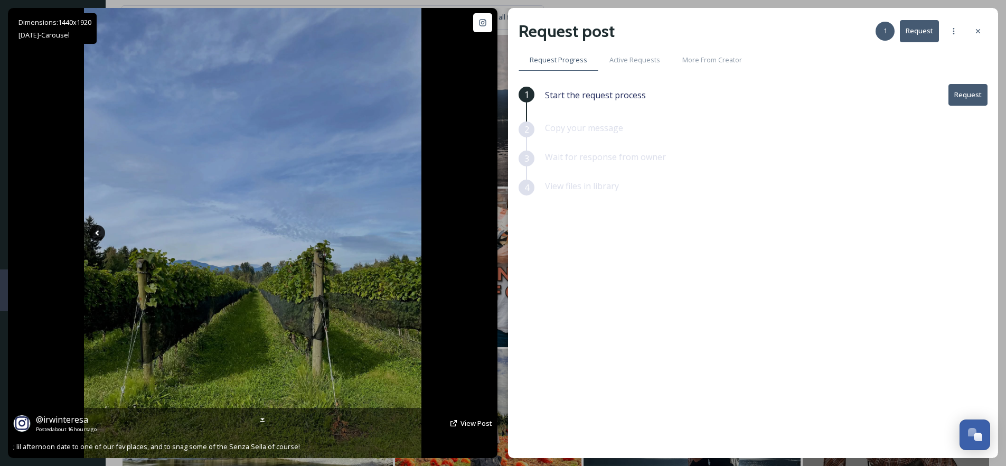
click at [94, 237] on icon at bounding box center [97, 233] width 16 height 16
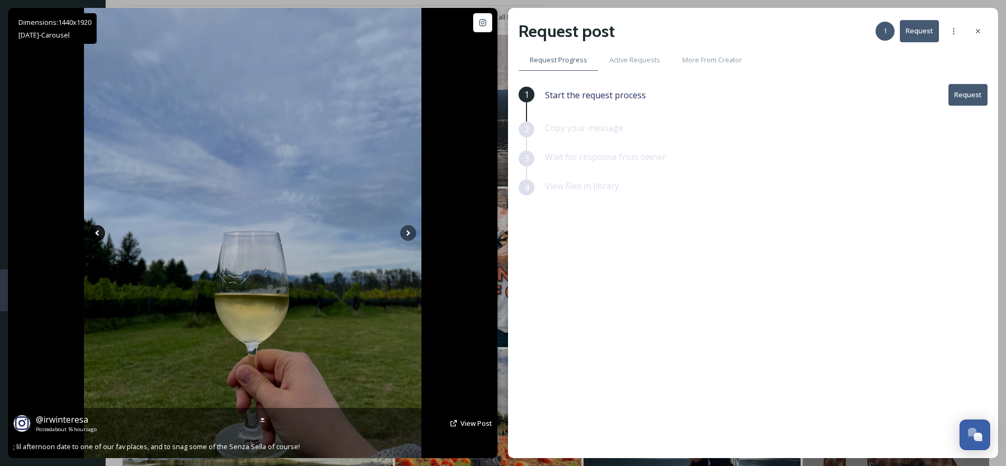
click at [96, 232] on icon at bounding box center [97, 233] width 4 height 6
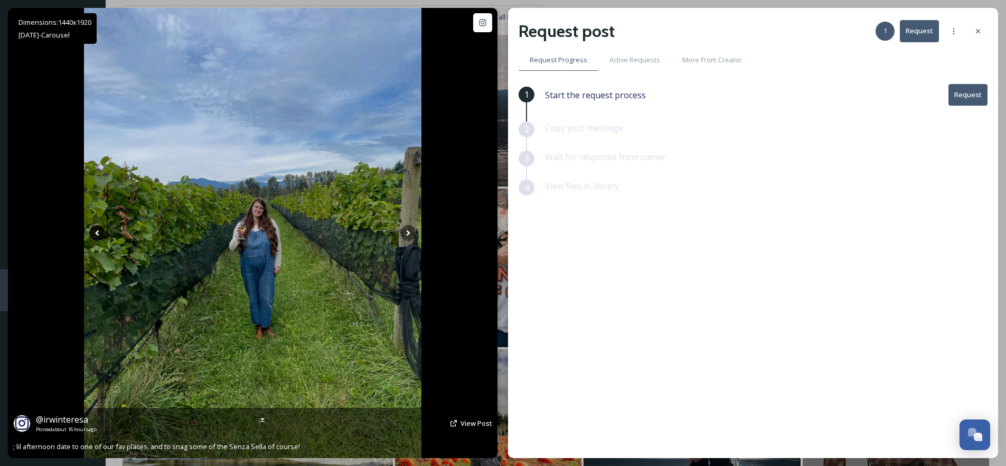
click at [97, 231] on icon at bounding box center [97, 233] width 4 height 6
click at [408, 232] on icon at bounding box center [409, 233] width 4 height 6
click at [414, 225] on icon at bounding box center [408, 233] width 16 height 16
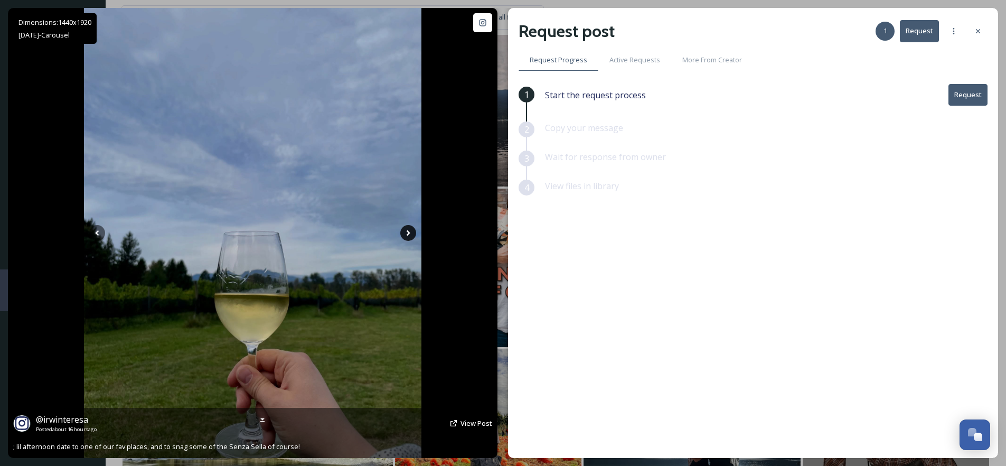
click at [409, 234] on icon at bounding box center [408, 233] width 16 height 16
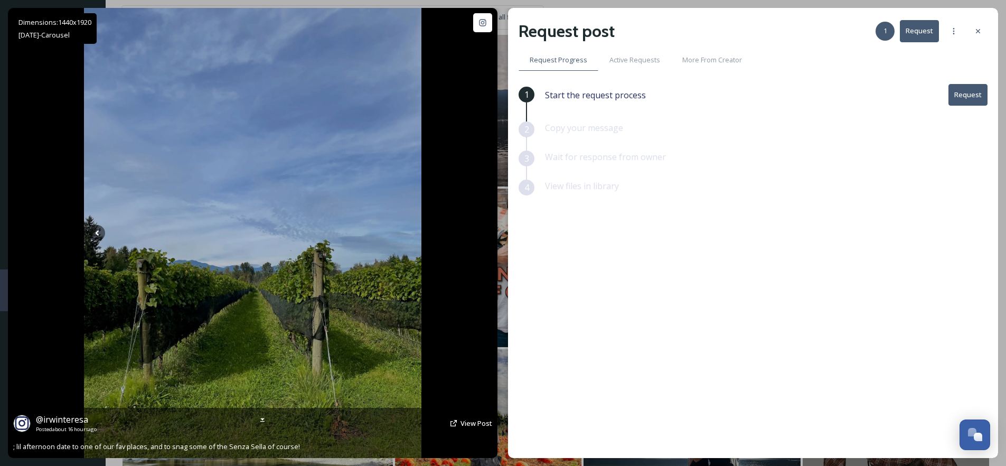
click at [409, 234] on icon at bounding box center [408, 233] width 16 height 16
click at [97, 232] on icon at bounding box center [97, 233] width 4 height 6
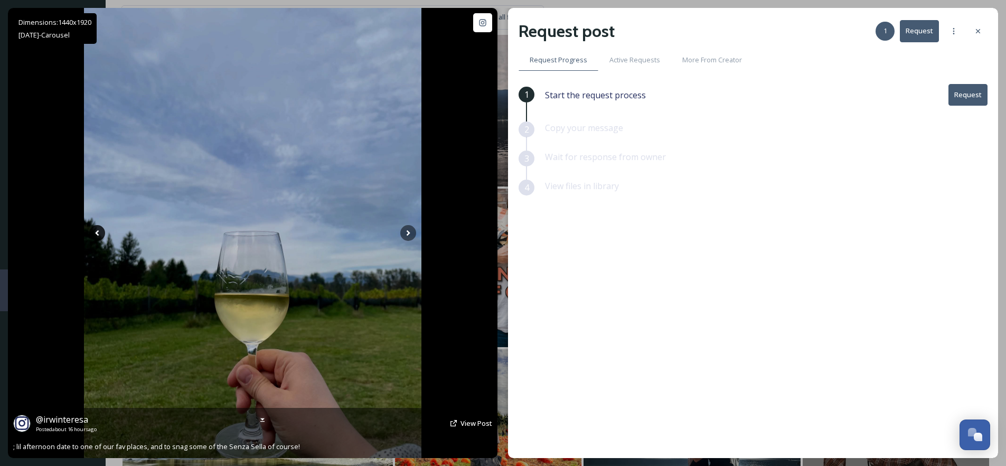
click at [97, 232] on icon at bounding box center [97, 233] width 4 height 6
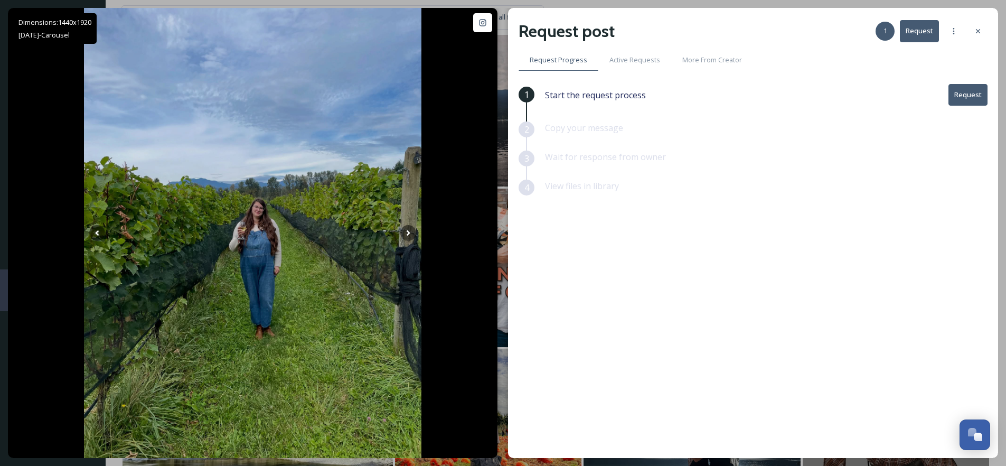
click at [971, 96] on button "Request" at bounding box center [968, 95] width 39 height 22
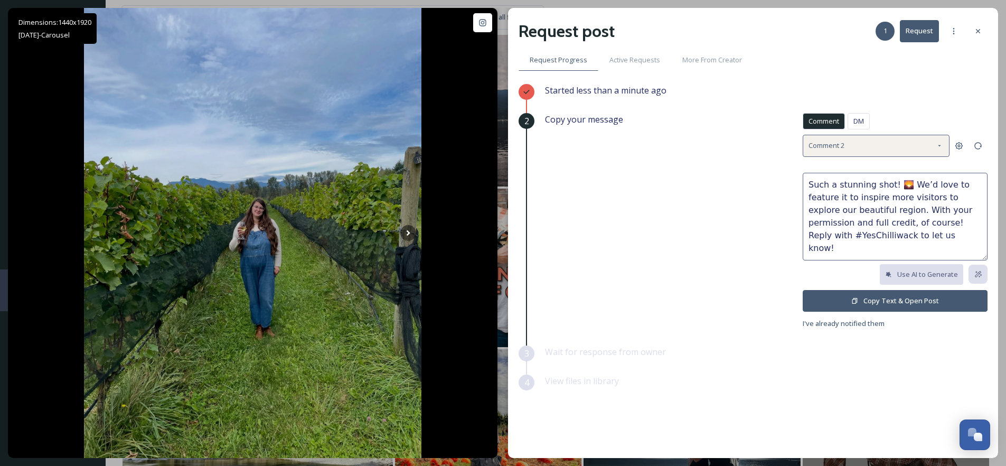
click at [890, 148] on div "Comment 2" at bounding box center [876, 146] width 147 height 22
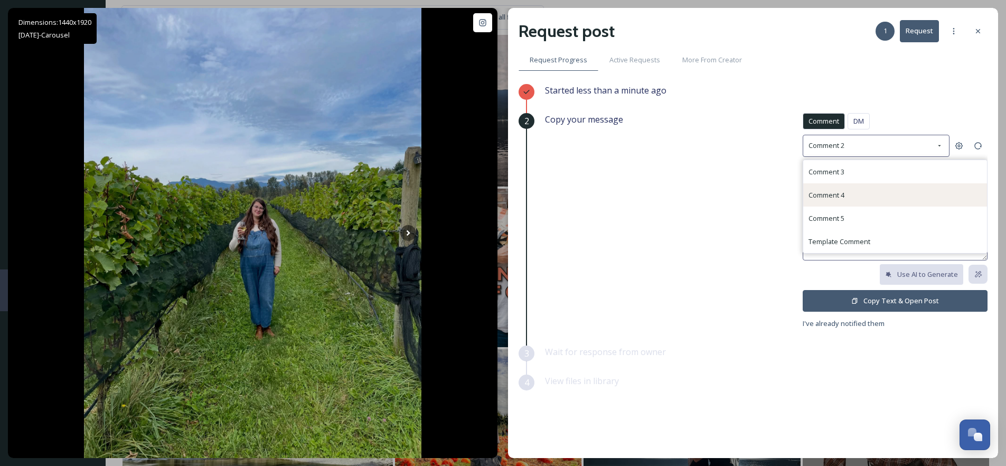
click at [848, 190] on div "Comment 4" at bounding box center [896, 194] width 184 height 23
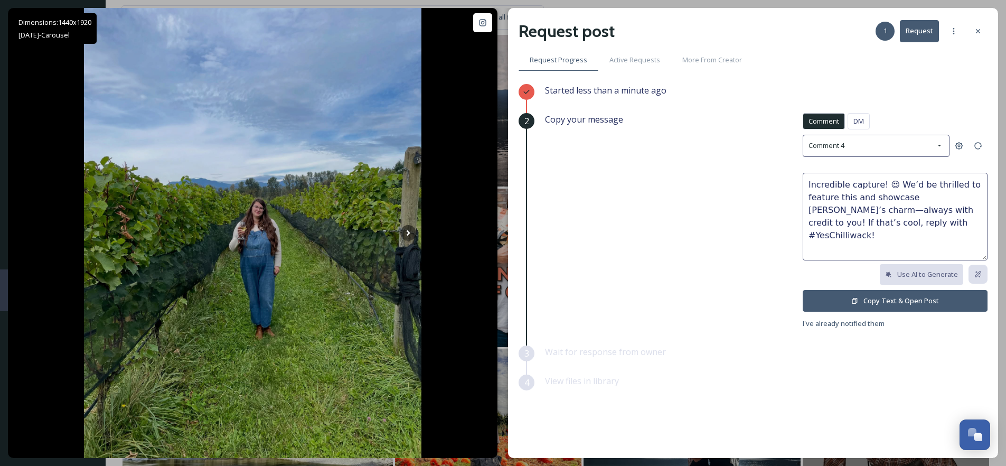
drag, startPoint x: 893, startPoint y: 187, endPoint x: 886, endPoint y: 185, distance: 6.7
click at [886, 185] on textarea "Incredible capture! 😍 We’d be thrilled to feature this and showcase [PERSON_NAM…" at bounding box center [895, 217] width 185 height 88
click at [883, 187] on textarea "Incredible capture!🌱 We’d be thrilled to feature this and showcase Chilliwack’s…" at bounding box center [895, 217] width 185 height 88
click at [894, 186] on textarea "Incredible capture! 🌱 We’d be thrilled to feature this and showcase Chilliwack’…" at bounding box center [895, 217] width 185 height 88
click at [896, 187] on textarea "Incredible capture! 🌱 🍇We’d be thrilled to feature this and showcase Chilliwack…" at bounding box center [895, 217] width 185 height 88
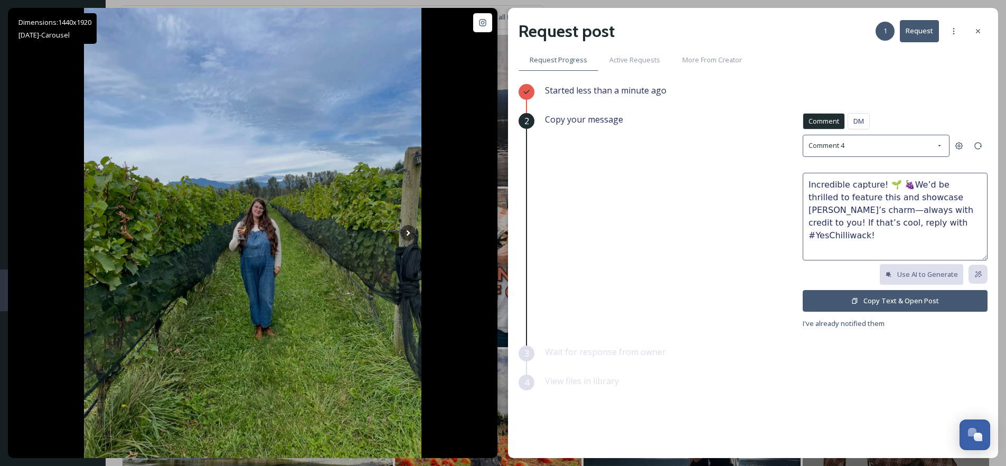
click at [906, 186] on textarea "Incredible capture! 🌱 🍇We’d be thrilled to feature this and showcase Chilliwack…" at bounding box center [895, 217] width 185 height 88
click at [888, 186] on textarea "Incredible capture! 🌱 🍇We’d be thrilled to feature this and showcase Chilliwack…" at bounding box center [895, 217] width 185 height 88
click at [886, 186] on textarea "Incredible capture! 🌱 🍇We’d be thrilled to feature this and showcase Chilliwack…" at bounding box center [895, 217] width 185 height 88
drag, startPoint x: 895, startPoint y: 183, endPoint x: 890, endPoint y: 188, distance: 6.8
click at [890, 188] on textarea "Incredible capture!🍷 🌱 🍇We’d be thrilled to feature this and showcase Chilliwac…" at bounding box center [895, 217] width 185 height 88
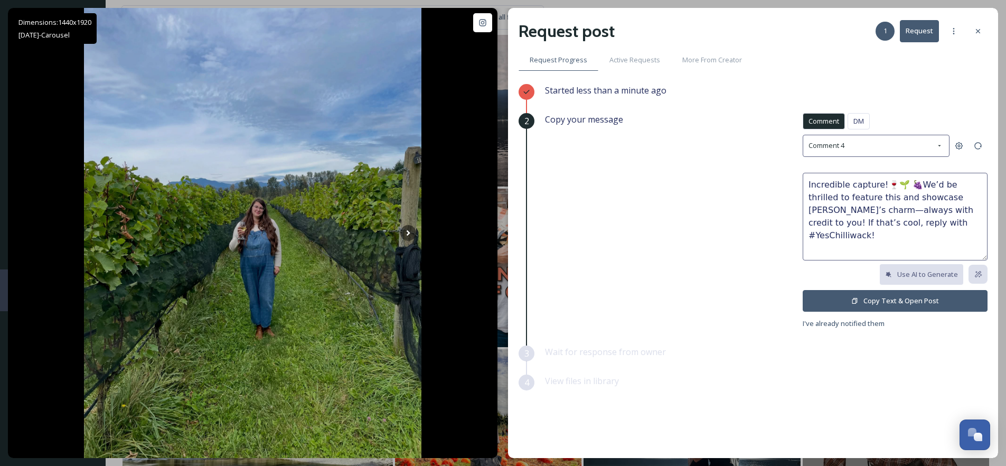
drag, startPoint x: 906, startPoint y: 186, endPoint x: 900, endPoint y: 189, distance: 6.6
click at [900, 189] on textarea "Incredible capture!🍷🌱 🍇We’d be thrilled to feature this and showcase Chilliwack…" at bounding box center [895, 217] width 185 height 88
click at [913, 183] on textarea "Incredible capture!🍷🌱🍇We’d be thrilled to feature this and showcase Chilliwack’…" at bounding box center [895, 217] width 185 height 88
type textarea "Incredible capture!🍷🌱🍇 We’d be thrilled to feature this and showcase Chilliwack…"
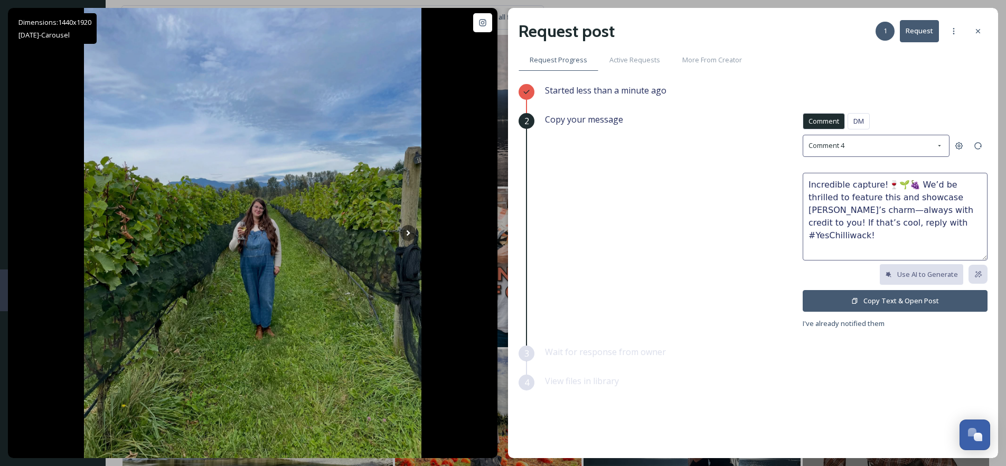
click at [900, 302] on button "Copy Text & Open Post" at bounding box center [895, 301] width 185 height 22
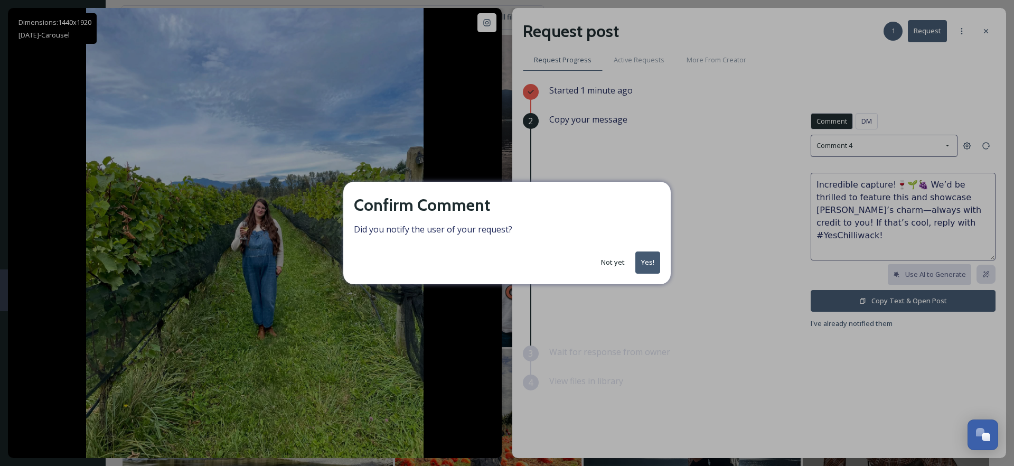
click at [649, 267] on button "Yes!" at bounding box center [648, 262] width 25 height 22
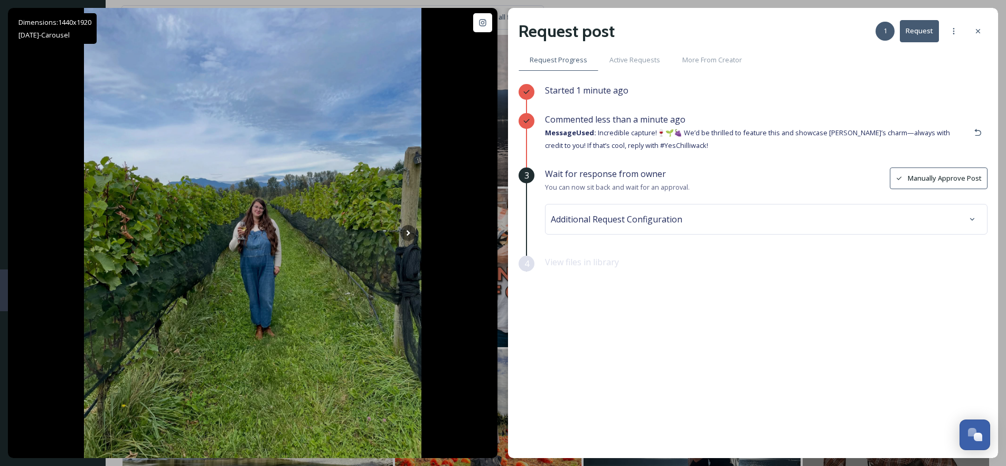
click at [686, 226] on div "Additional Request Configuration" at bounding box center [766, 219] width 431 height 19
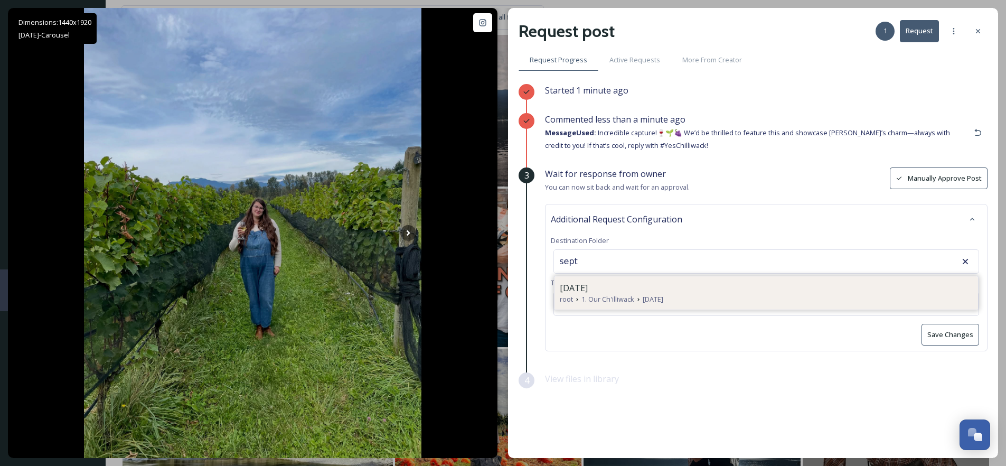
click at [588, 289] on span "[DATE]" at bounding box center [574, 288] width 28 height 13
type input "[DATE]"
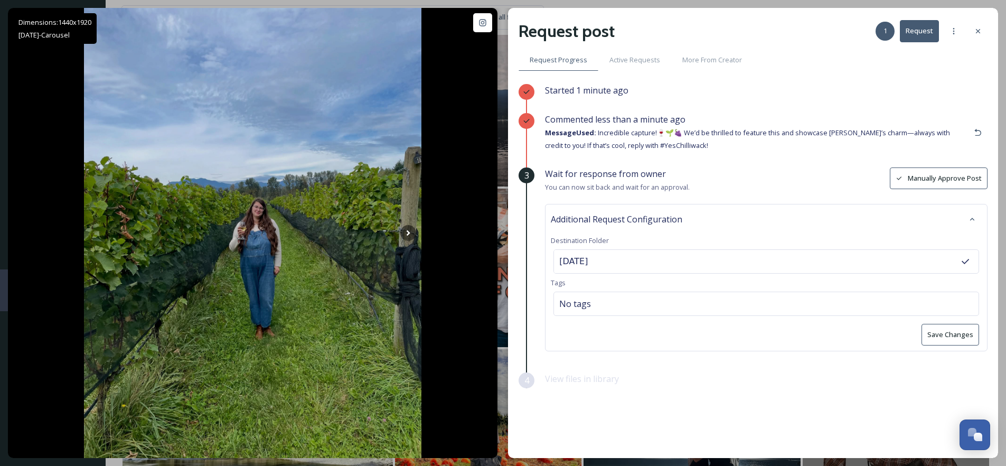
click at [950, 333] on button "Save Changes" at bounding box center [951, 335] width 58 height 22
click at [983, 29] on div at bounding box center [978, 31] width 19 height 19
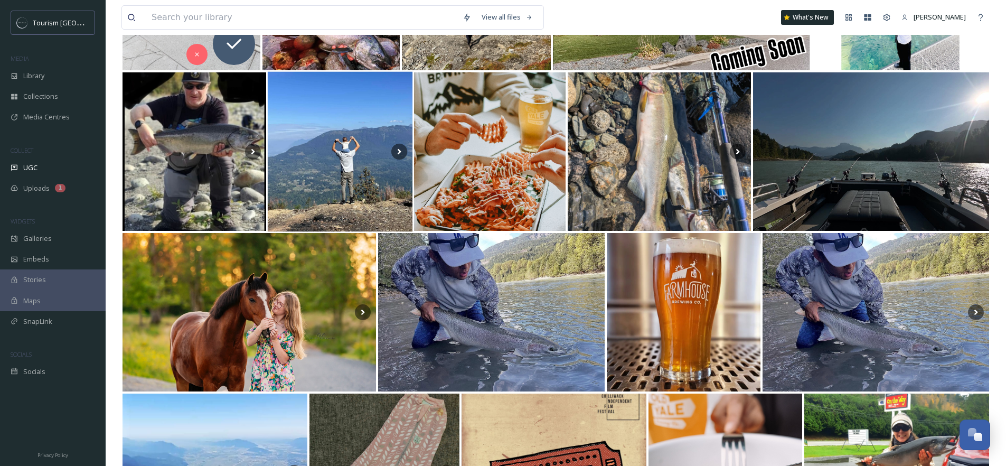
scroll to position [7964, 0]
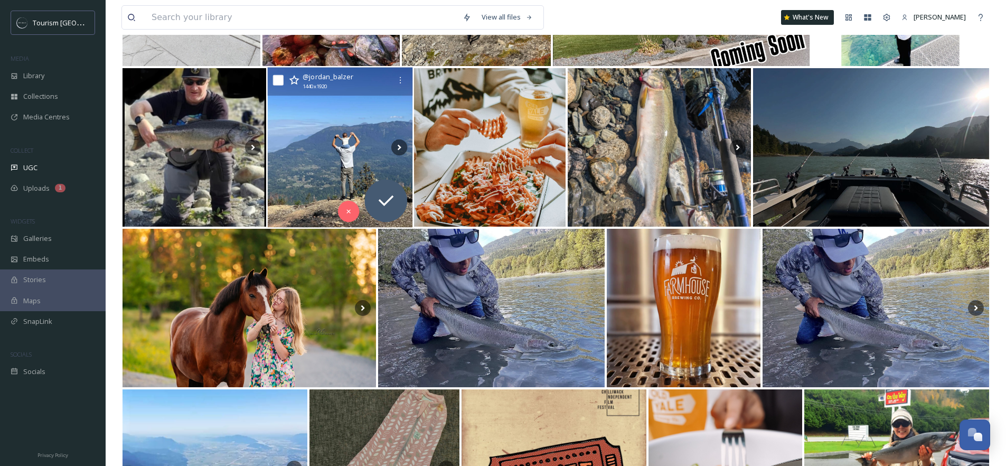
click at [343, 166] on img at bounding box center [340, 148] width 145 height 160
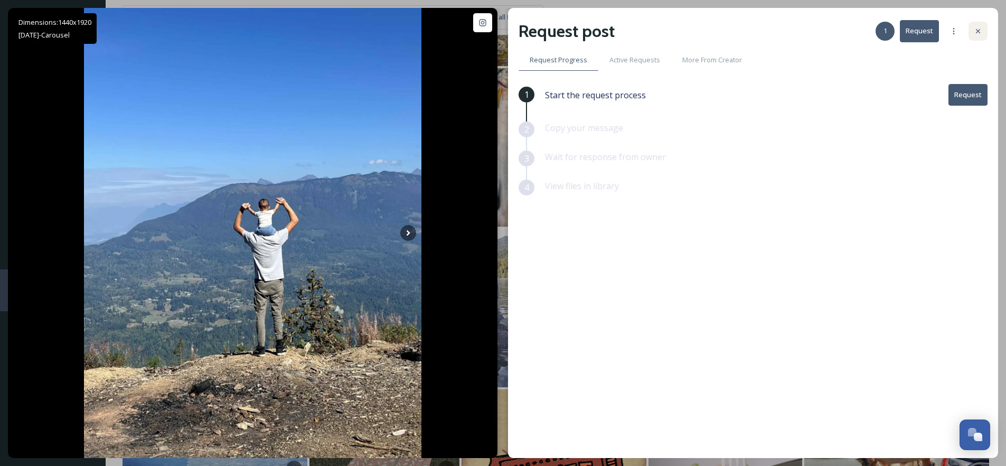
click at [974, 35] on div at bounding box center [978, 31] width 19 height 19
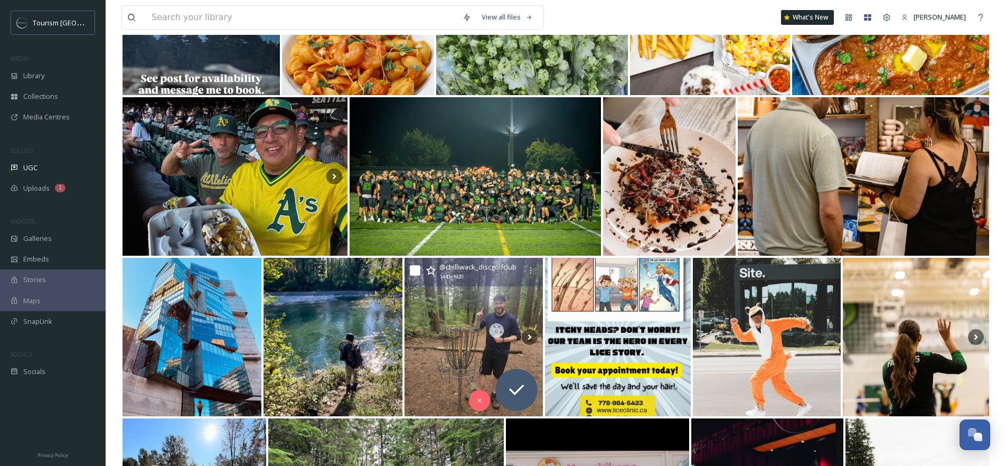
scroll to position [11005, 0]
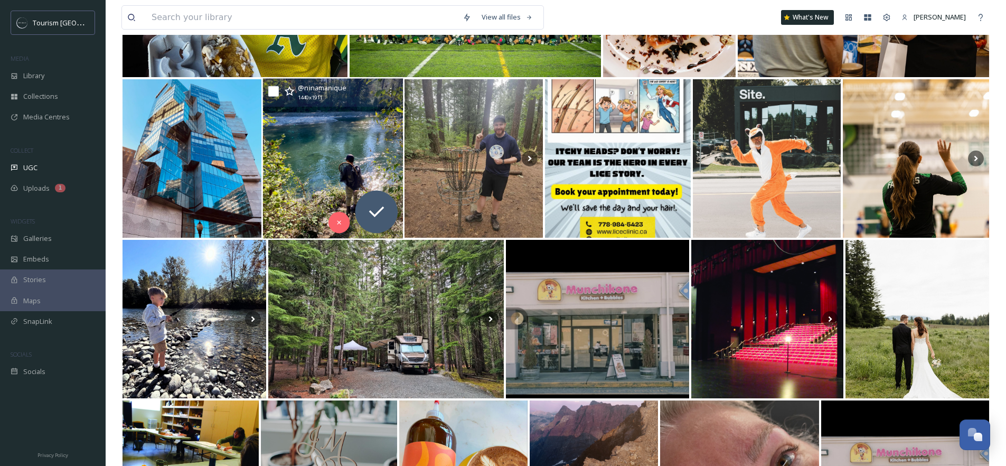
click at [323, 157] on img at bounding box center [333, 159] width 141 height 160
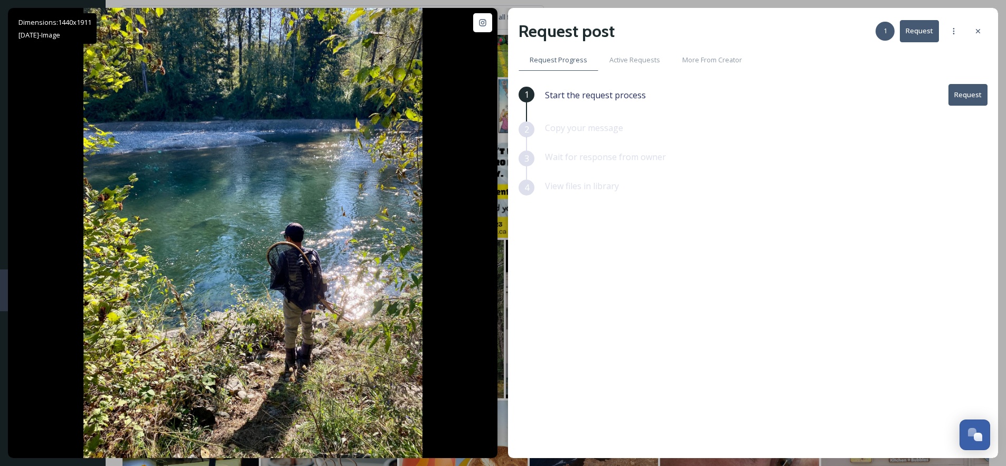
click at [972, 94] on button "Request" at bounding box center [968, 95] width 39 height 22
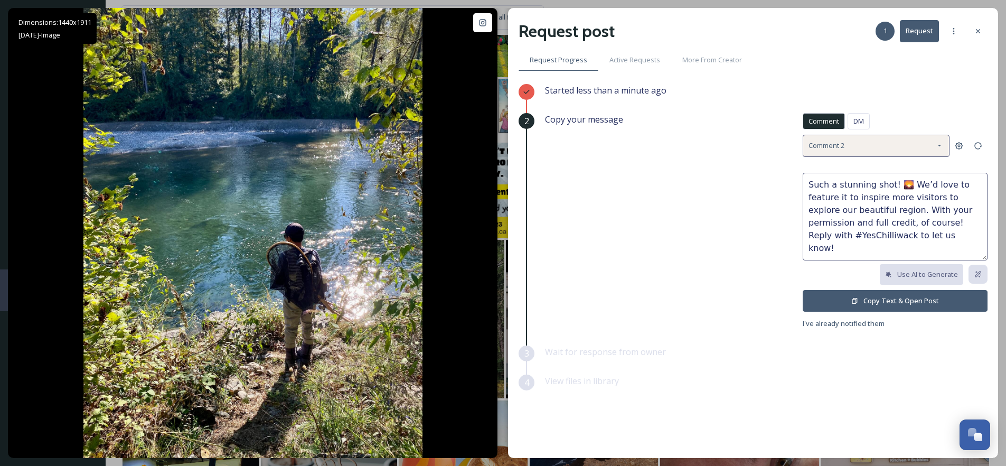
click at [866, 151] on div "Comment 2" at bounding box center [876, 146] width 147 height 22
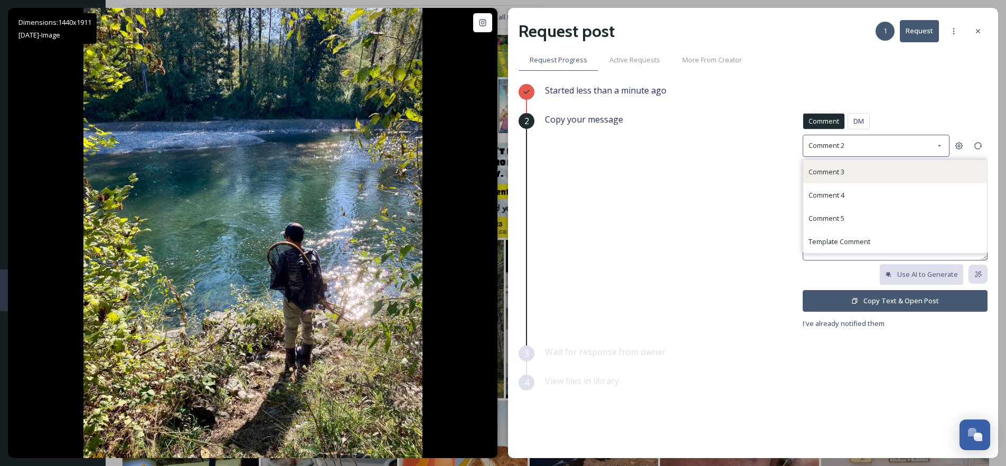
click at [859, 173] on div "Comment 3" at bounding box center [896, 171] width 184 height 23
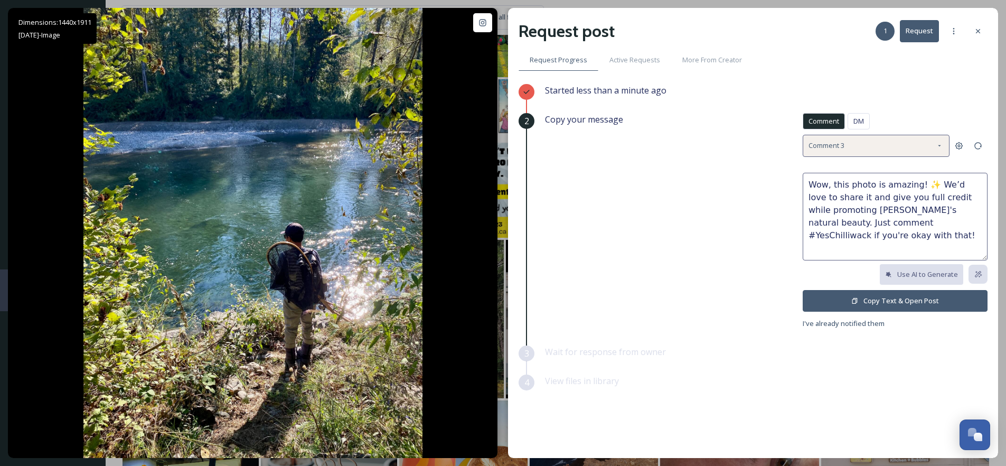
click at [871, 142] on div "Comment 3" at bounding box center [876, 146] width 147 height 22
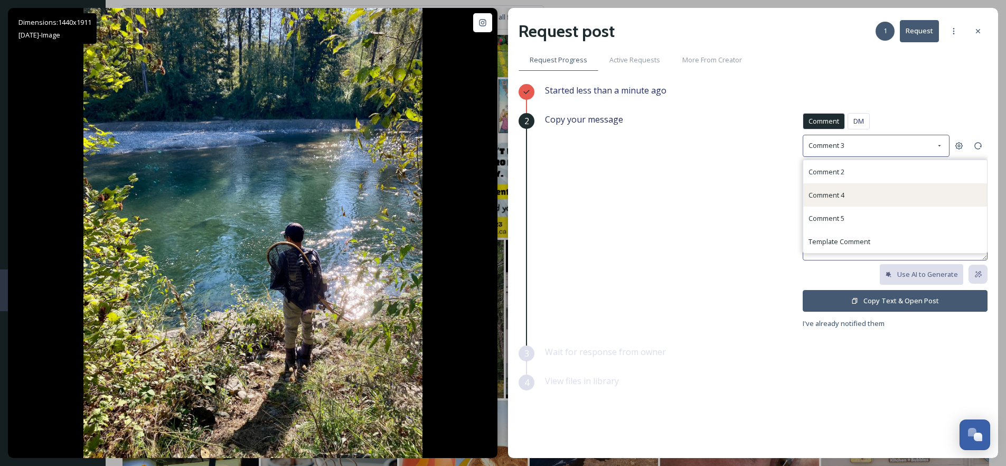
click at [855, 187] on div "Comment 4" at bounding box center [896, 194] width 184 height 23
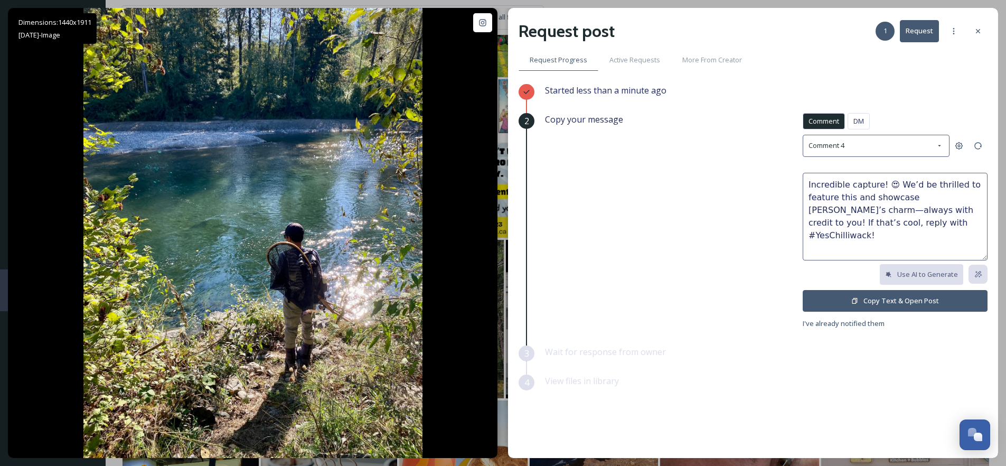
drag, startPoint x: 894, startPoint y: 184, endPoint x: 886, endPoint y: 188, distance: 9.0
click at [886, 188] on textarea "Incredible capture! 😍 We’d be thrilled to feature this and showcase [PERSON_NAM…" at bounding box center [895, 217] width 185 height 88
click at [895, 185] on textarea "Incredible capture! 🎣We’d be thrilled to feature this and showcase Chilliwack’s…" at bounding box center [895, 217] width 185 height 88
click at [881, 187] on textarea "Incredible capture! 🎣 We’d be thrilled to feature this and showcase Chilliwack’…" at bounding box center [895, 217] width 185 height 88
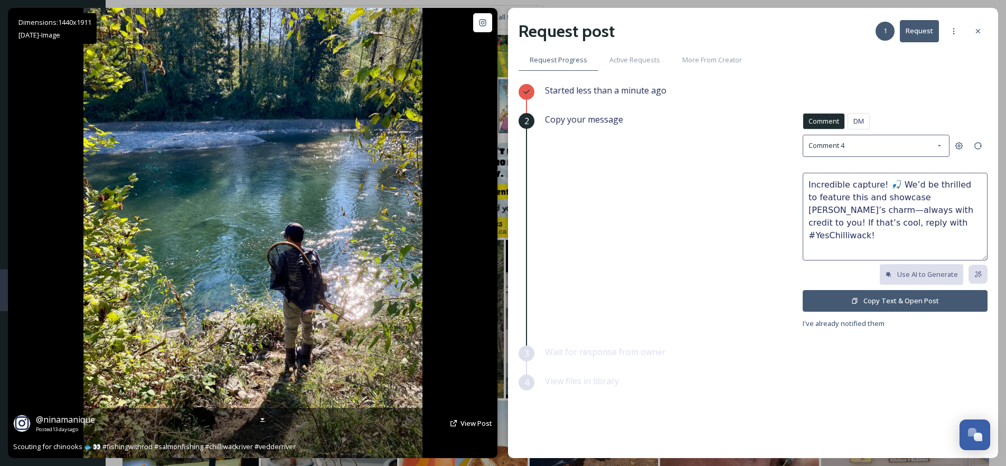
scroll to position [11028, 0]
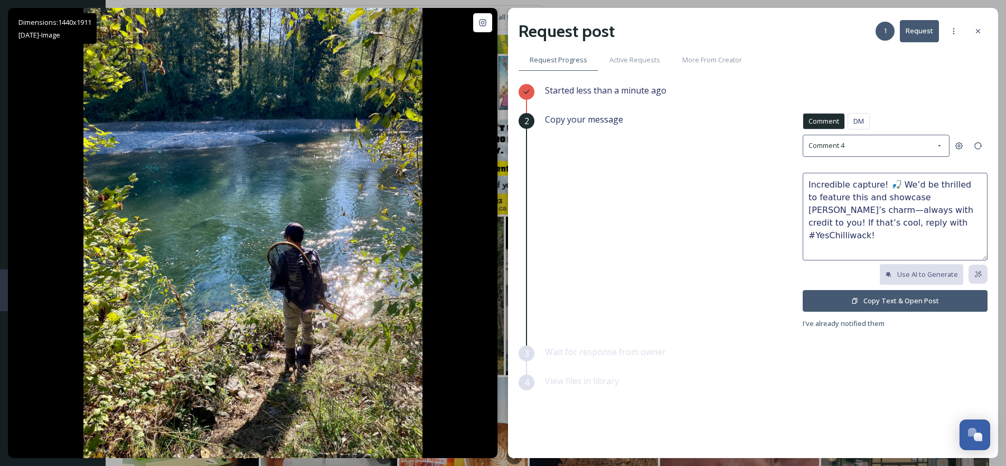
type textarea "Incredible capture! 🎣 We’d be thrilled to feature this and showcase Chilliwack’…"
click at [897, 300] on button "Copy Text & Open Post" at bounding box center [895, 301] width 185 height 22
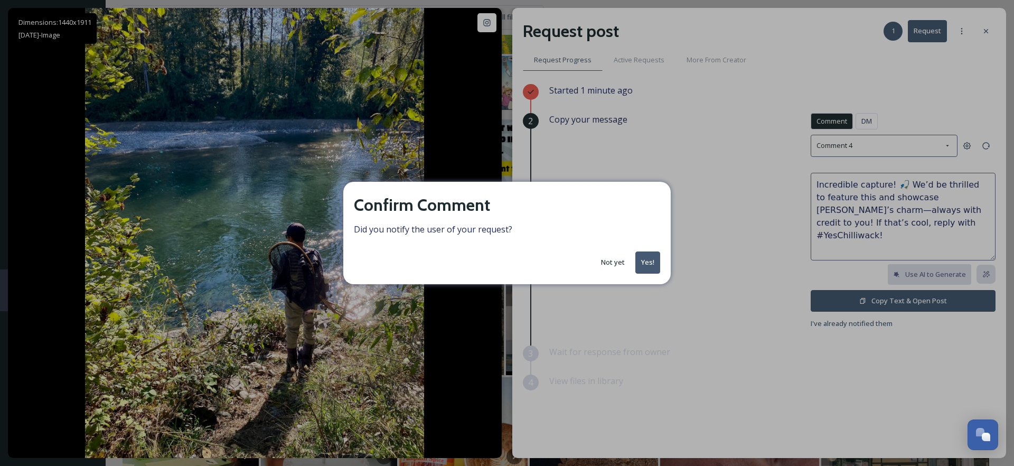
click at [638, 260] on button "Yes!" at bounding box center [648, 262] width 25 height 22
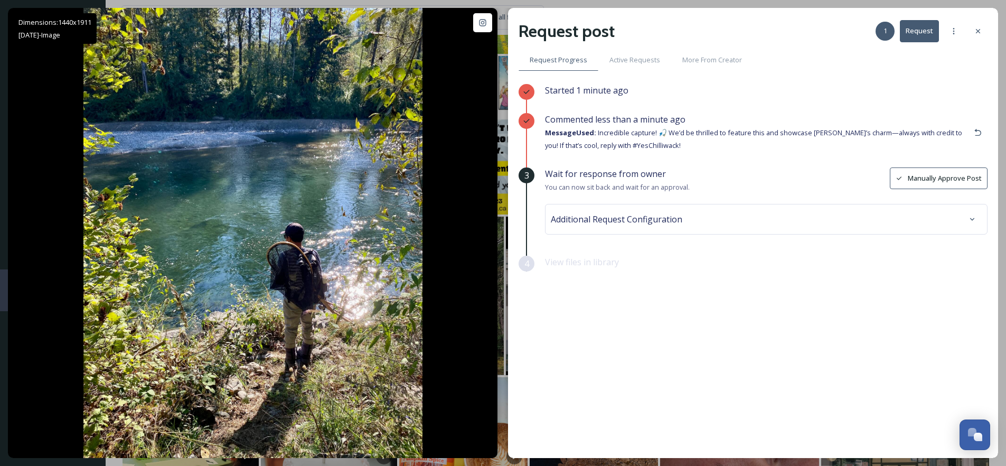
click at [614, 204] on div "Additional Request Configuration" at bounding box center [766, 219] width 443 height 31
click at [611, 225] on div "Additional Request Configuration" at bounding box center [766, 219] width 431 height 19
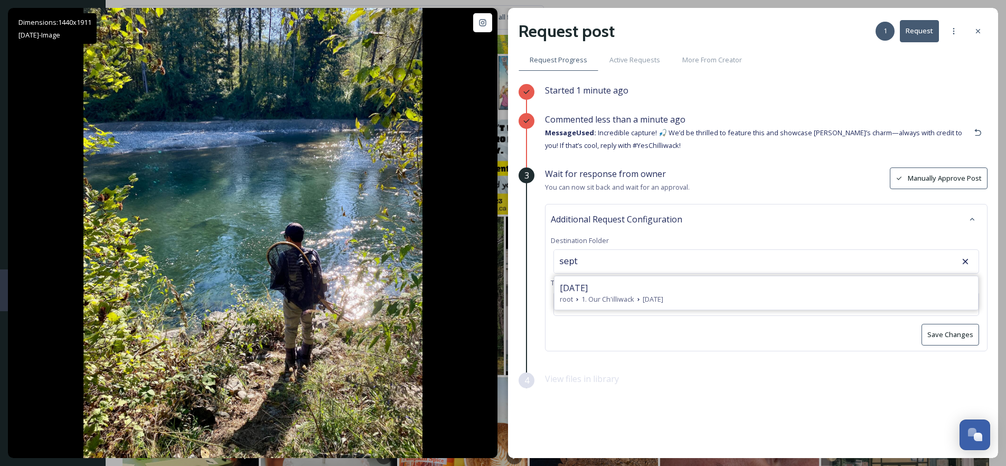
drag, startPoint x: 600, startPoint y: 287, endPoint x: 618, endPoint y: 289, distance: 18.1
click at [588, 287] on span "[DATE]" at bounding box center [574, 288] width 28 height 13
type input "[DATE]"
click at [946, 338] on button "Save Changes" at bounding box center [951, 335] width 58 height 22
click at [979, 27] on icon at bounding box center [978, 31] width 8 height 8
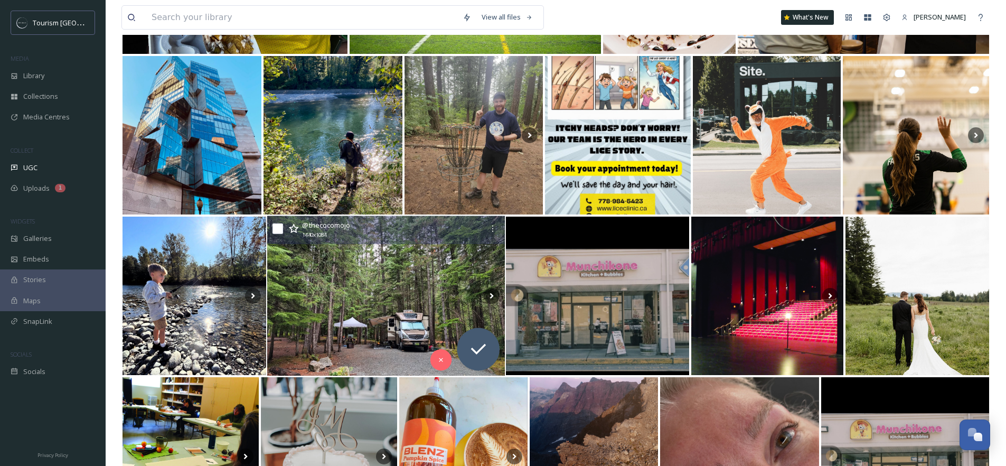
scroll to position [11200, 0]
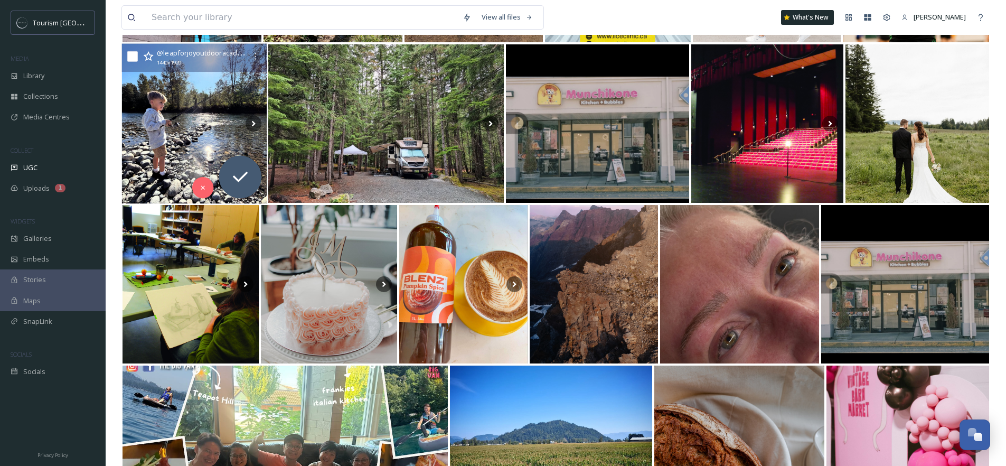
click at [159, 143] on img at bounding box center [194, 124] width 145 height 160
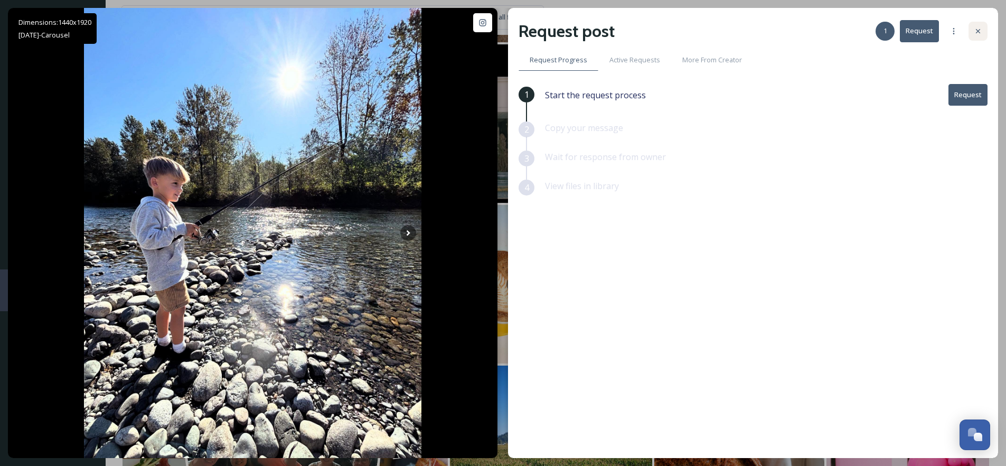
click at [980, 29] on icon at bounding box center [978, 31] width 8 height 8
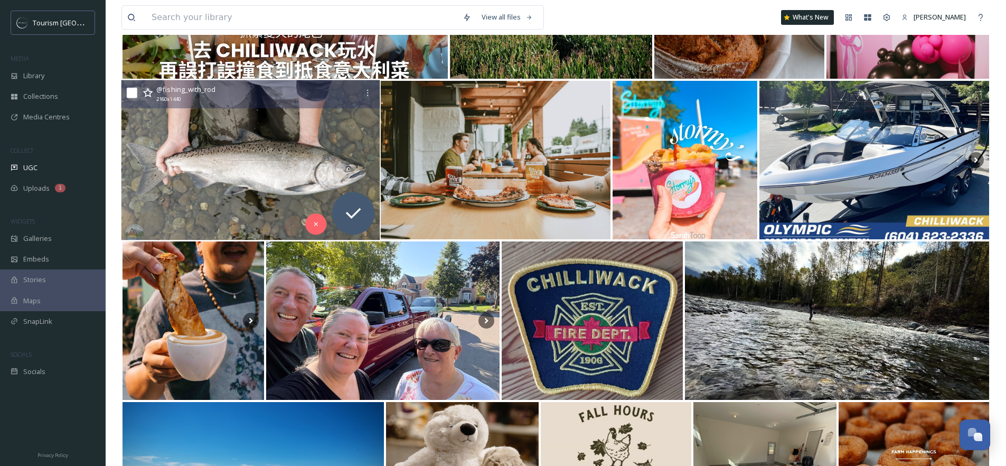
scroll to position [11694, 0]
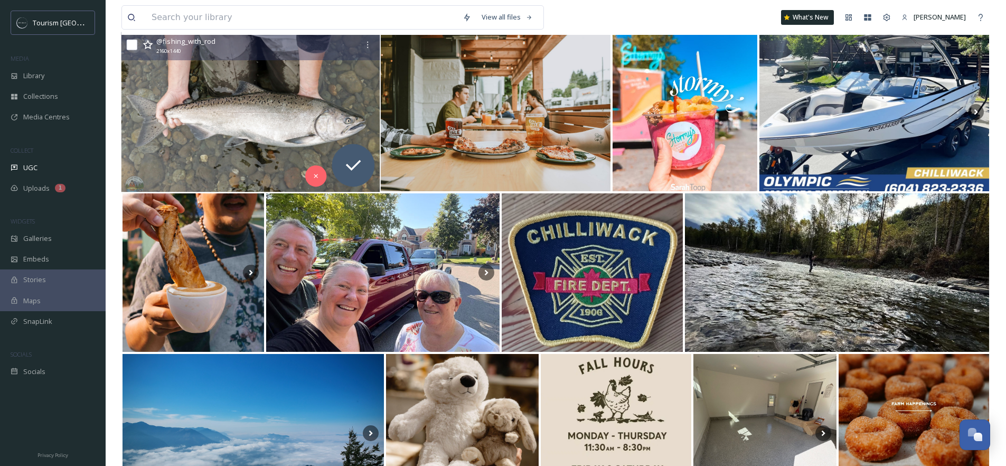
click at [283, 113] on img at bounding box center [251, 112] width 259 height 160
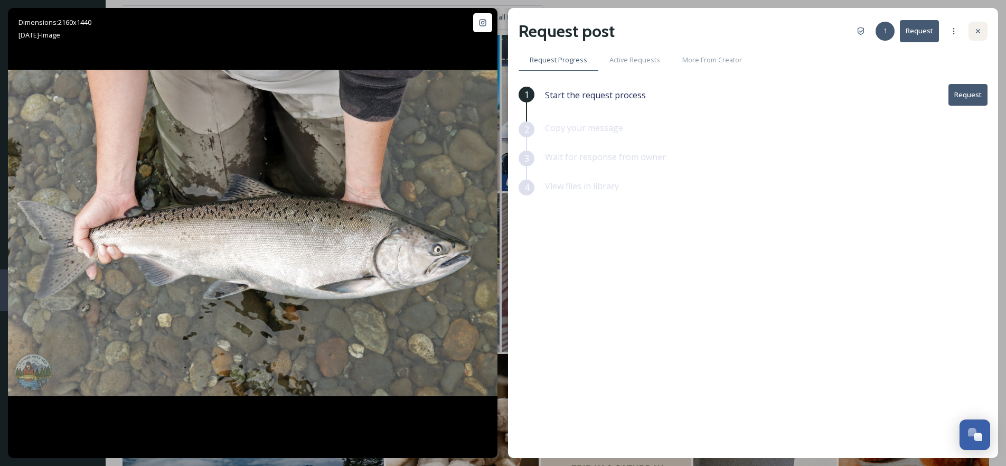
click at [985, 29] on div at bounding box center [978, 31] width 19 height 19
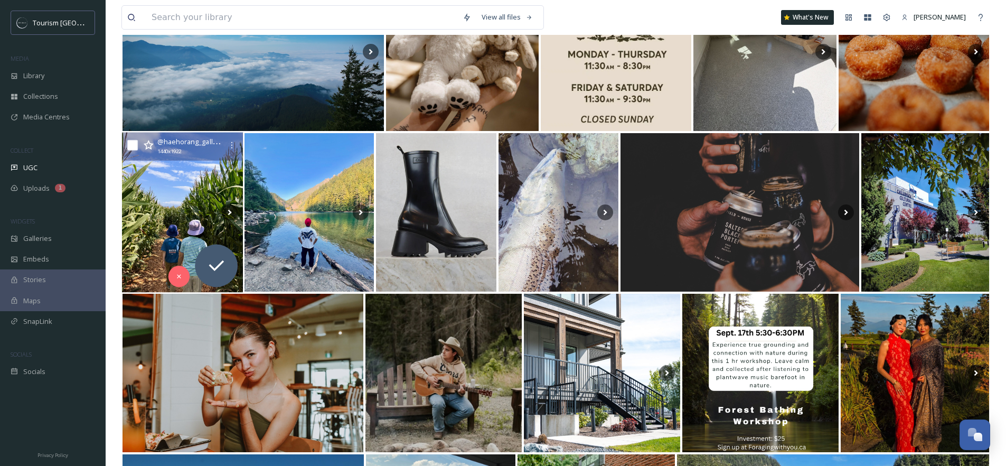
scroll to position [12076, 0]
click at [197, 207] on img at bounding box center [182, 212] width 121 height 160
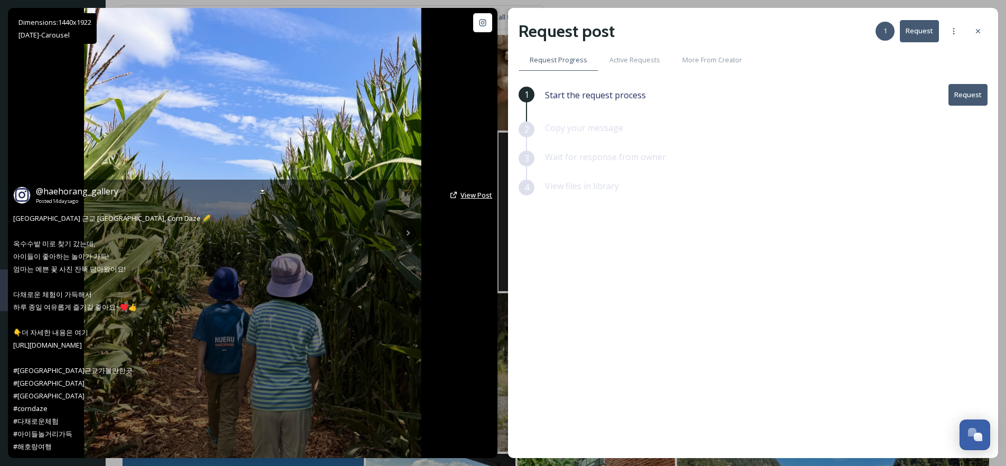
click at [480, 198] on span "View Post" at bounding box center [477, 195] width 32 height 10
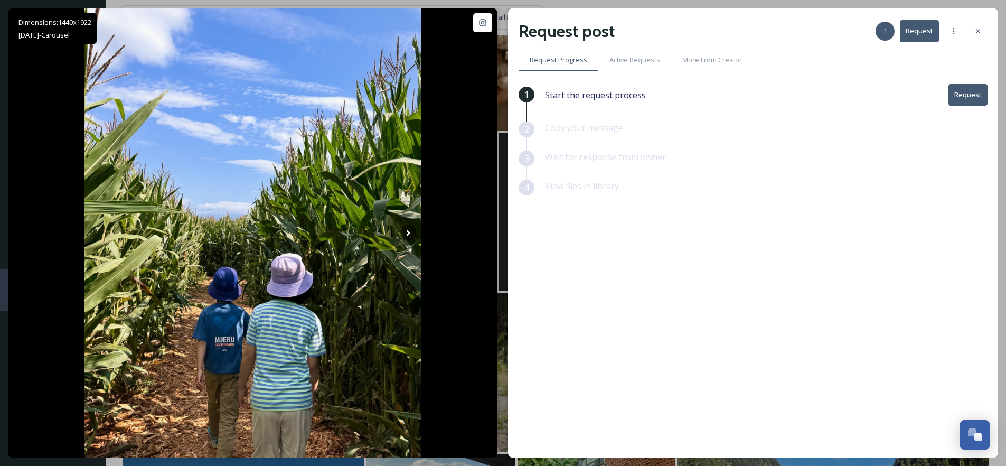
click at [971, 92] on button "Request" at bounding box center [968, 95] width 39 height 22
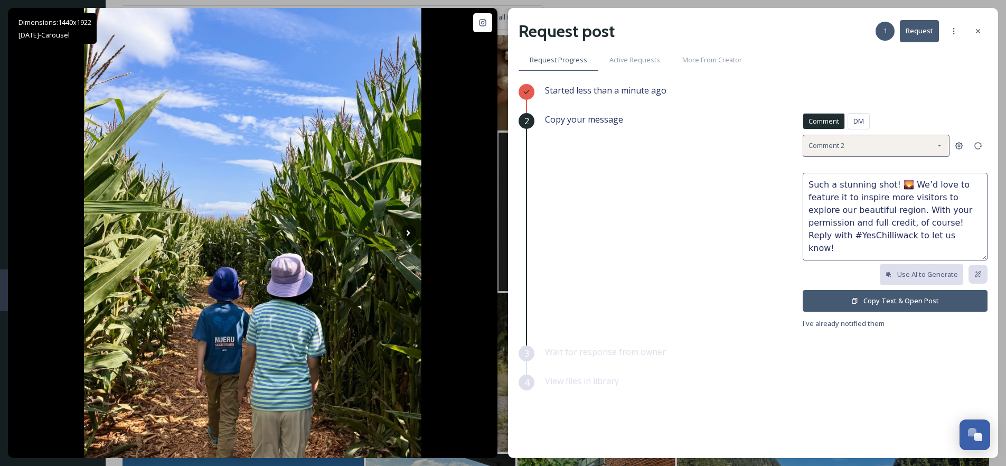
click at [872, 143] on div "Comment 2" at bounding box center [876, 146] width 147 height 22
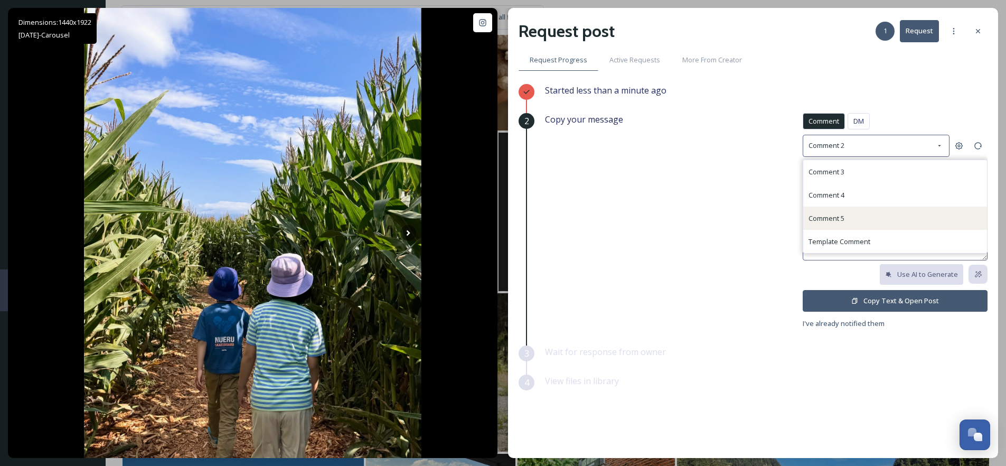
click at [846, 219] on div "Comment 5" at bounding box center [896, 218] width 184 height 23
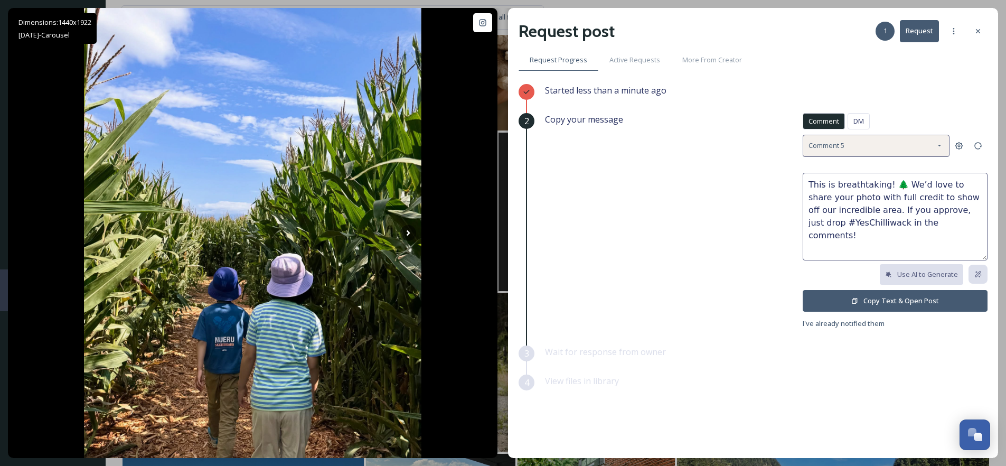
click at [873, 155] on div "Comment 5" at bounding box center [876, 146] width 147 height 22
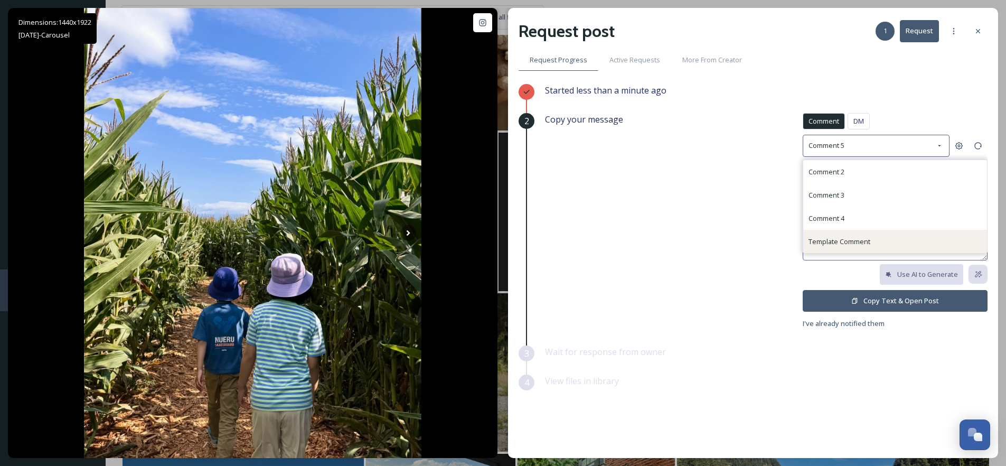
click at [845, 237] on span "Template Comment" at bounding box center [840, 242] width 62 height 10
type textarea "What a beautiful capture 📸! We’d love to share this to promote our region with …"
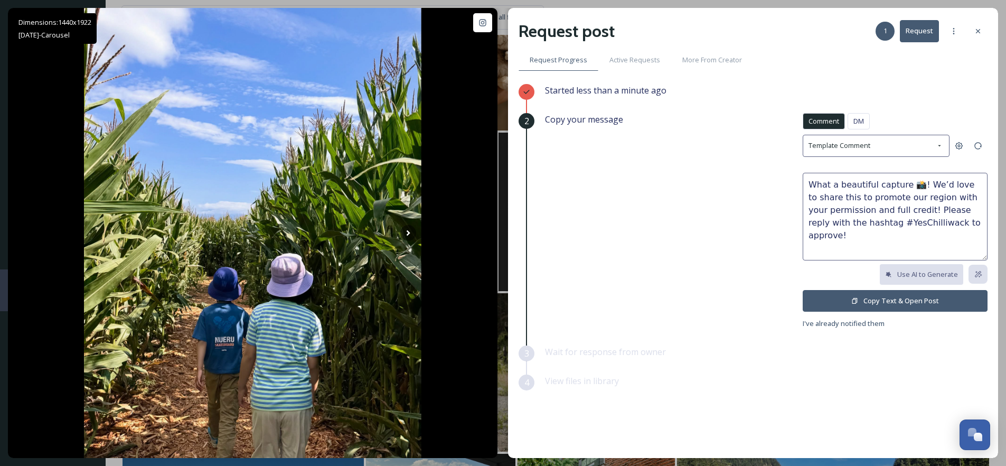
click at [908, 186] on textarea "What a beautiful capture 📸! We’d love to share this to promote our region with …" at bounding box center [895, 217] width 185 height 88
click at [884, 298] on button "Copy Text & Open Post" at bounding box center [895, 301] width 185 height 22
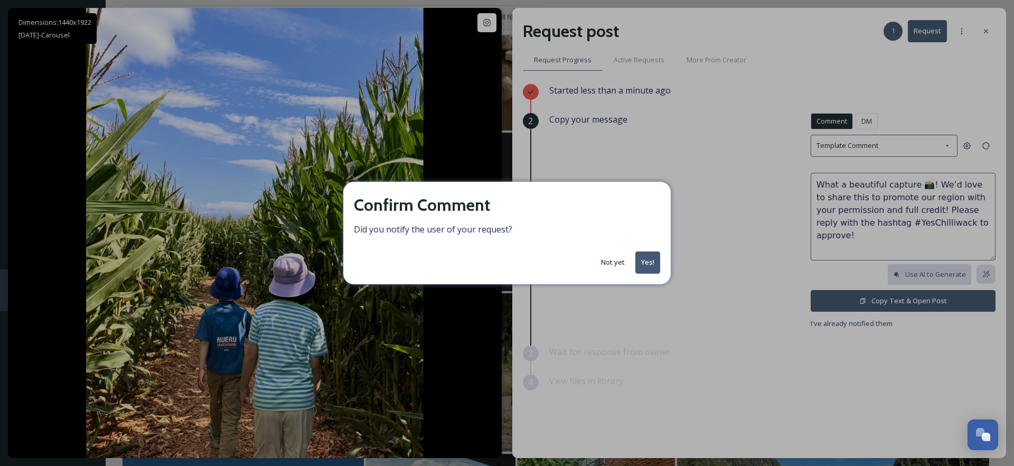
drag, startPoint x: 646, startPoint y: 264, endPoint x: 669, endPoint y: 263, distance: 22.7
click at [646, 264] on button "Yes!" at bounding box center [648, 262] width 25 height 22
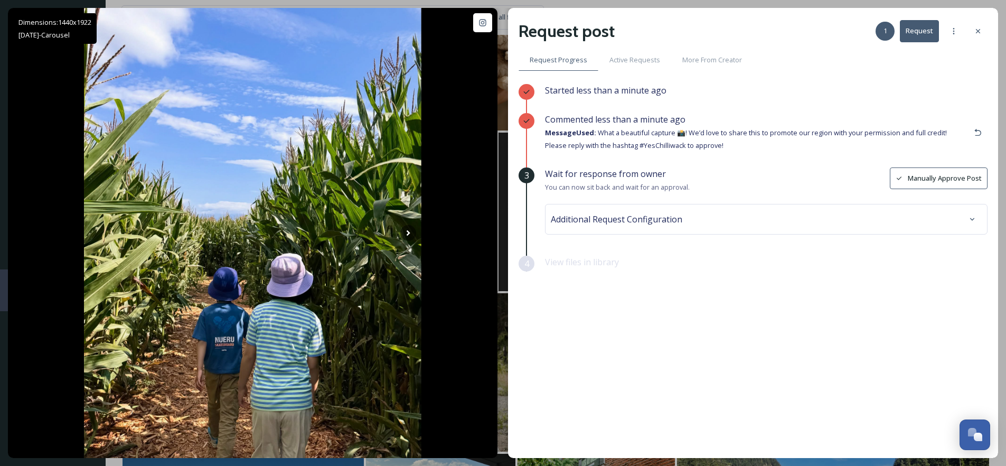
click at [702, 214] on div "Additional Request Configuration" at bounding box center [766, 219] width 431 height 19
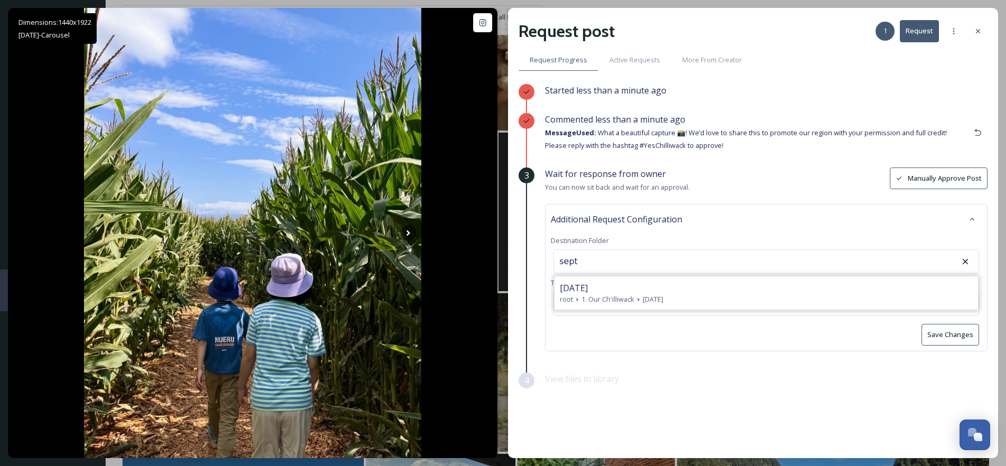
click at [588, 286] on span "[DATE]" at bounding box center [574, 288] width 28 height 13
type input "[DATE]"
click at [942, 341] on button "Save Changes" at bounding box center [951, 335] width 58 height 22
click at [981, 36] on div at bounding box center [978, 31] width 19 height 19
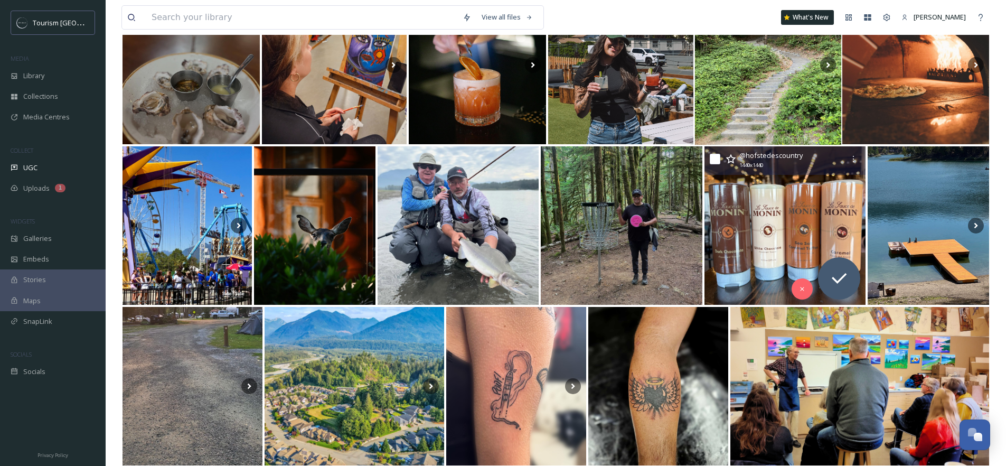
scroll to position [17597, 0]
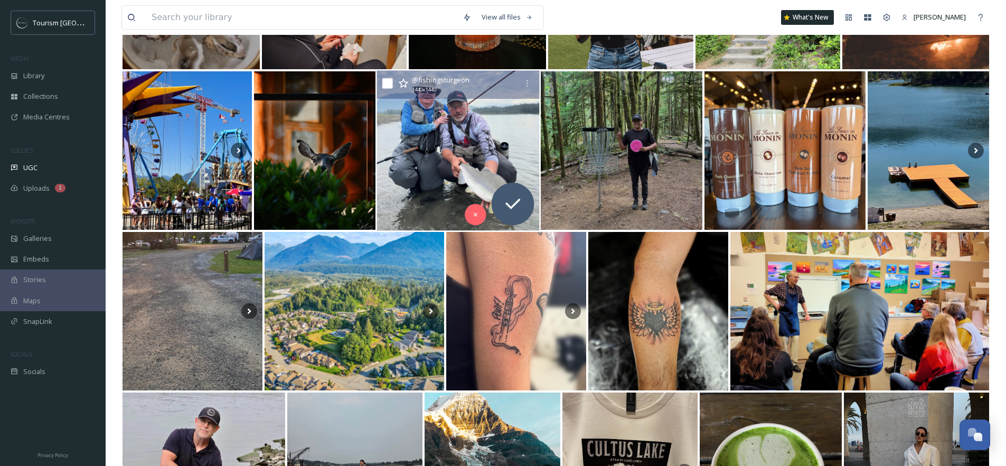
click at [466, 153] on img at bounding box center [458, 151] width 163 height 160
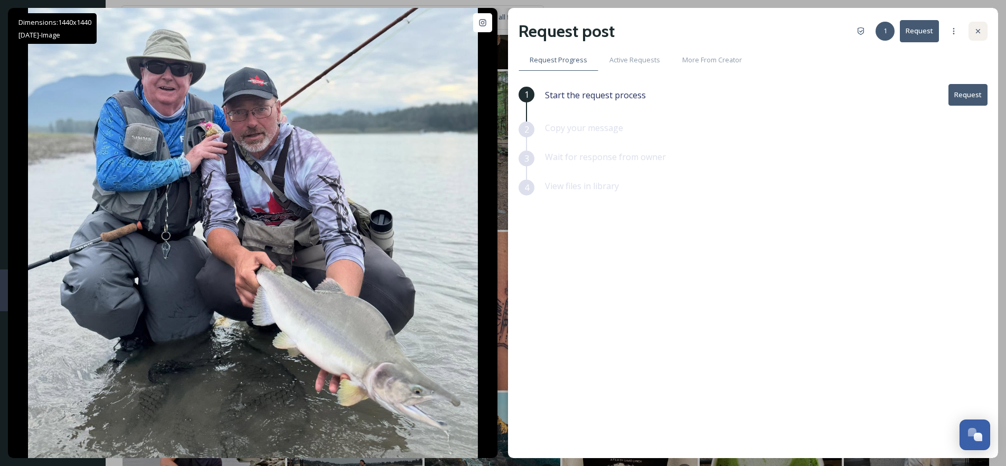
click at [987, 35] on div at bounding box center [978, 31] width 19 height 19
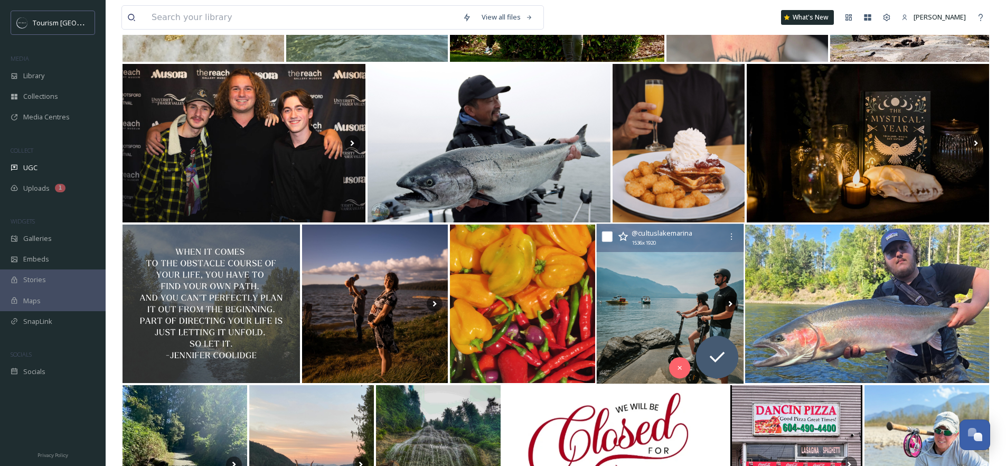
scroll to position [24116, 0]
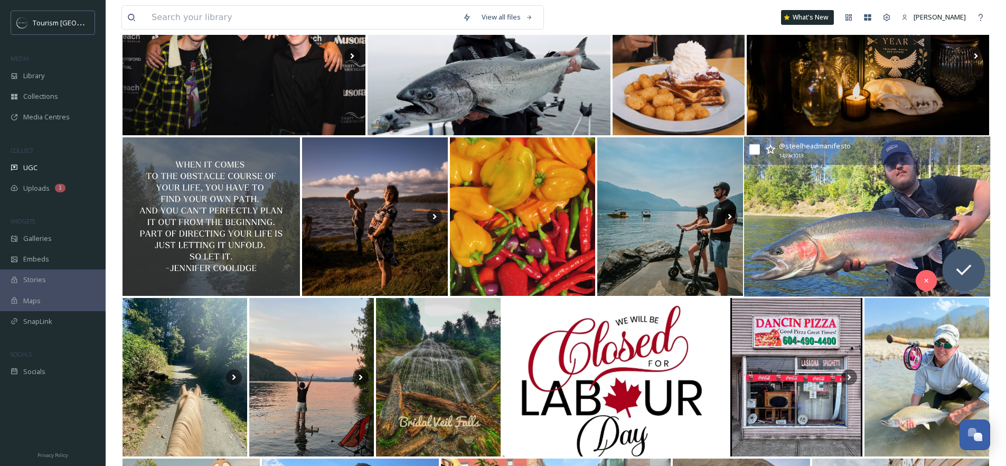
click at [852, 211] on img at bounding box center [867, 217] width 247 height 160
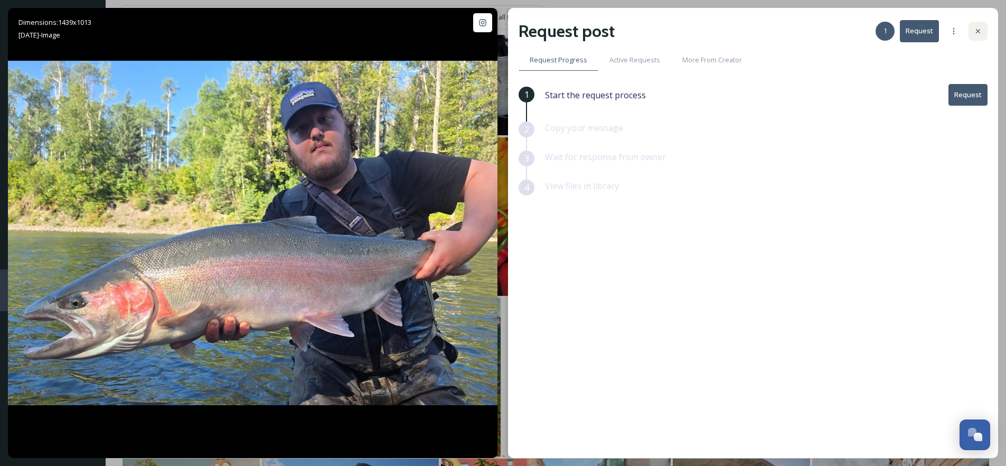
click at [986, 26] on div at bounding box center [978, 31] width 19 height 19
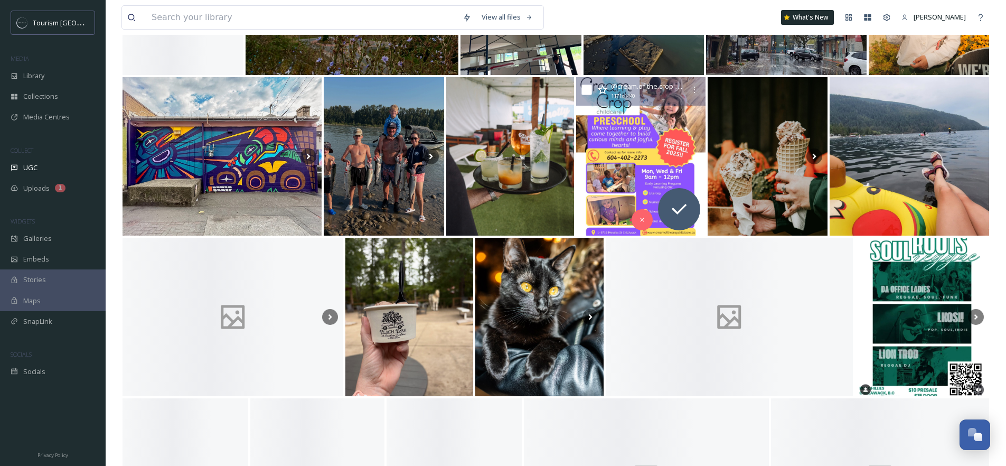
scroll to position [26592, 0]
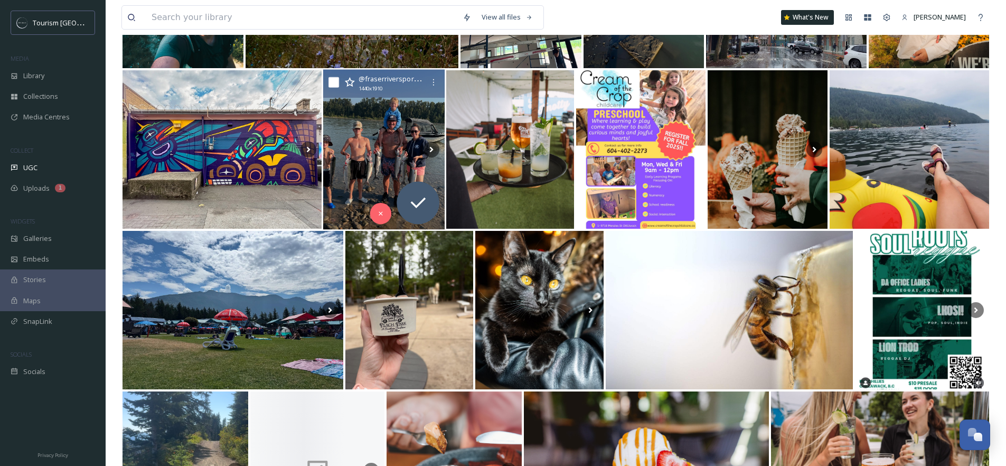
click at [374, 180] on img at bounding box center [384, 150] width 122 height 160
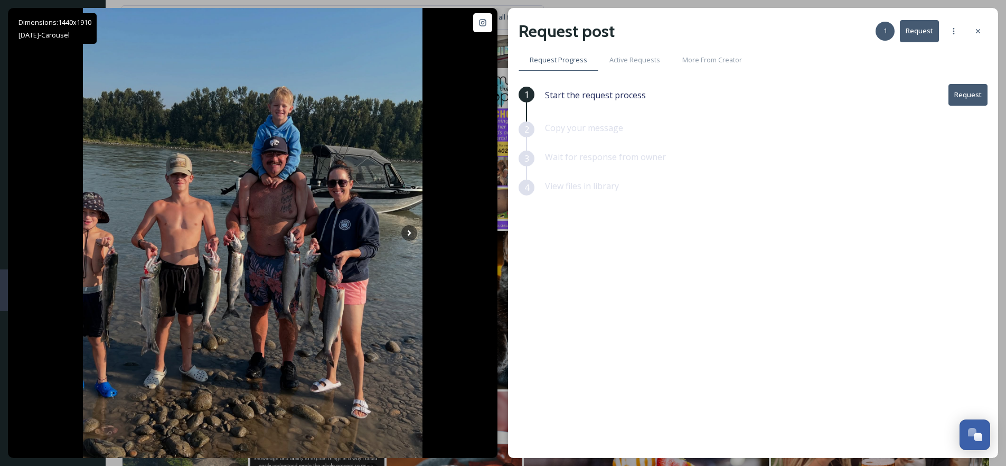
click at [974, 30] on icon at bounding box center [978, 31] width 8 height 8
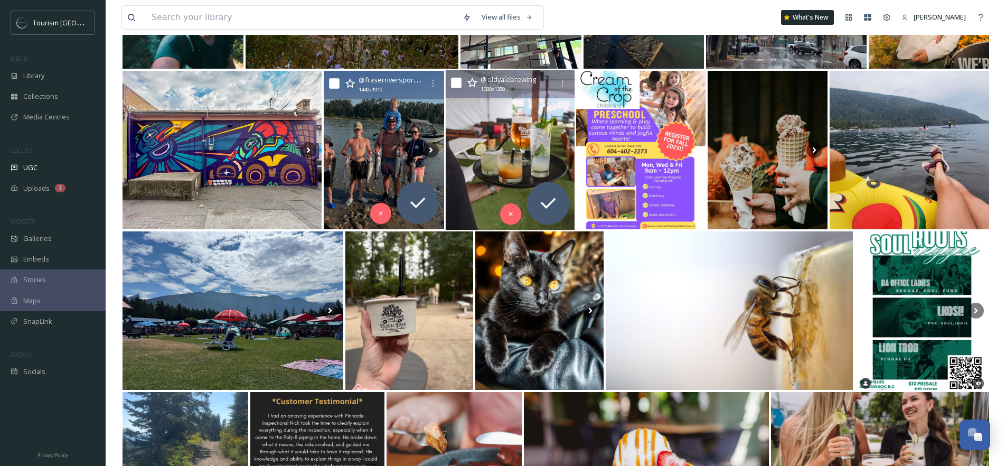
scroll to position [26098, 0]
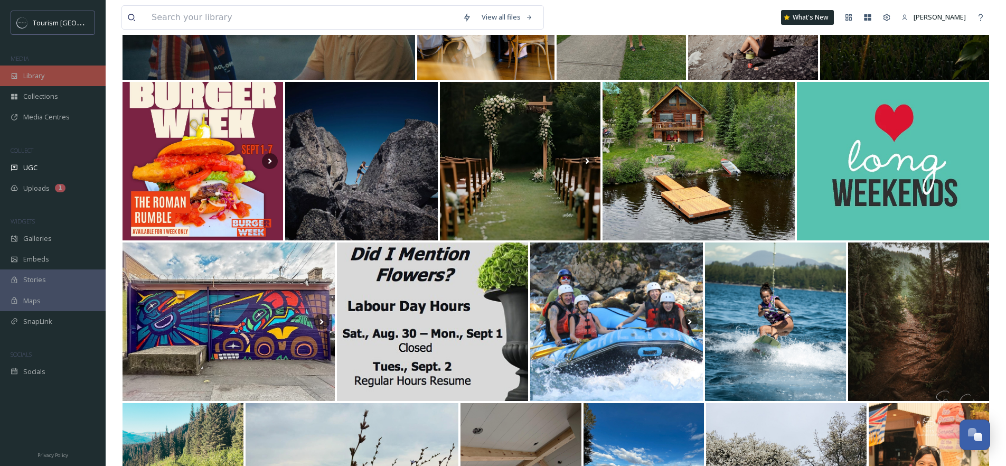
click at [50, 74] on div "Library" at bounding box center [53, 76] width 106 height 21
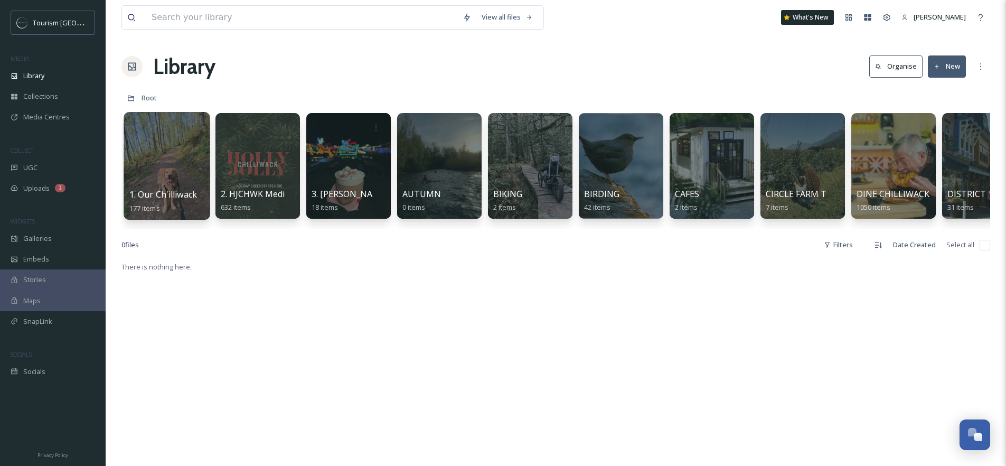
click at [150, 166] on link at bounding box center [167, 162] width 76 height 51
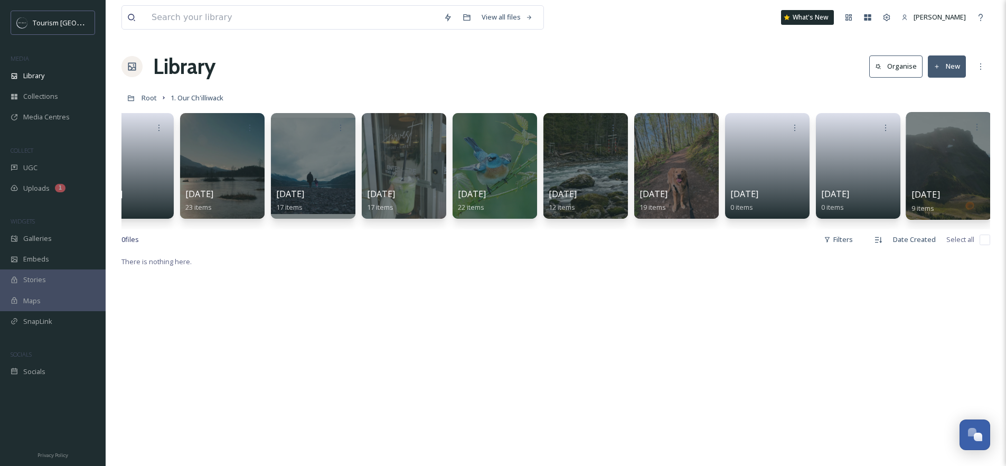
scroll to position [0, 221]
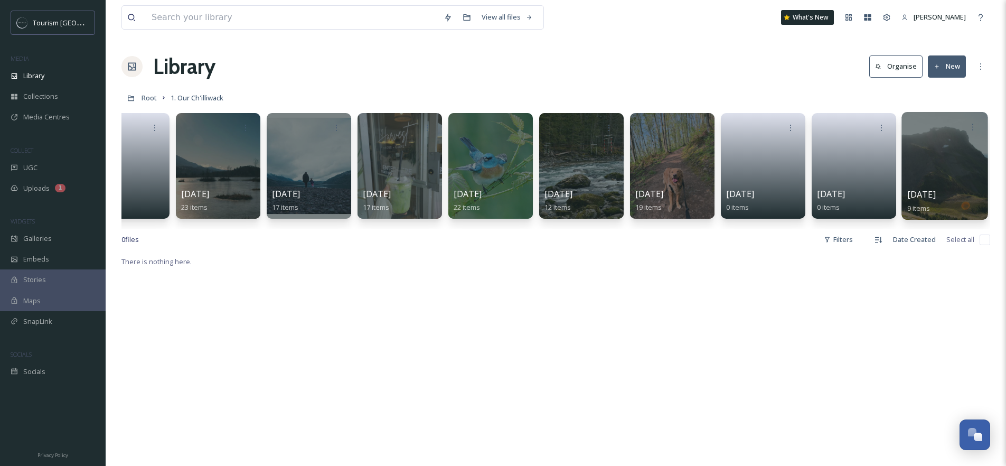
click at [958, 161] on div at bounding box center [945, 166] width 86 height 108
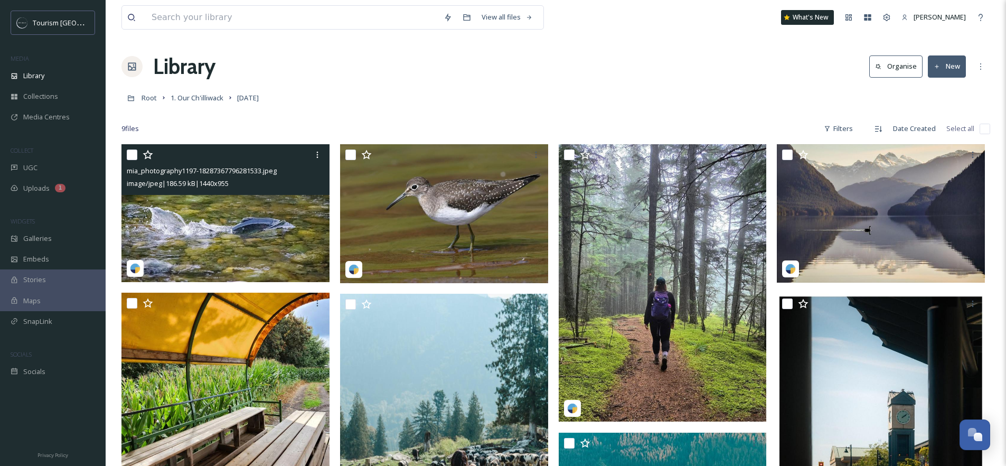
click at [133, 154] on input "checkbox" at bounding box center [132, 155] width 11 height 11
checkbox input "true"
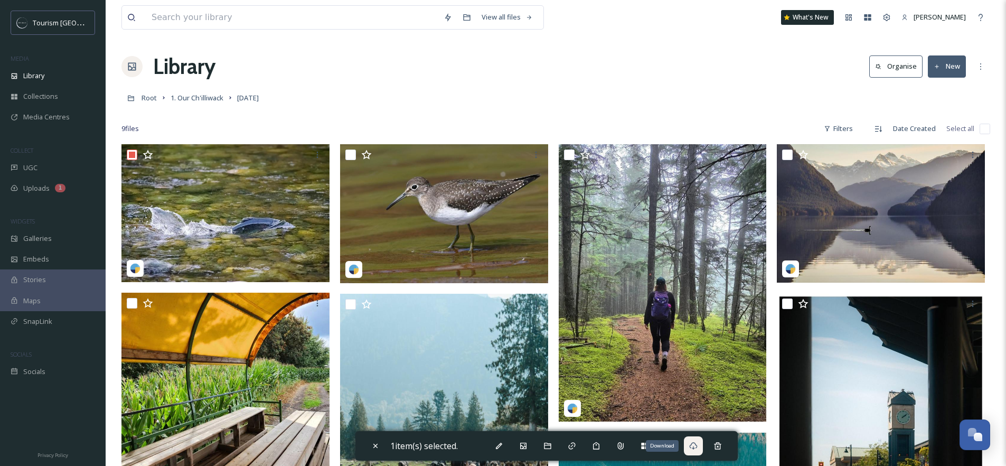
click at [696, 446] on icon at bounding box center [693, 446] width 8 height 8
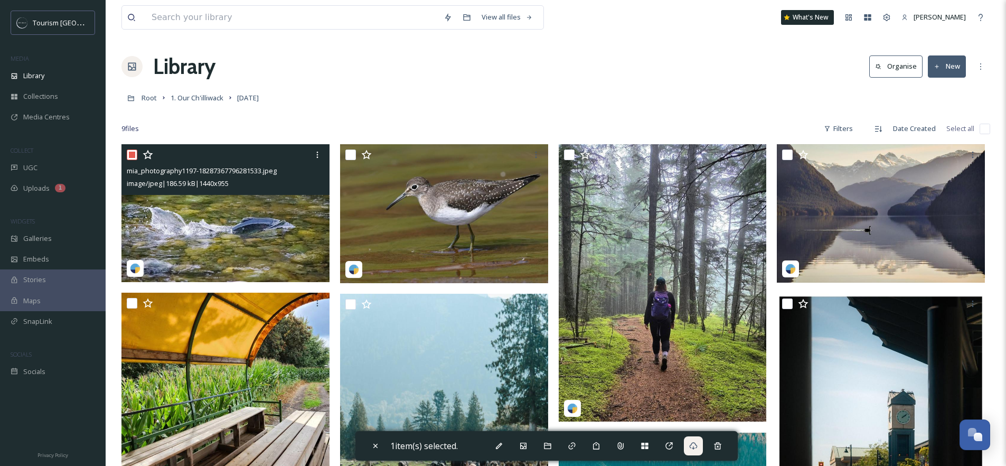
click at [183, 216] on img at bounding box center [226, 213] width 208 height 138
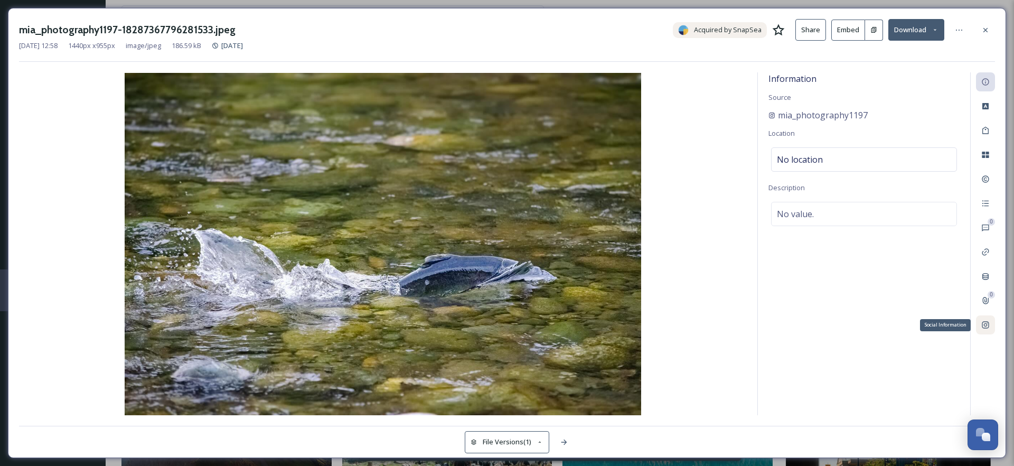
click at [989, 327] on icon at bounding box center [985, 325] width 7 height 7
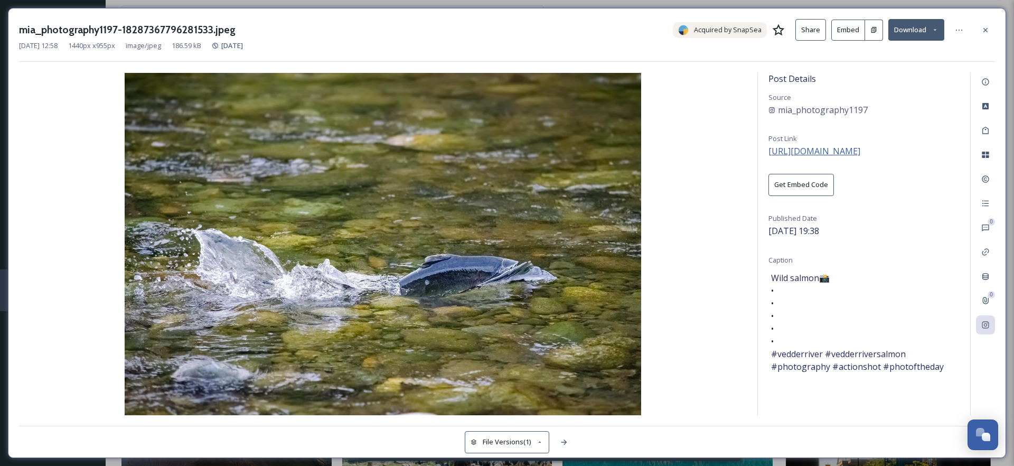
click at [818, 151] on span "https://www.instagram.com/p/DPFtWMVkUUu/" at bounding box center [815, 151] width 92 height 12
click at [984, 27] on icon at bounding box center [986, 30] width 8 height 8
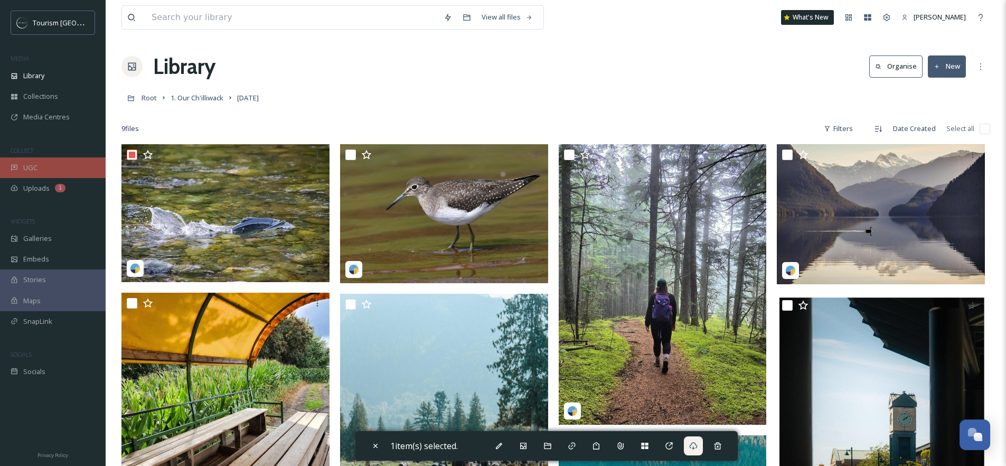
click at [31, 160] on div "UGC" at bounding box center [53, 167] width 106 height 21
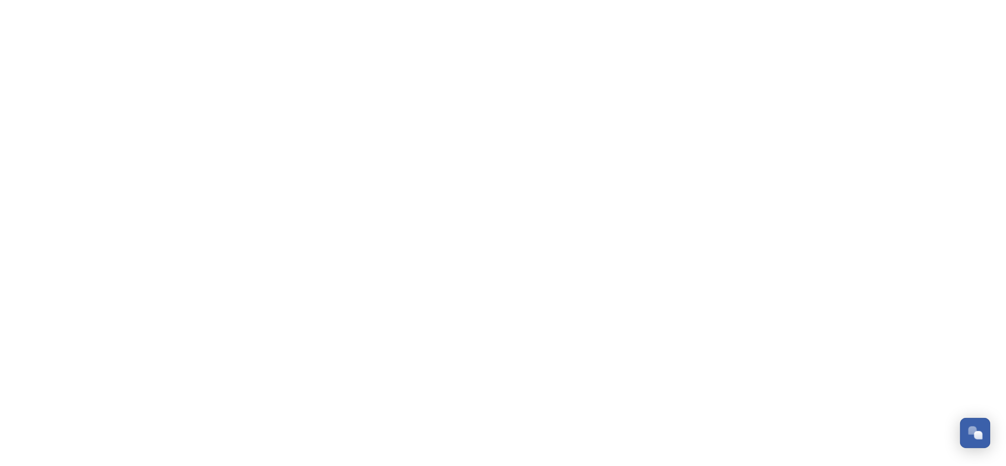
scroll to position [173, 0]
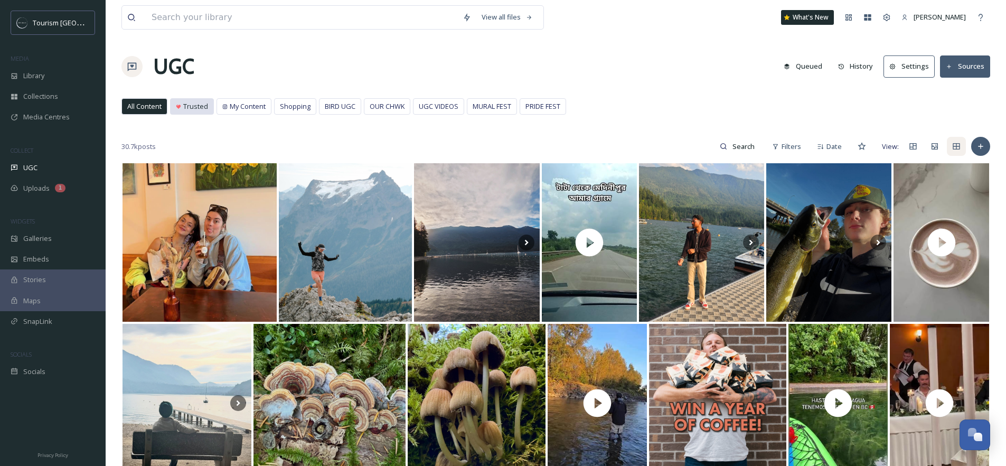
click at [195, 100] on div "Trusted" at bounding box center [192, 106] width 43 height 15
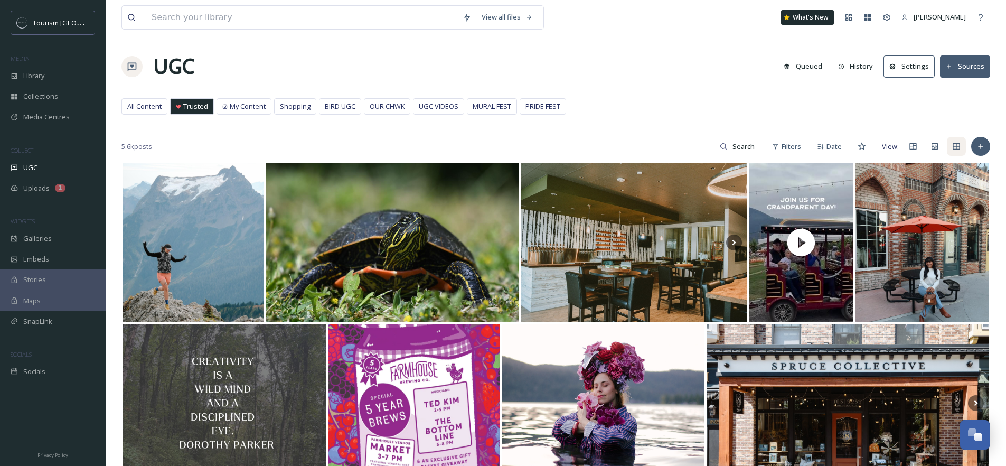
click at [919, 67] on button "Settings" at bounding box center [909, 66] width 51 height 22
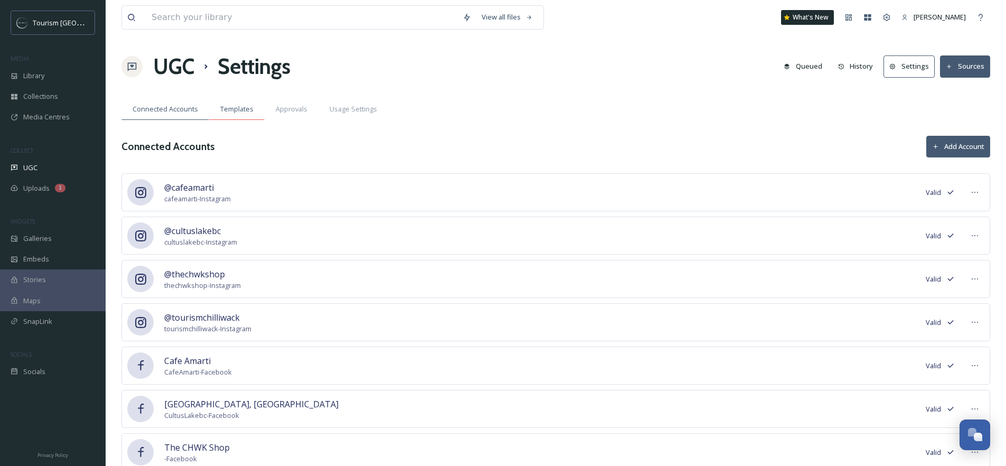
click at [247, 112] on span "Templates" at bounding box center [236, 109] width 33 height 10
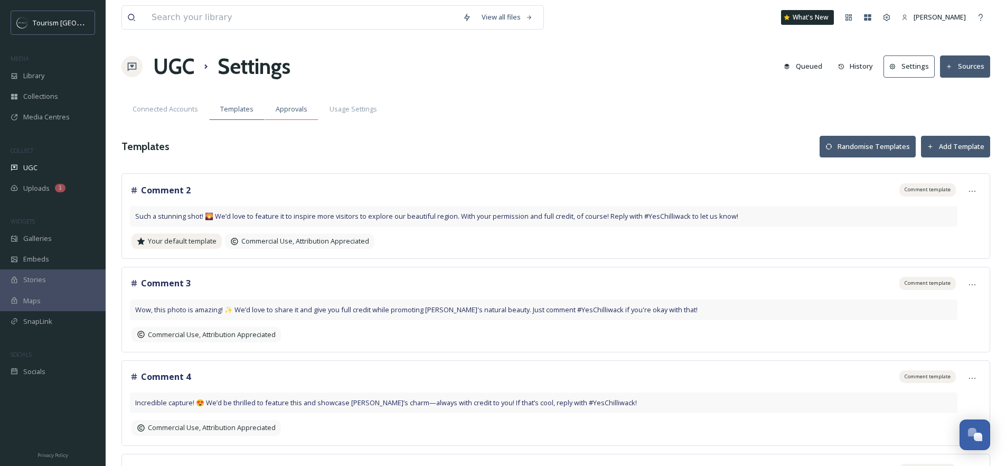
click at [287, 111] on span "Approvals" at bounding box center [292, 109] width 32 height 10
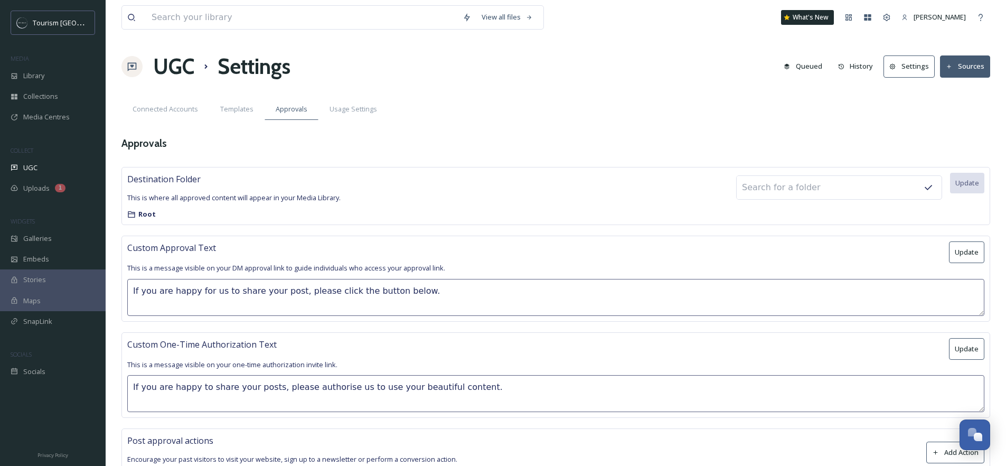
click at [131, 71] on icon at bounding box center [132, 66] width 11 height 11
click at [169, 66] on h1 "UGC" at bounding box center [173, 67] width 41 height 32
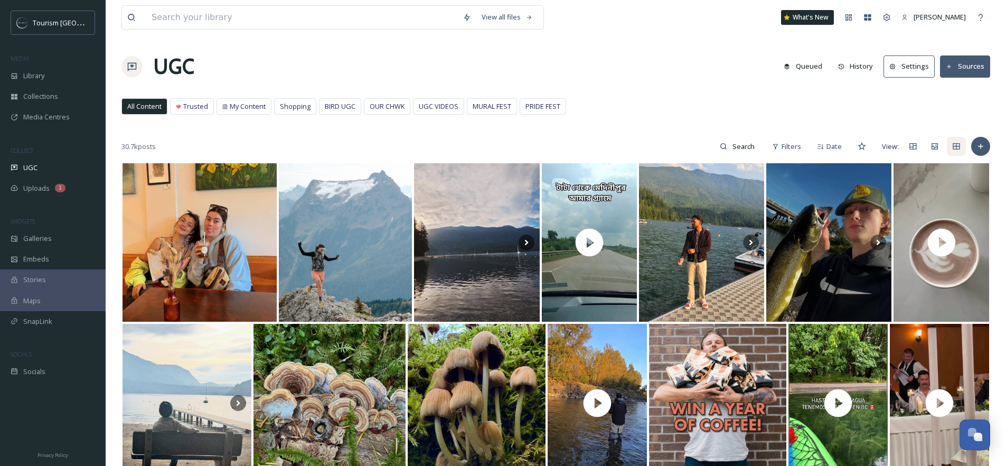
click at [963, 65] on button "Sources" at bounding box center [965, 66] width 50 height 22
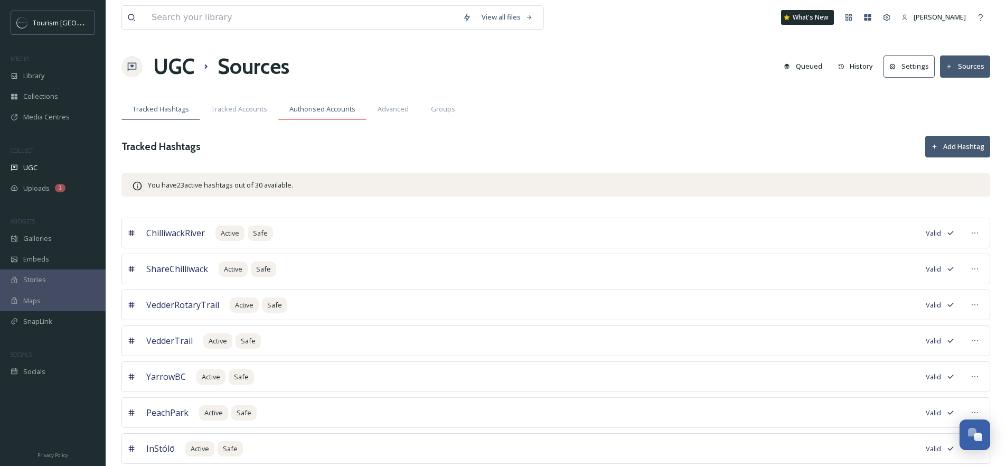
click at [317, 106] on span "Authorised Accounts" at bounding box center [322, 109] width 66 height 10
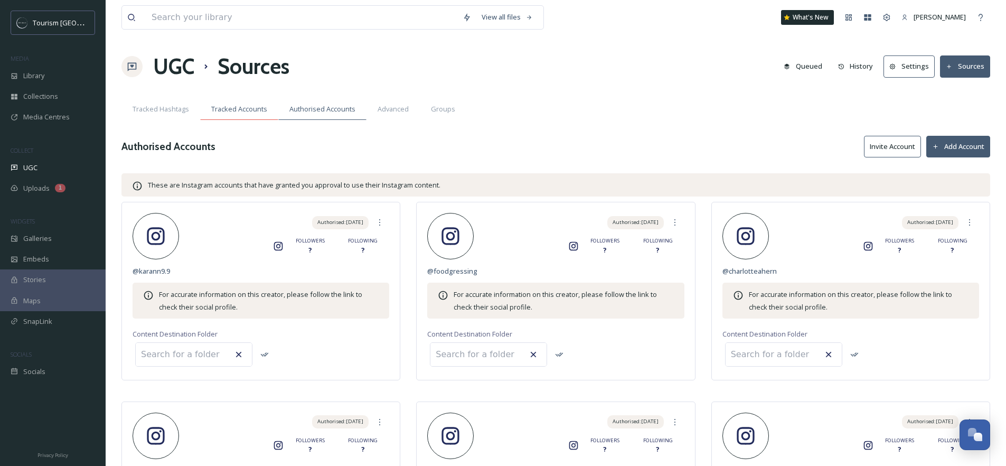
click at [228, 102] on div "Tracked Accounts" at bounding box center [239, 109] width 78 height 22
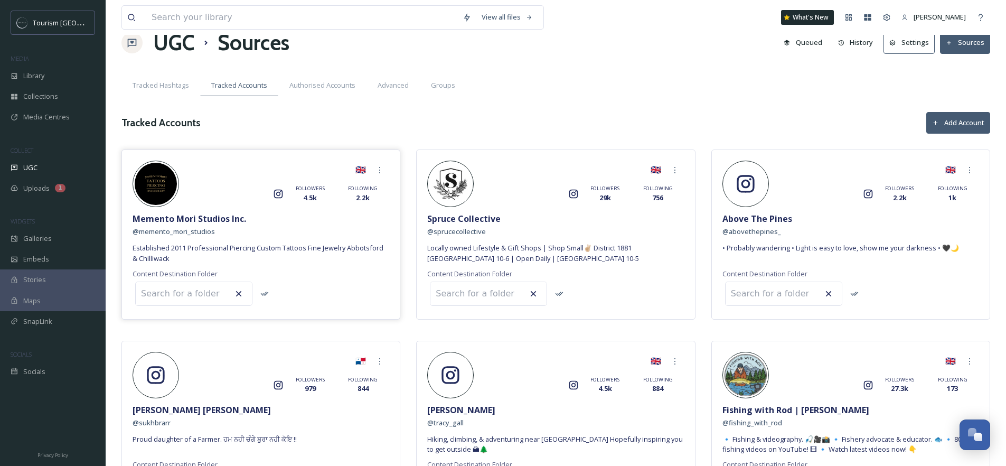
scroll to position [24, 0]
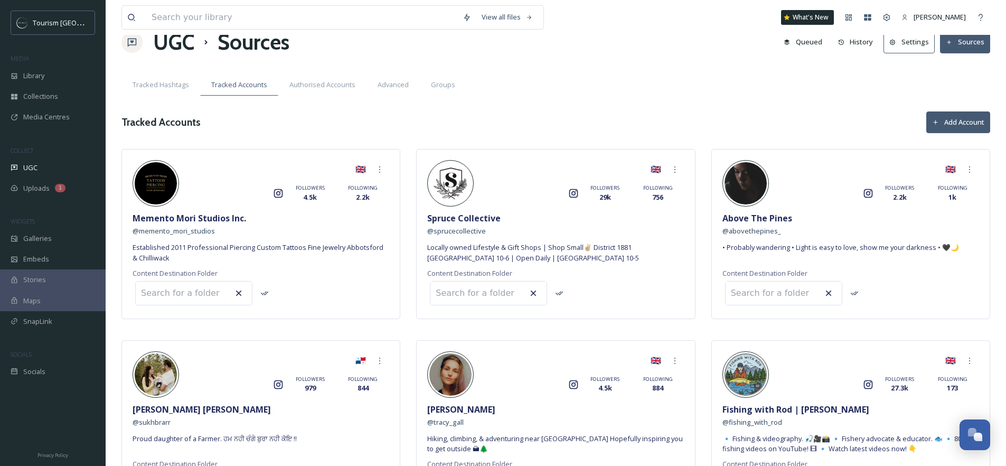
click at [956, 122] on button "Add Account" at bounding box center [959, 122] width 64 height 22
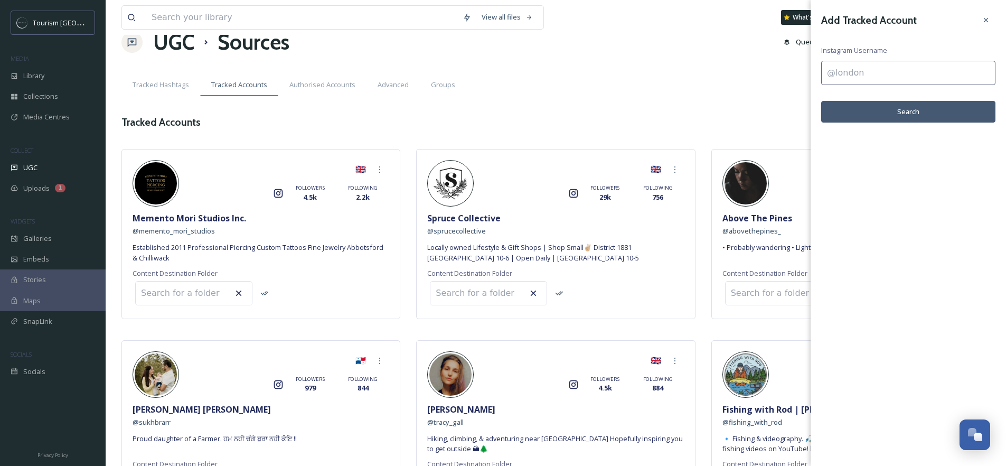
click at [853, 73] on input at bounding box center [908, 73] width 174 height 24
type input "jimothy"
click at [936, 118] on button "Search" at bounding box center [908, 112] width 174 height 22
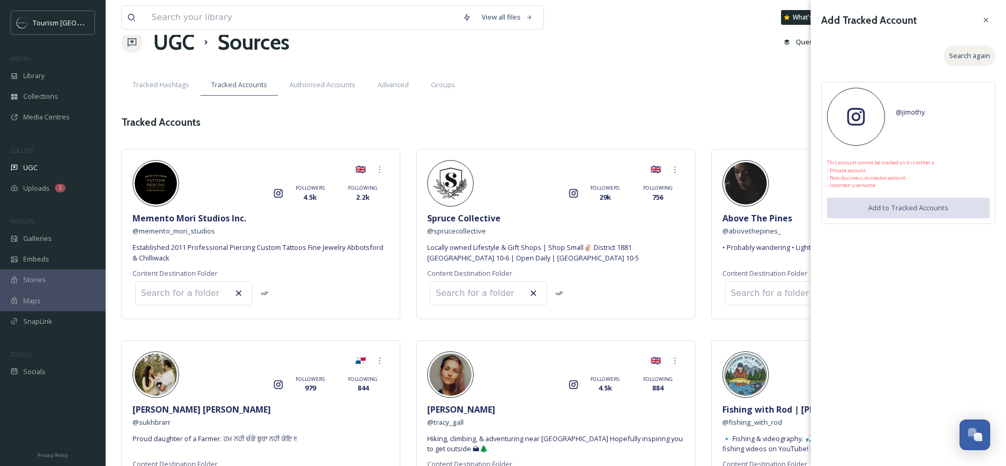
click at [974, 57] on span "Search again" at bounding box center [969, 56] width 41 height 10
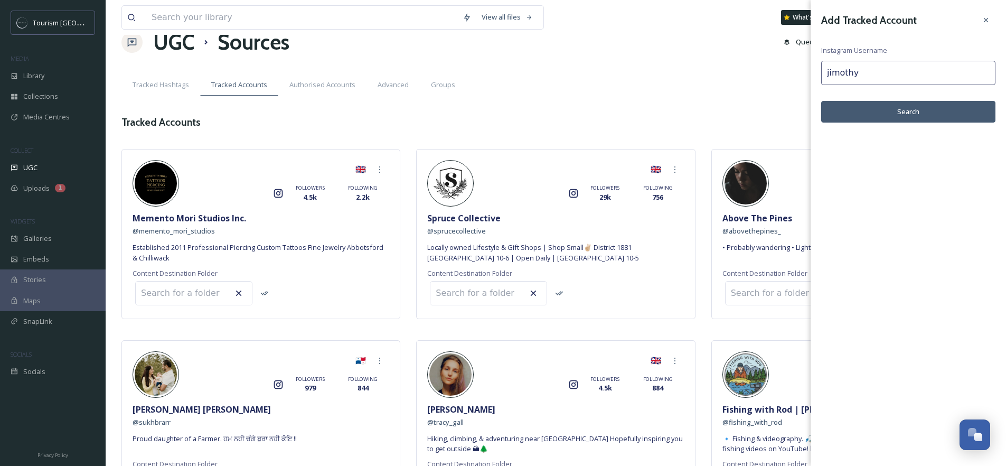
click at [897, 80] on input "jimothy" at bounding box center [908, 73] width 174 height 24
type input "jimothy_c"
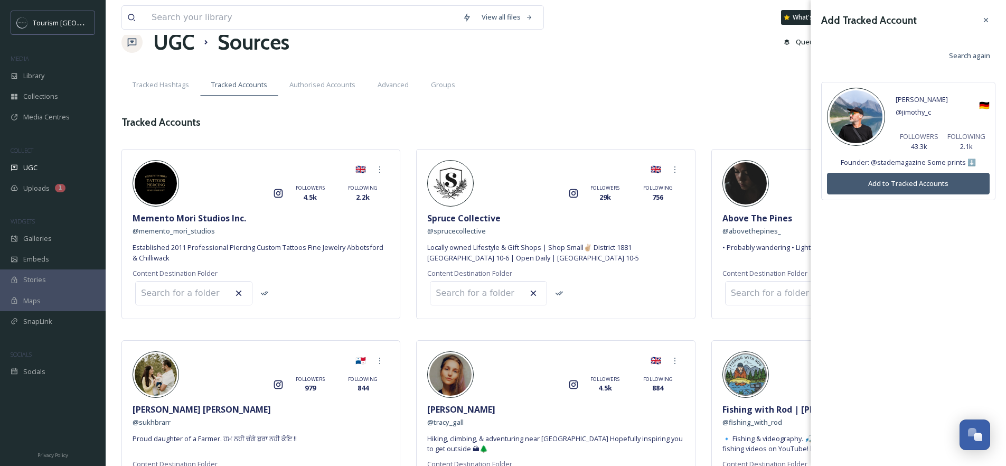
click at [910, 186] on button "Add to Tracked Accounts" at bounding box center [908, 184] width 163 height 22
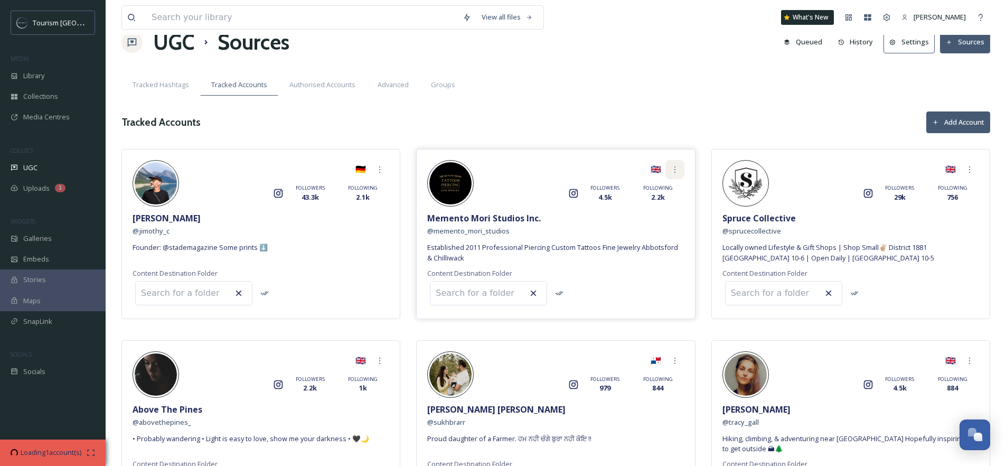
click at [678, 169] on icon at bounding box center [675, 169] width 8 height 8
click at [657, 228] on div "Remove" at bounding box center [657, 234] width 53 height 21
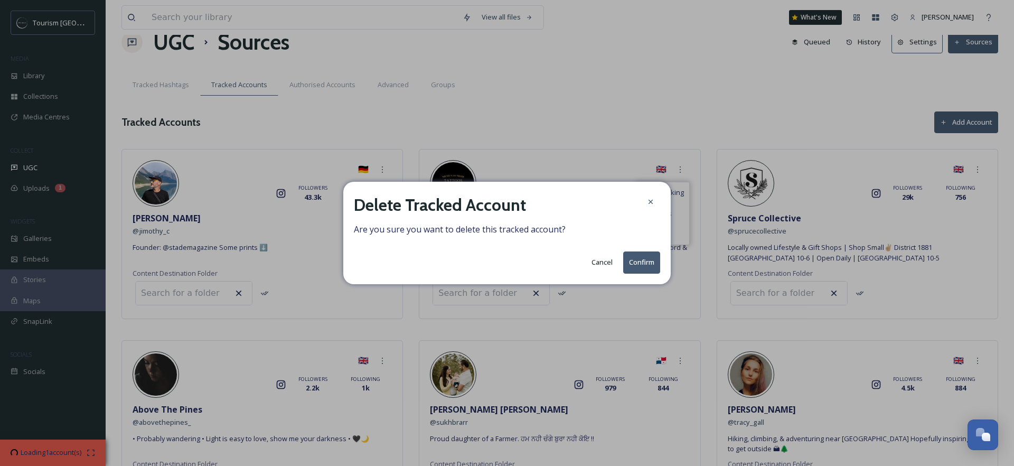
click at [645, 267] on button "Confirm" at bounding box center [641, 262] width 37 height 22
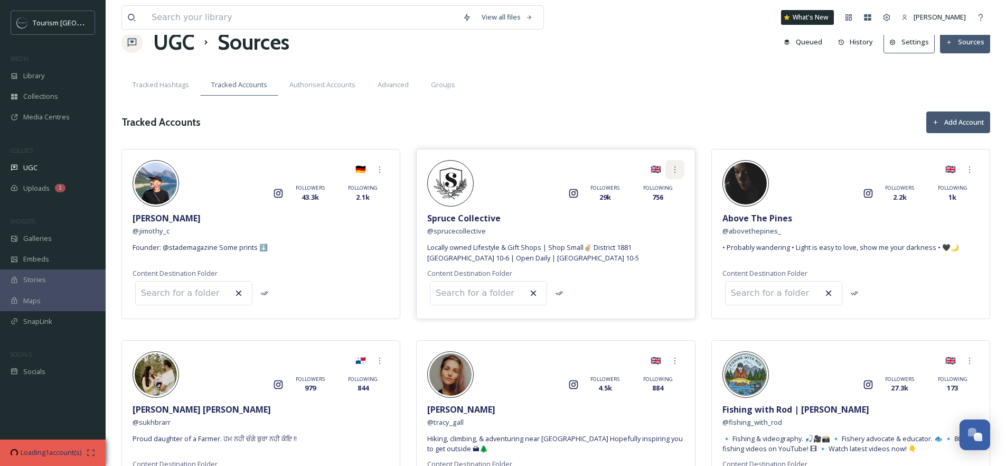
click at [676, 169] on icon at bounding box center [675, 169] width 8 height 8
click at [660, 233] on span "Remove" at bounding box center [649, 234] width 26 height 10
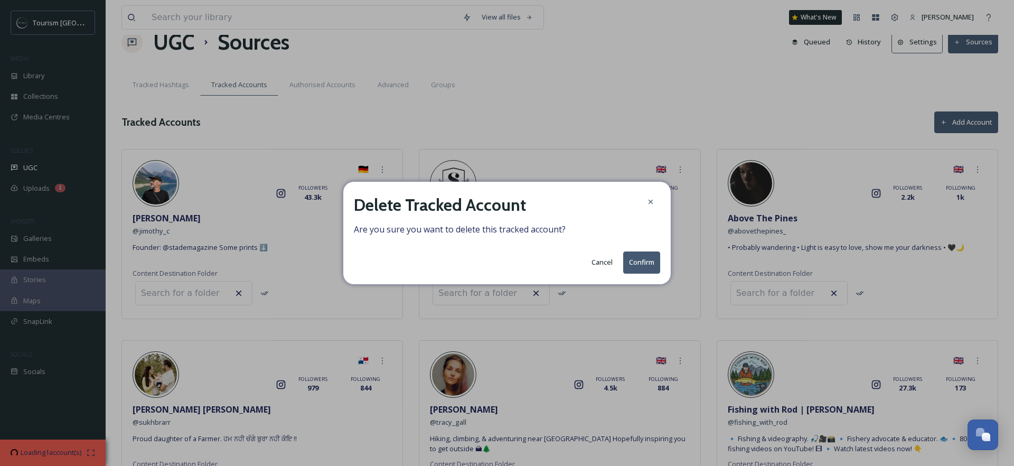
click at [647, 256] on button "Confirm" at bounding box center [641, 262] width 37 height 22
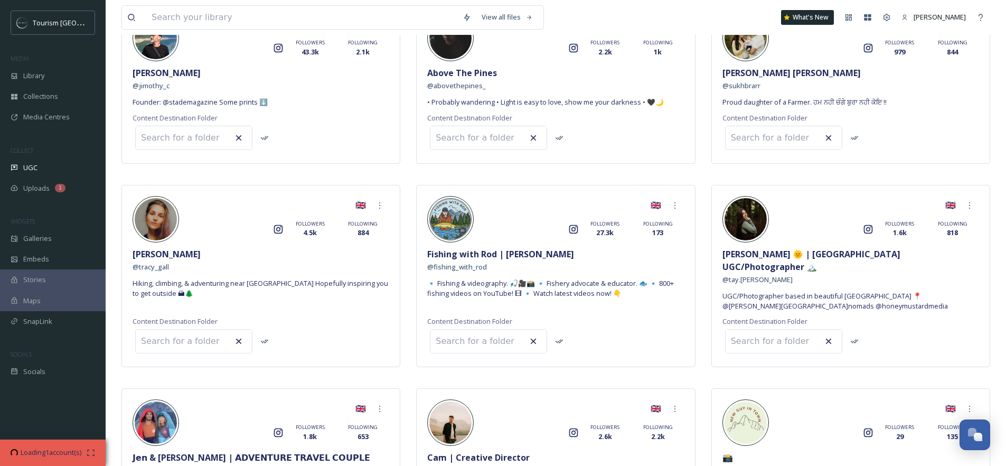
scroll to position [170, 0]
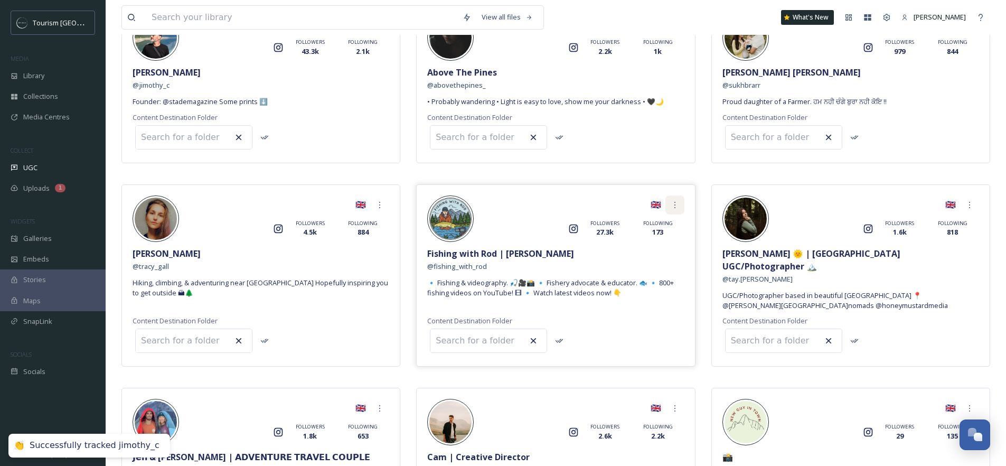
click at [674, 204] on icon at bounding box center [675, 205] width 8 height 8
click at [653, 266] on span "Remove" at bounding box center [649, 269] width 26 height 10
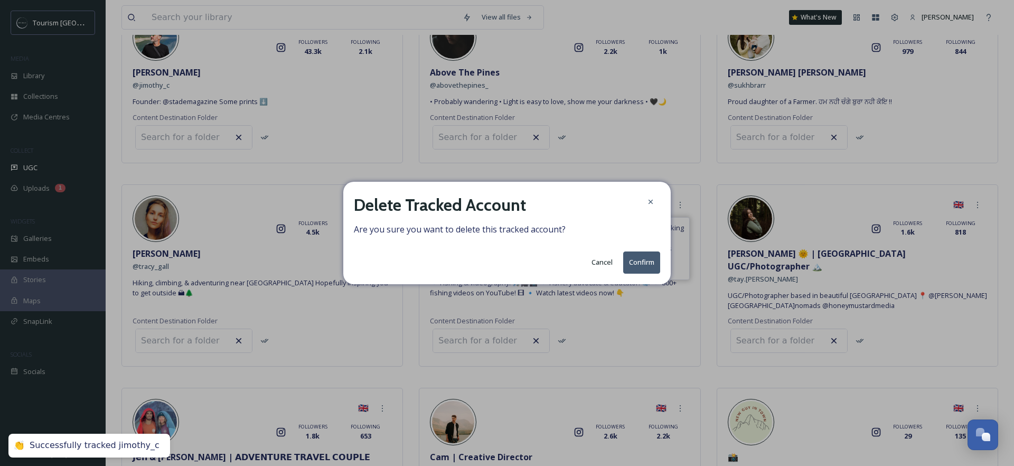
click at [644, 259] on button "Confirm" at bounding box center [641, 262] width 37 height 22
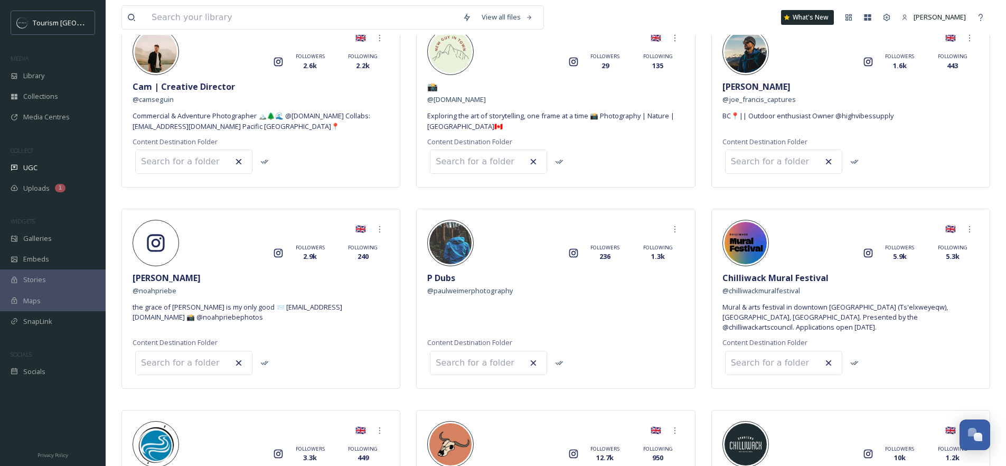
scroll to position [542, 0]
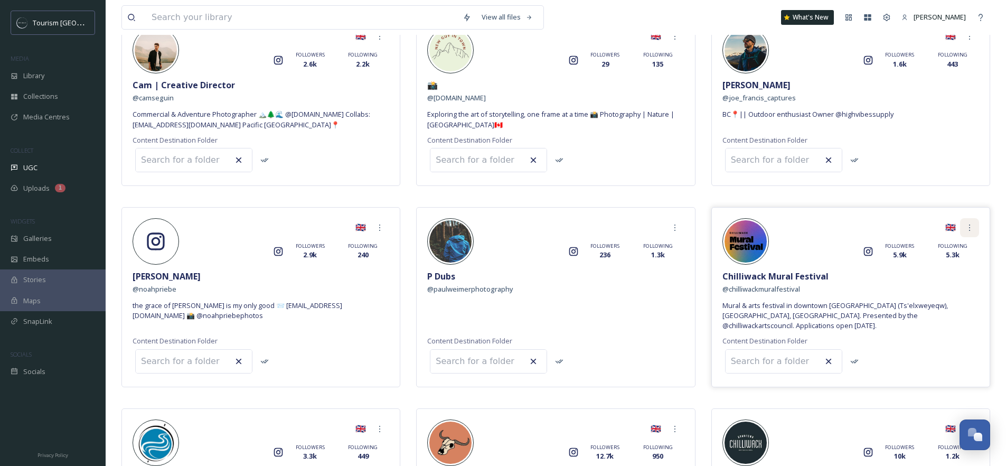
click at [973, 223] on icon at bounding box center [970, 227] width 8 height 8
click at [947, 287] on span "Remove" at bounding box center [944, 292] width 26 height 10
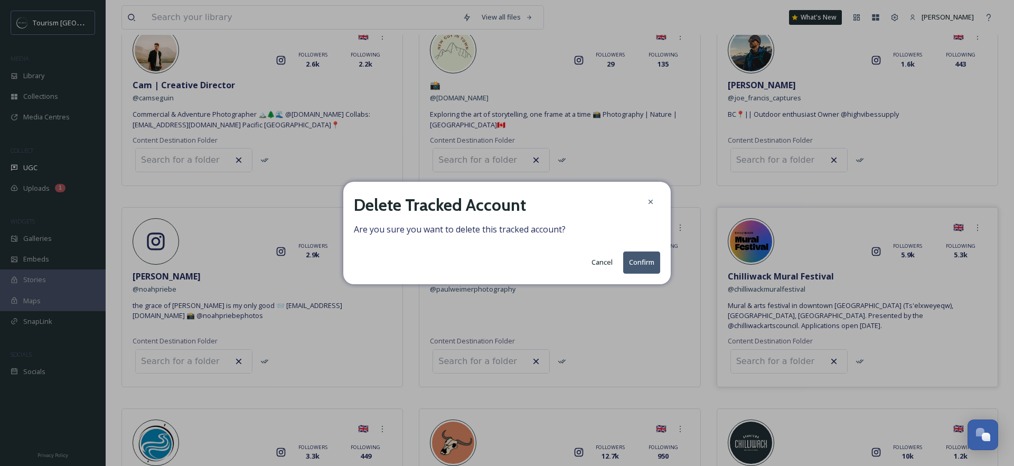
click at [619, 268] on div "Cancel Confirm" at bounding box center [507, 262] width 306 height 22
click at [634, 264] on button "Confirm" at bounding box center [641, 262] width 37 height 22
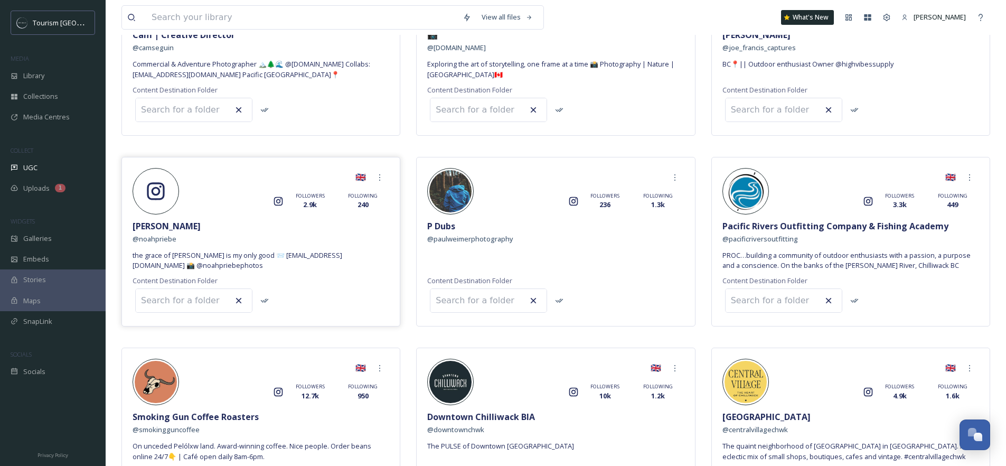
scroll to position [602, 0]
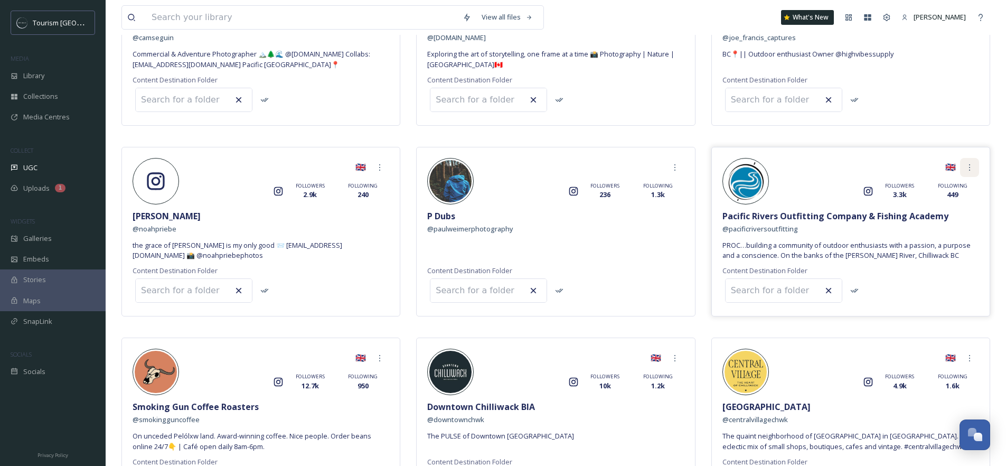
click at [968, 163] on icon at bounding box center [970, 167] width 8 height 8
click at [937, 227] on span "Remove" at bounding box center [944, 232] width 26 height 10
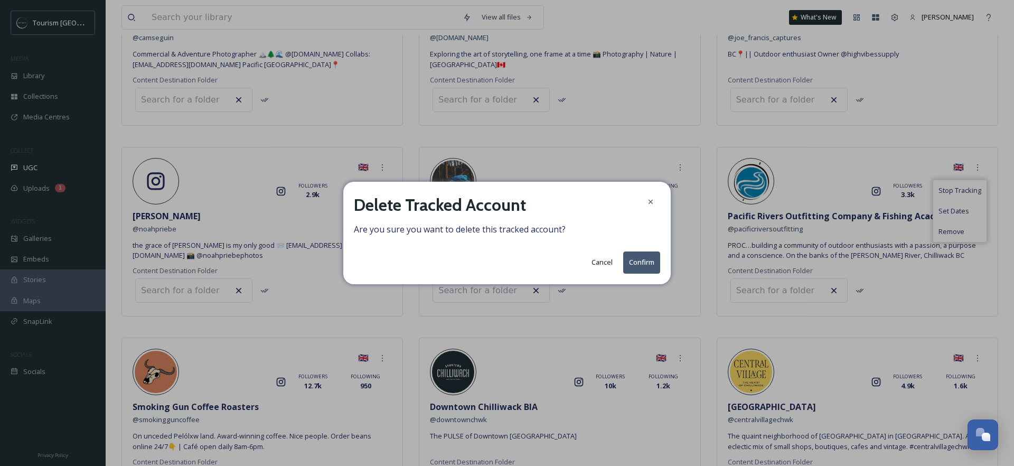
click at [646, 263] on button "Confirm" at bounding box center [641, 262] width 37 height 22
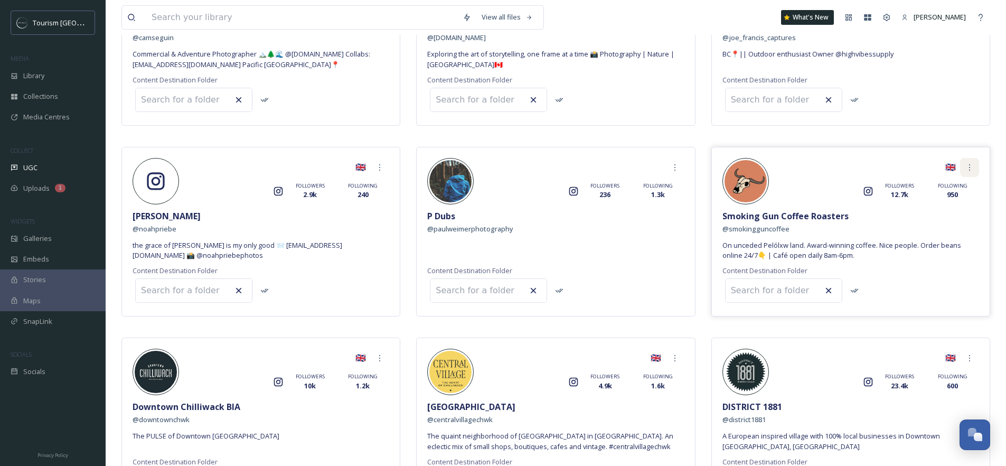
click at [973, 163] on icon at bounding box center [970, 167] width 8 height 8
click at [936, 227] on span "Remove" at bounding box center [944, 232] width 26 height 10
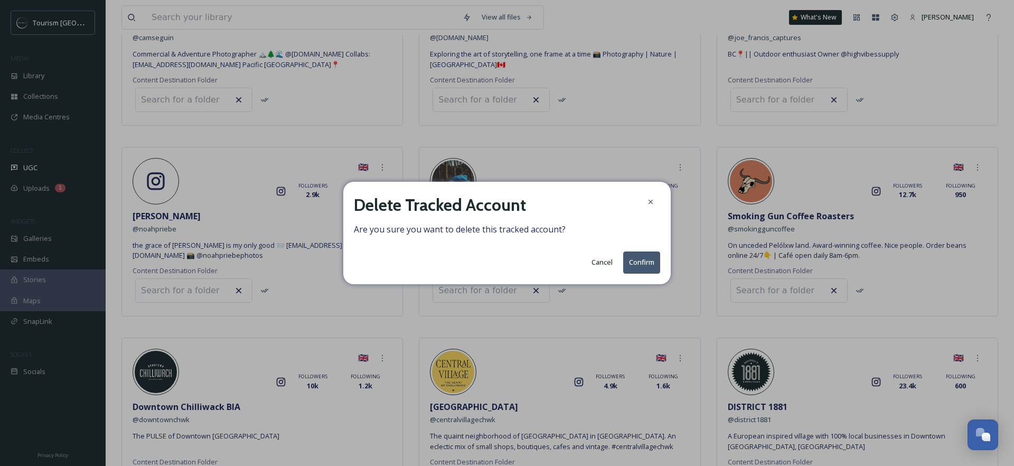
click at [629, 262] on button "Confirm" at bounding box center [641, 262] width 37 height 22
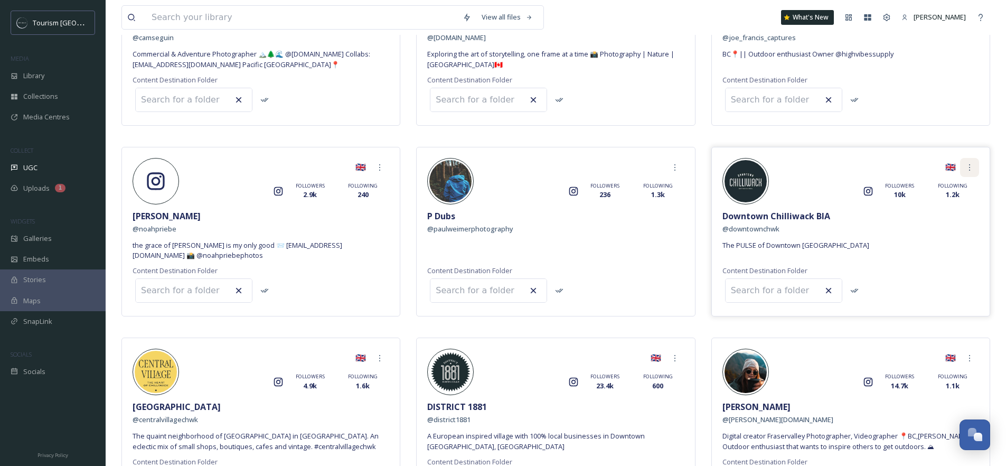
click at [973, 163] on icon at bounding box center [970, 167] width 8 height 8
click at [935, 227] on span "Remove" at bounding box center [944, 232] width 26 height 10
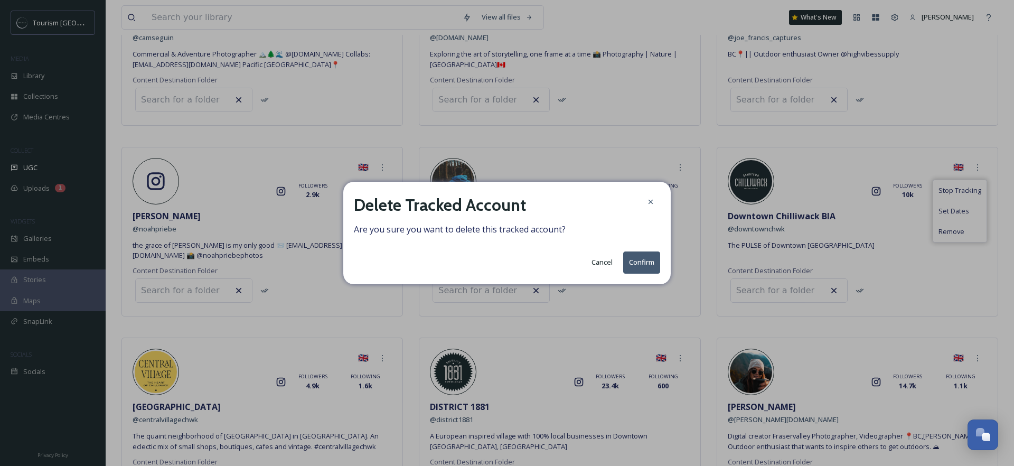
click at [640, 263] on button "Confirm" at bounding box center [641, 262] width 37 height 22
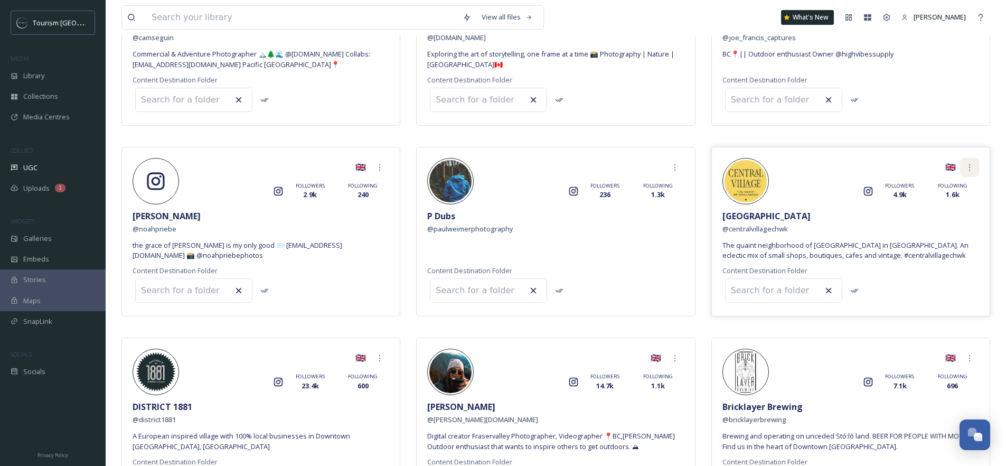
click at [973, 163] on icon at bounding box center [970, 167] width 8 height 8
click at [949, 227] on span "Remove" at bounding box center [944, 232] width 26 height 10
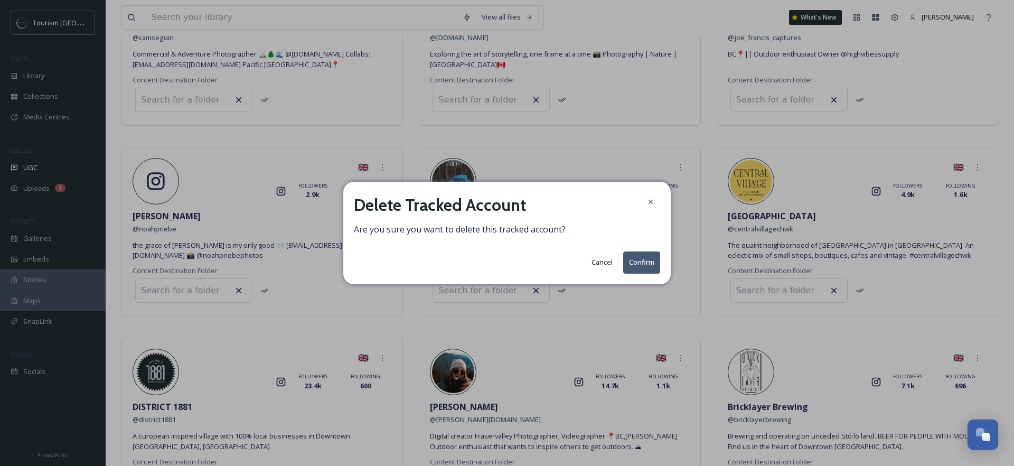
click at [651, 267] on button "Confirm" at bounding box center [641, 262] width 37 height 22
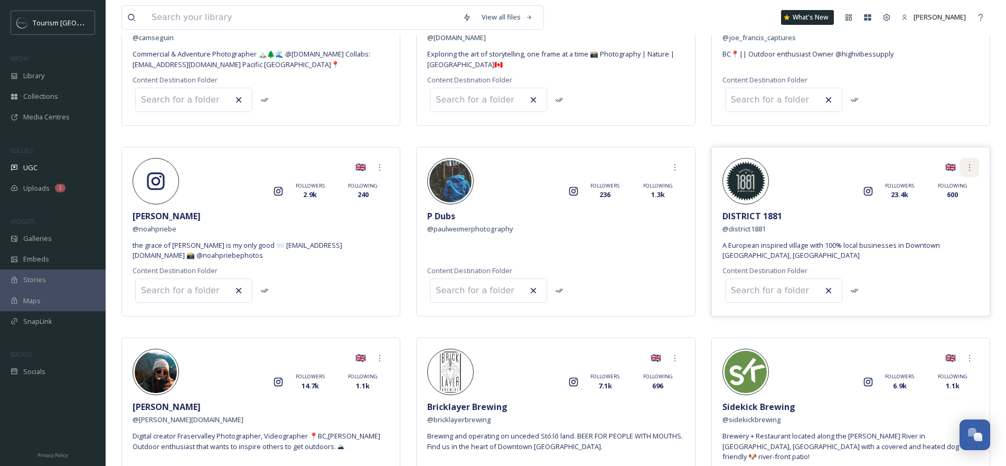
click at [975, 158] on div at bounding box center [969, 167] width 19 height 19
click at [937, 227] on span "Remove" at bounding box center [944, 232] width 26 height 10
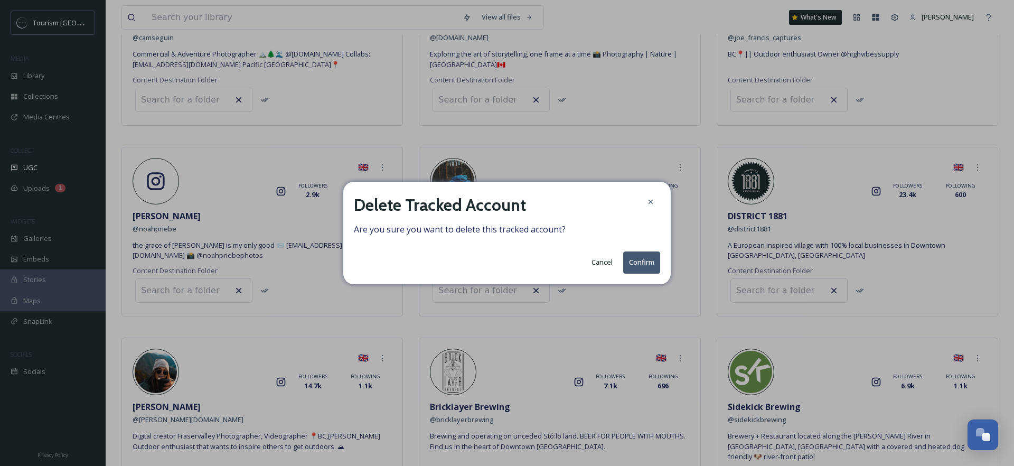
click at [634, 264] on button "Confirm" at bounding box center [641, 262] width 37 height 22
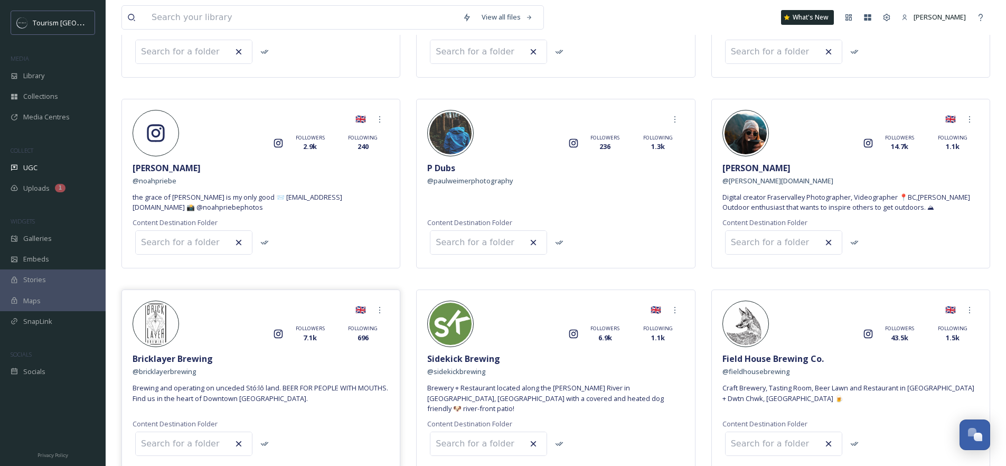
scroll to position [678, 0]
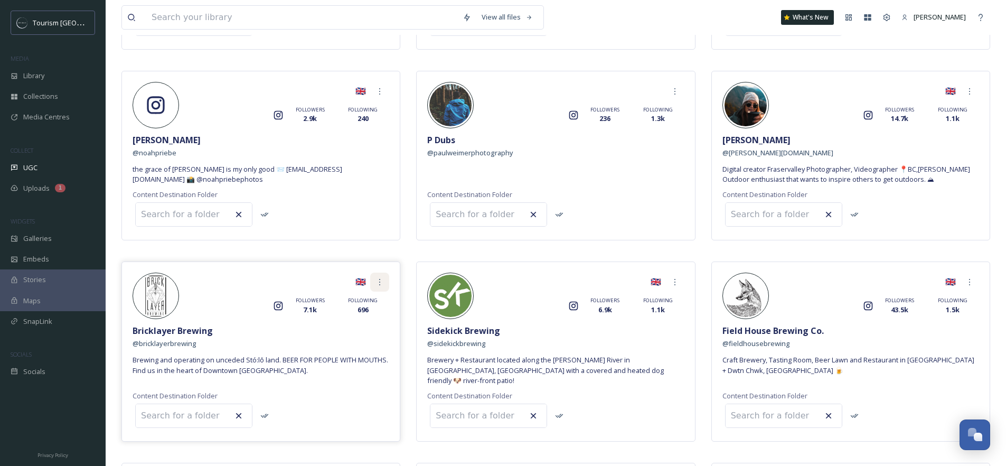
click at [379, 278] on icon at bounding box center [380, 282] width 8 height 8
click at [356, 342] on span "Remove" at bounding box center [354, 347] width 26 height 10
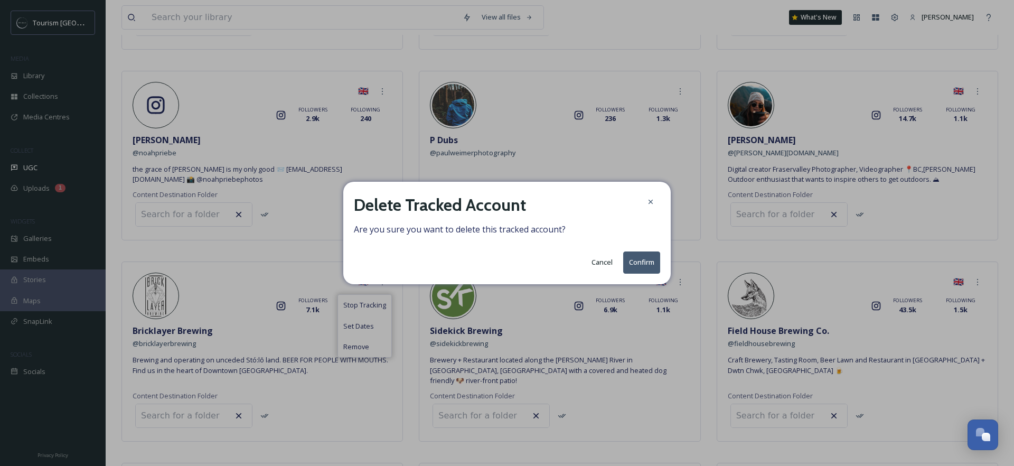
click at [643, 268] on button "Confirm" at bounding box center [641, 262] width 37 height 22
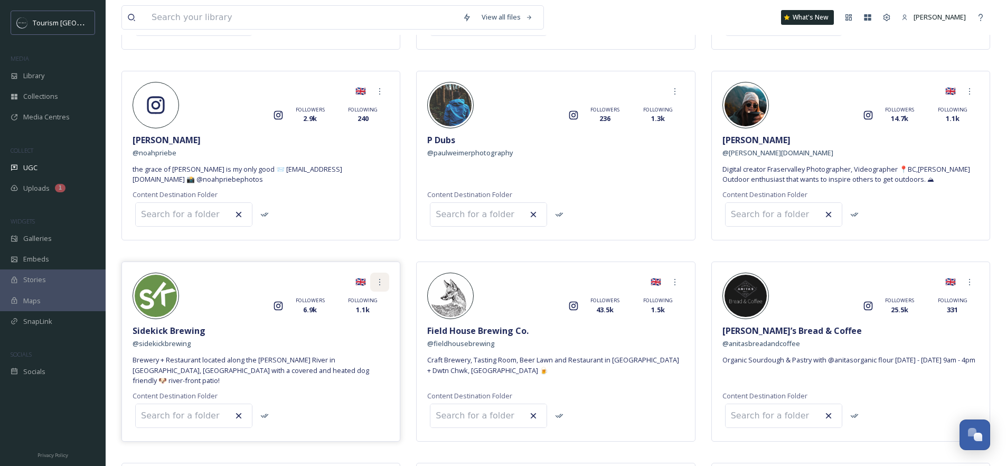
click at [383, 278] on icon at bounding box center [380, 282] width 8 height 8
click at [361, 342] on span "Remove" at bounding box center [354, 347] width 26 height 10
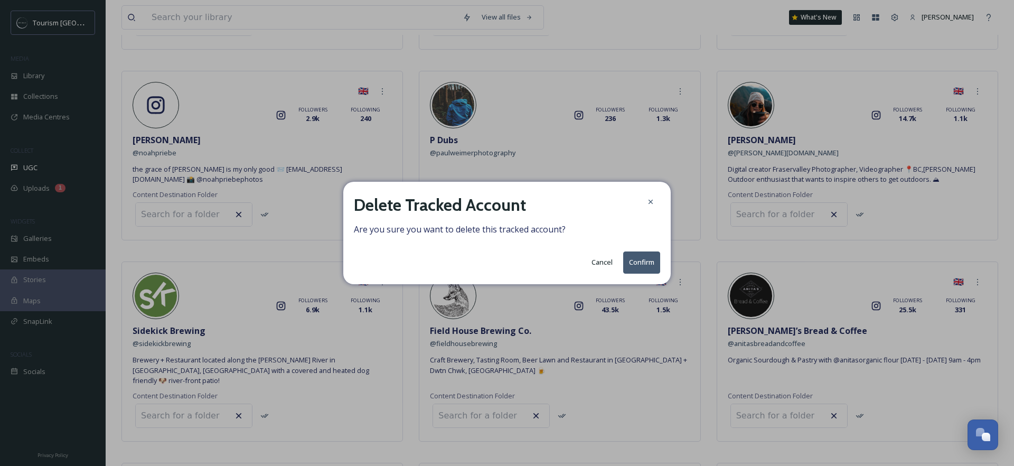
click at [628, 264] on button "Confirm" at bounding box center [641, 262] width 37 height 22
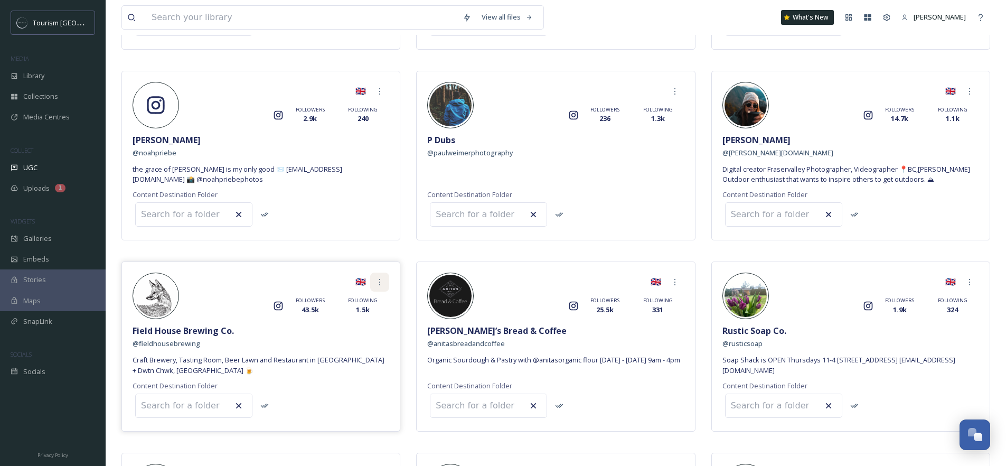
click at [379, 278] on icon at bounding box center [380, 282] width 8 height 8
click at [363, 342] on span "Remove" at bounding box center [354, 347] width 26 height 10
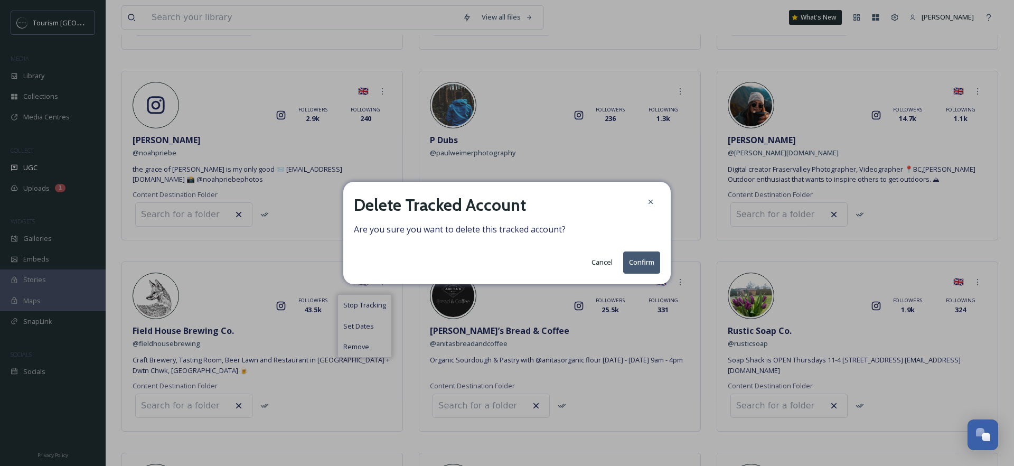
click at [634, 264] on button "Confirm" at bounding box center [641, 262] width 37 height 22
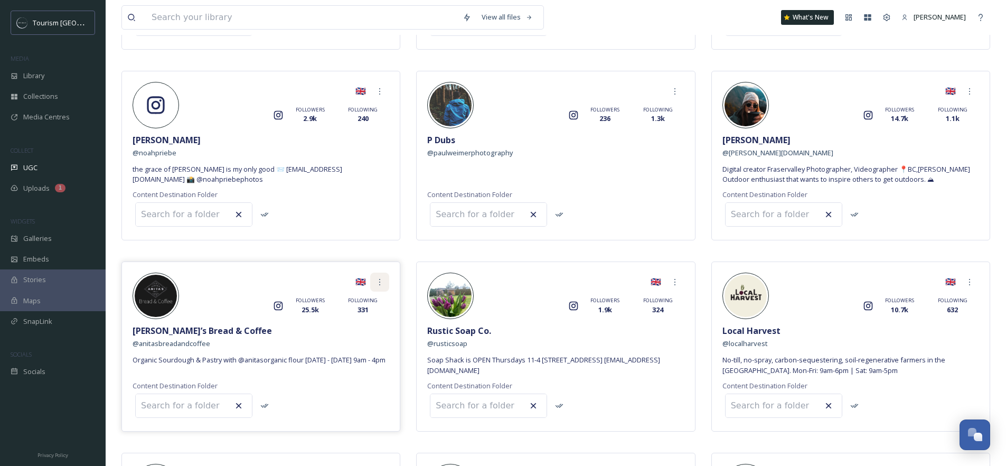
click at [385, 273] on div at bounding box center [379, 282] width 19 height 19
click at [369, 337] on div "Remove" at bounding box center [361, 347] width 53 height 21
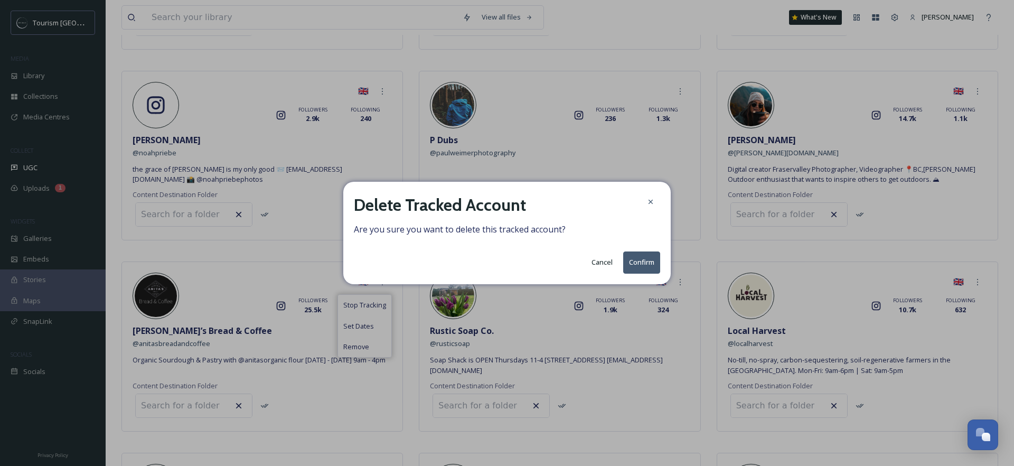
click at [642, 260] on button "Confirm" at bounding box center [641, 262] width 37 height 22
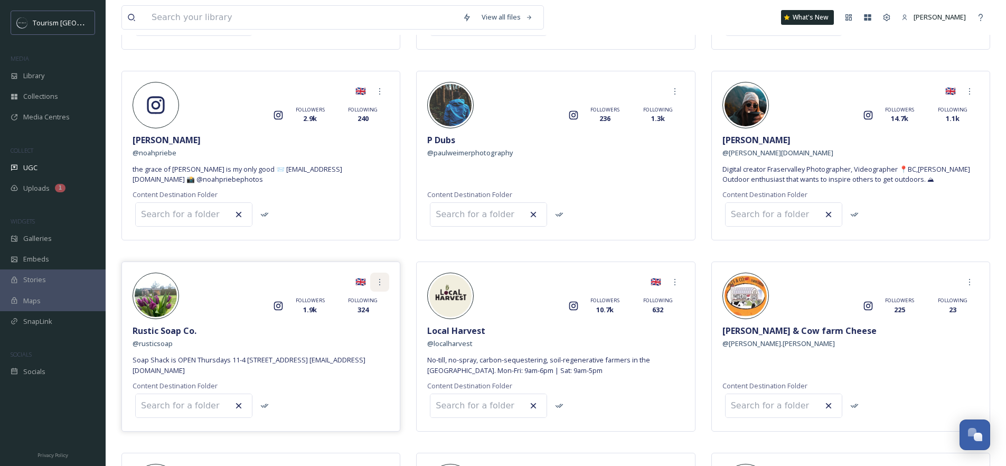
click at [377, 278] on icon at bounding box center [380, 282] width 8 height 8
click at [366, 342] on span "Remove" at bounding box center [354, 347] width 26 height 10
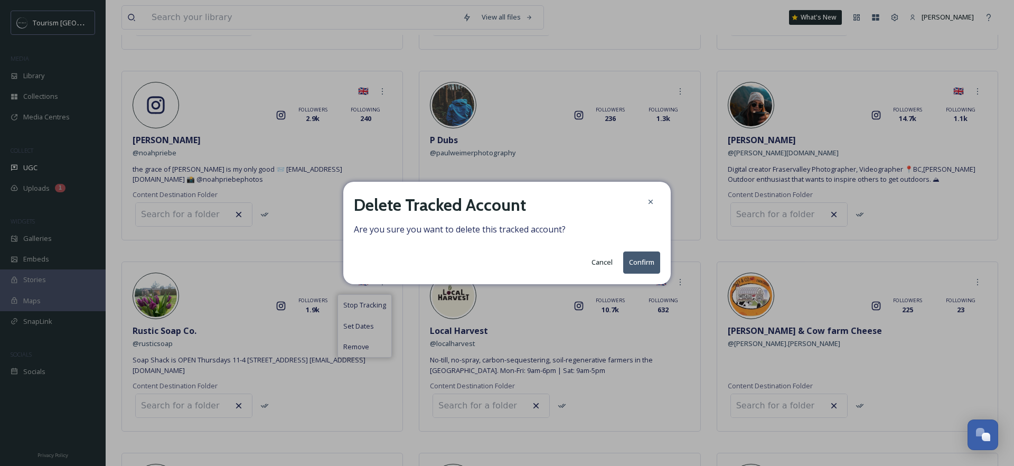
click at [634, 266] on button "Confirm" at bounding box center [641, 262] width 37 height 22
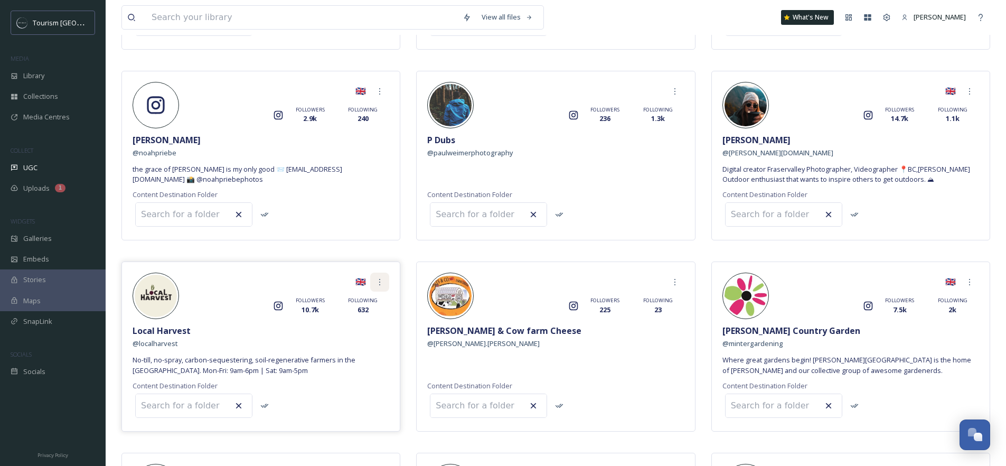
click at [387, 273] on div at bounding box center [379, 282] width 19 height 19
click at [359, 342] on span "Remove" at bounding box center [354, 347] width 26 height 10
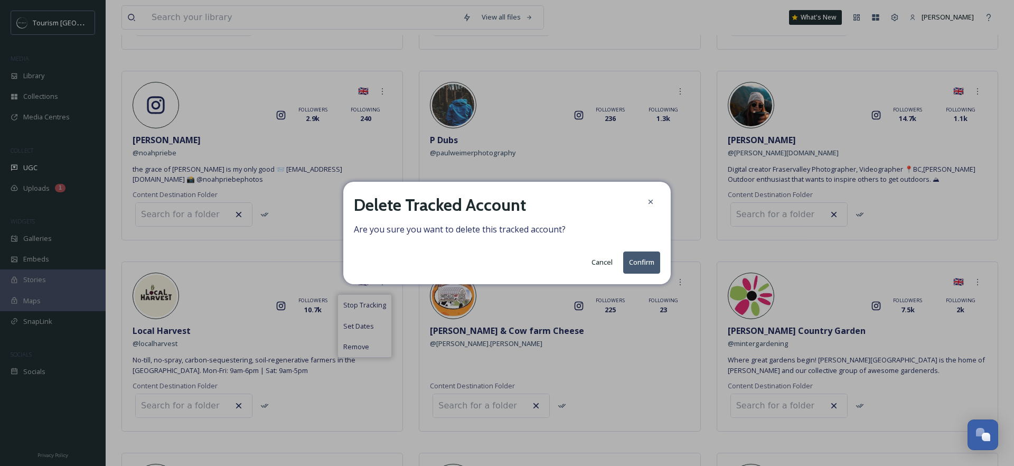
click at [645, 263] on button "Confirm" at bounding box center [641, 262] width 37 height 22
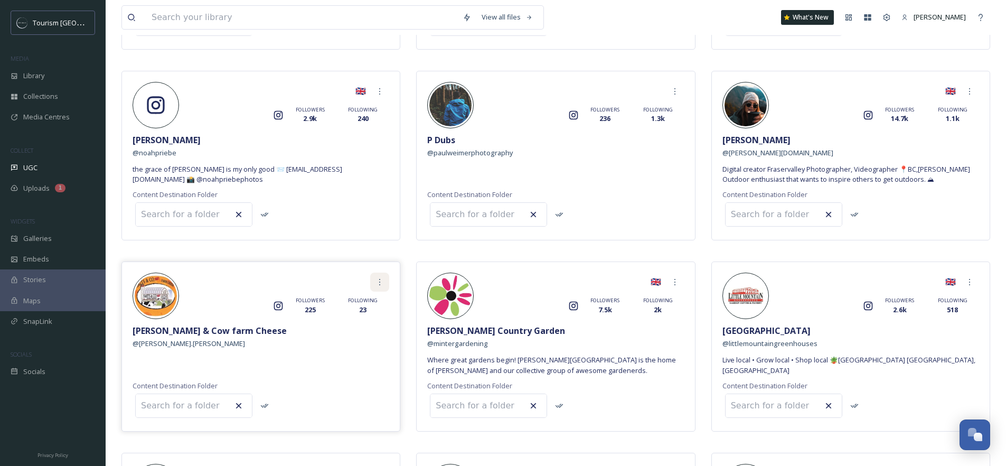
click at [381, 278] on icon at bounding box center [380, 282] width 8 height 8
click at [370, 337] on div "Remove" at bounding box center [361, 347] width 53 height 21
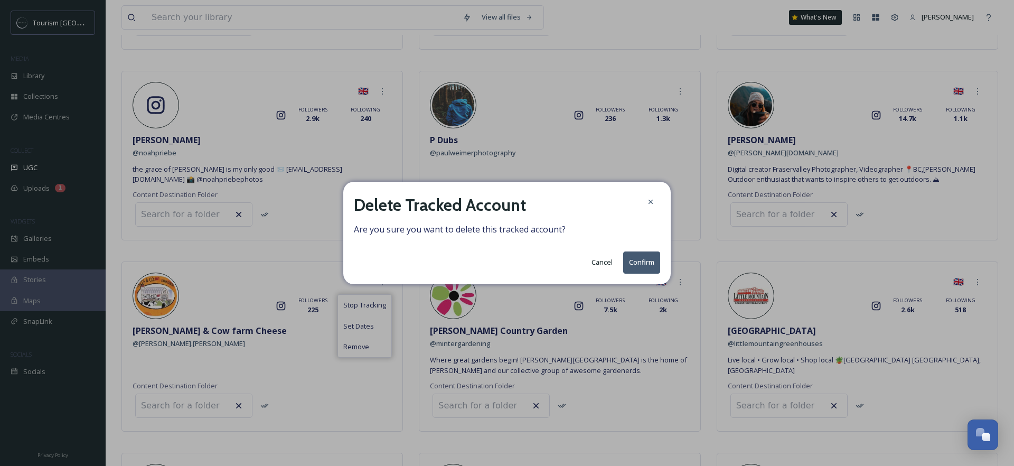
click at [640, 258] on button "Confirm" at bounding box center [641, 262] width 37 height 22
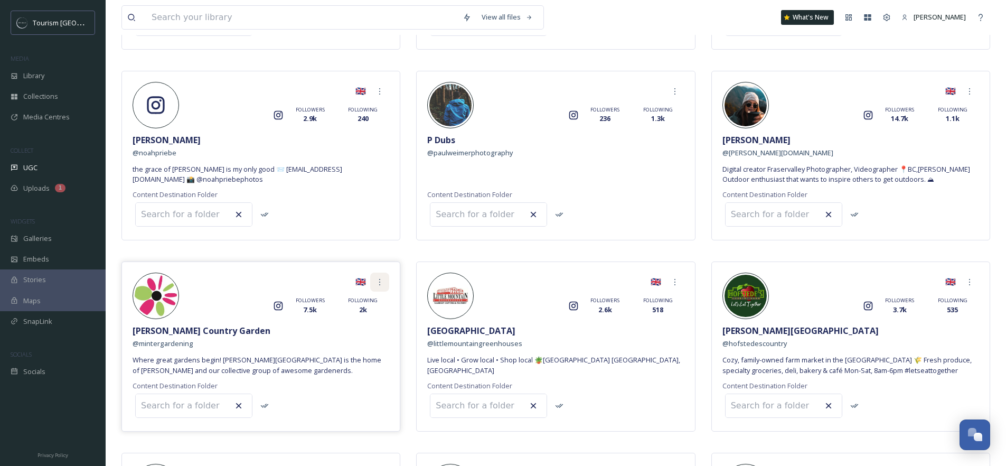
click at [377, 278] on icon at bounding box center [380, 282] width 8 height 8
click at [371, 337] on div "Remove" at bounding box center [361, 347] width 53 height 21
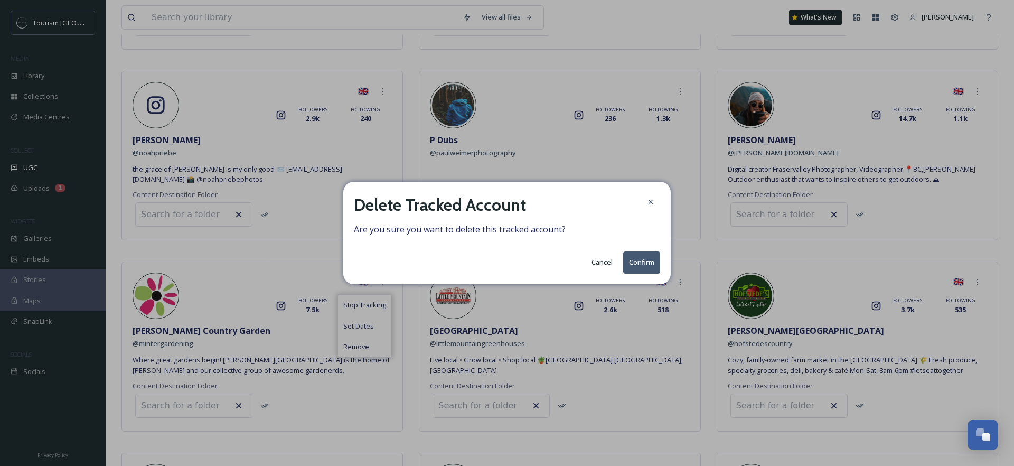
click at [638, 261] on button "Confirm" at bounding box center [641, 262] width 37 height 22
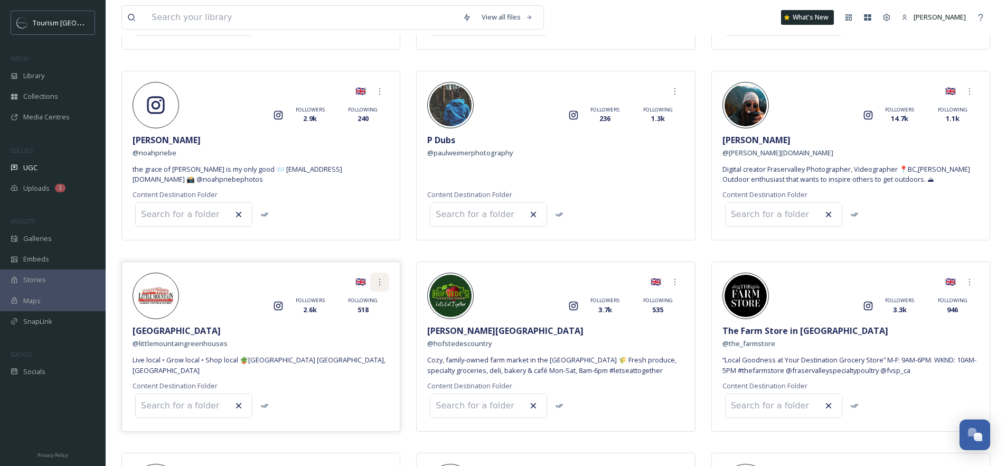
click at [384, 278] on icon at bounding box center [380, 282] width 8 height 8
click at [373, 337] on div "Remove" at bounding box center [361, 347] width 53 height 21
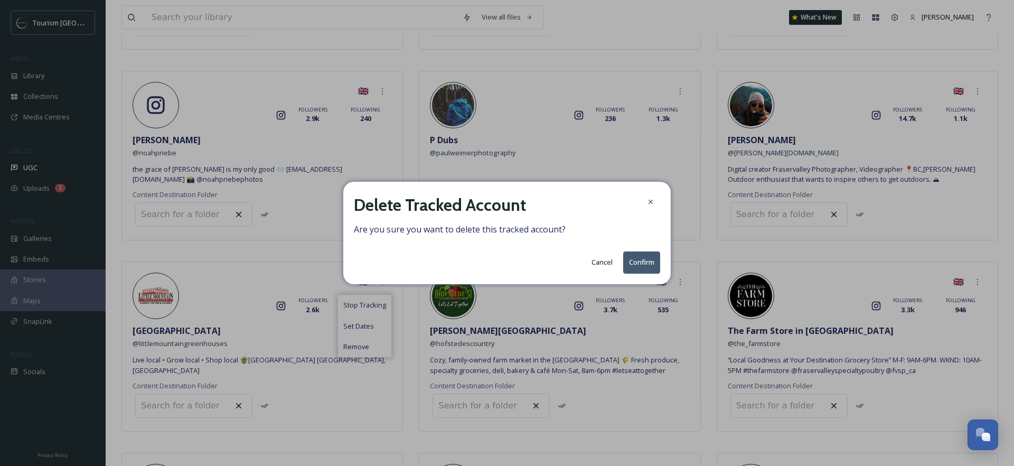
click at [632, 258] on button "Confirm" at bounding box center [641, 262] width 37 height 22
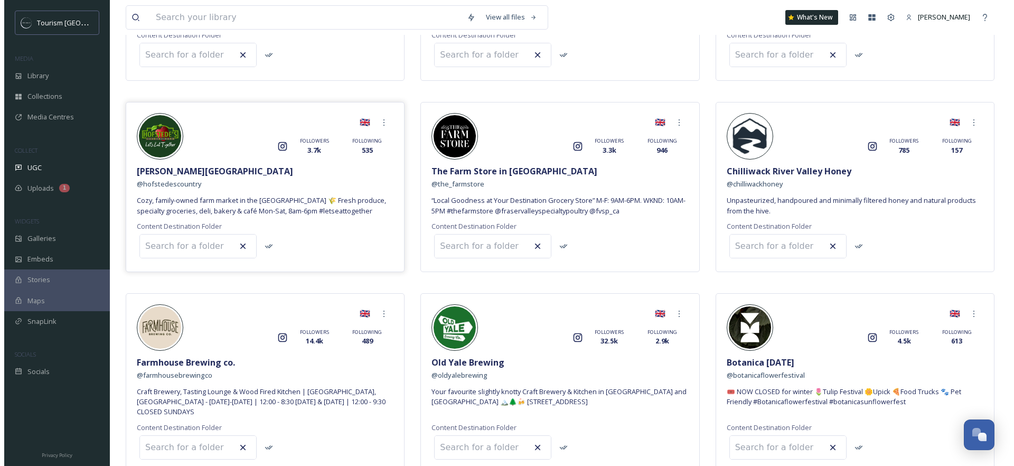
scroll to position [855, 0]
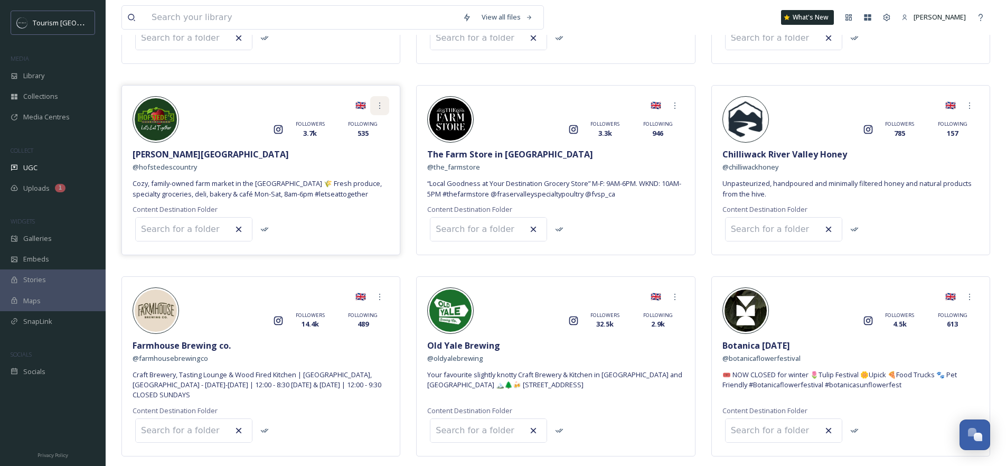
click at [379, 101] on icon at bounding box center [380, 105] width 8 height 8
click at [373, 160] on div "Remove" at bounding box center [361, 170] width 53 height 21
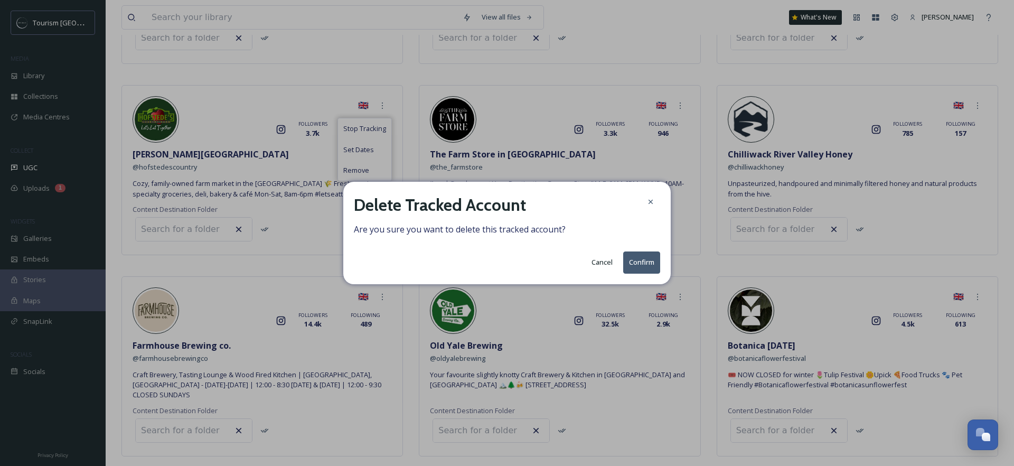
click at [645, 265] on button "Confirm" at bounding box center [641, 262] width 37 height 22
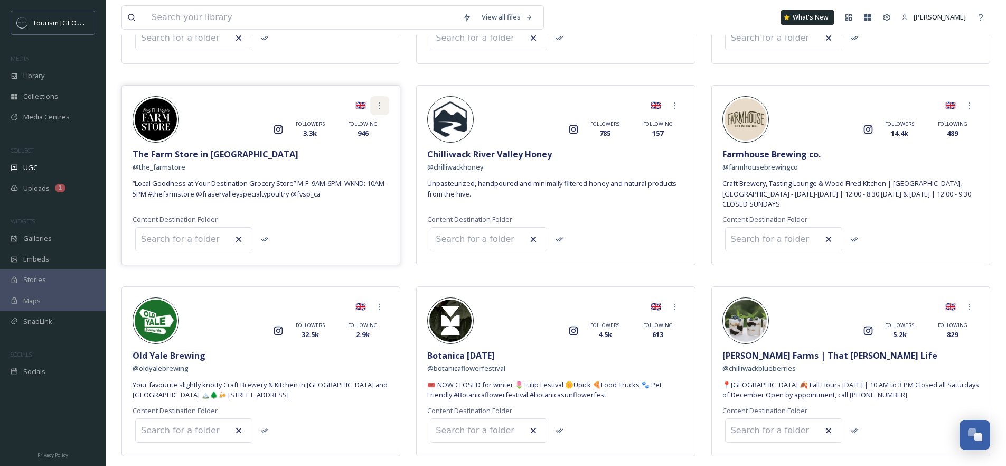
click at [382, 101] on icon at bounding box center [380, 105] width 8 height 8
click at [378, 160] on div "Remove" at bounding box center [361, 170] width 53 height 21
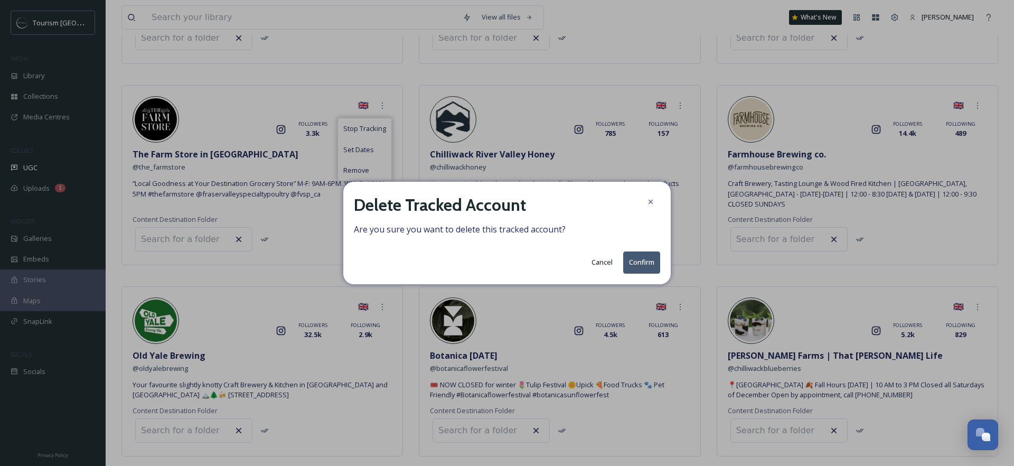
click at [636, 265] on button "Confirm" at bounding box center [641, 262] width 37 height 22
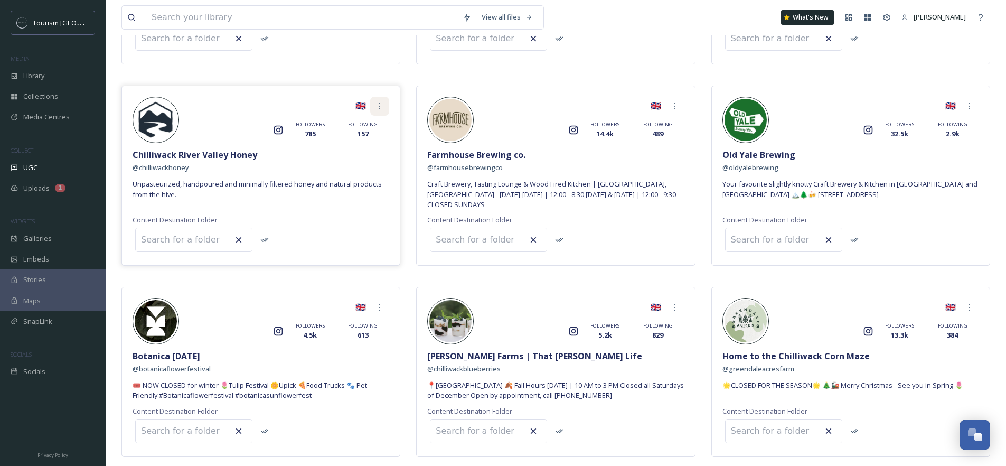
click at [385, 97] on div at bounding box center [379, 106] width 19 height 19
click at [358, 166] on span "Remove" at bounding box center [354, 171] width 26 height 10
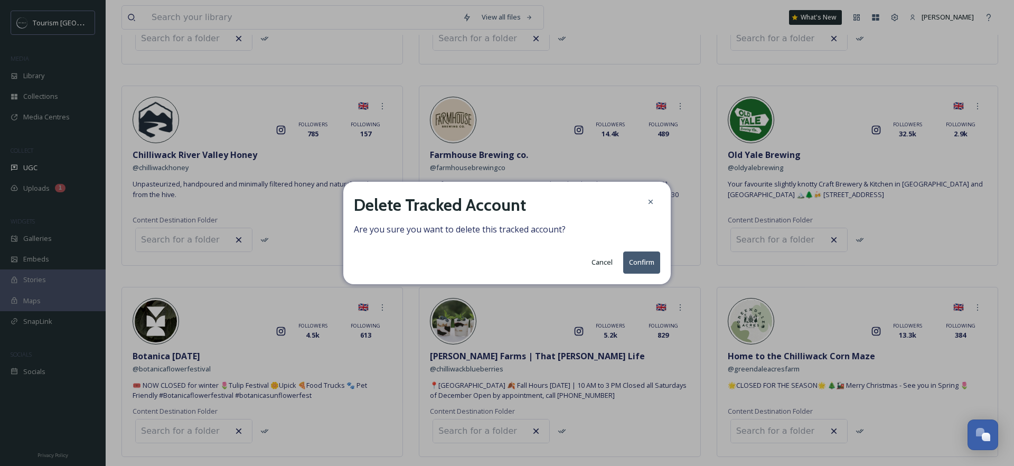
click at [650, 262] on button "Confirm" at bounding box center [641, 262] width 37 height 22
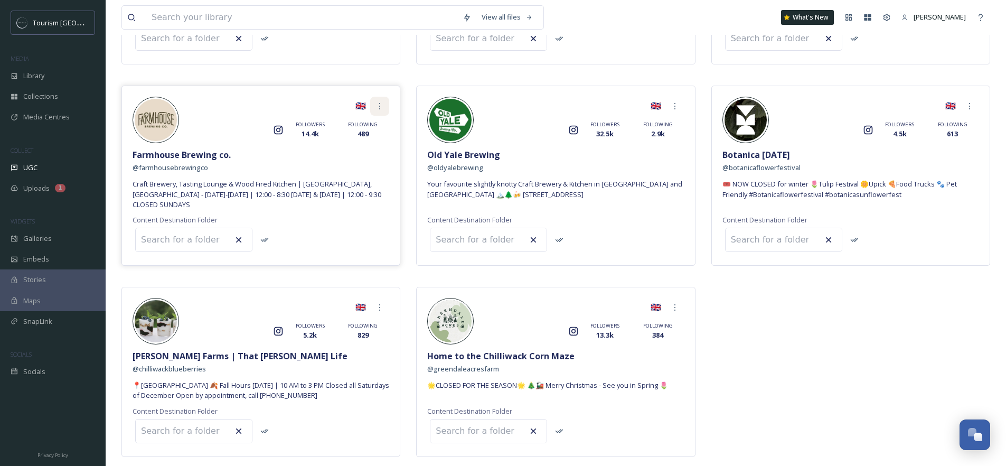
click at [381, 102] on icon at bounding box center [380, 106] width 8 height 8
click at [347, 166] on span "Remove" at bounding box center [354, 171] width 26 height 10
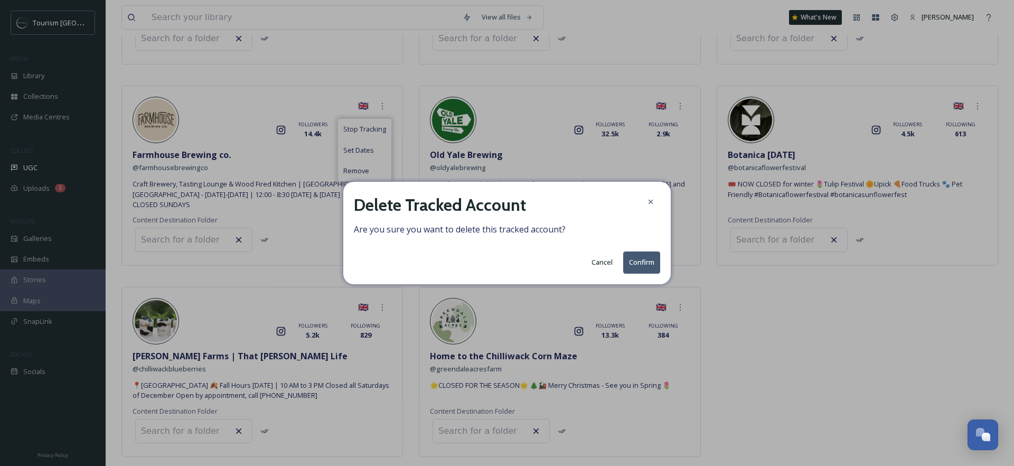
click at [650, 260] on button "Confirm" at bounding box center [641, 262] width 37 height 22
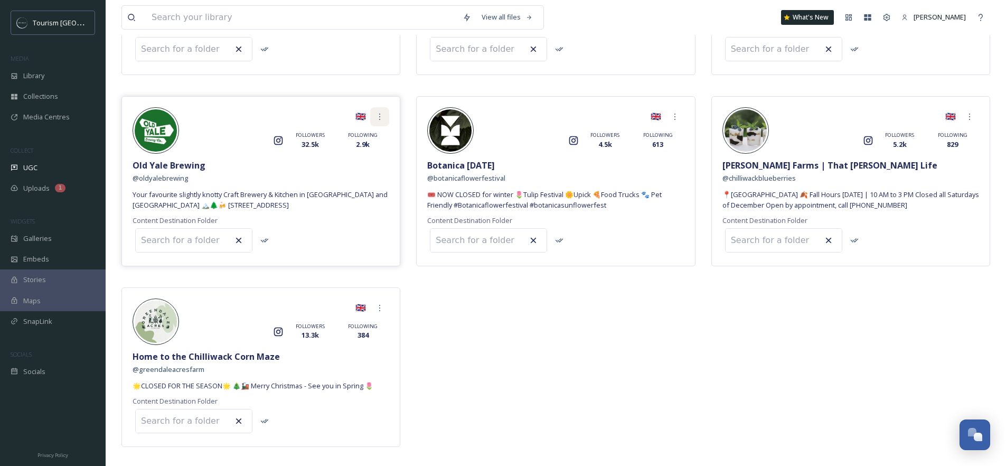
click at [385, 107] on div at bounding box center [379, 116] width 19 height 19
click at [362, 176] on span "Remove" at bounding box center [354, 181] width 26 height 10
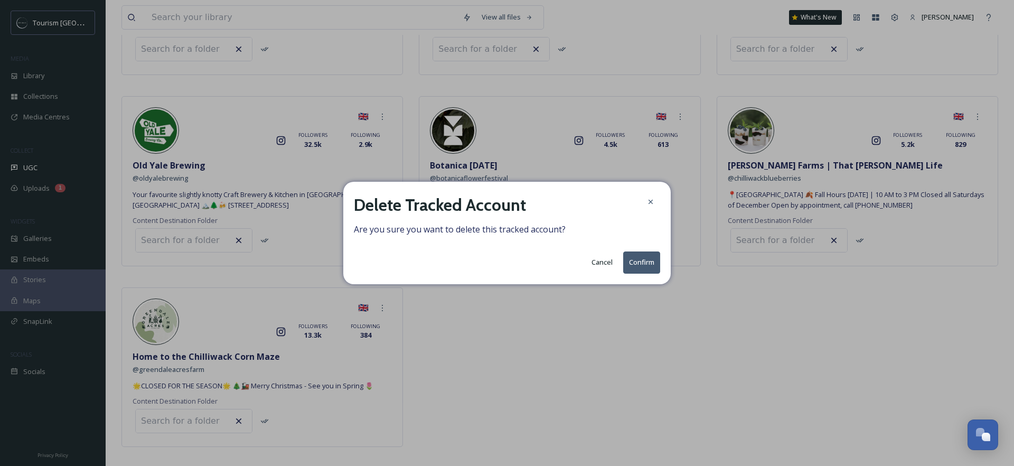
click at [636, 261] on button "Confirm" at bounding box center [641, 262] width 37 height 22
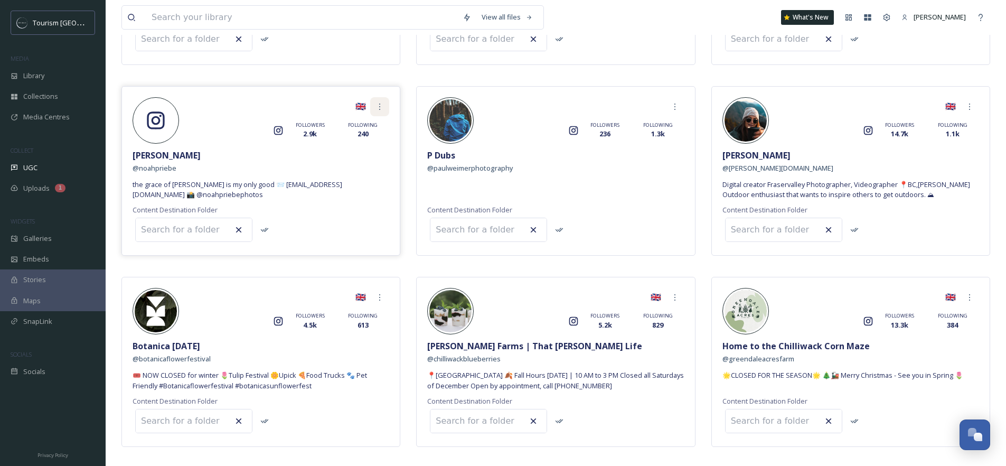
click at [377, 102] on icon at bounding box center [380, 106] width 8 height 8
click at [384, 293] on icon at bounding box center [380, 297] width 8 height 8
click at [368, 352] on div "Remove" at bounding box center [361, 362] width 53 height 21
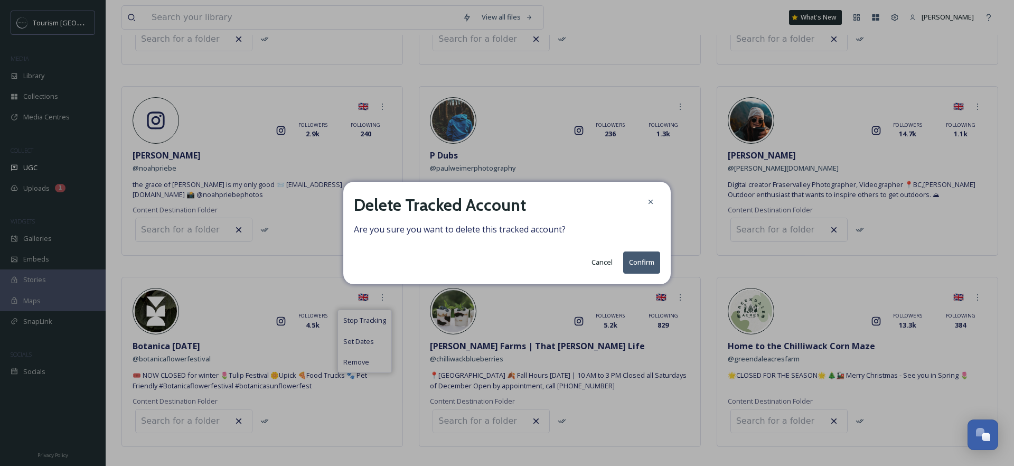
click at [634, 260] on button "Confirm" at bounding box center [641, 262] width 37 height 22
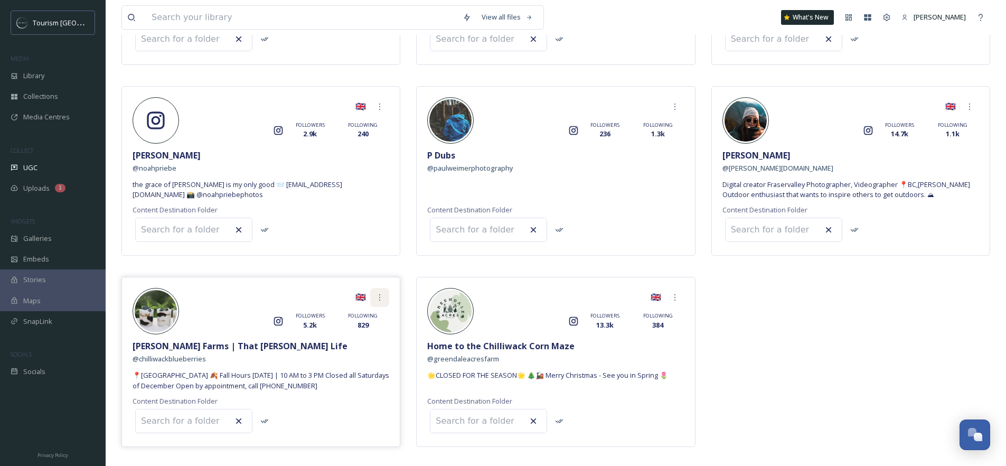
click at [384, 288] on div at bounding box center [379, 297] width 19 height 19
click at [362, 357] on span "Remove" at bounding box center [354, 362] width 26 height 10
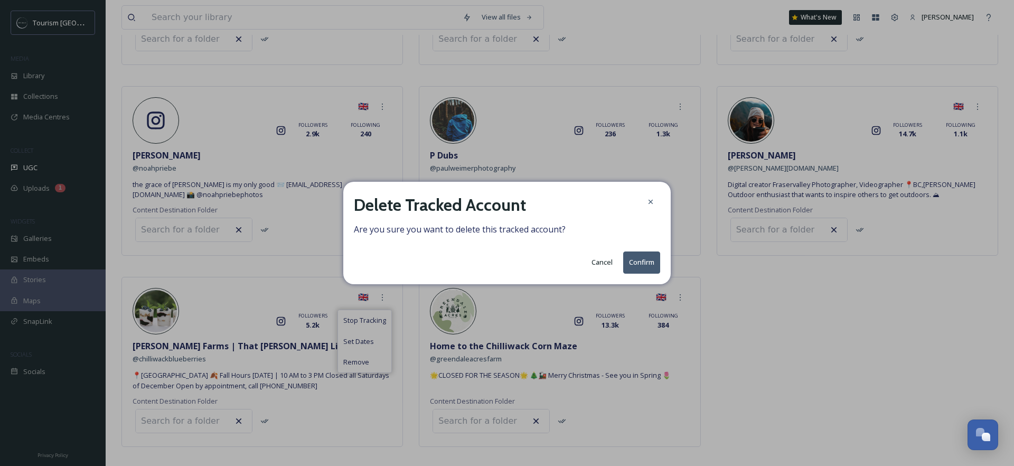
click at [633, 262] on button "Confirm" at bounding box center [641, 262] width 37 height 22
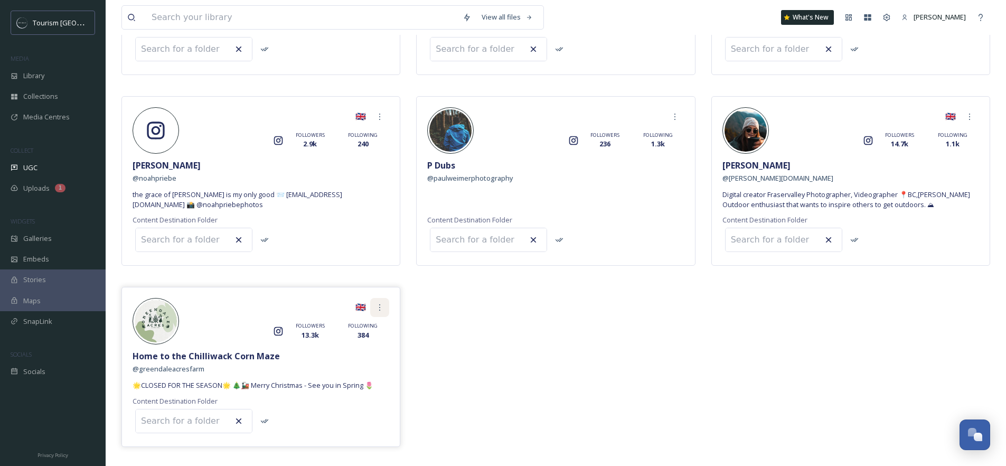
click at [386, 299] on div at bounding box center [379, 307] width 19 height 19
click at [366, 367] on span "Remove" at bounding box center [354, 372] width 26 height 10
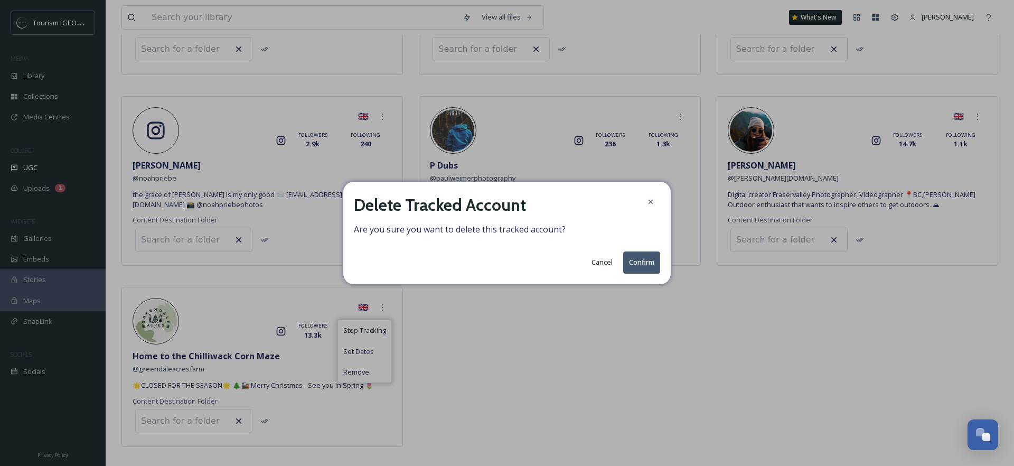
click at [624, 263] on button "Confirm" at bounding box center [641, 262] width 37 height 22
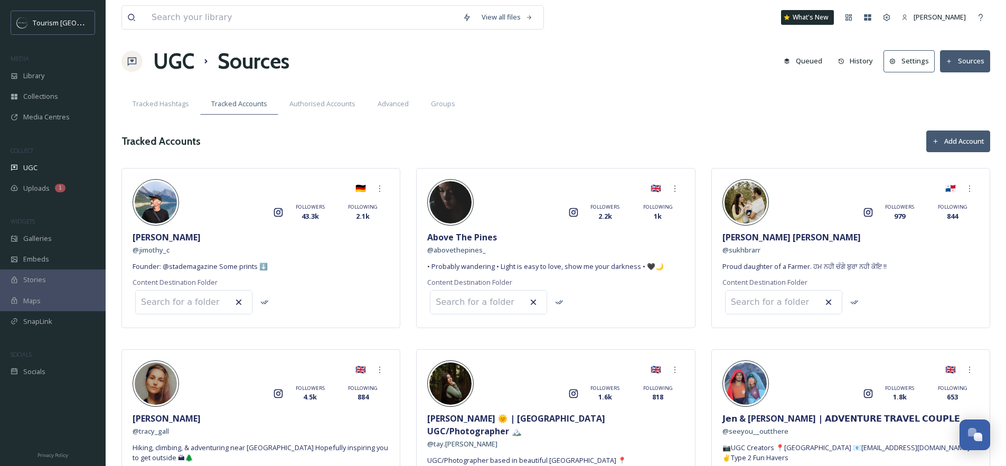
scroll to position [0, 0]
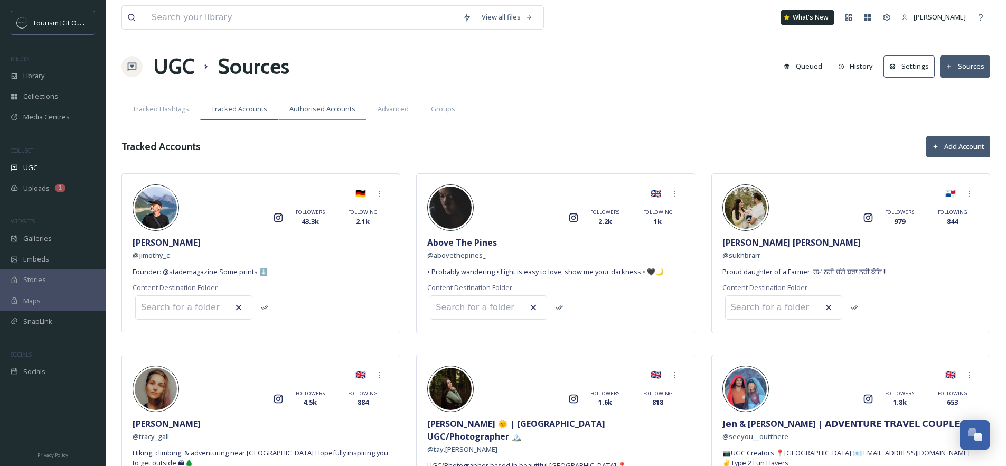
click at [305, 104] on span "Authorised Accounts" at bounding box center [322, 109] width 66 height 10
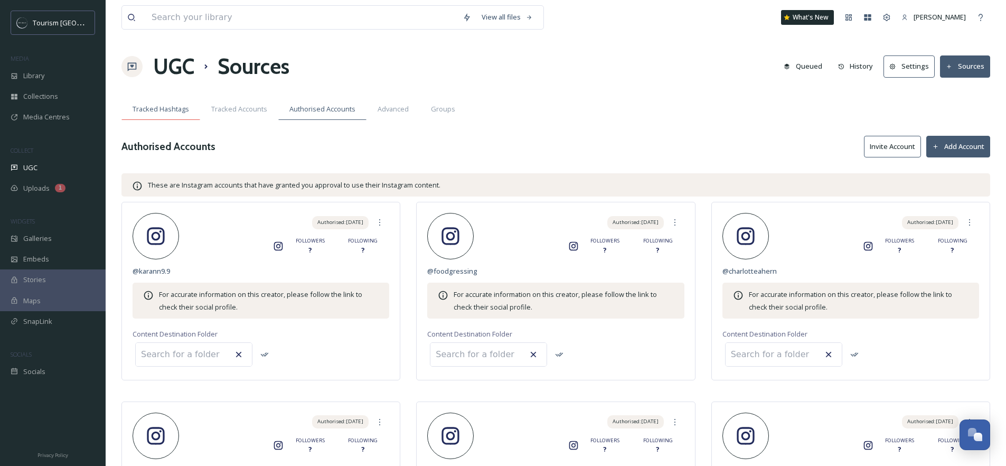
click at [180, 111] on span "Tracked Hashtags" at bounding box center [161, 109] width 57 height 10
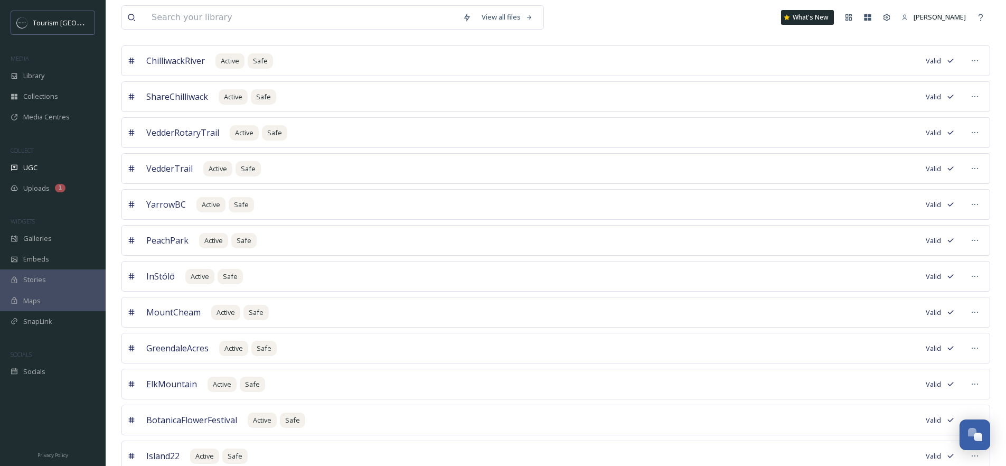
scroll to position [173, 0]
click at [977, 241] on icon at bounding box center [975, 240] width 8 height 8
click at [904, 305] on span "Edit Settings" at bounding box center [895, 305] width 39 height 10
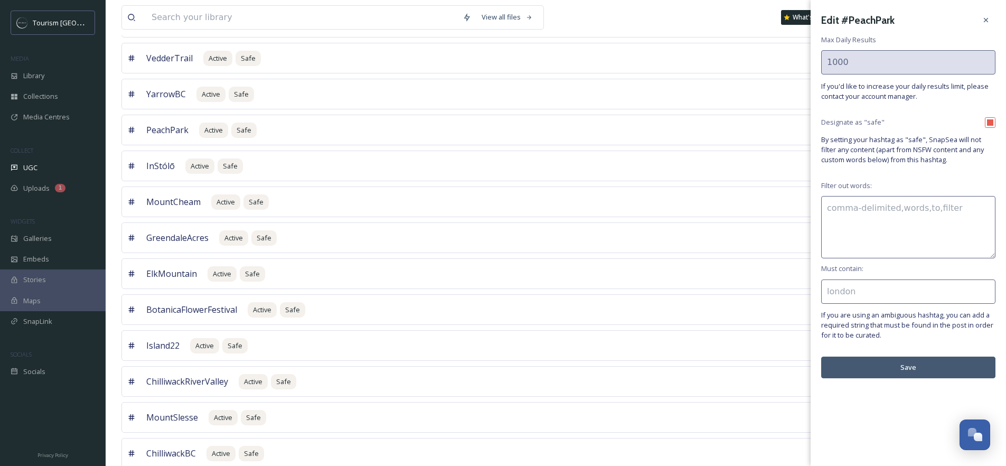
scroll to position [282, 0]
click at [986, 23] on icon at bounding box center [986, 20] width 8 height 8
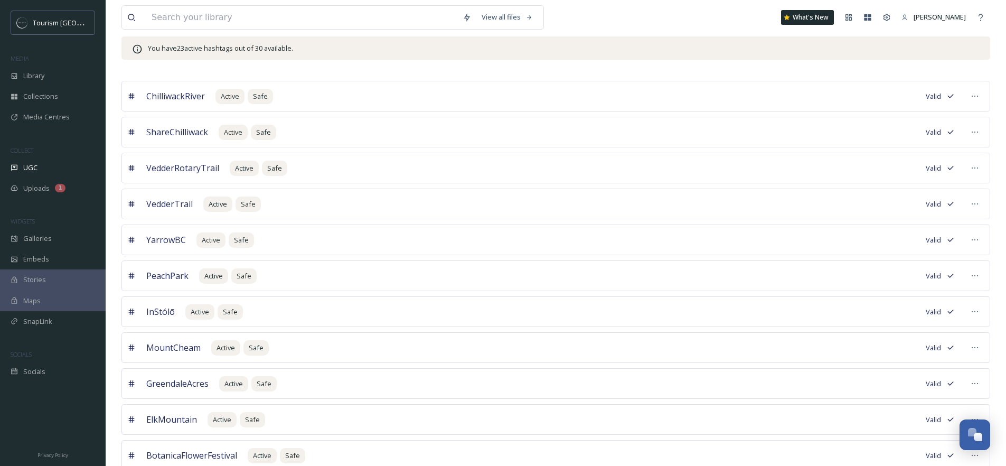
scroll to position [195, 0]
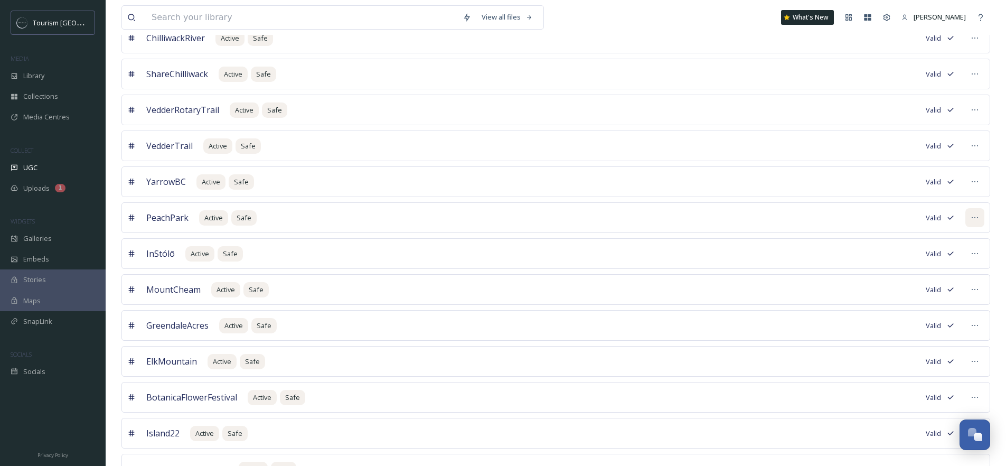
click at [982, 217] on div at bounding box center [975, 217] width 19 height 19
click at [914, 262] on span "Mark as Inactive" at bounding box center [900, 262] width 49 height 10
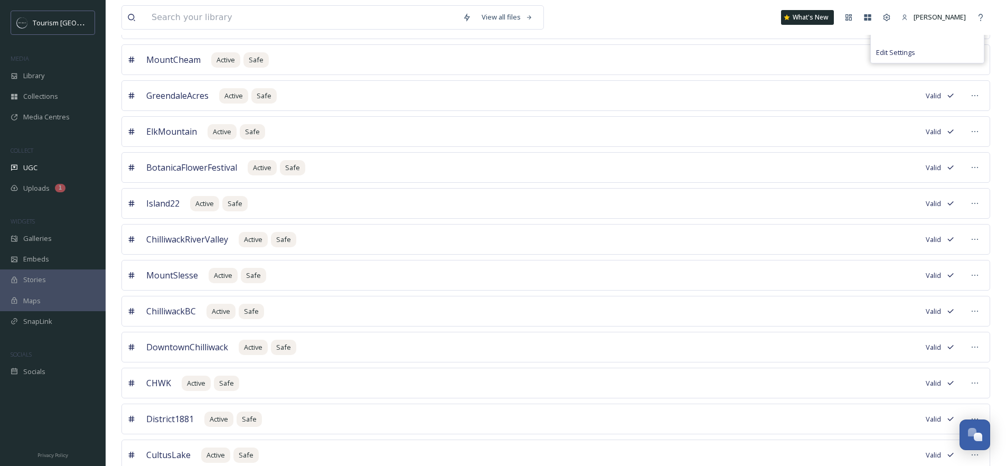
scroll to position [429, 0]
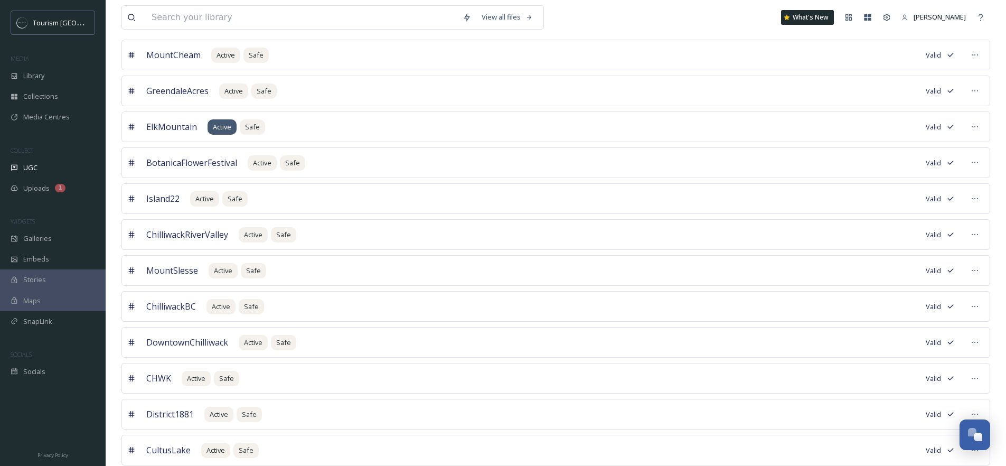
click at [217, 126] on span "Active" at bounding box center [222, 127] width 18 height 10
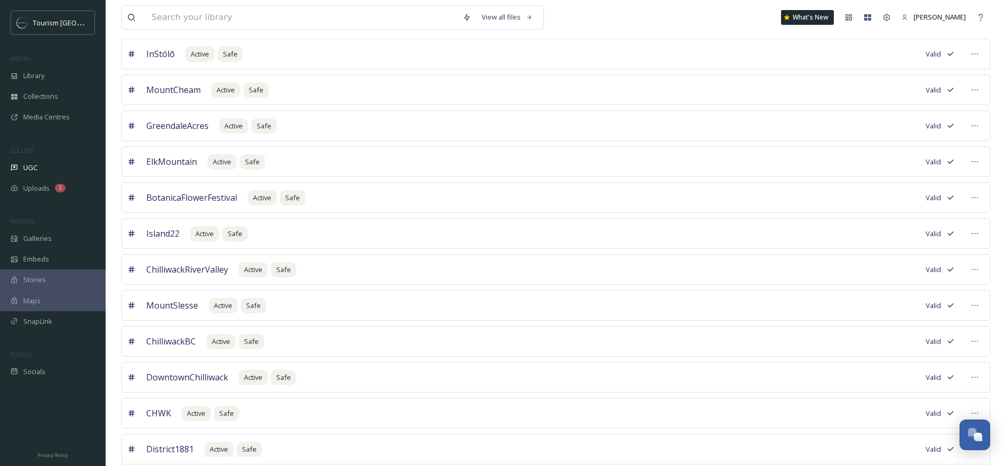
scroll to position [395, 0]
drag, startPoint x: 982, startPoint y: 199, endPoint x: 976, endPoint y: 202, distance: 6.6
click at [982, 199] on div at bounding box center [975, 197] width 19 height 19
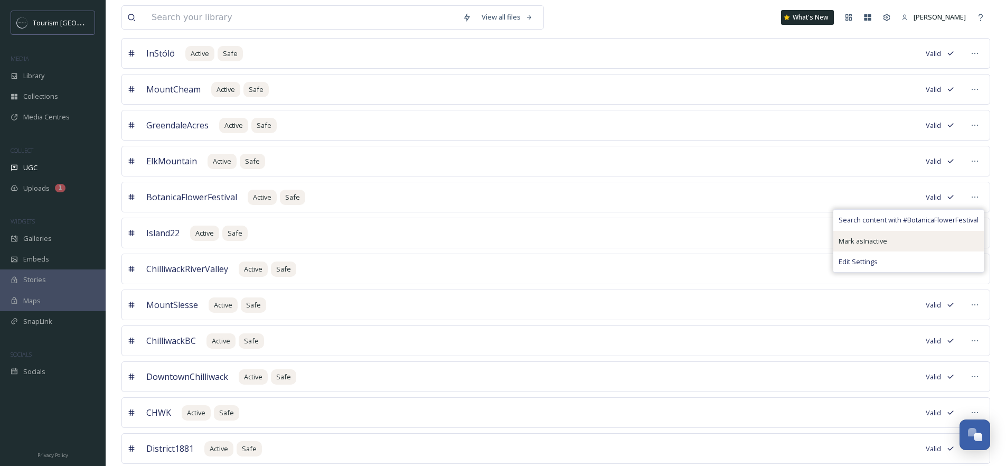
click at [878, 239] on span "Mark as Inactive" at bounding box center [863, 241] width 49 height 10
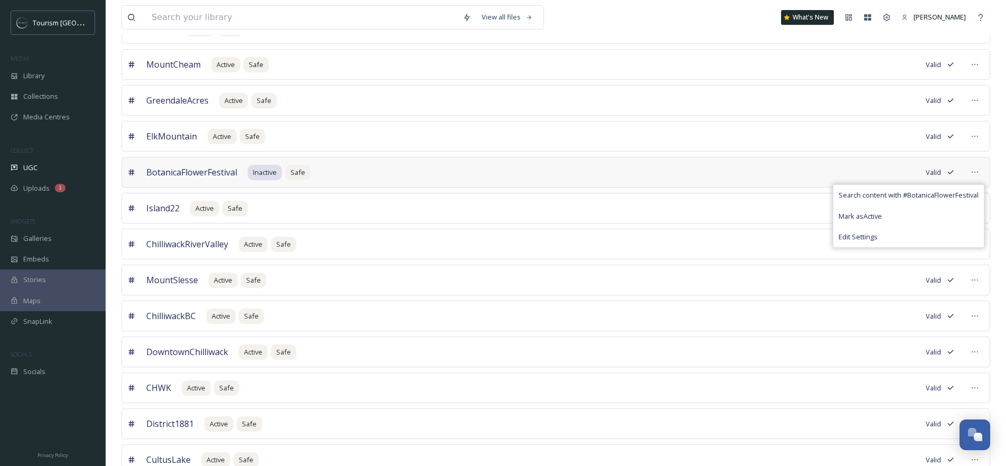
scroll to position [428, 0]
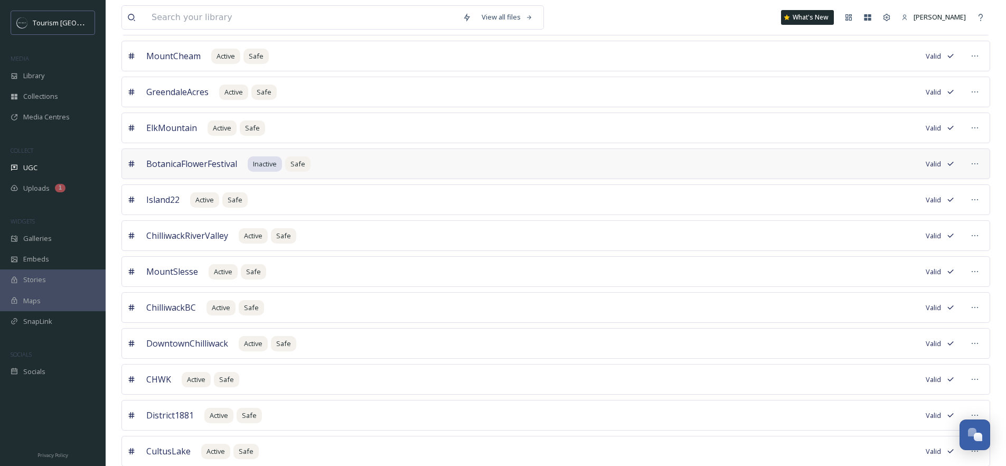
click at [117, 223] on div "View all files What's New Tori Hackett UGC Sources Queued History Settings Sour…" at bounding box center [556, 197] width 901 height 1250
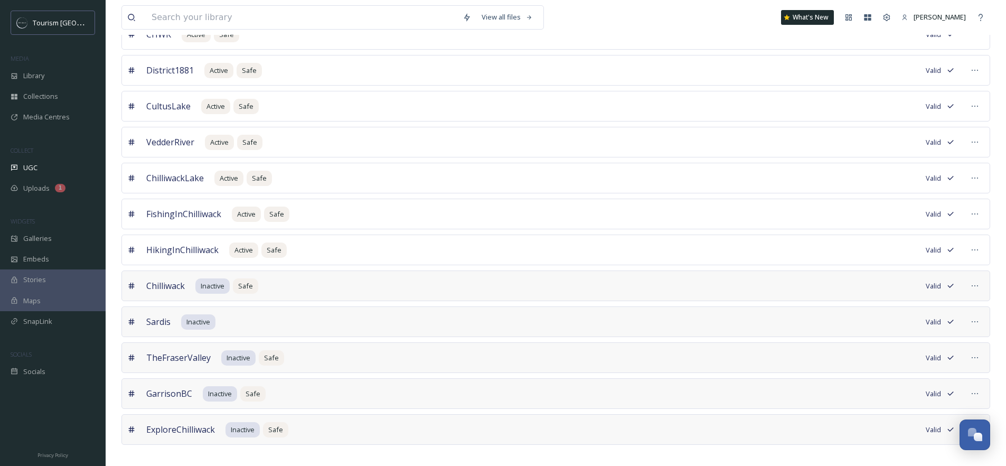
scroll to position [764, 0]
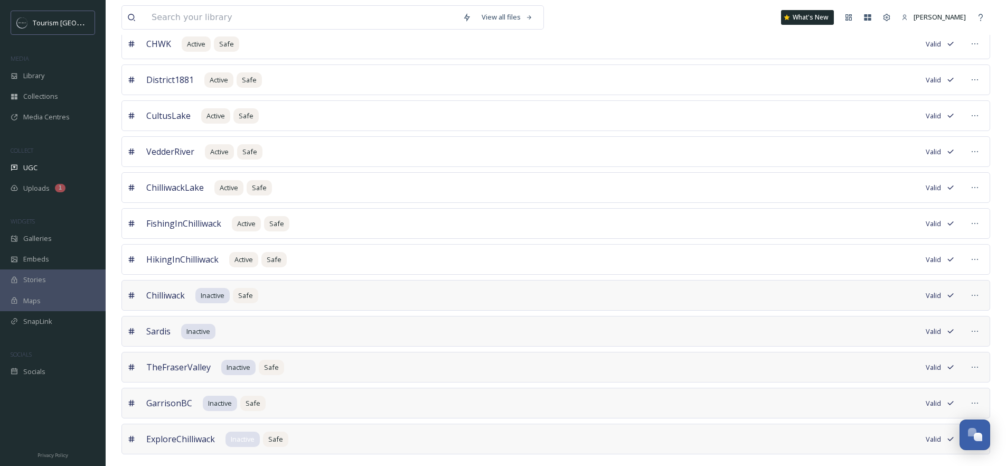
click at [246, 445] on div "Inactive" at bounding box center [243, 439] width 34 height 15
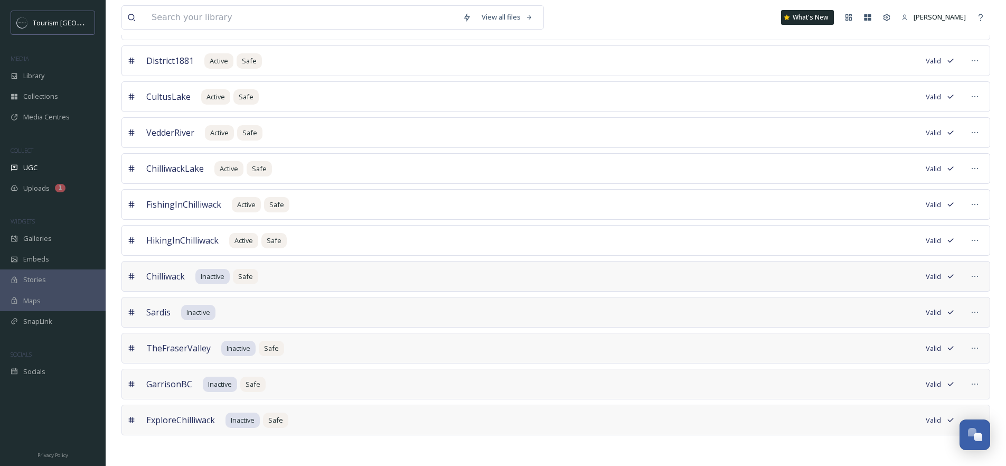
scroll to position [784, 0]
click at [973, 416] on icon at bounding box center [975, 419] width 8 height 8
click at [883, 462] on span "Mark as Active" at bounding box center [876, 463] width 43 height 10
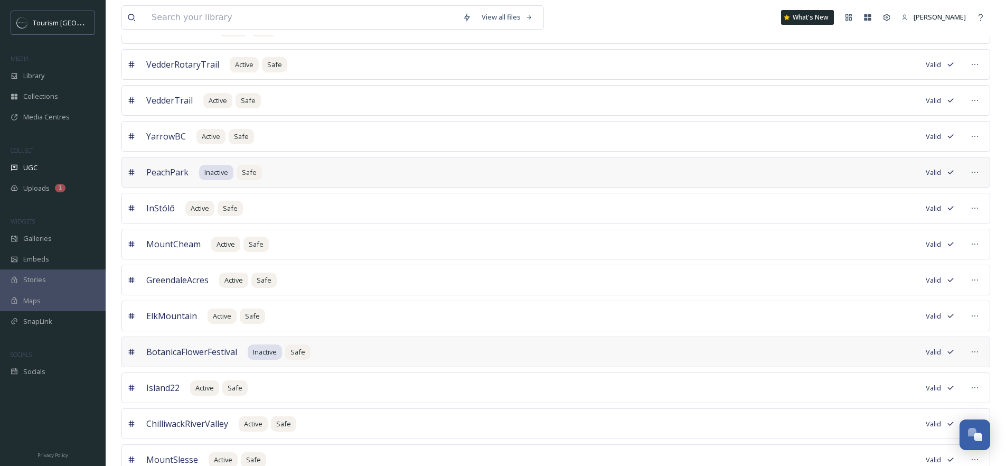
scroll to position [0, 0]
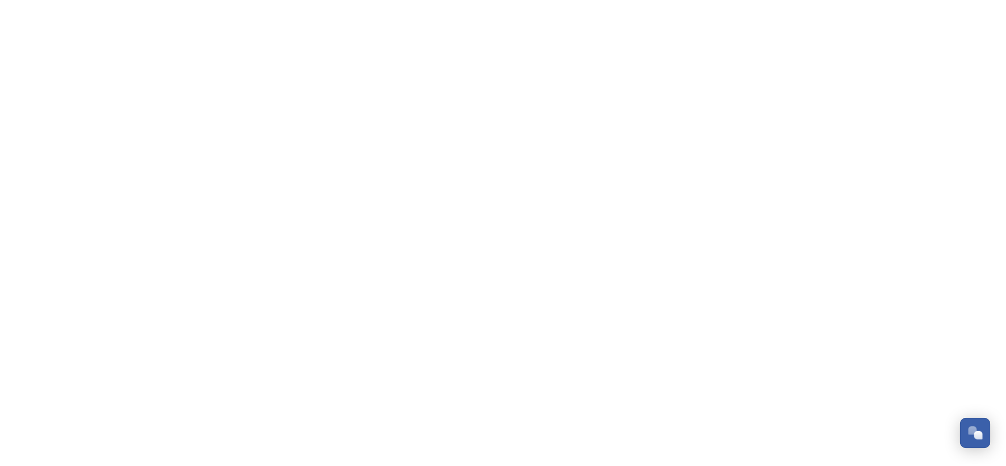
scroll to position [173, 0]
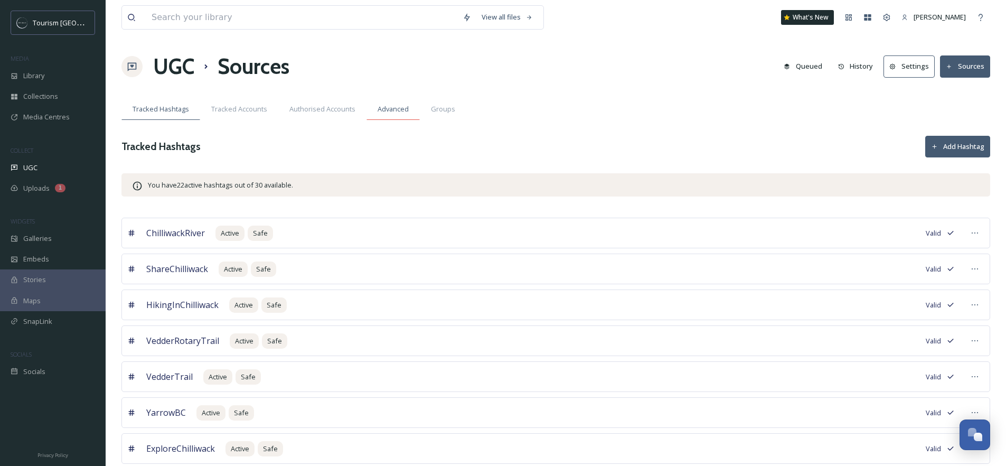
click at [408, 108] on div "Advanced" at bounding box center [393, 109] width 53 height 22
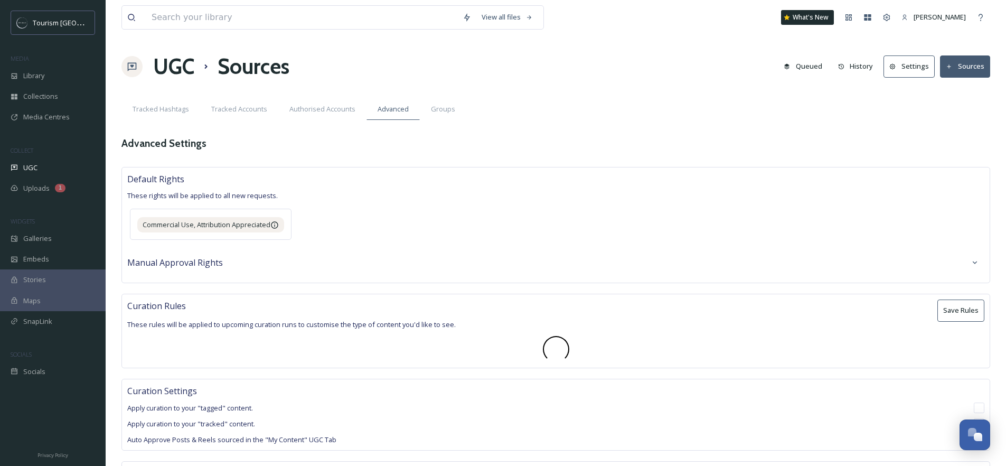
type textarea "[GEOGRAPHIC_DATA],spanish,nyc,newyork,[GEOGRAPHIC_DATA],[GEOGRAPHIC_DATA],[GEOG…"
type textarea "[GEOGRAPHIC_DATA],[GEOGRAPHIC_DATA],[GEOGRAPHIC_DATA],[GEOGRAPHIC_DATA]"
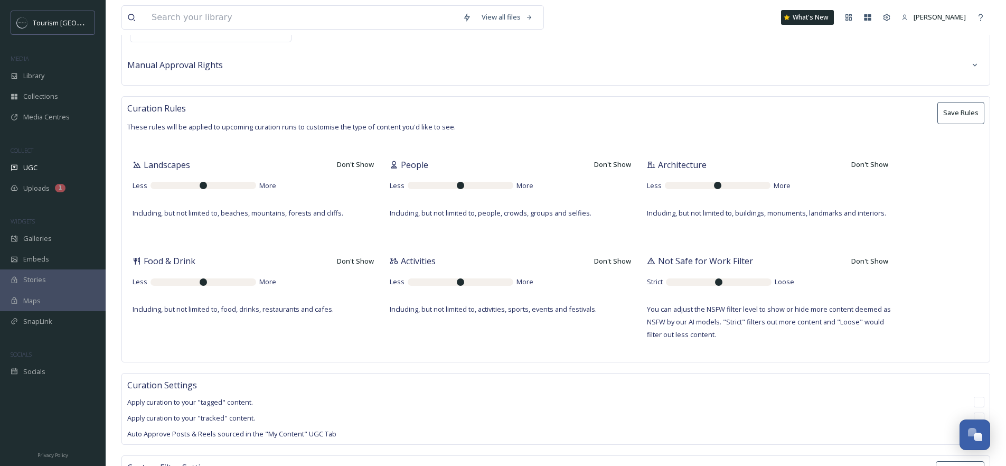
scroll to position [188, 0]
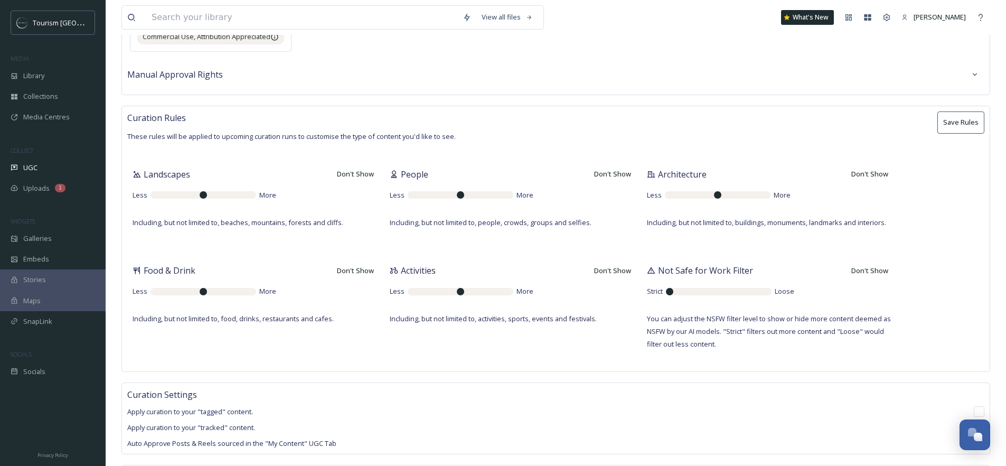
drag, startPoint x: 720, startPoint y: 291, endPoint x: 620, endPoint y: 289, distance: 99.9
type input "0"
click at [666, 291] on input "range" at bounding box center [719, 291] width 106 height 7
drag, startPoint x: 459, startPoint y: 291, endPoint x: 491, endPoint y: 292, distance: 32.3
type input "10"
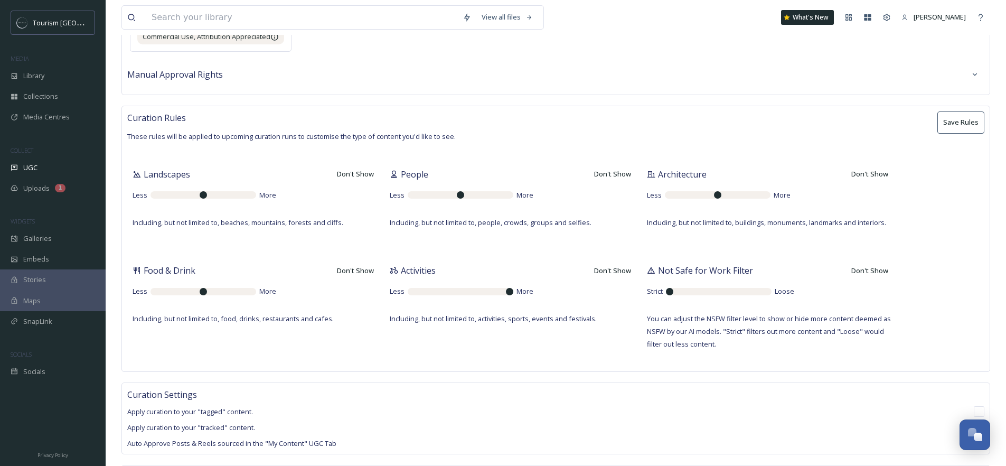
click at [513, 295] on input "range" at bounding box center [461, 291] width 106 height 7
click at [202, 196] on input "range" at bounding box center [204, 194] width 106 height 7
drag, startPoint x: 463, startPoint y: 196, endPoint x: 486, endPoint y: 198, distance: 23.3
type input "8"
click at [486, 198] on input "range" at bounding box center [461, 194] width 106 height 7
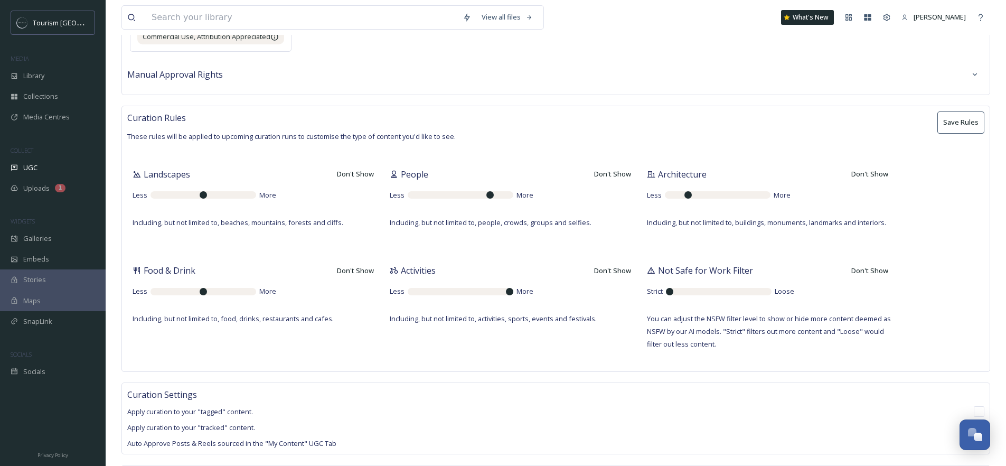
drag, startPoint x: 720, startPoint y: 192, endPoint x: 690, endPoint y: 199, distance: 30.4
type input "2"
click at [690, 199] on input "range" at bounding box center [718, 194] width 106 height 7
drag, startPoint x: 202, startPoint y: 292, endPoint x: 222, endPoint y: 294, distance: 20.7
type input "7"
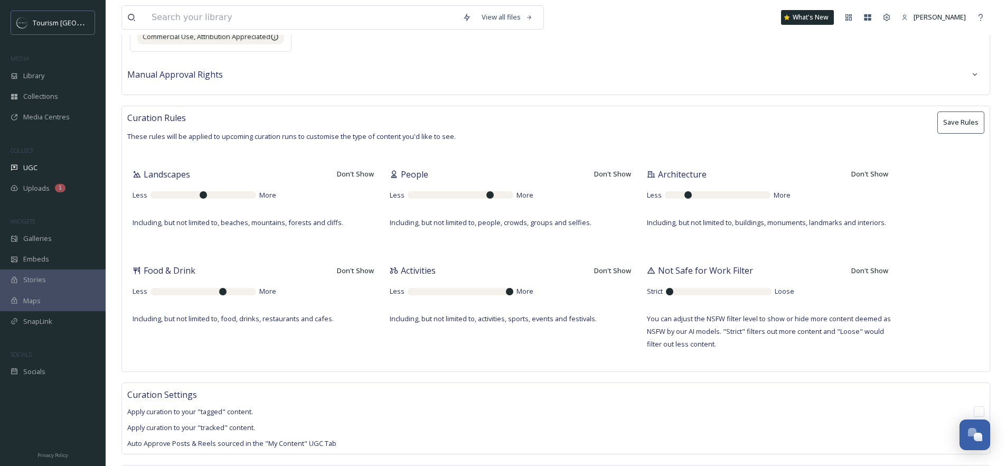
click at [222, 294] on input "range" at bounding box center [204, 291] width 106 height 7
drag, startPoint x: 201, startPoint y: 194, endPoint x: 232, endPoint y: 198, distance: 31.4
type input "8"
click at [232, 198] on input "range" at bounding box center [204, 194] width 106 height 7
drag, startPoint x: 221, startPoint y: 293, endPoint x: 227, endPoint y: 294, distance: 5.3
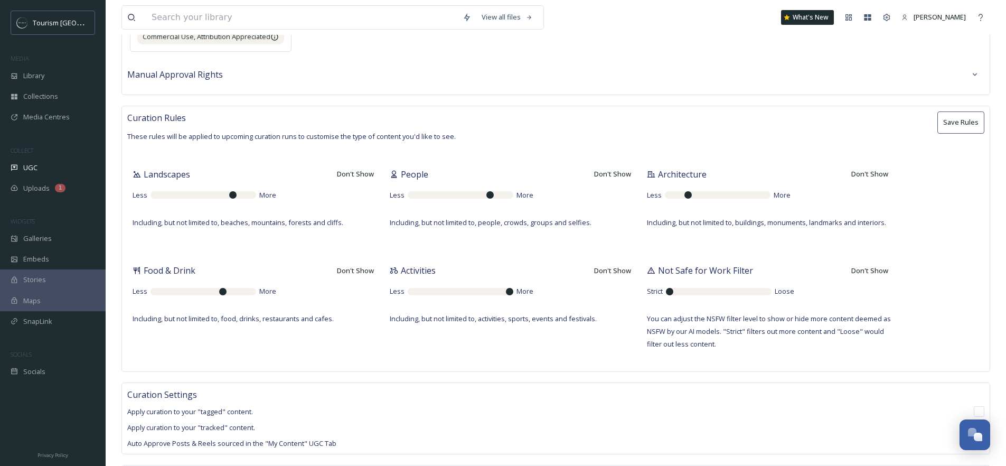
click at [227, 294] on input "range" at bounding box center [204, 291] width 106 height 7
drag, startPoint x: 222, startPoint y: 293, endPoint x: 229, endPoint y: 293, distance: 6.3
type input "8"
click at [229, 293] on input "range" at bounding box center [204, 291] width 106 height 7
drag, startPoint x: 689, startPoint y: 196, endPoint x: 695, endPoint y: 200, distance: 7.3
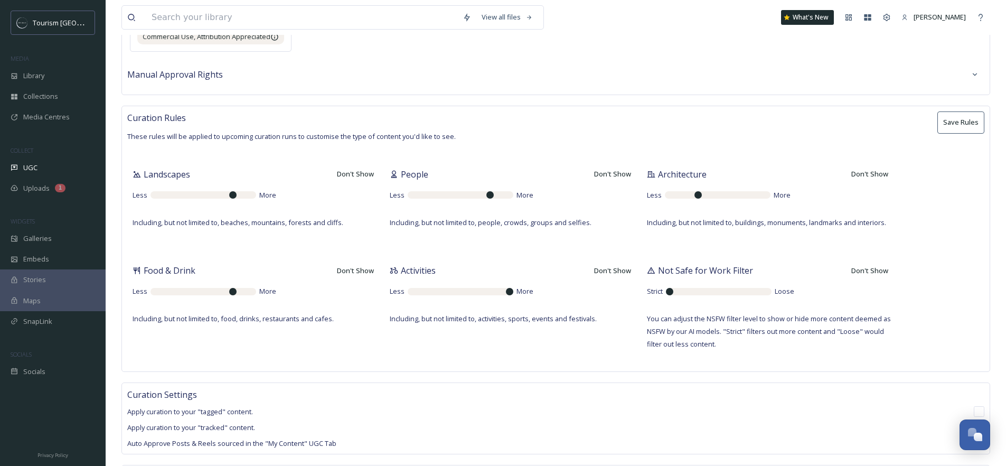
type input "3"
click at [695, 199] on input "range" at bounding box center [718, 194] width 106 height 7
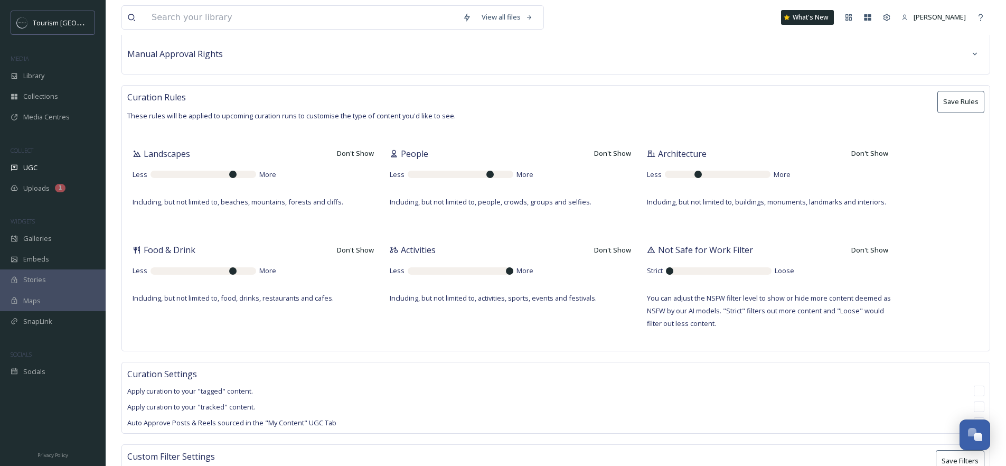
scroll to position [209, 0]
click at [969, 107] on button "Save Rules" at bounding box center [961, 101] width 47 height 22
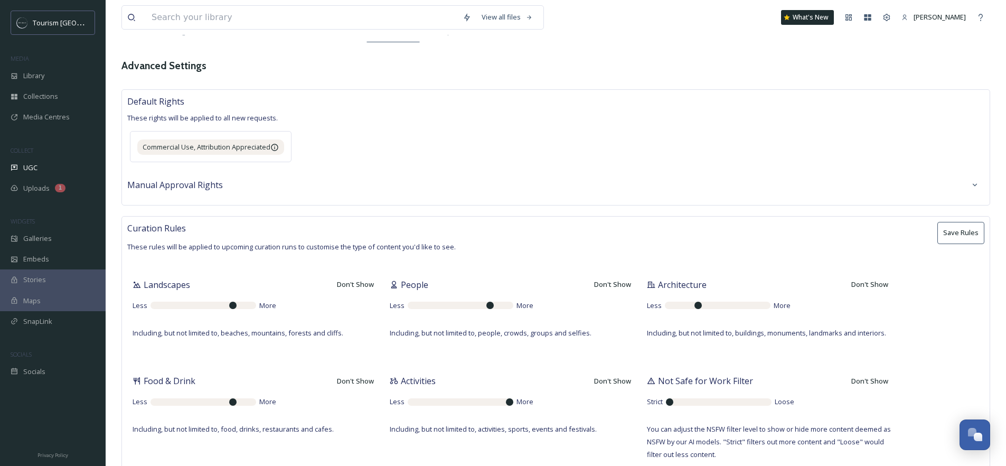
scroll to position [0, 0]
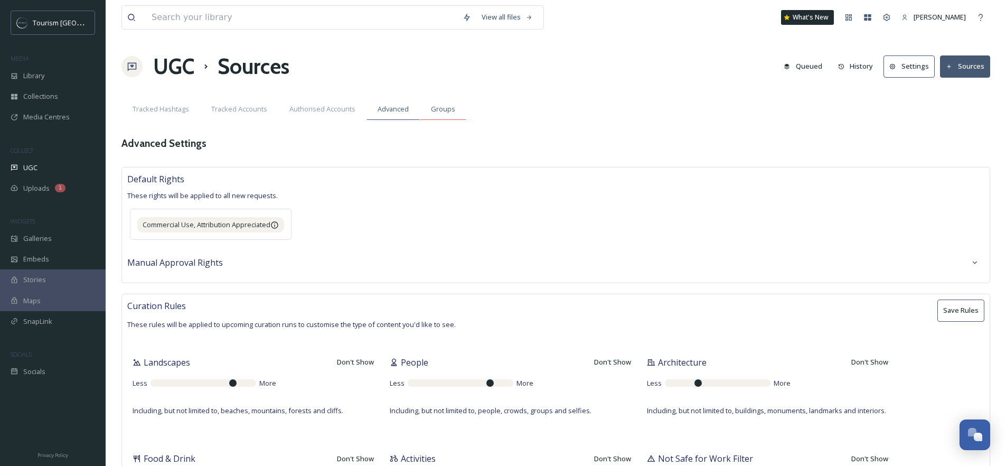
click at [444, 108] on span "Groups" at bounding box center [443, 109] width 24 height 10
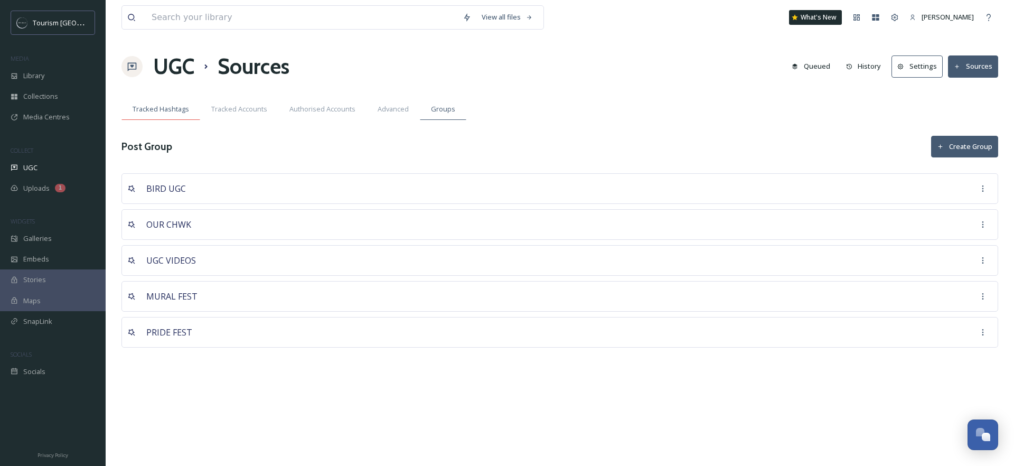
click at [142, 109] on span "Tracked Hashtags" at bounding box center [161, 109] width 57 height 10
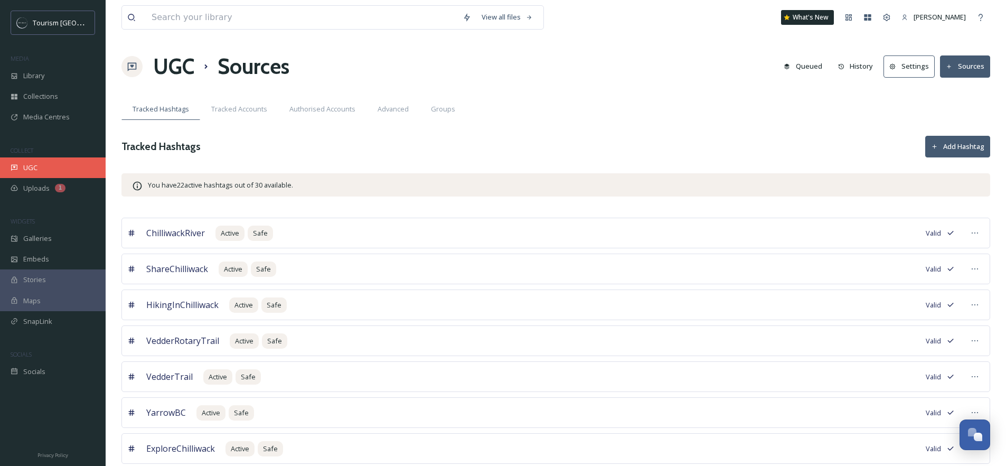
click at [21, 169] on div "UGC" at bounding box center [53, 167] width 106 height 21
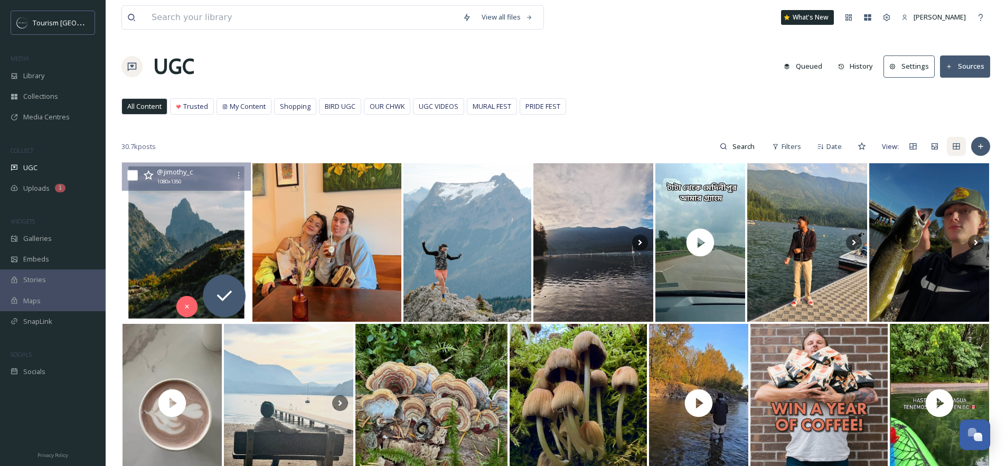
click at [174, 220] on img at bounding box center [186, 243] width 129 height 160
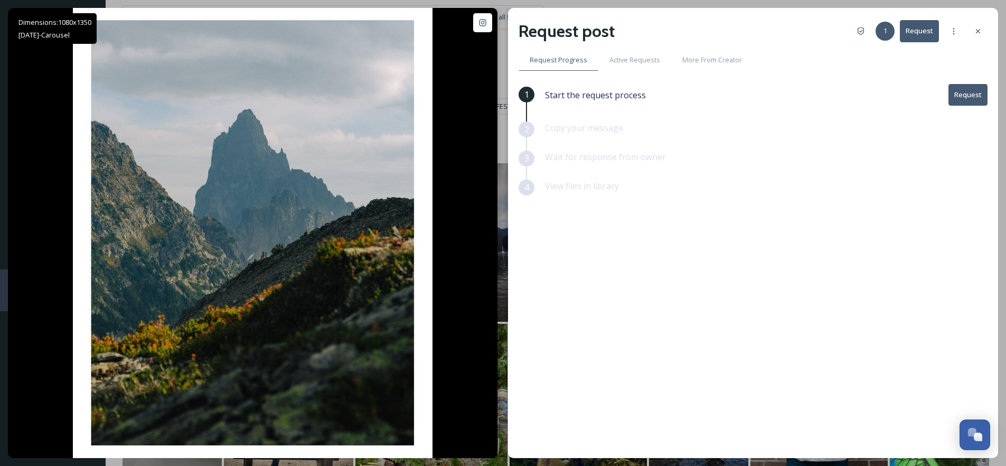
click at [964, 95] on button "Request" at bounding box center [968, 95] width 39 height 22
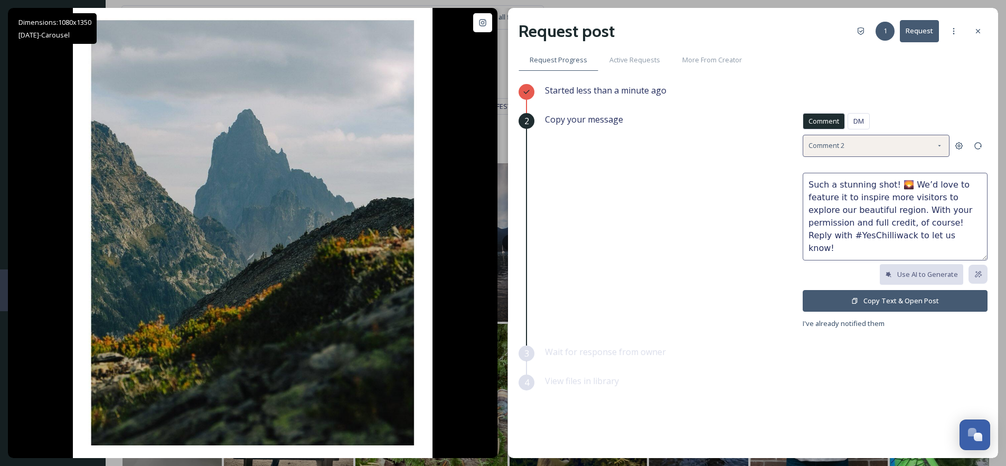
click at [875, 139] on div "Comment 2" at bounding box center [876, 146] width 147 height 22
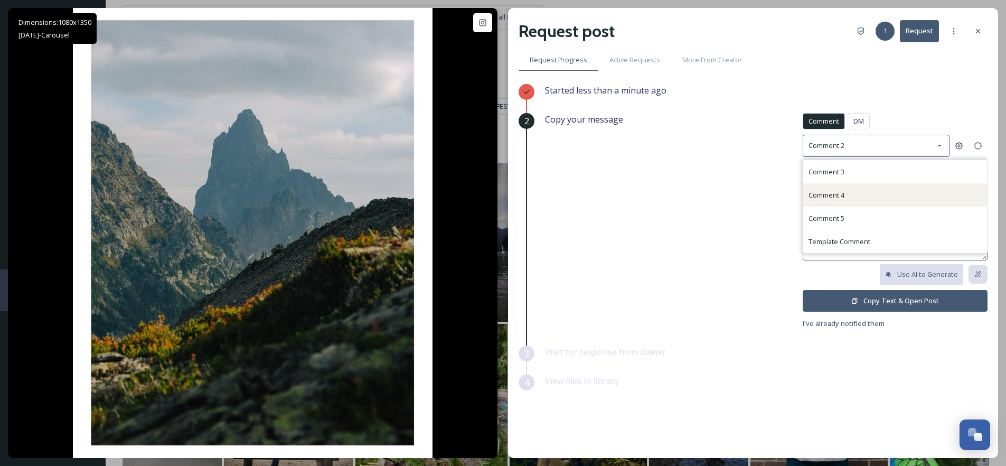
click at [847, 185] on div "Comment 4" at bounding box center [896, 194] width 184 height 23
type textarea "Incredible capture! 😍 We’d be thrilled to feature this and showcase [PERSON_NAM…"
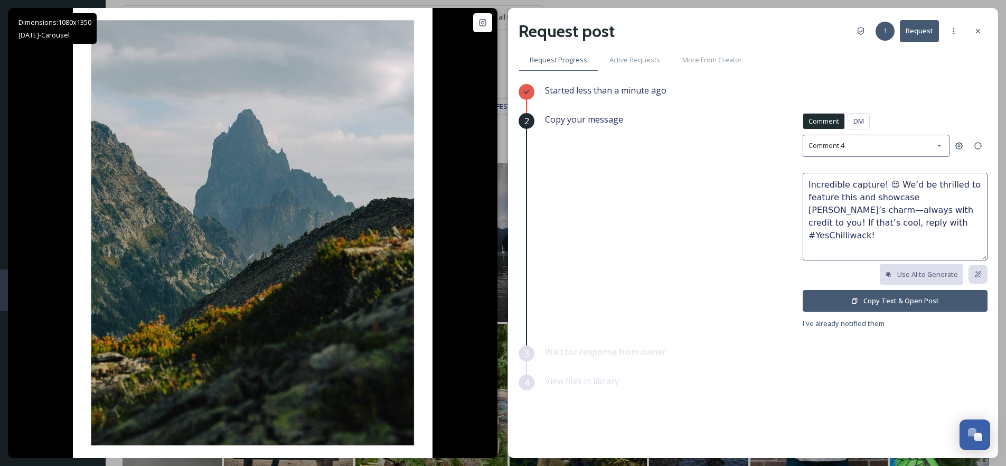
click at [877, 302] on button "Copy Text & Open Post" at bounding box center [895, 301] width 185 height 22
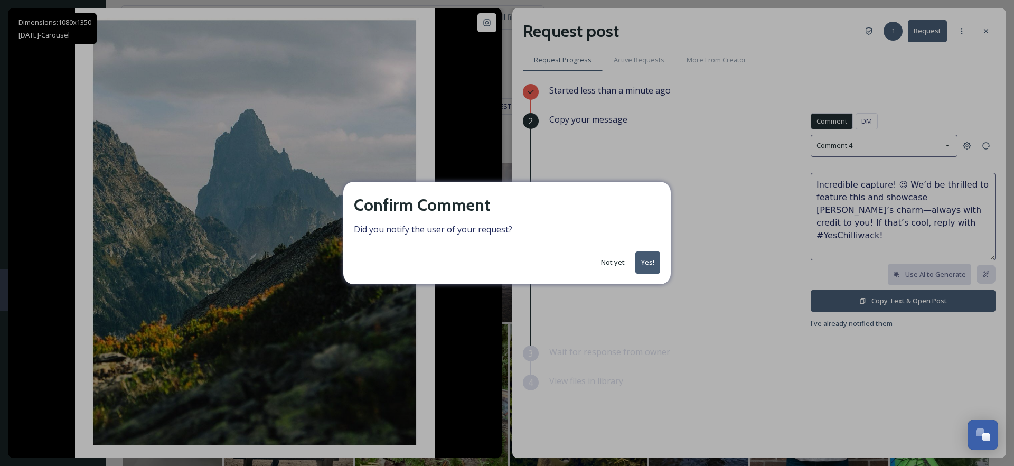
click at [657, 256] on button "Yes!" at bounding box center [648, 262] width 25 height 22
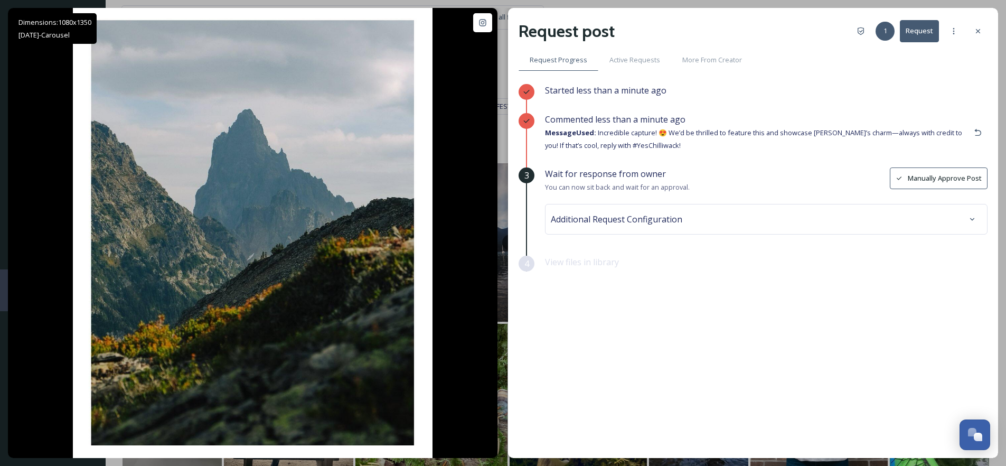
click at [640, 211] on div "Additional Request Configuration" at bounding box center [766, 219] width 431 height 19
click at [629, 260] on input at bounding box center [612, 261] width 116 height 23
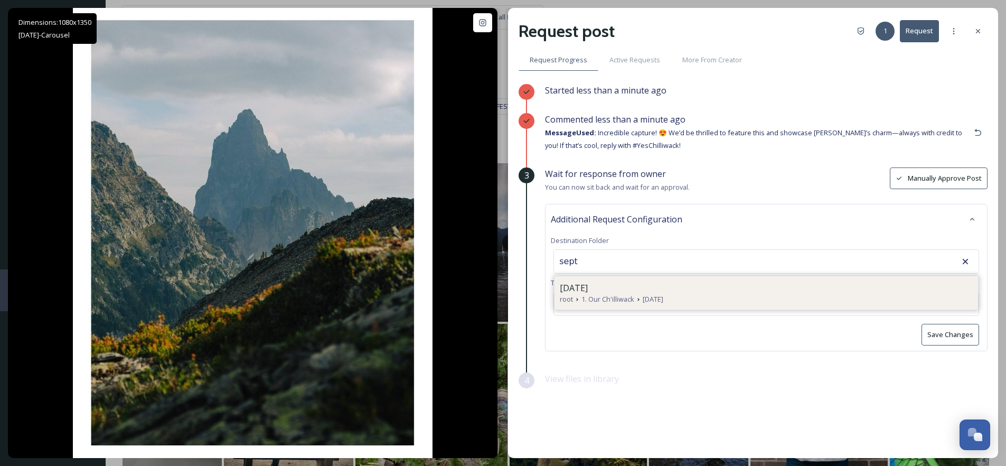
click at [631, 285] on div "[DATE]" at bounding box center [766, 288] width 413 height 13
type input "[DATE]"
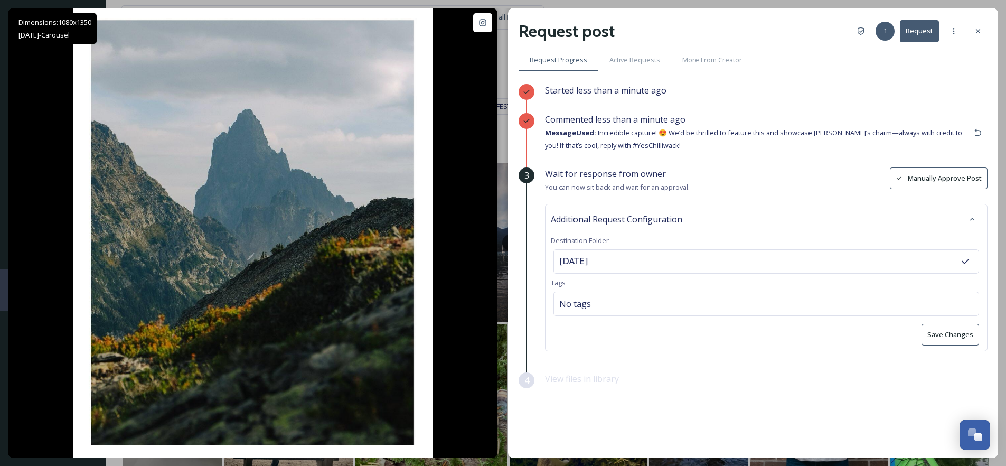
click at [958, 338] on button "Save Changes" at bounding box center [951, 335] width 58 height 22
click at [975, 27] on icon at bounding box center [978, 31] width 8 height 8
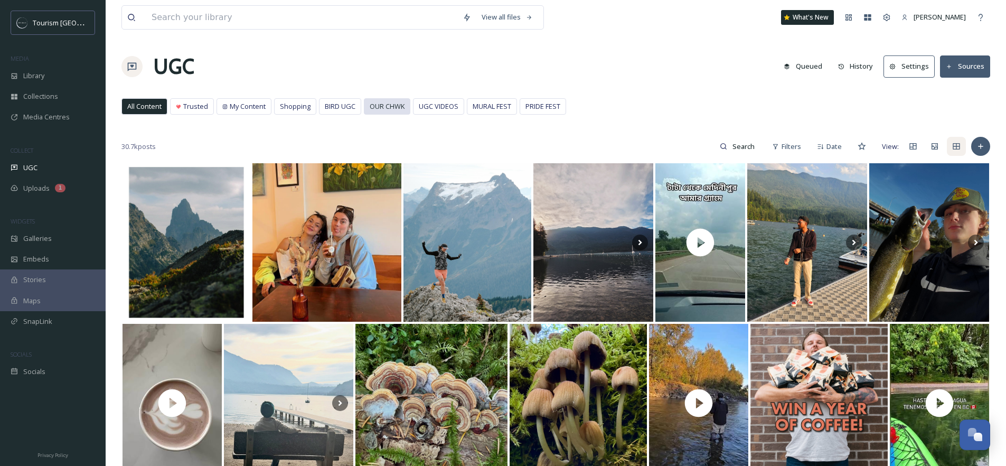
click at [387, 104] on span "OUR CHWK" at bounding box center [387, 106] width 35 height 10
